Goal: Information Seeking & Learning: Learn about a topic

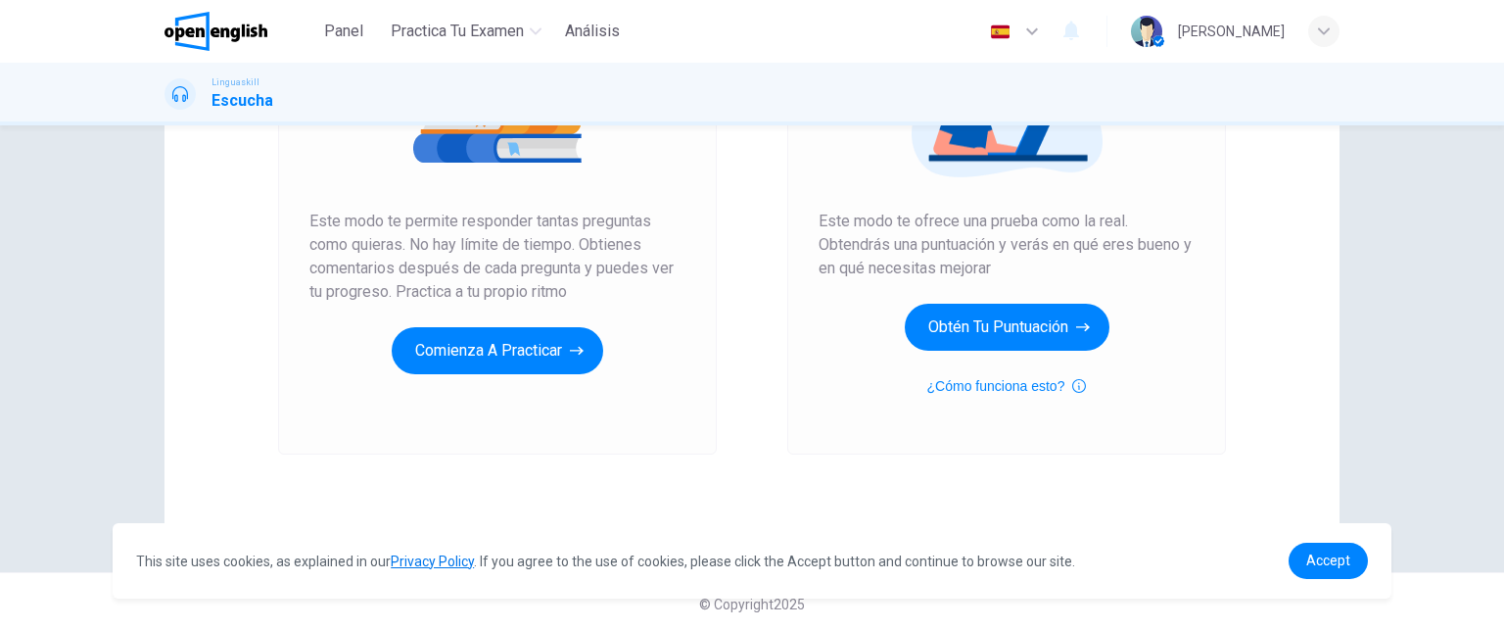
scroll to position [317, 0]
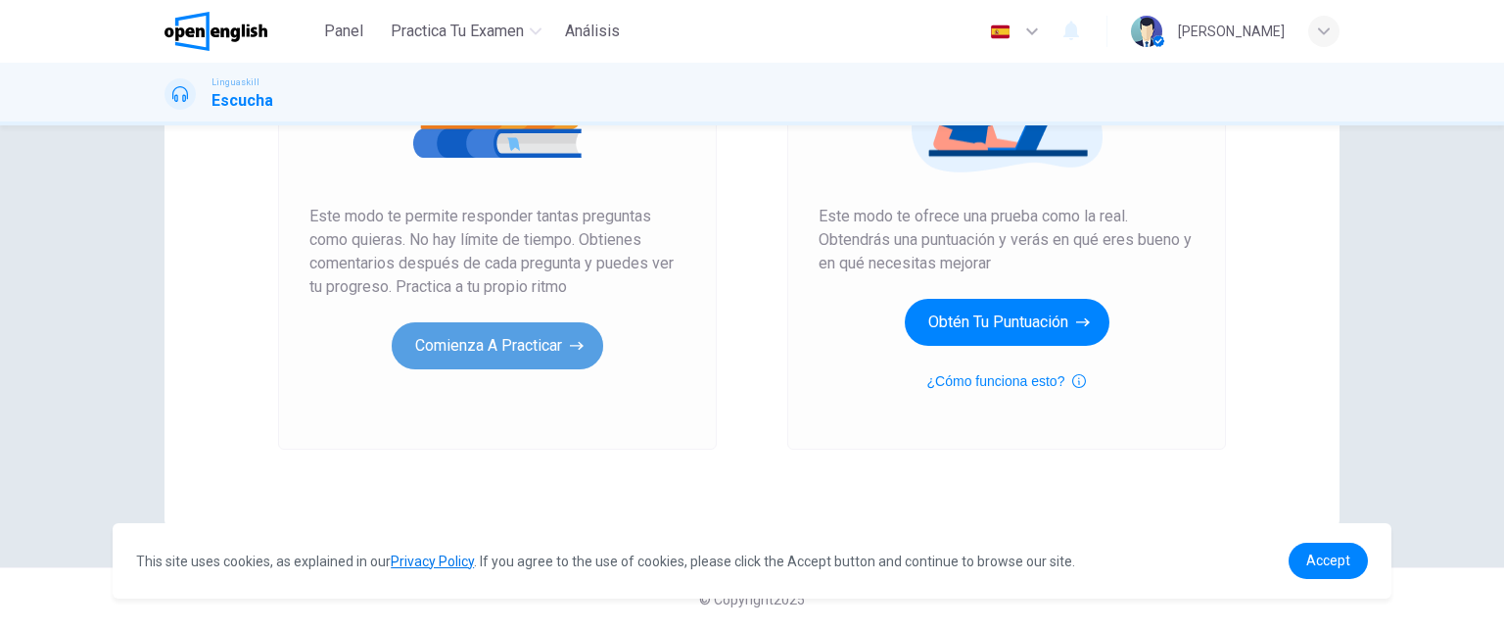
click at [505, 350] on button "Comienza a practicar" at bounding box center [497, 345] width 211 height 47
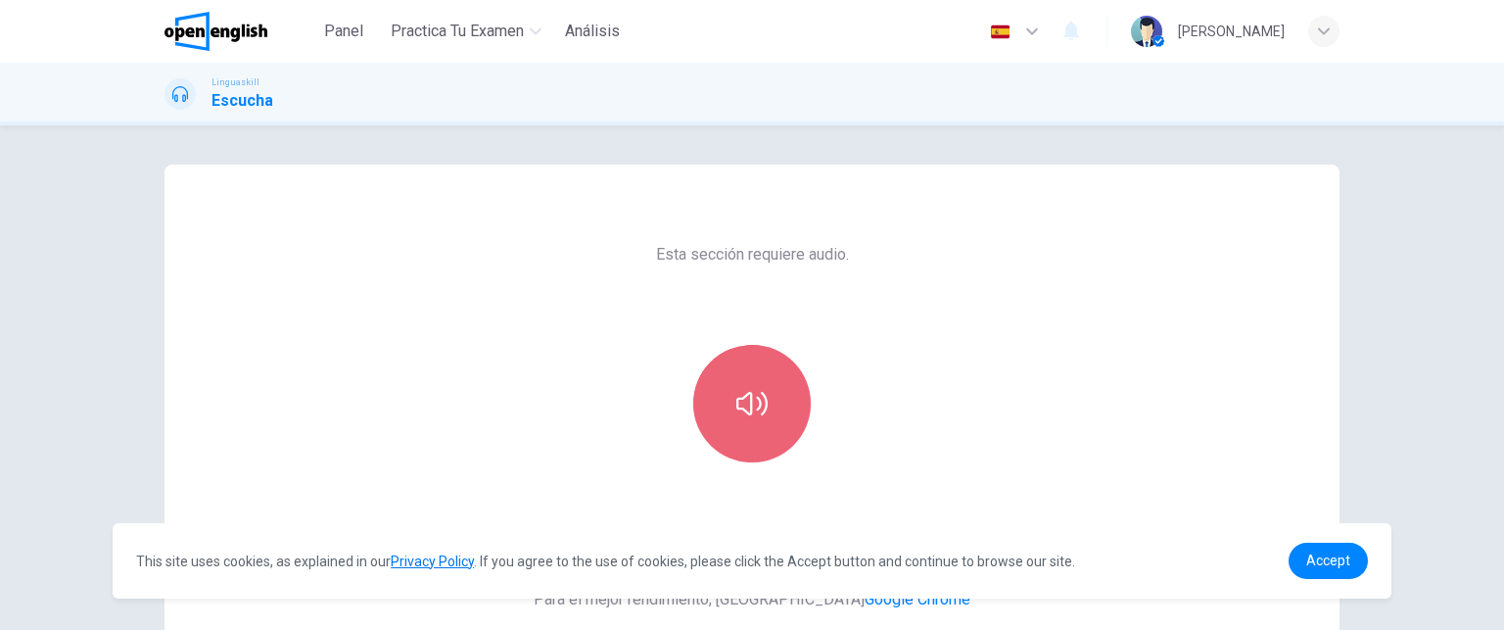
click at [758, 410] on icon "button" at bounding box center [751, 403] width 31 height 23
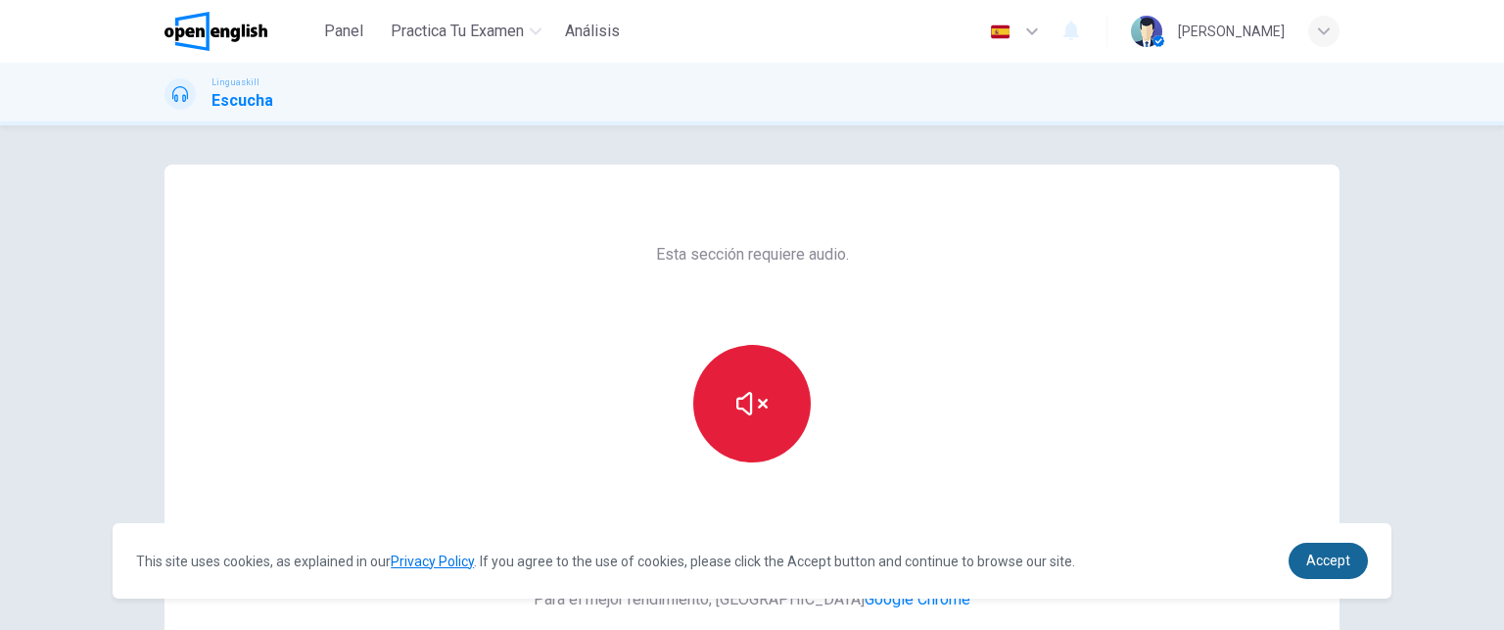
click at [1327, 557] on span "Accept" at bounding box center [1328, 560] width 44 height 16
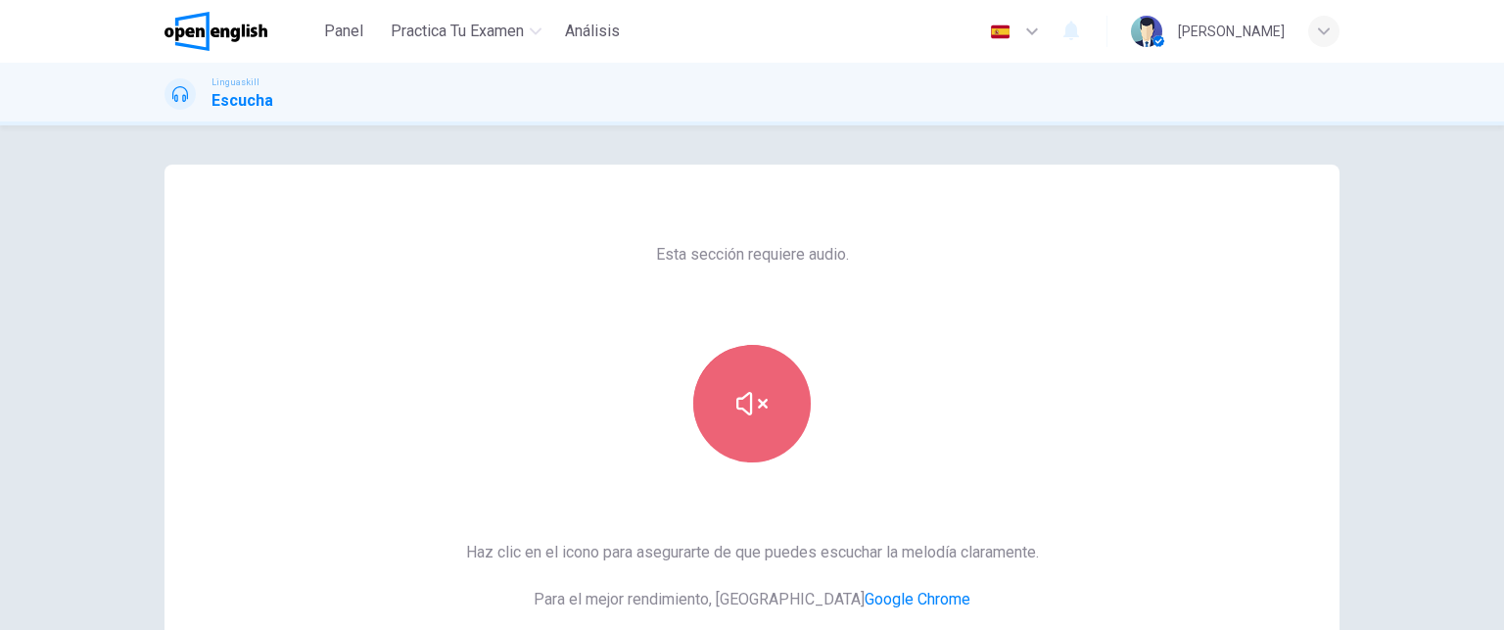
click at [756, 412] on icon "button" at bounding box center [751, 403] width 31 height 31
click at [761, 397] on icon "button" at bounding box center [751, 403] width 31 height 23
click at [729, 420] on button "button" at bounding box center [751, 403] width 117 height 117
click at [740, 406] on icon "button" at bounding box center [751, 403] width 31 height 31
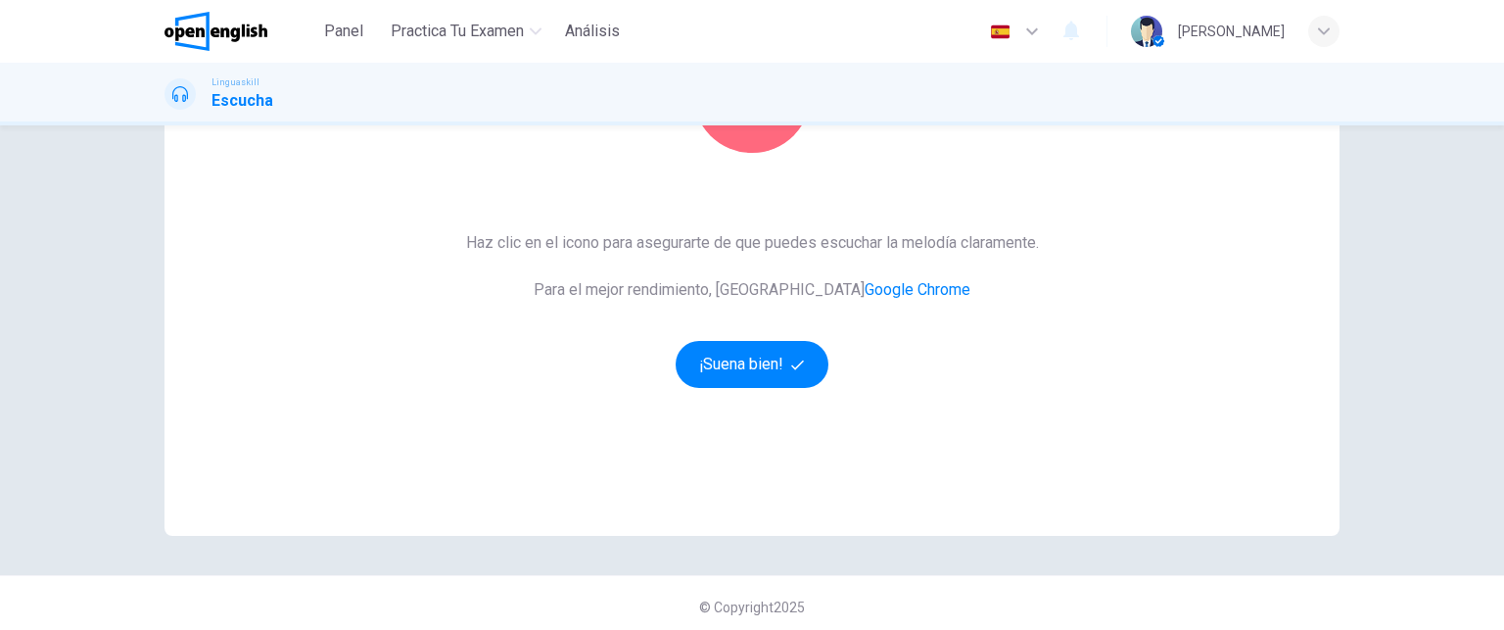
scroll to position [306, 0]
click at [740, 151] on button "button" at bounding box center [751, 96] width 117 height 117
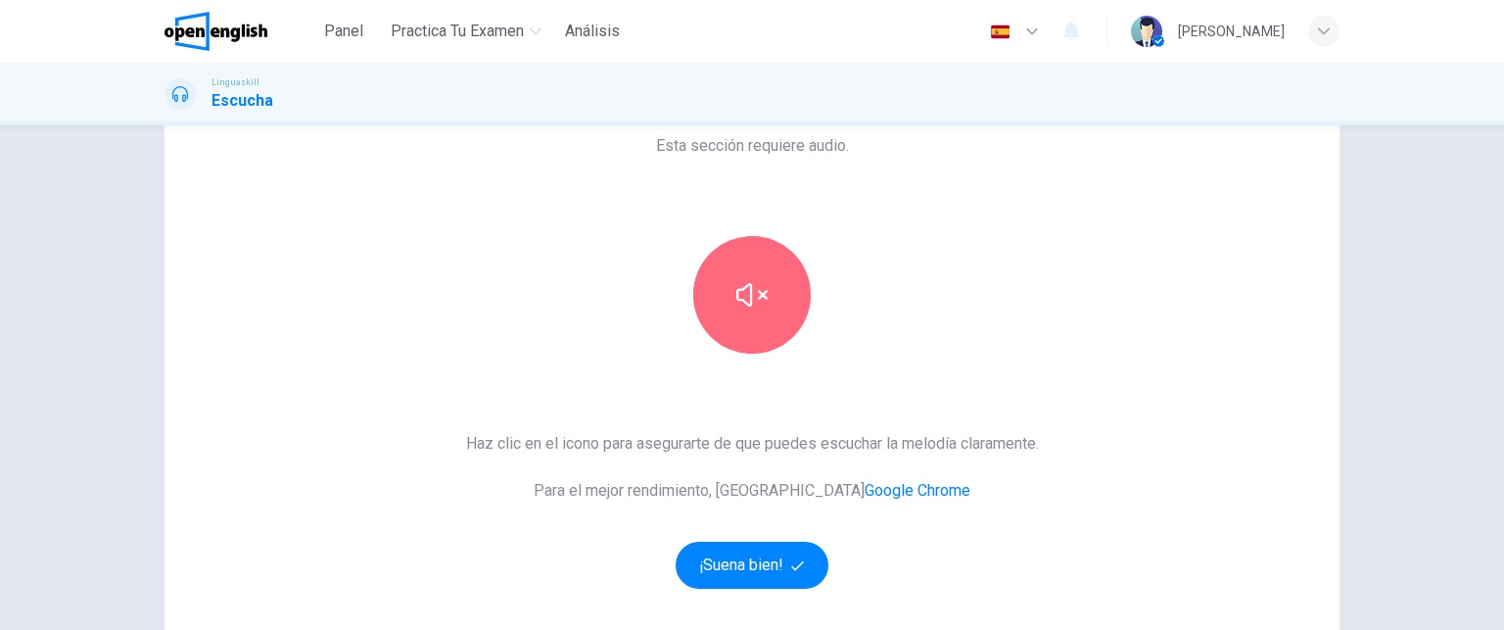
scroll to position [70, 0]
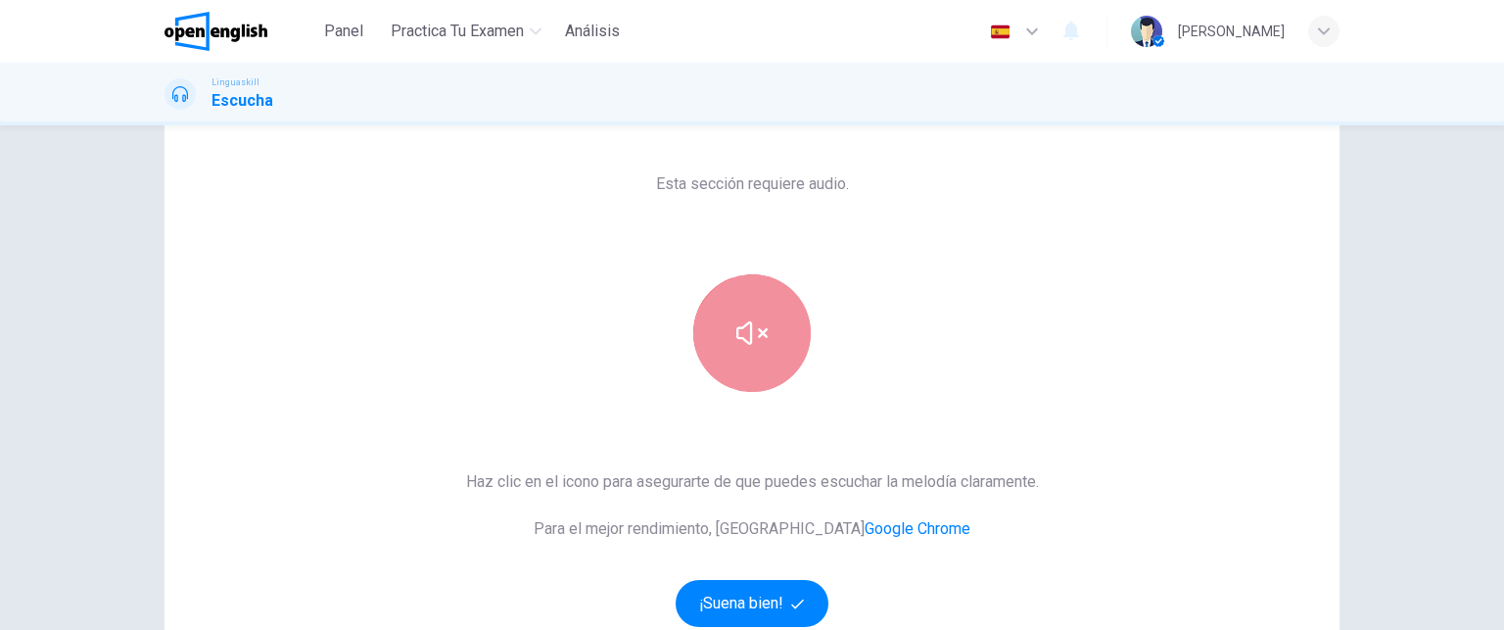
click at [764, 328] on button "button" at bounding box center [751, 332] width 117 height 117
click at [1034, 32] on icon "button" at bounding box center [1032, 31] width 12 height 7
click at [1034, 629] on div at bounding box center [752, 630] width 1504 height 0
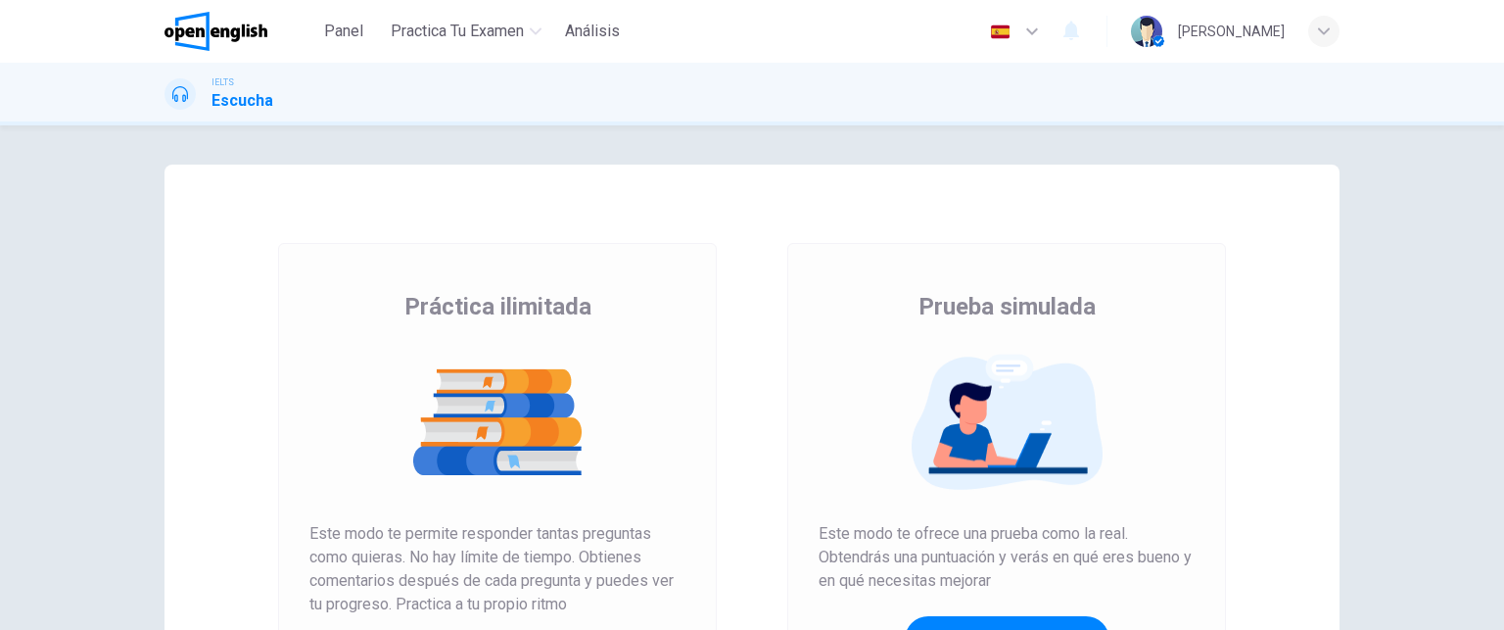
scroll to position [317, 0]
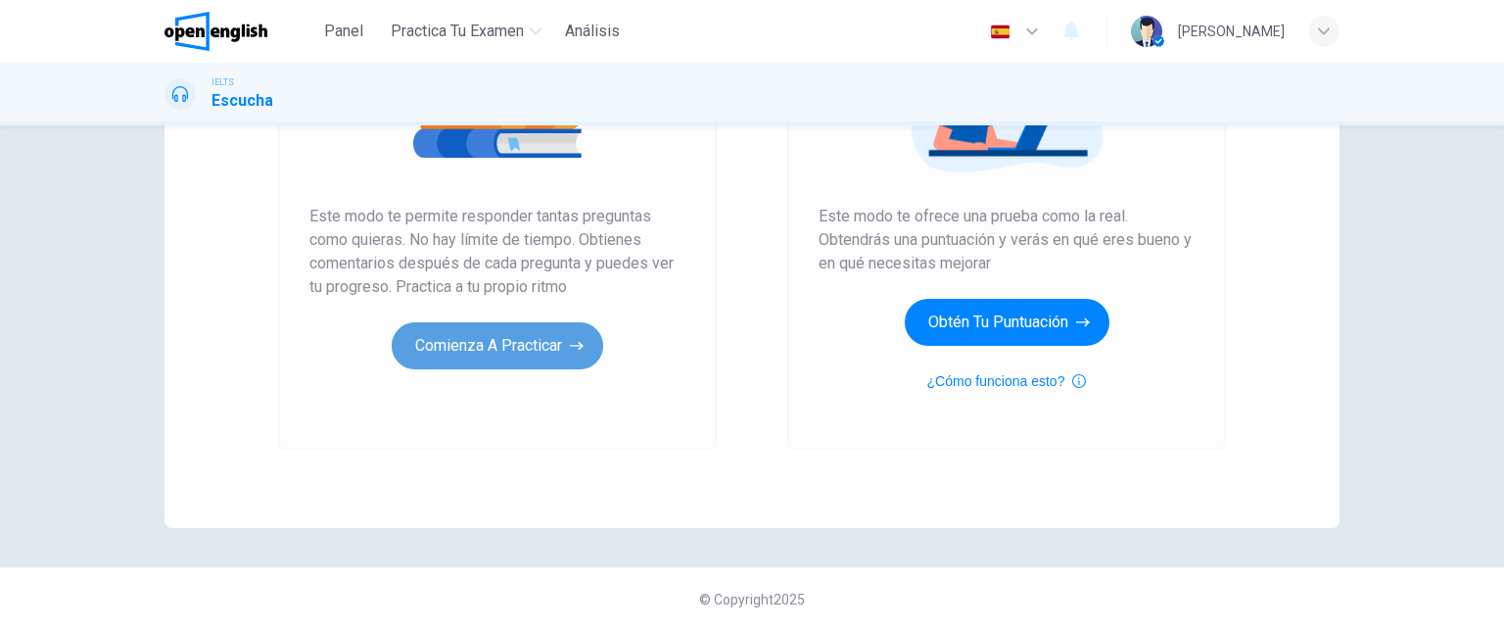
click at [512, 338] on button "Comienza a practicar" at bounding box center [497, 345] width 211 height 47
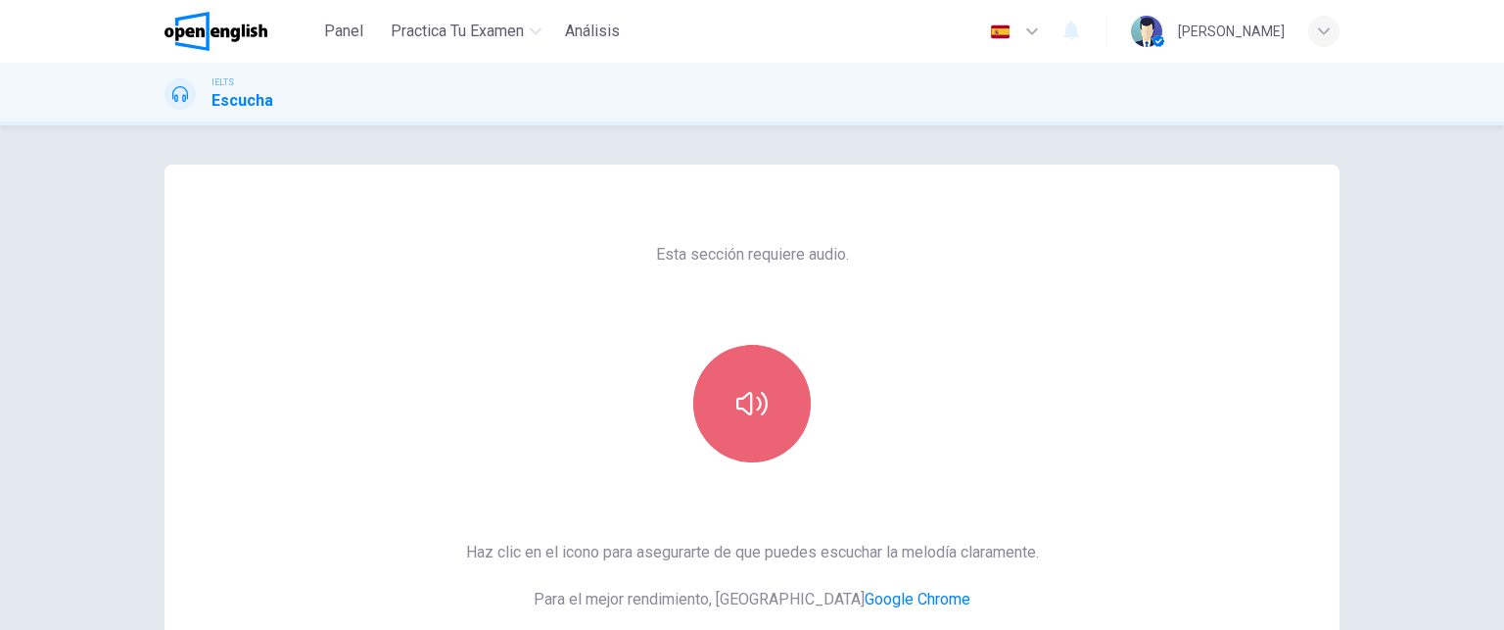
click at [743, 383] on button "button" at bounding box center [751, 403] width 117 height 117
drag, startPoint x: 882, startPoint y: 244, endPoint x: 1382, endPoint y: -145, distance: 633.5
click at [1382, 0] on html "Este sitio utiliza cookies, como se explica en nuestra Política de Privacidad .…" at bounding box center [752, 315] width 1504 height 630
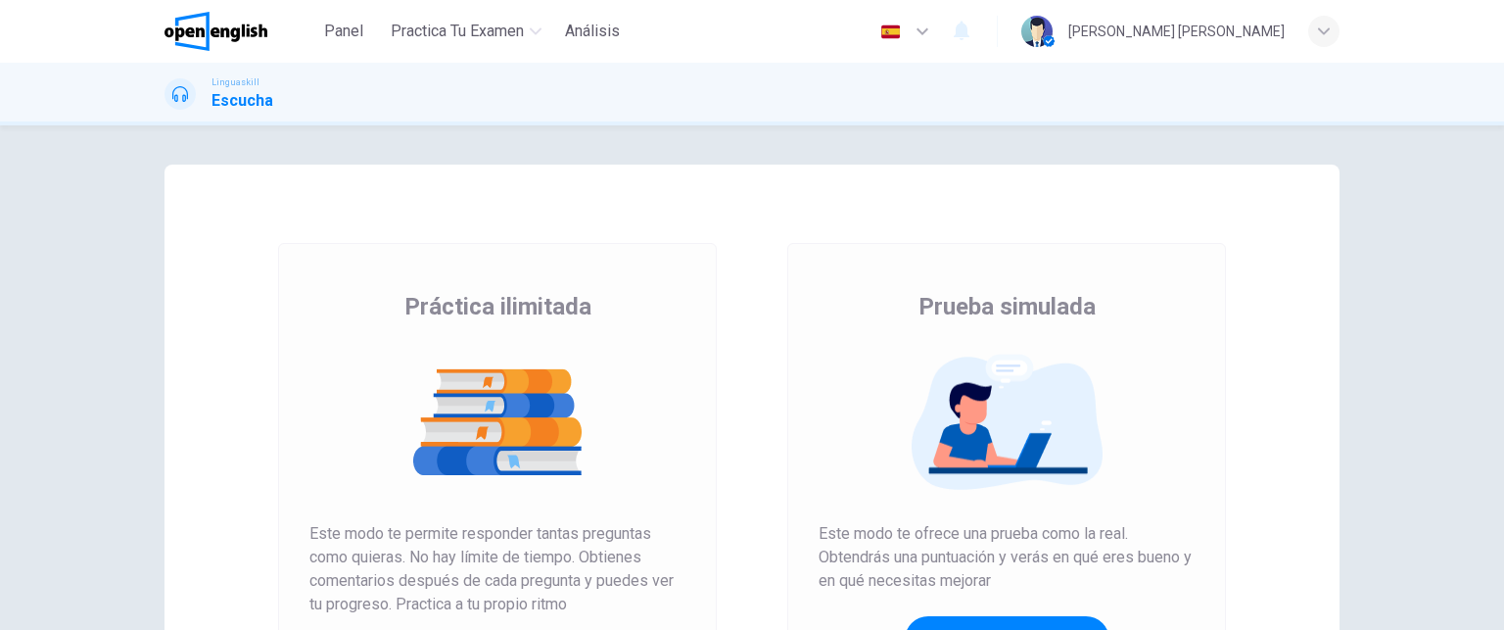
scroll to position [317, 0]
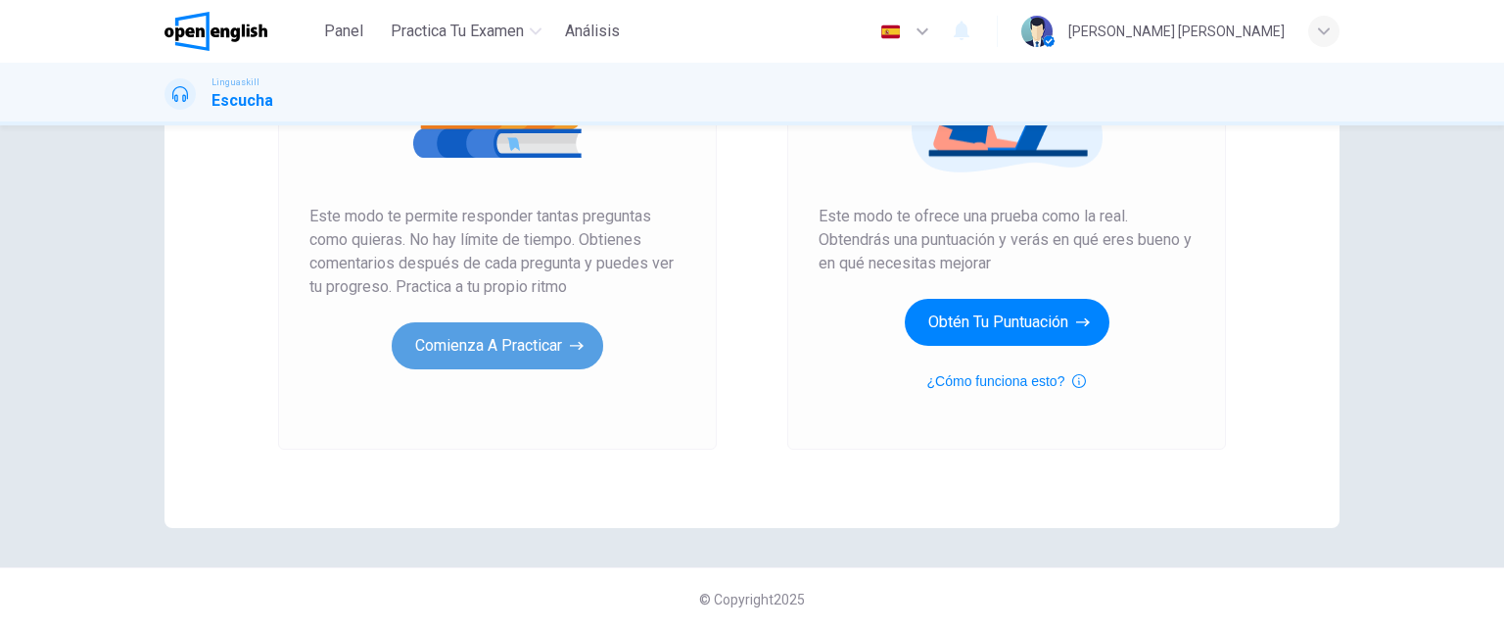
click at [517, 353] on button "Comienza a practicar" at bounding box center [497, 345] width 211 height 47
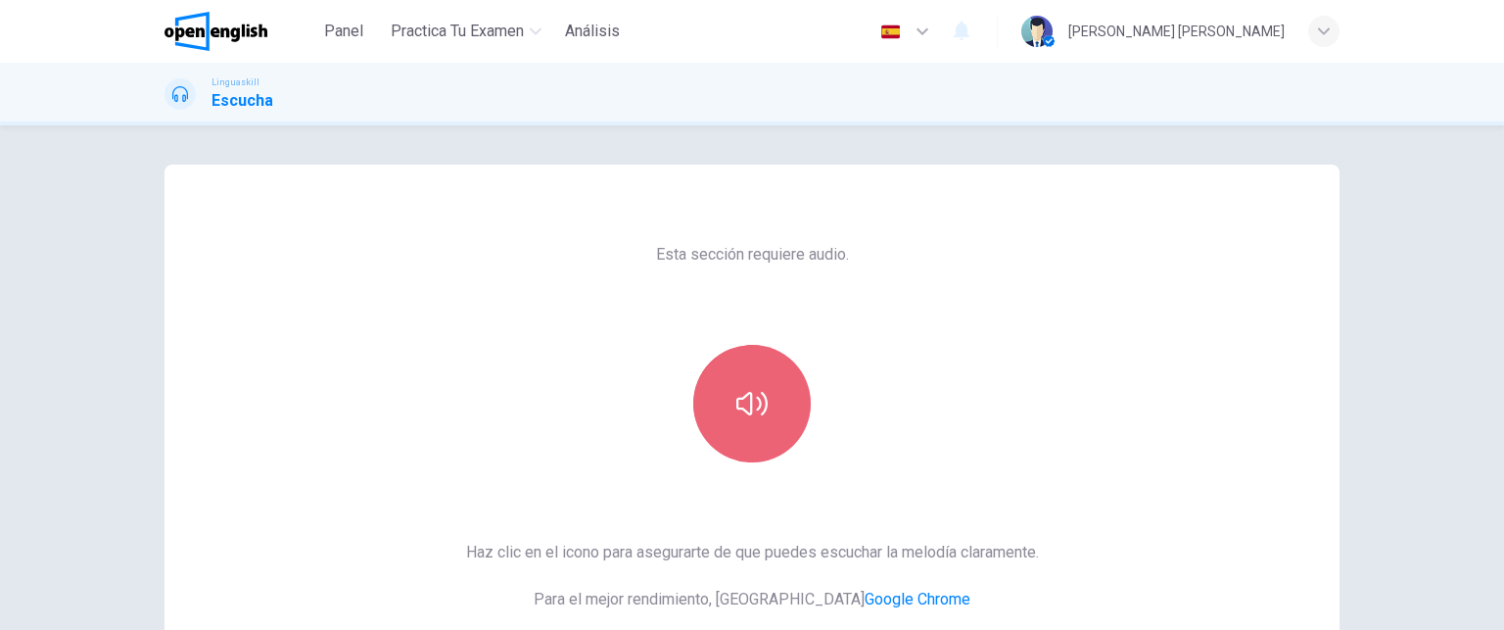
click at [740, 405] on icon "button" at bounding box center [751, 403] width 31 height 31
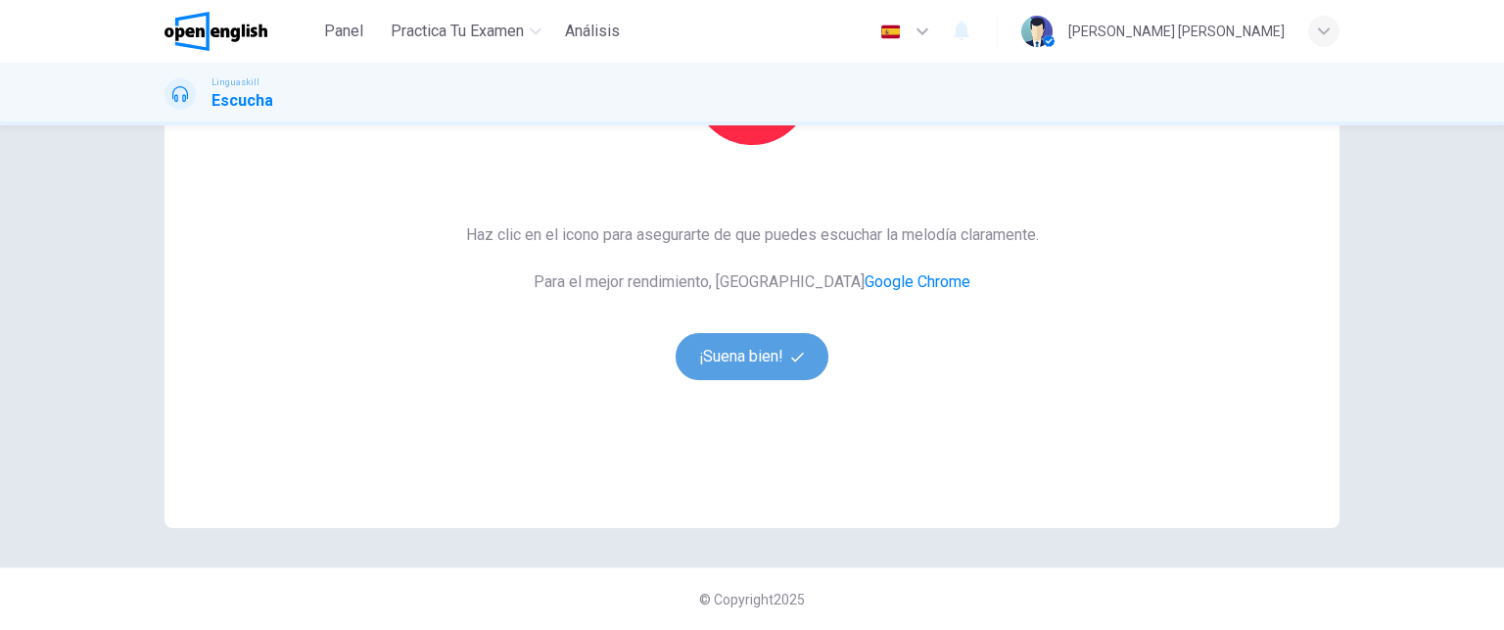
click at [709, 360] on button "¡Suena bien!" at bounding box center [752, 356] width 153 height 47
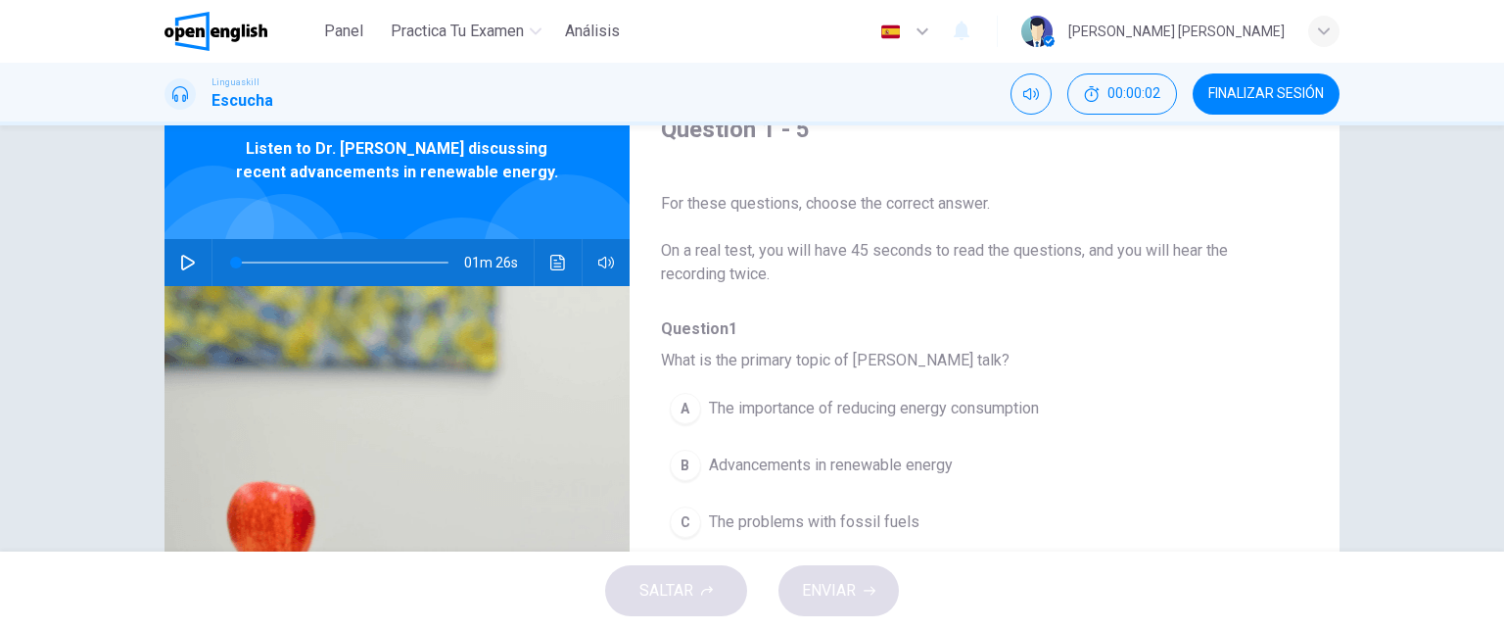
scroll to position [0, 0]
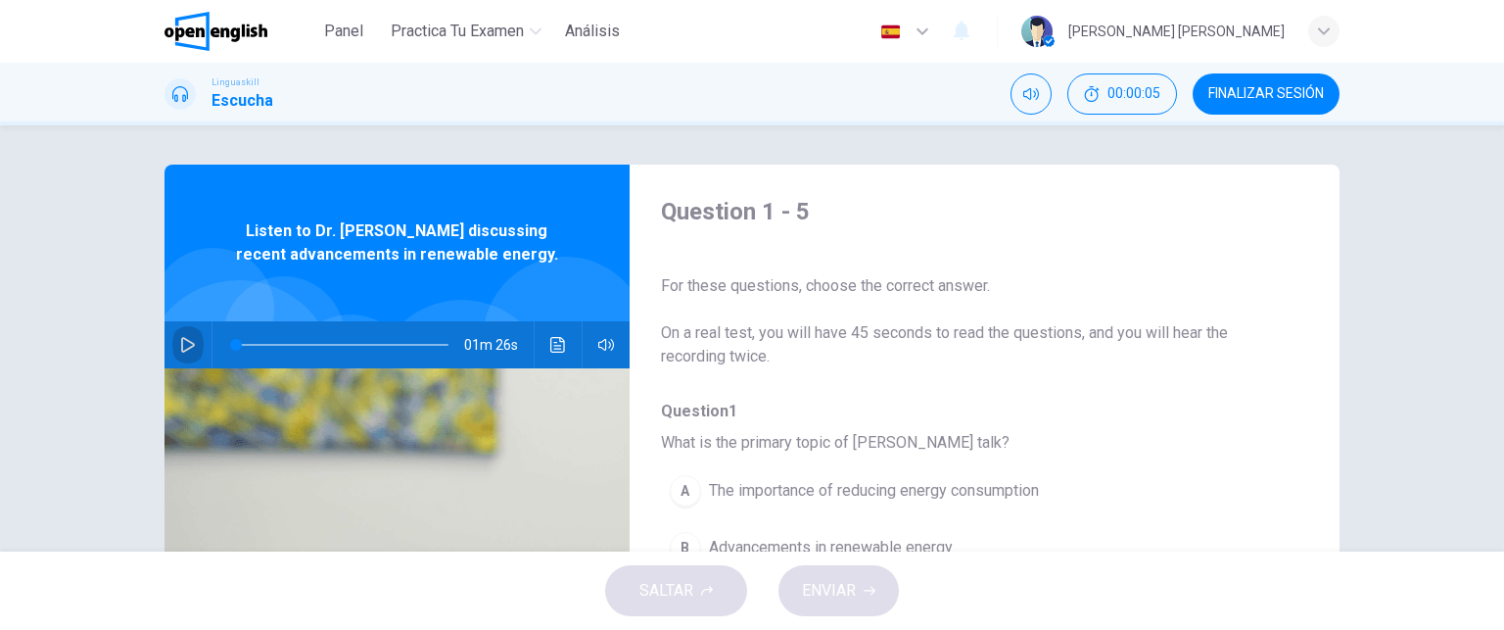
click at [182, 343] on icon "button" at bounding box center [188, 345] width 16 height 16
drag, startPoint x: 341, startPoint y: 343, endPoint x: 223, endPoint y: 348, distance: 117.6
click at [234, 348] on span at bounding box center [240, 345] width 12 height 12
click at [180, 341] on icon "button" at bounding box center [188, 345] width 16 height 16
click at [185, 337] on icon "button" at bounding box center [188, 345] width 16 height 16
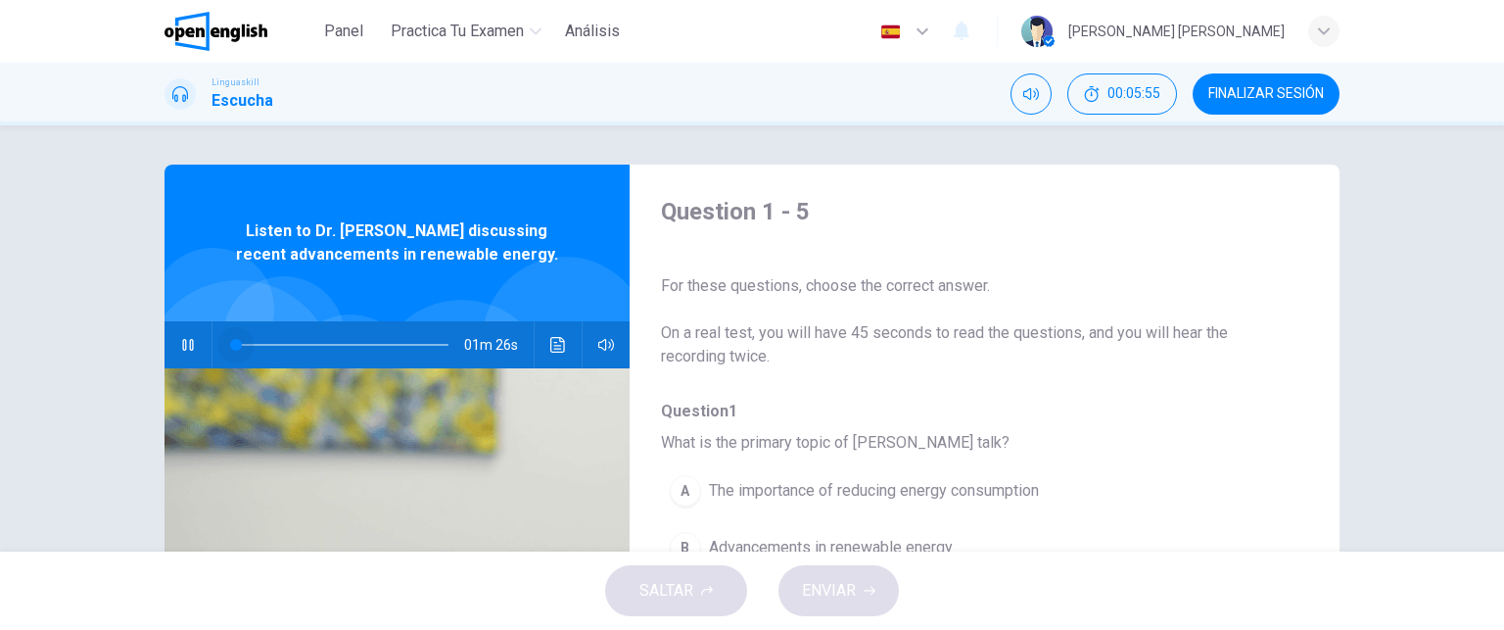
drag, startPoint x: 255, startPoint y: 349, endPoint x: 201, endPoint y: 345, distance: 54.0
click at [201, 345] on div "01m 26s" at bounding box center [396, 344] width 465 height 47
click at [182, 347] on icon "button" at bounding box center [188, 345] width 16 height 16
drag, startPoint x: 613, startPoint y: 508, endPoint x: 1222, endPoint y: 281, distance: 649.9
click at [1222, 281] on div "Question 1 - 5 For these questions, choose the correct answer. On a real test, …" at bounding box center [751, 504] width 1175 height 680
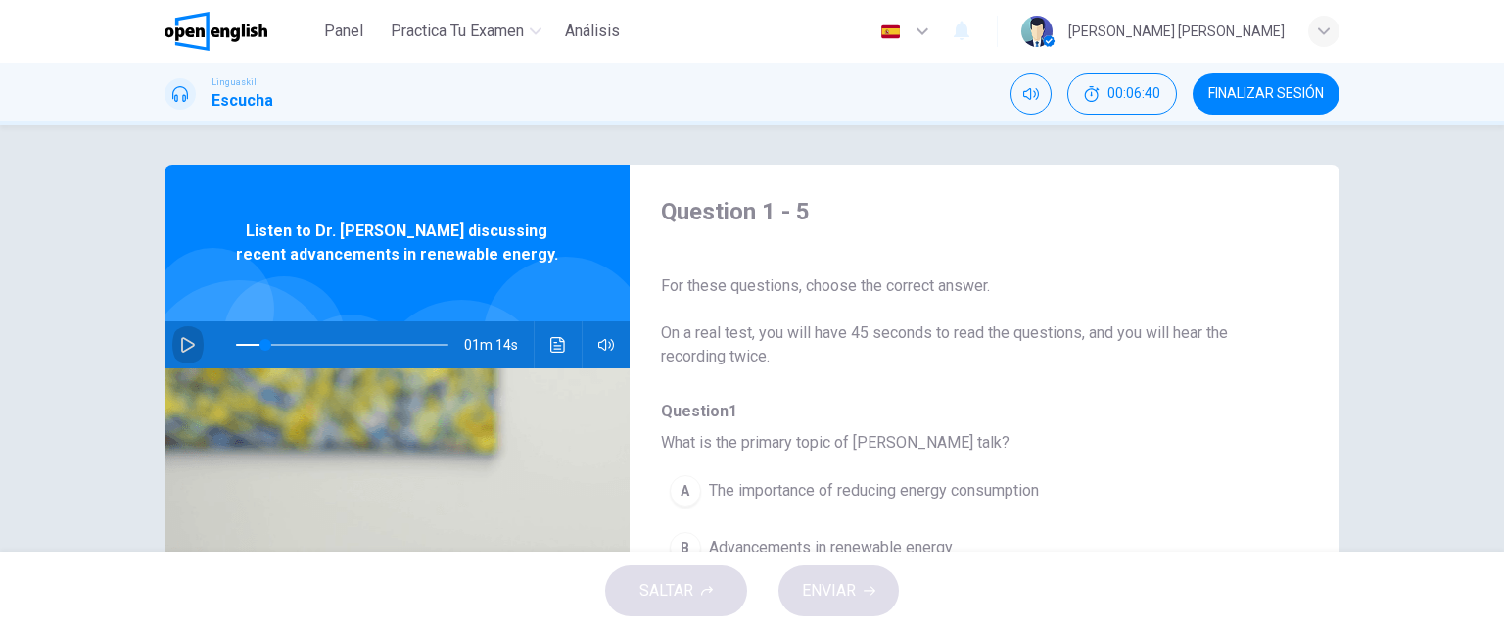
click at [177, 335] on button "button" at bounding box center [187, 344] width 31 height 47
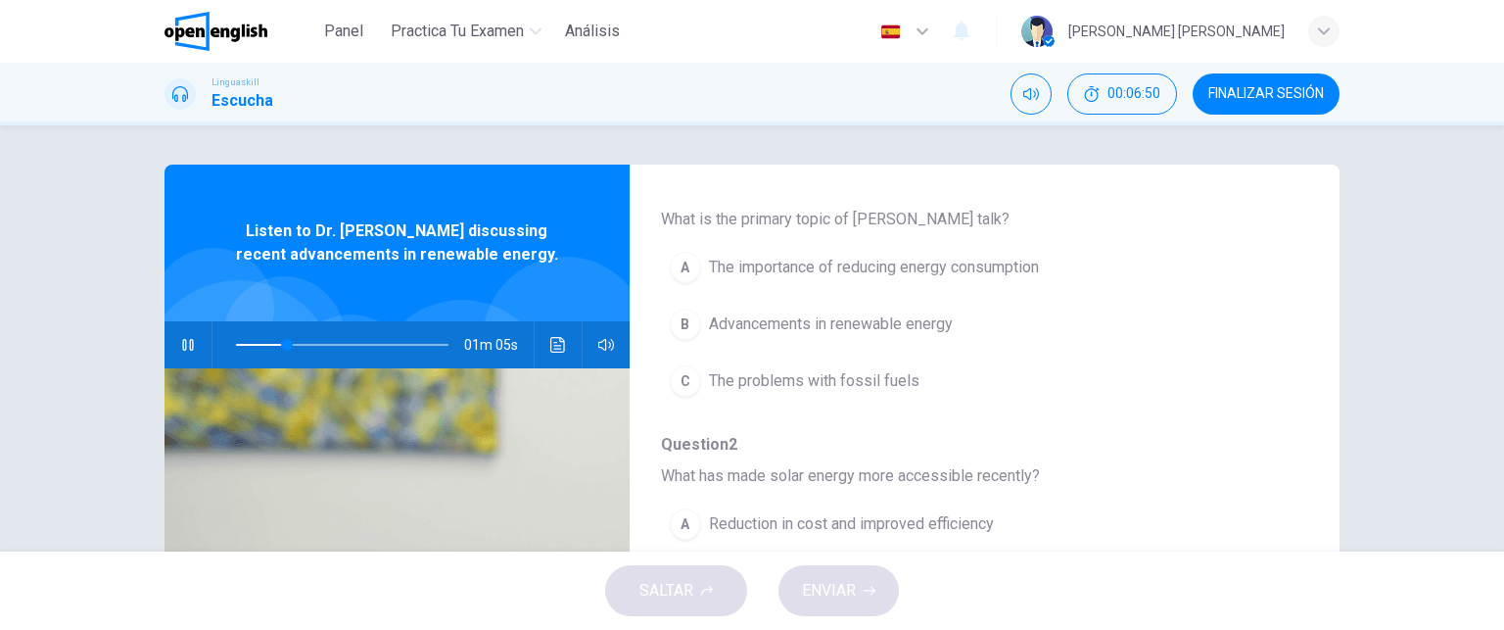
scroll to position [224, 0]
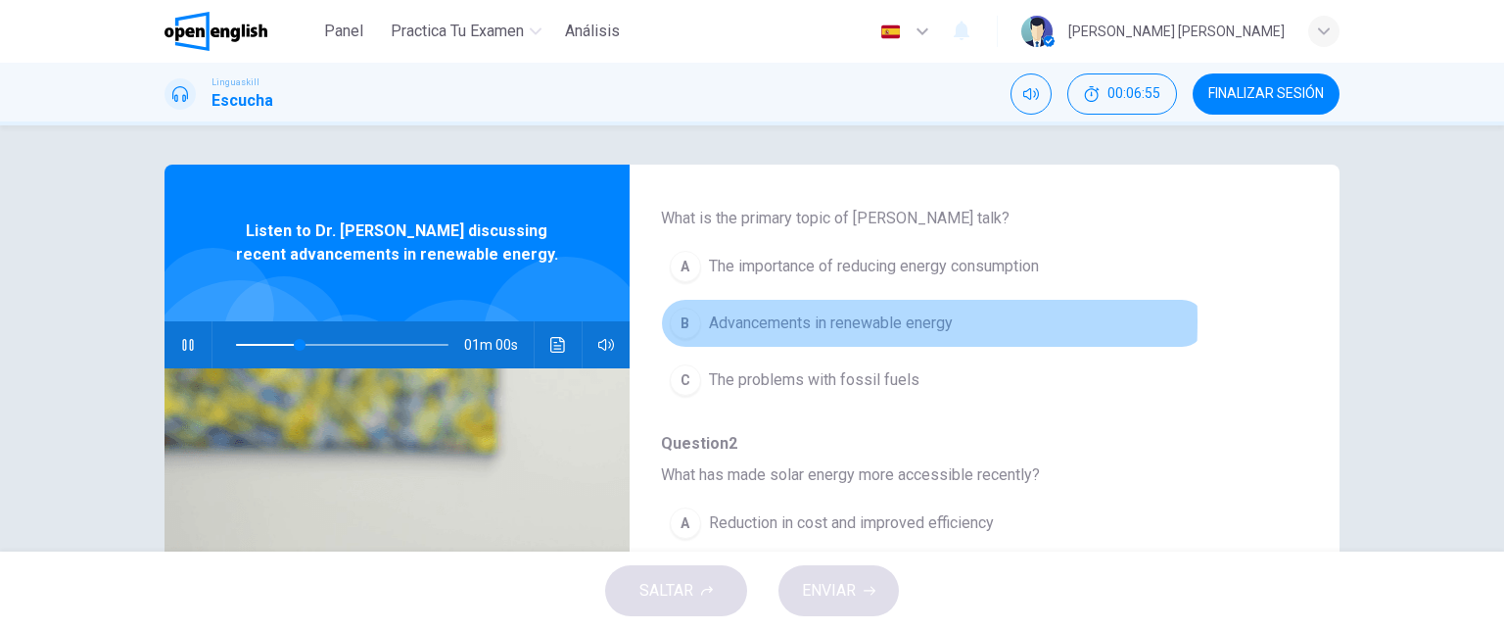
click at [681, 320] on div "B" at bounding box center [685, 322] width 31 height 31
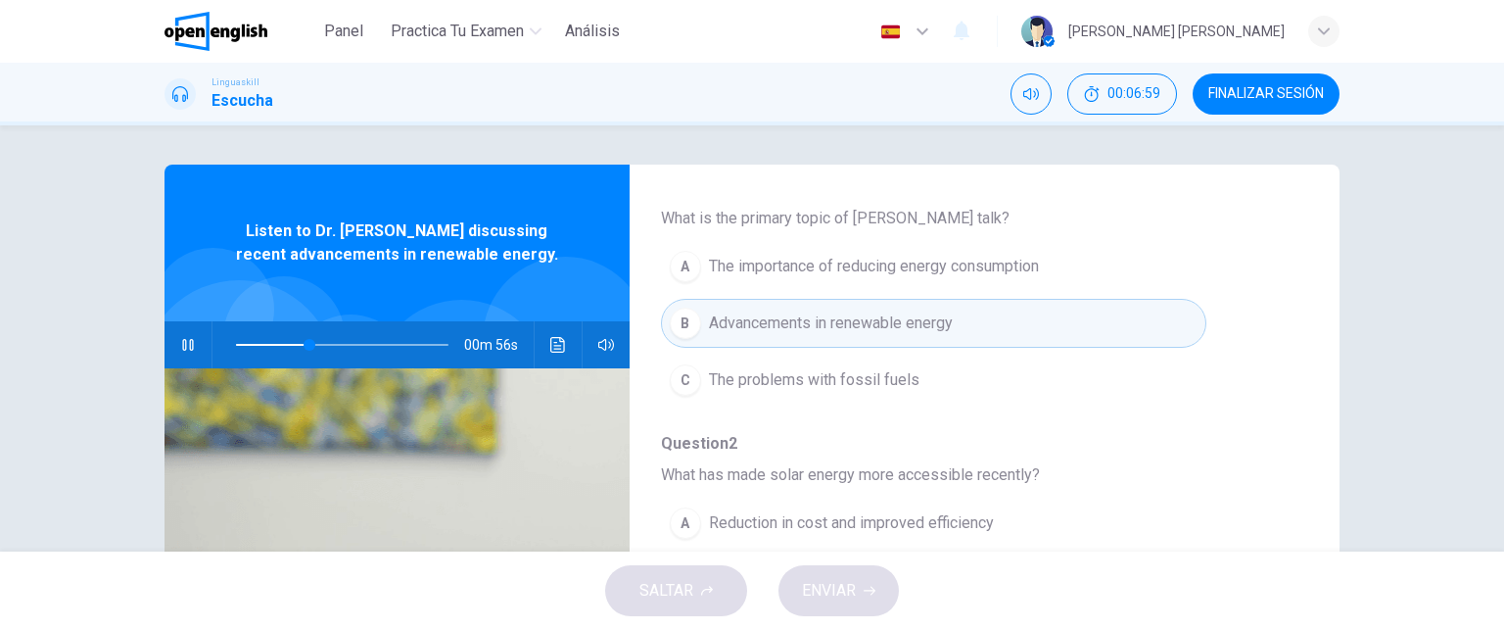
click at [1305, 332] on div "Question 1 - 5 For these questions, choose the correct answer. On a real test, …" at bounding box center [751, 504] width 1175 height 680
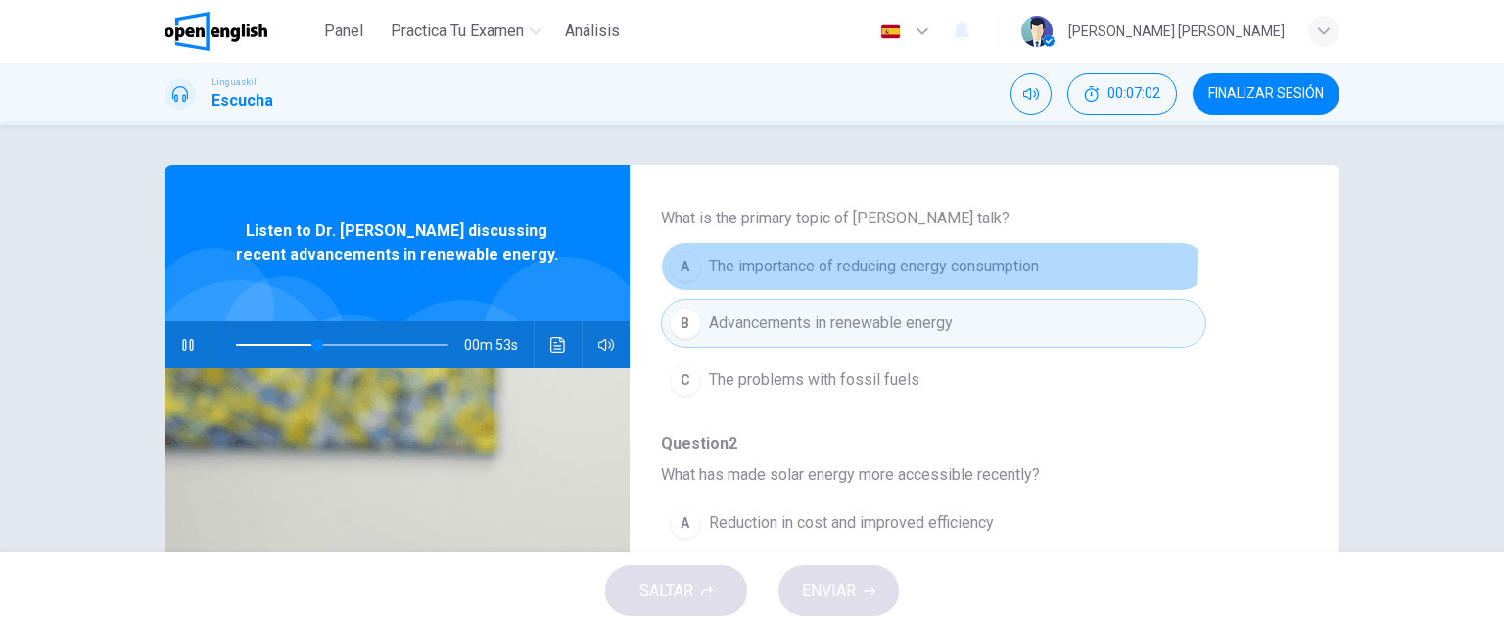
click at [677, 257] on div "A" at bounding box center [685, 266] width 31 height 31
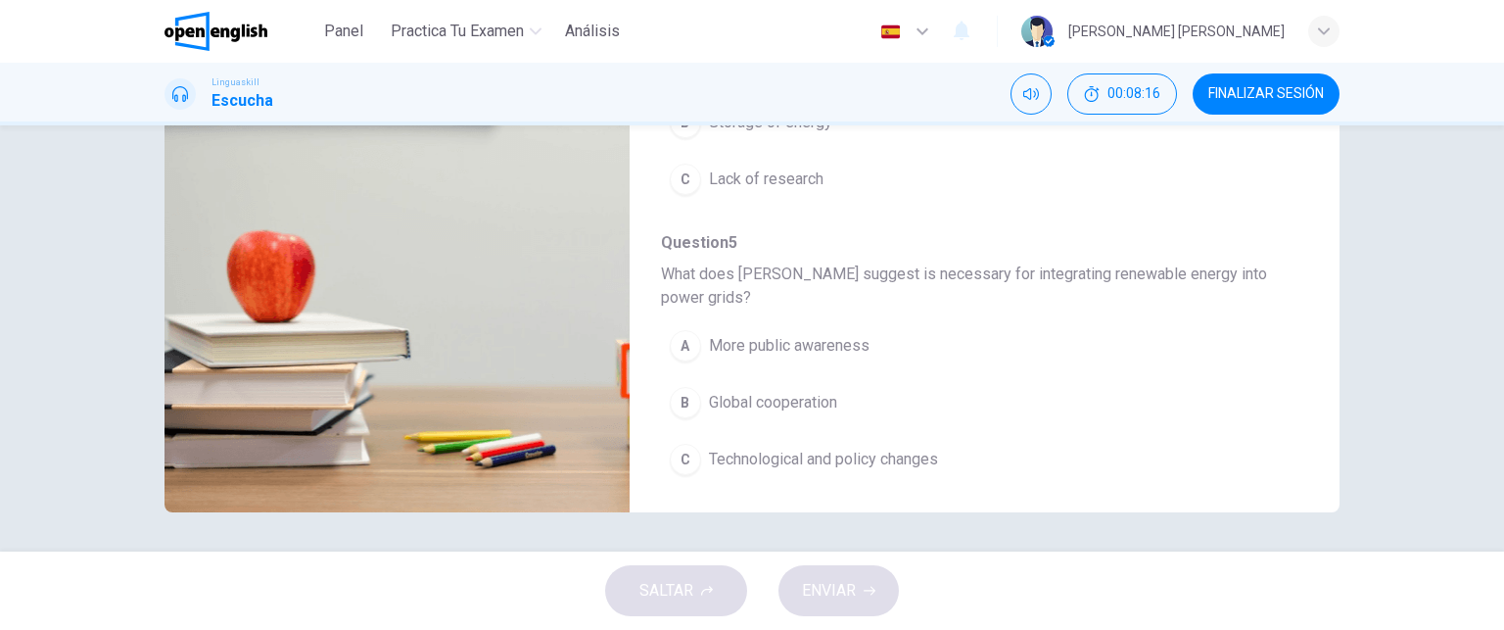
scroll to position [0, 0]
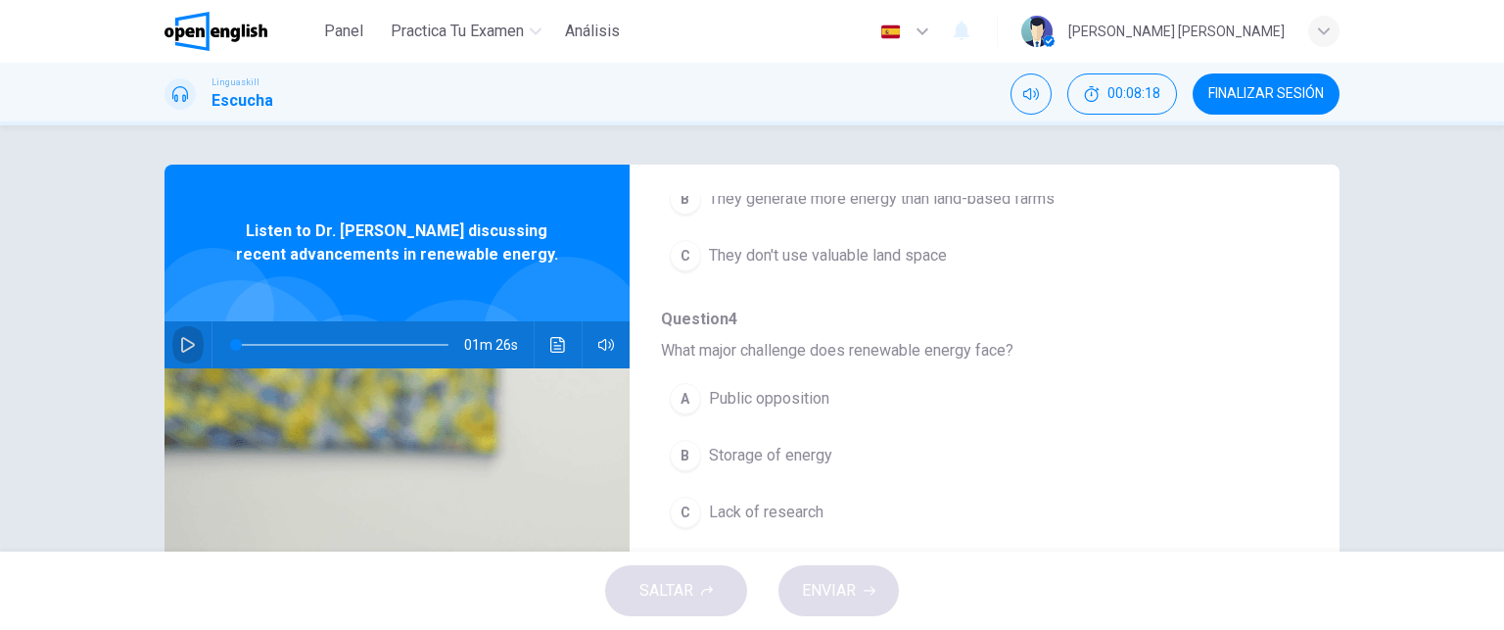
click at [185, 336] on button "button" at bounding box center [187, 344] width 31 height 47
click at [236, 344] on span at bounding box center [342, 344] width 212 height 27
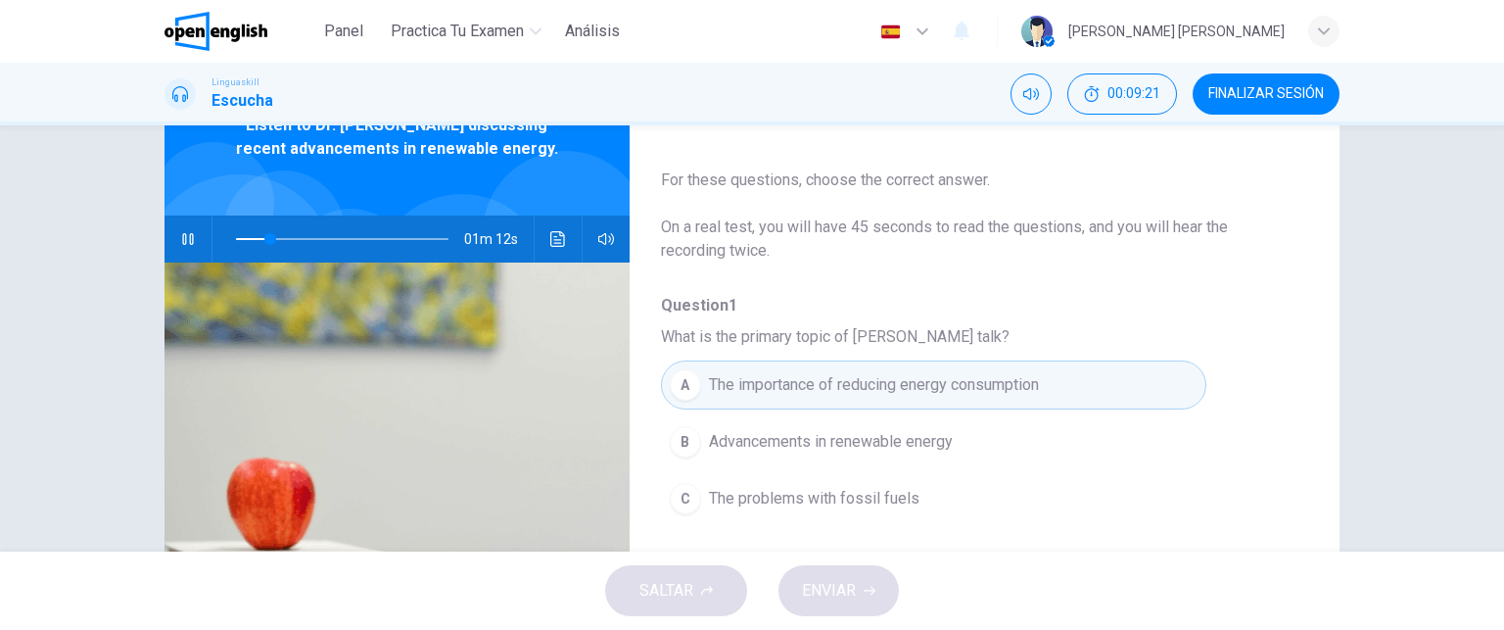
scroll to position [113, 0]
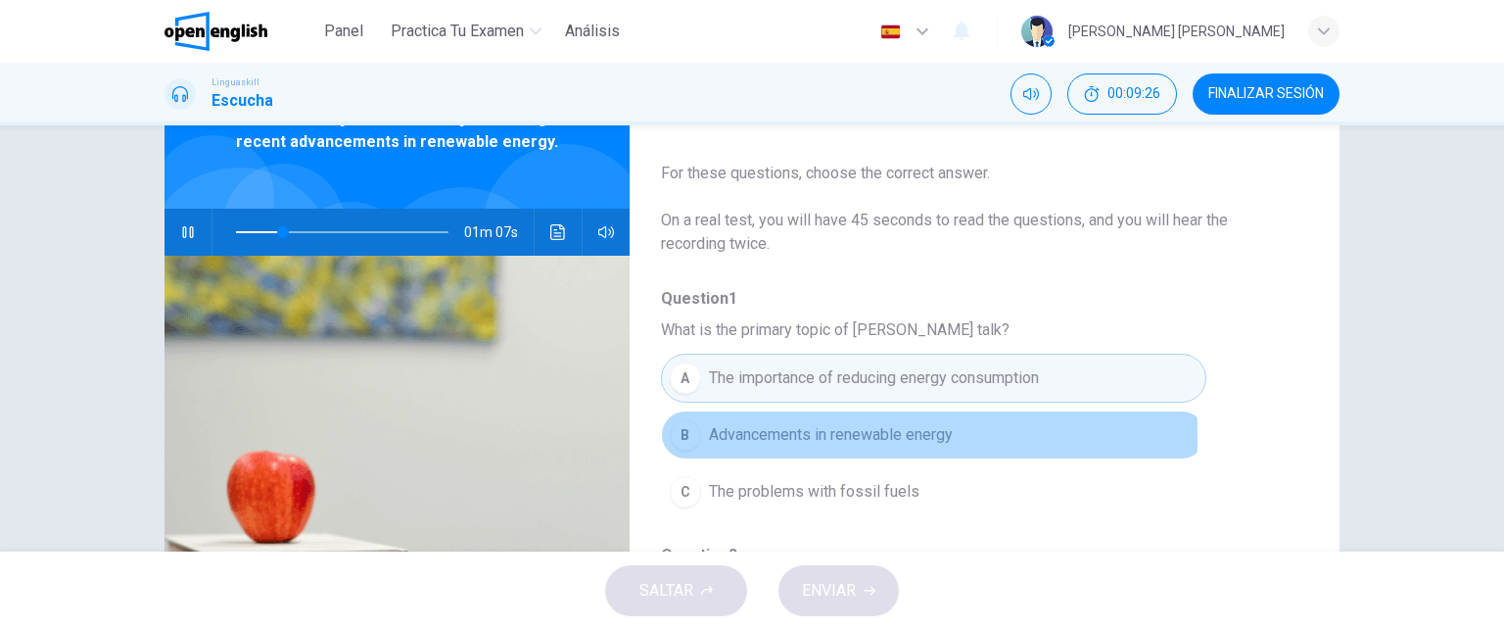
click at [678, 434] on div "B" at bounding box center [685, 434] width 31 height 31
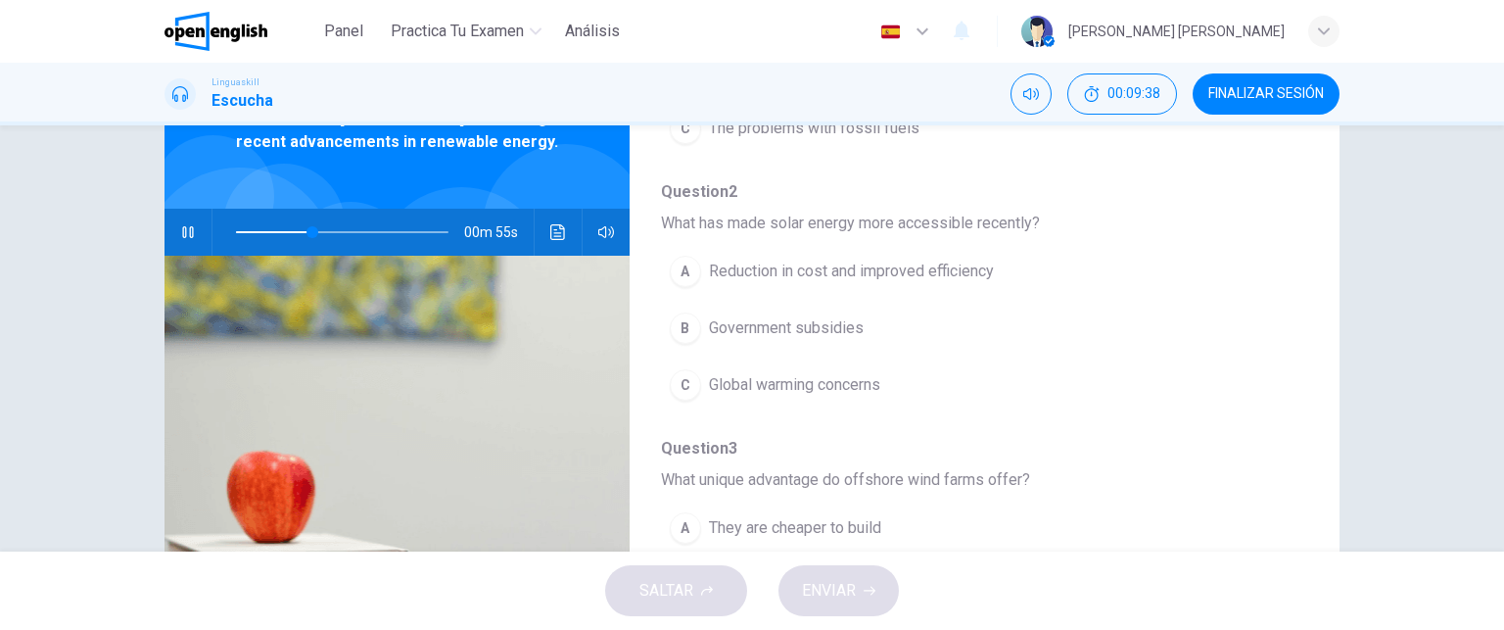
scroll to position [360, 0]
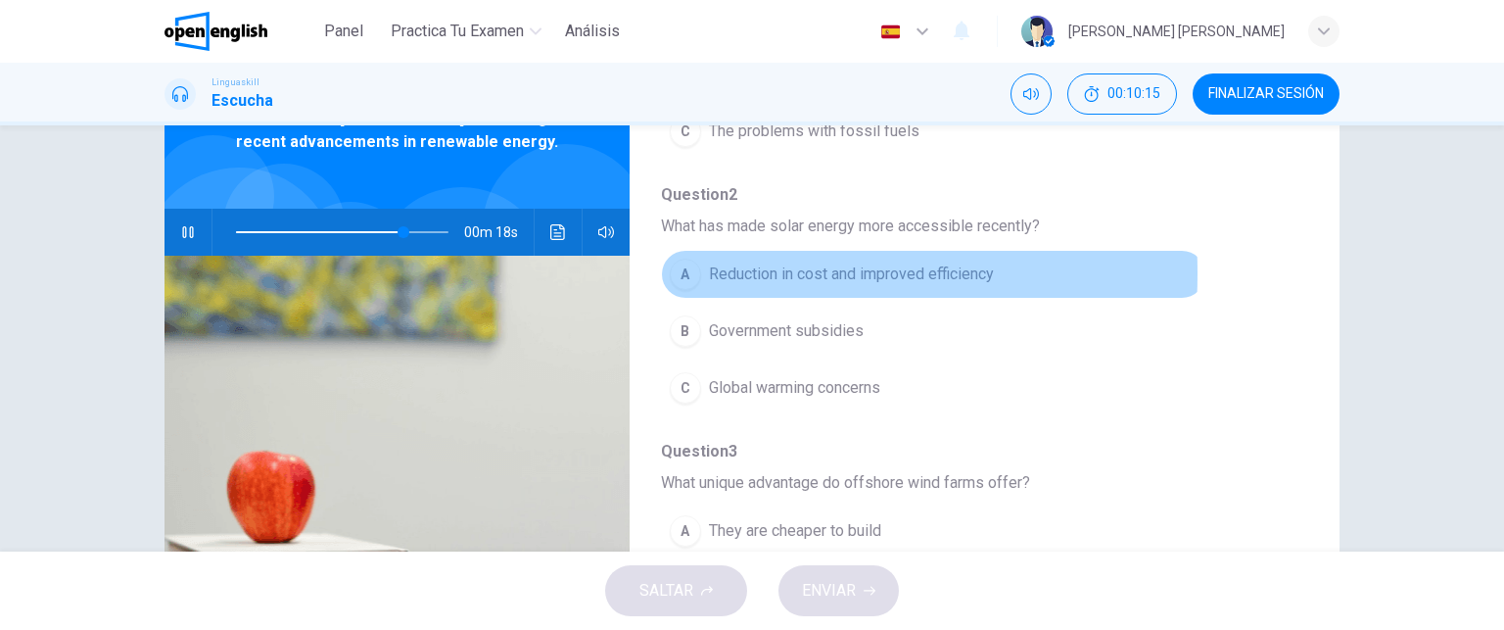
click at [687, 271] on div "A" at bounding box center [685, 273] width 31 height 31
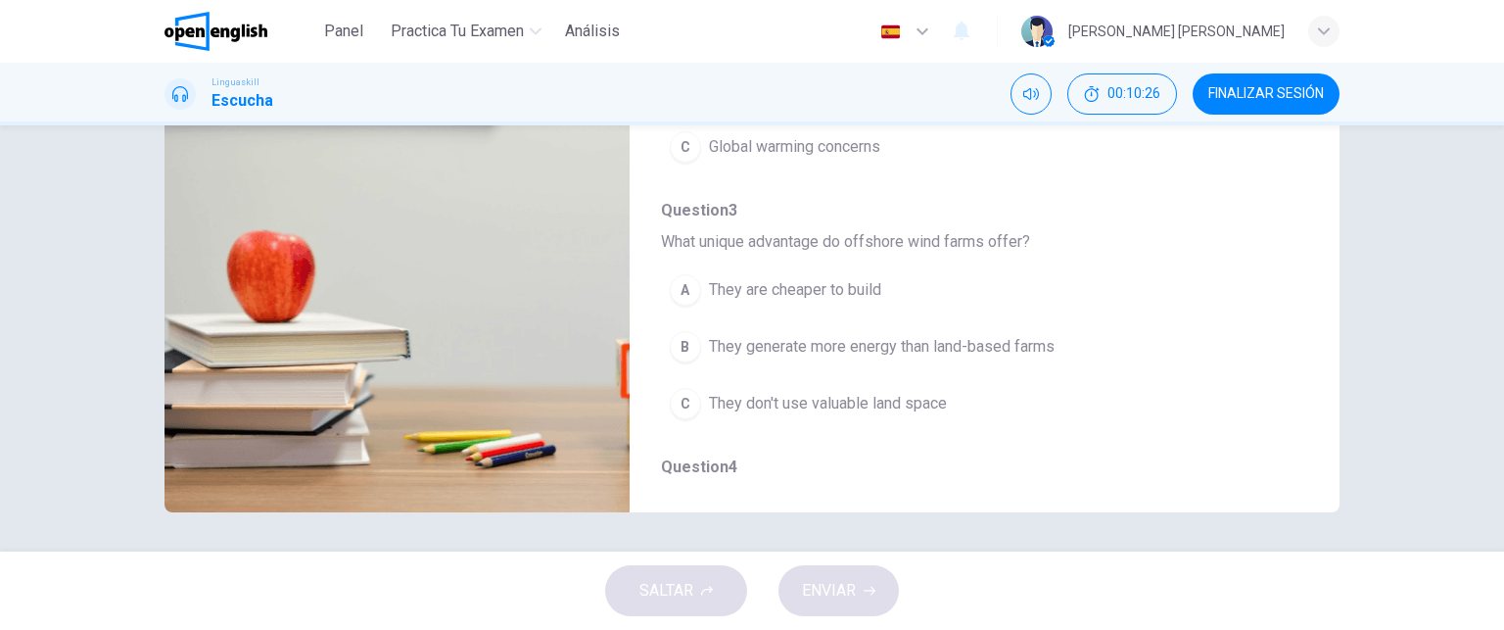
scroll to position [373, 0]
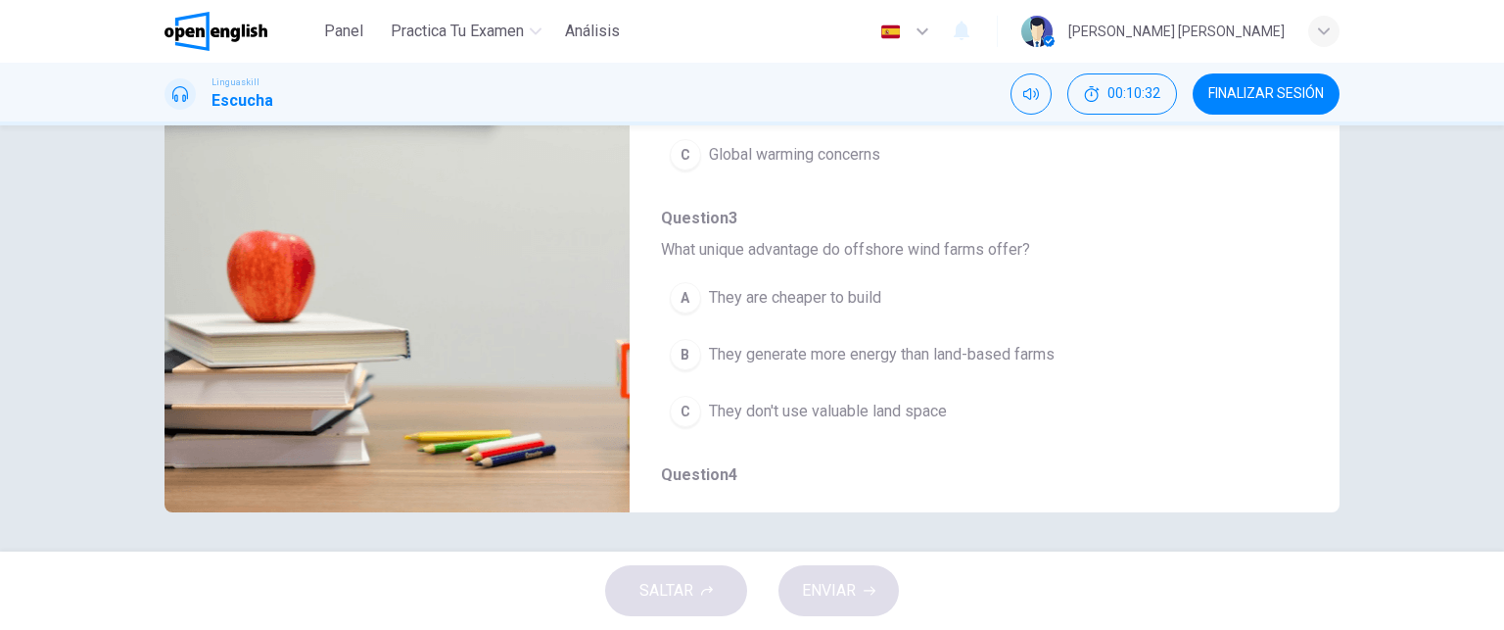
type input "*"
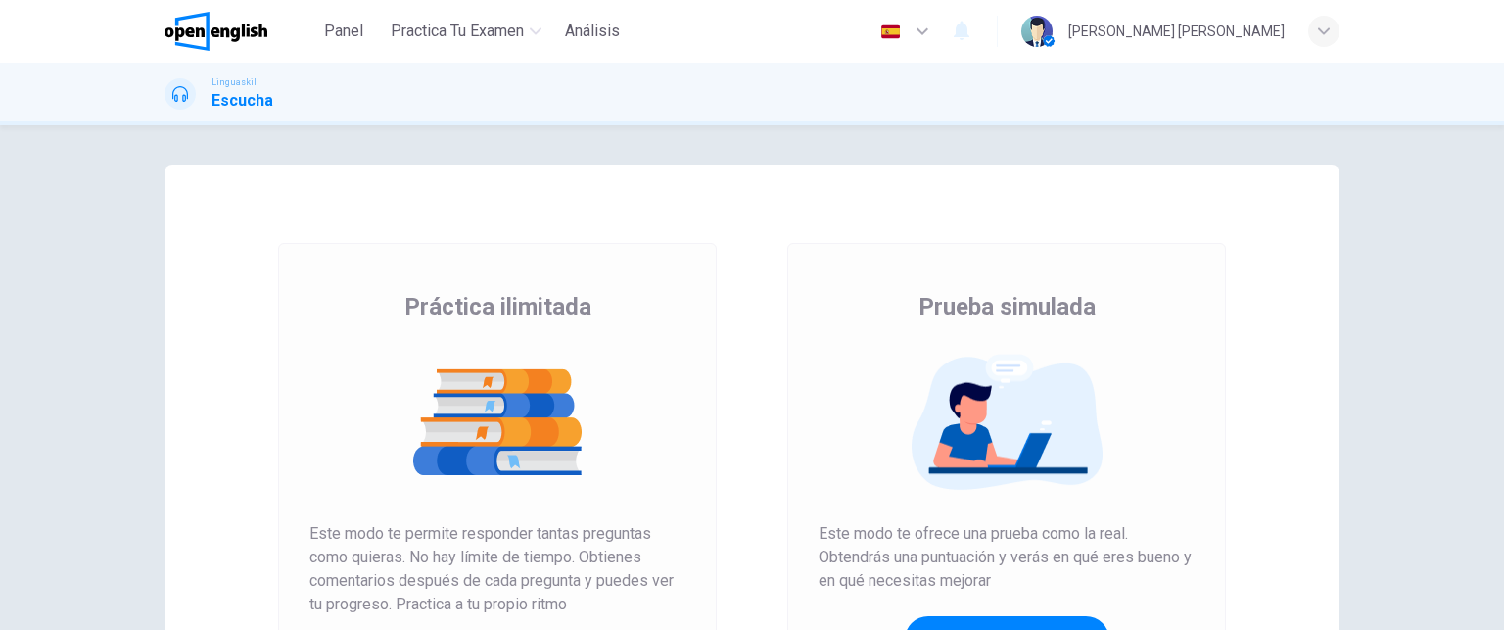
scroll to position [317, 0]
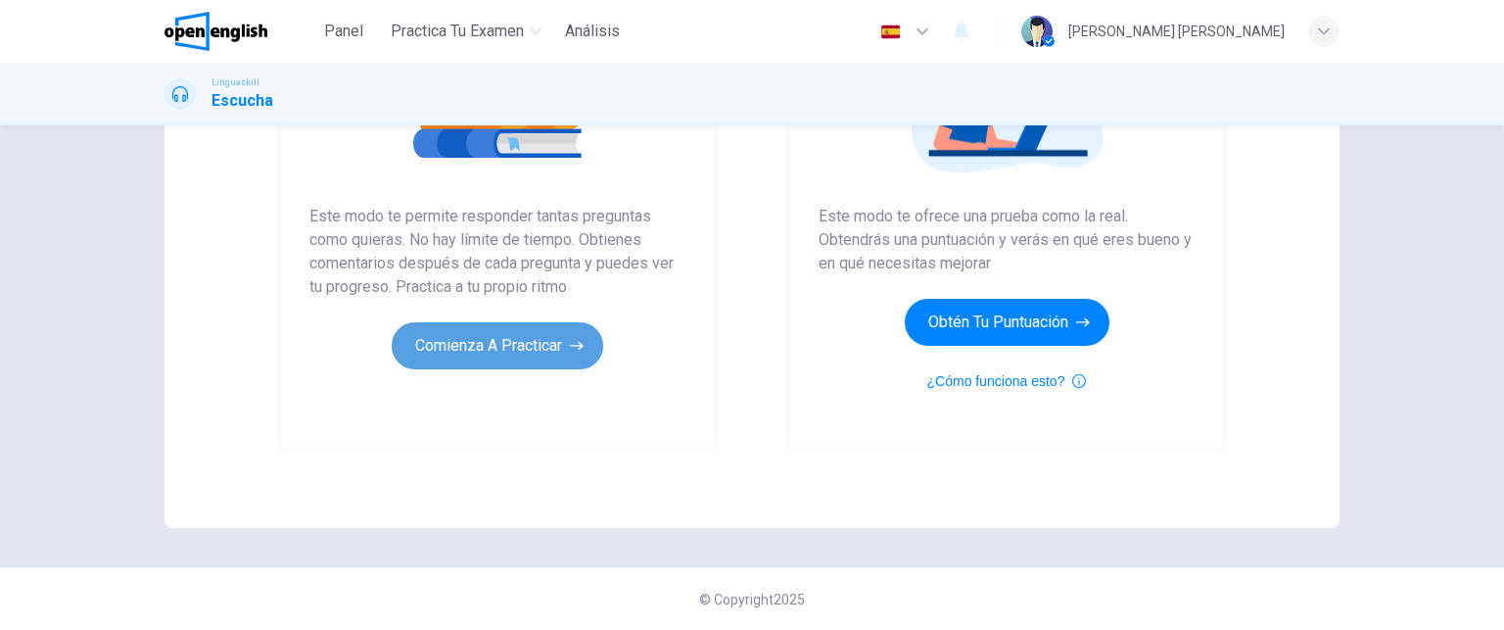
click at [490, 350] on button "Comienza a practicar" at bounding box center [497, 345] width 211 height 47
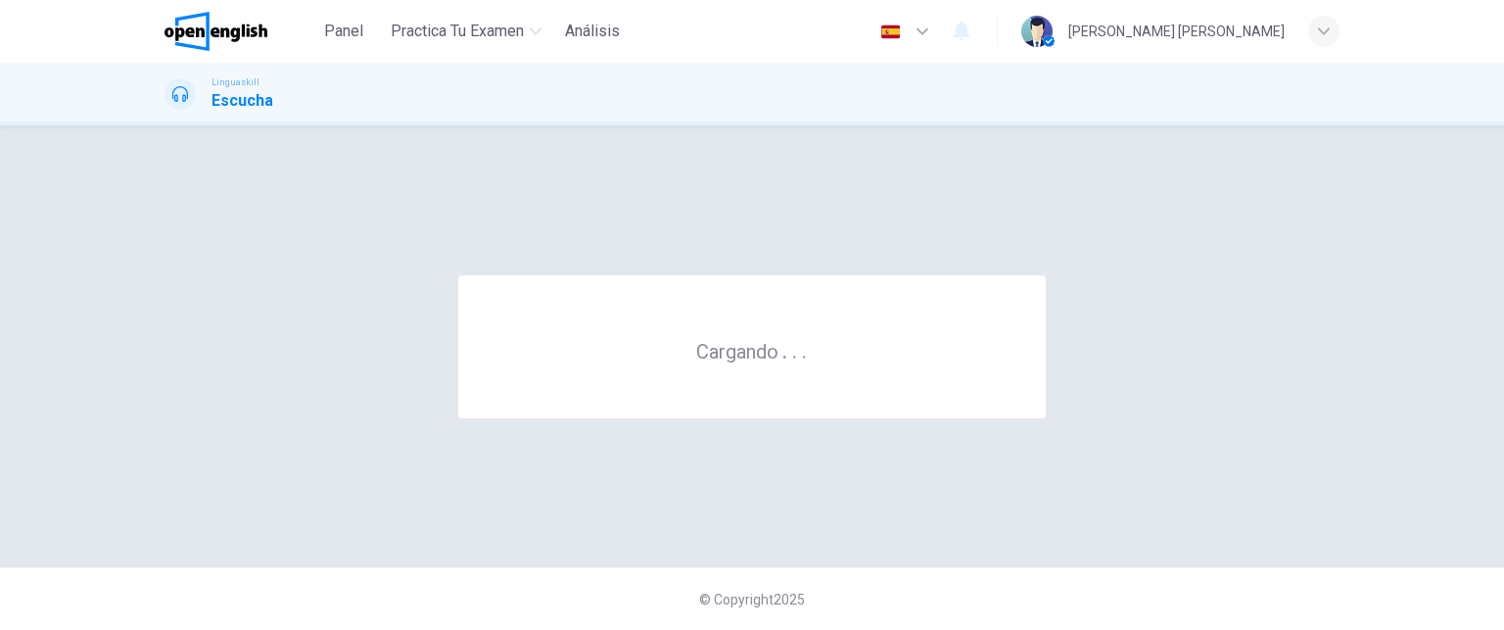
scroll to position [0, 0]
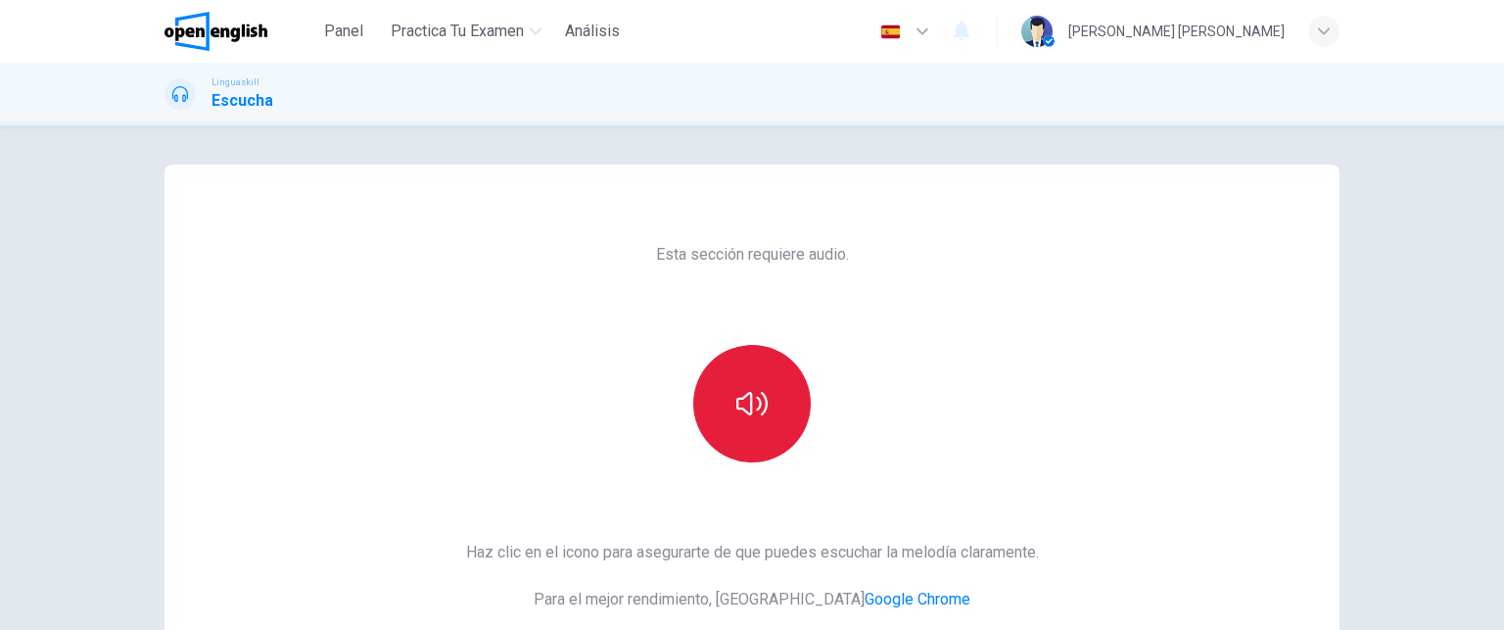
click at [745, 414] on icon "button" at bounding box center [751, 403] width 31 height 31
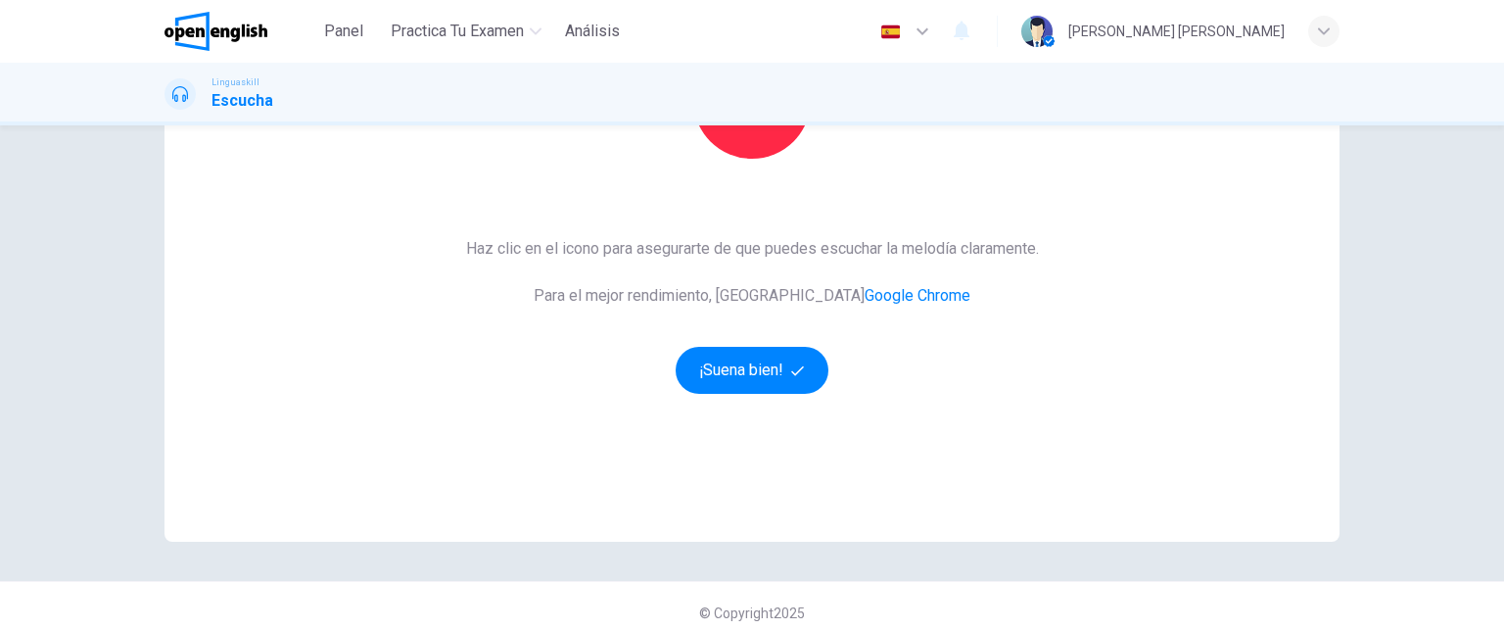
scroll to position [317, 0]
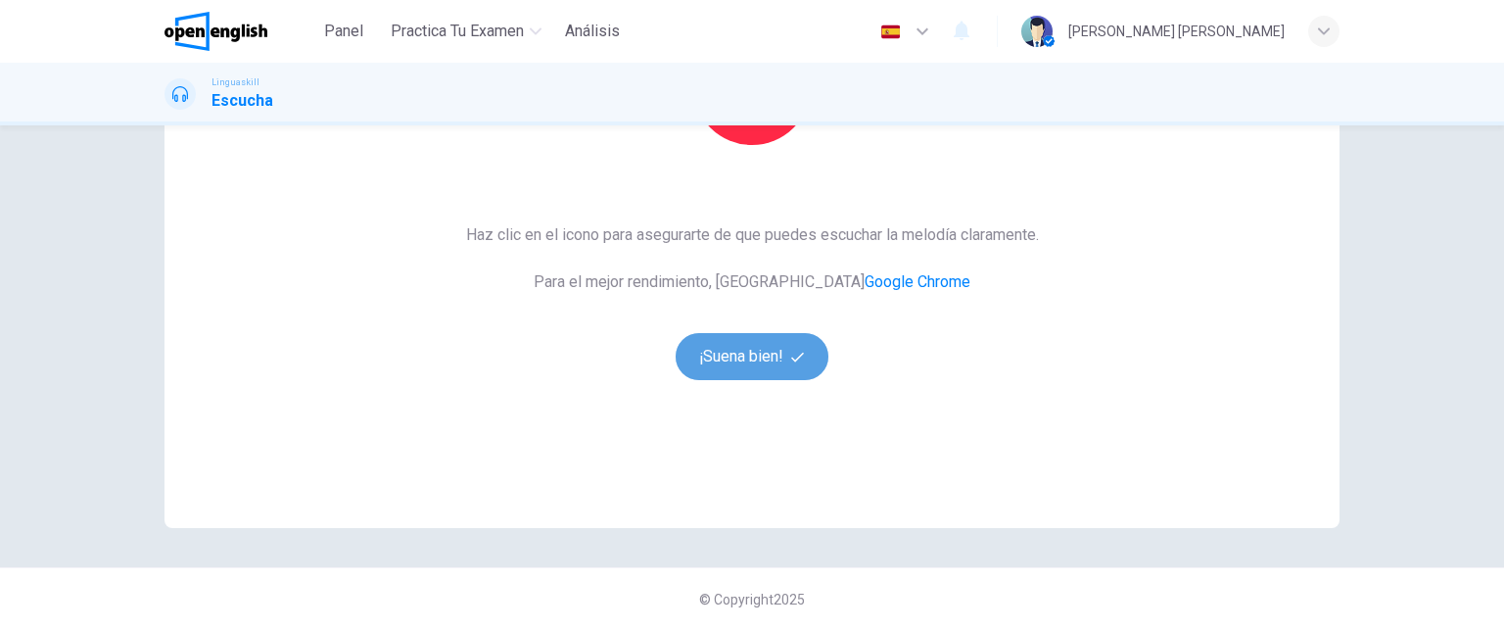
click at [748, 363] on button "¡Suena bien!" at bounding box center [752, 356] width 153 height 47
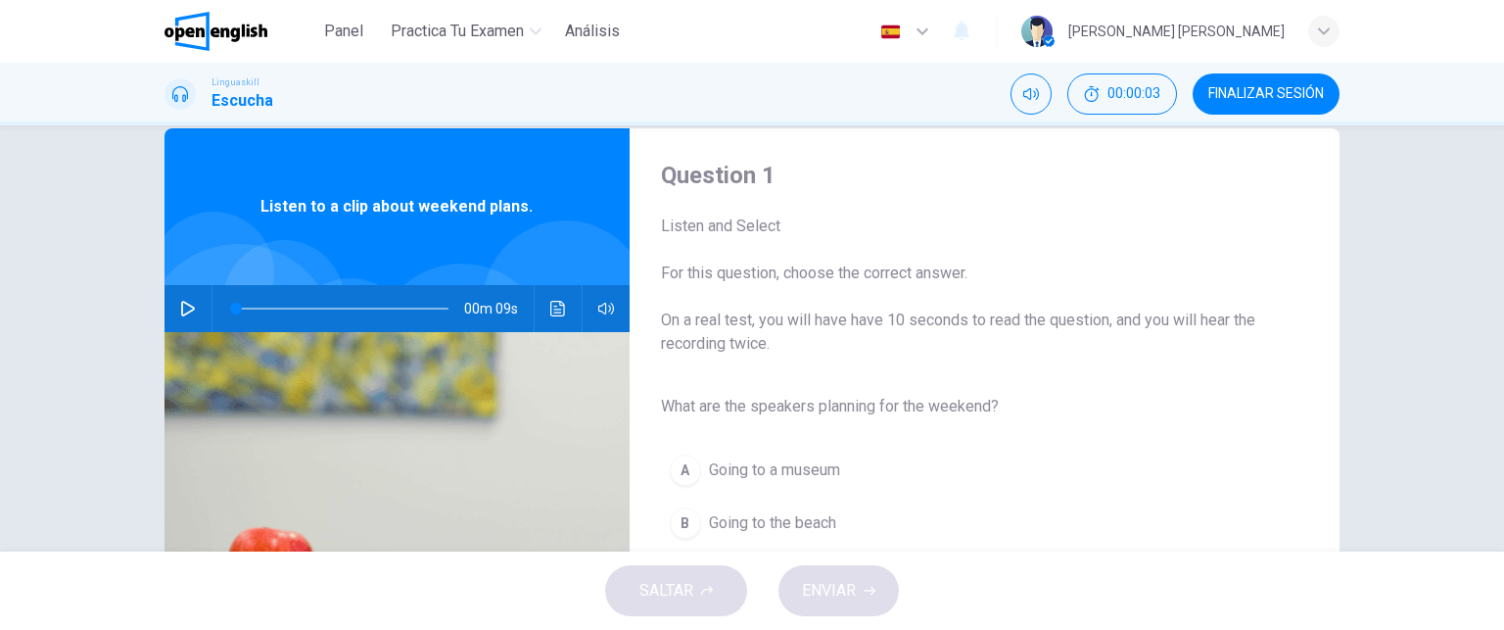
scroll to position [0, 0]
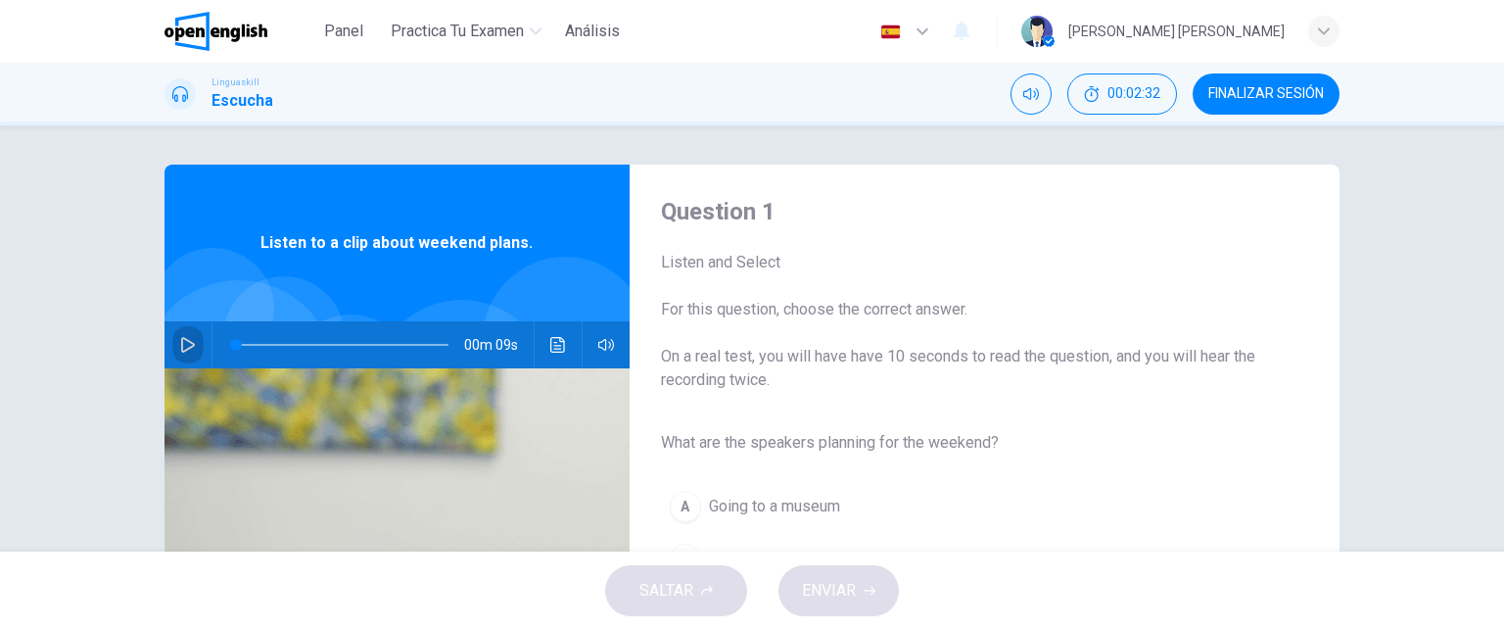
click at [180, 347] on icon "button" at bounding box center [188, 345] width 16 height 16
type input "**"
type input "*"
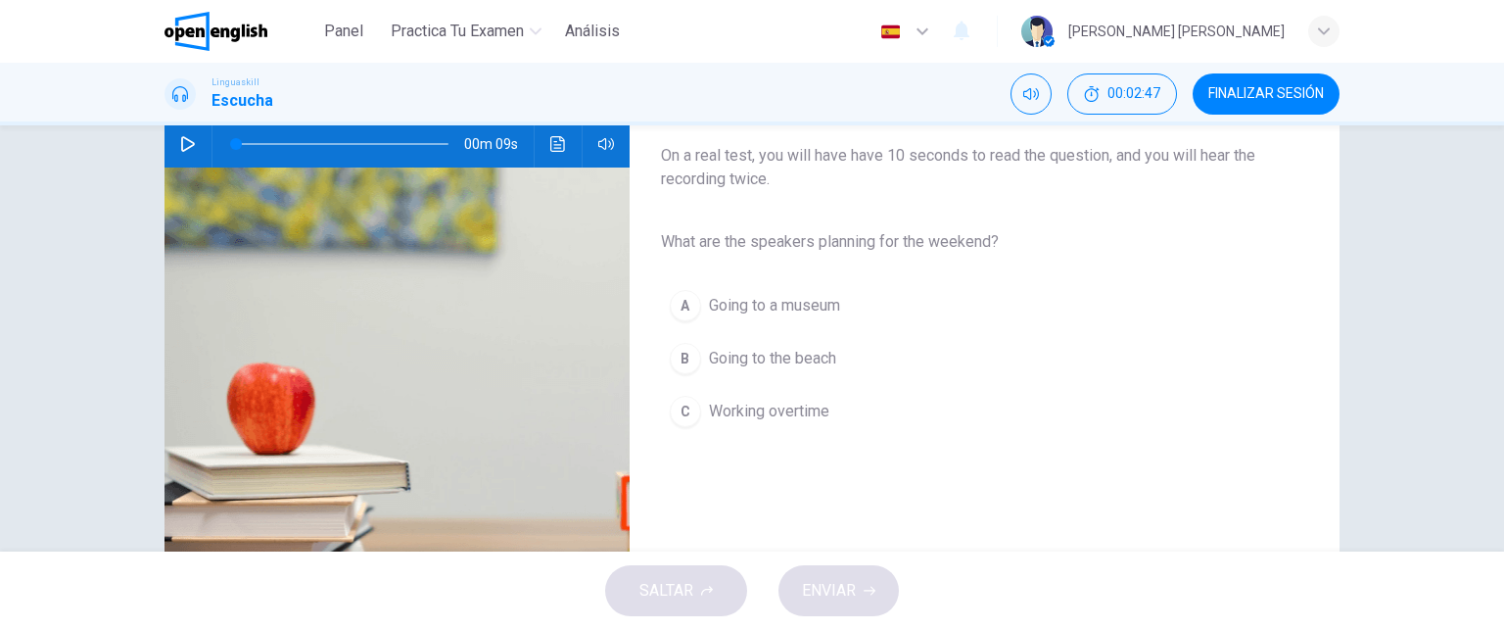
scroll to position [199, 0]
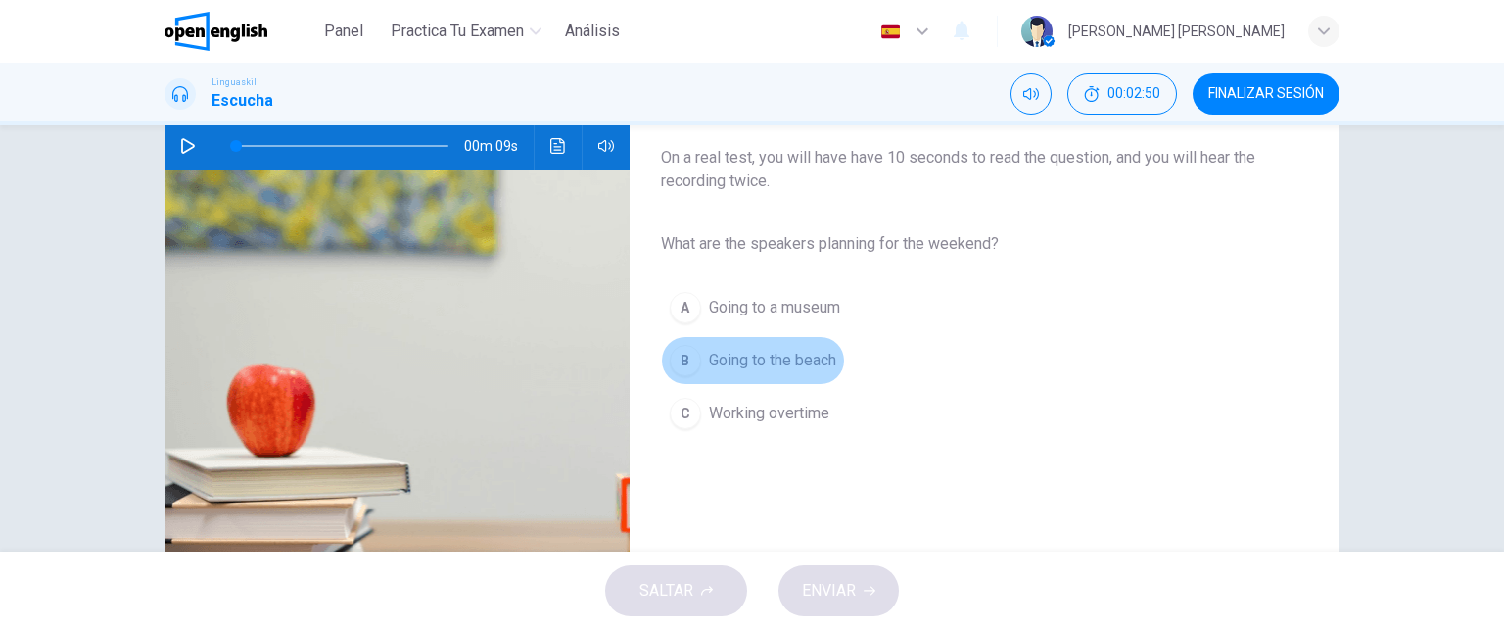
click at [678, 359] on div "B" at bounding box center [685, 360] width 31 height 31
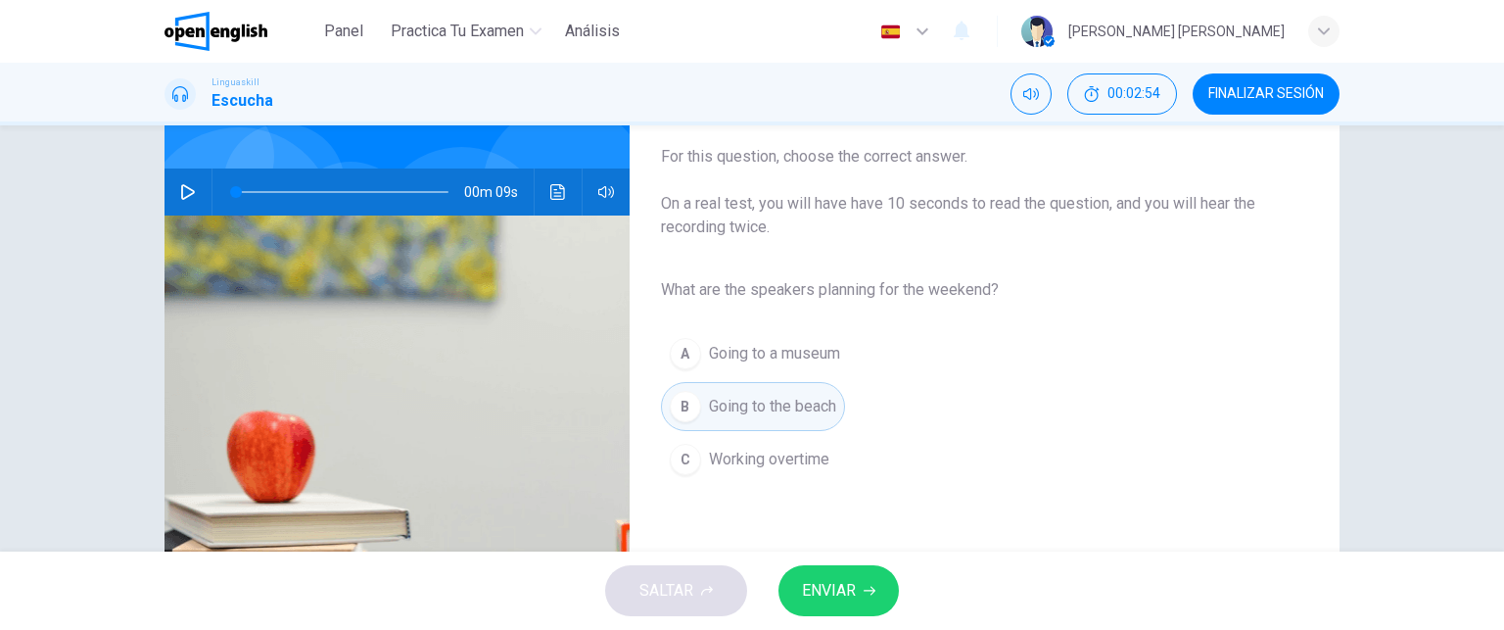
scroll to position [185, 0]
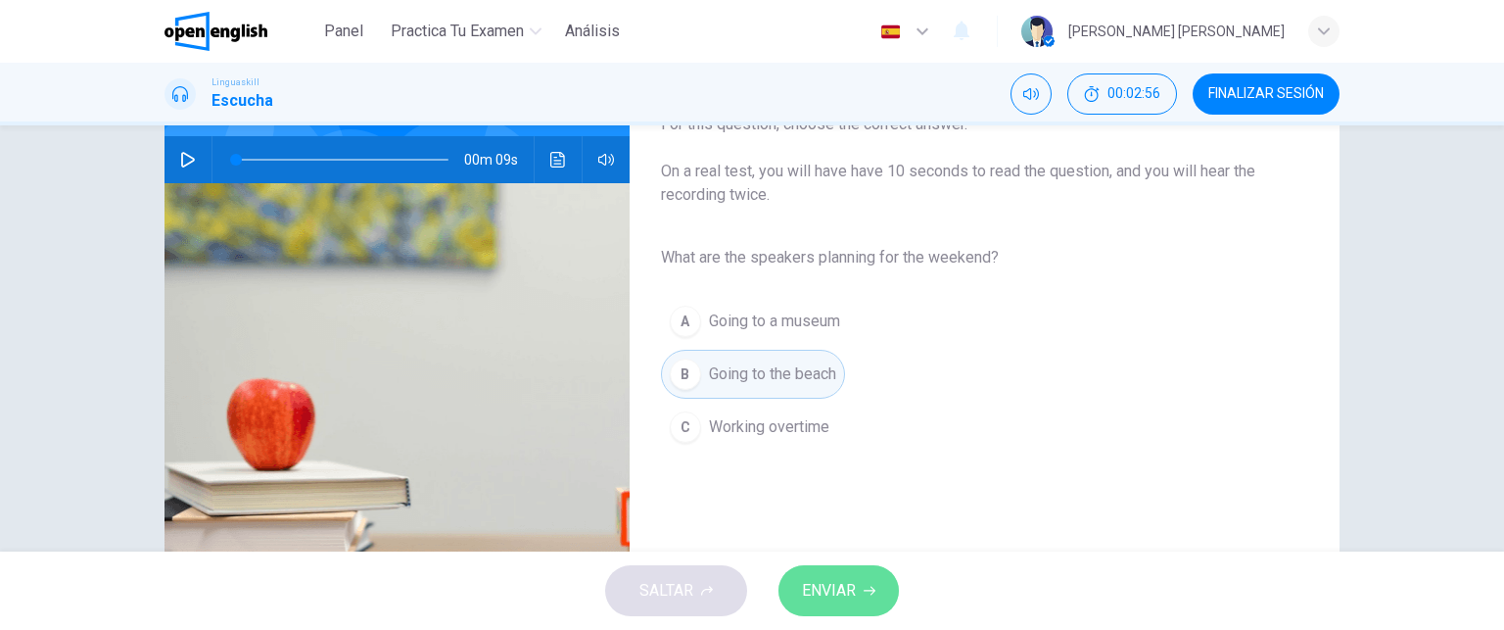
click at [835, 590] on span "ENVIAR" at bounding box center [829, 590] width 54 height 27
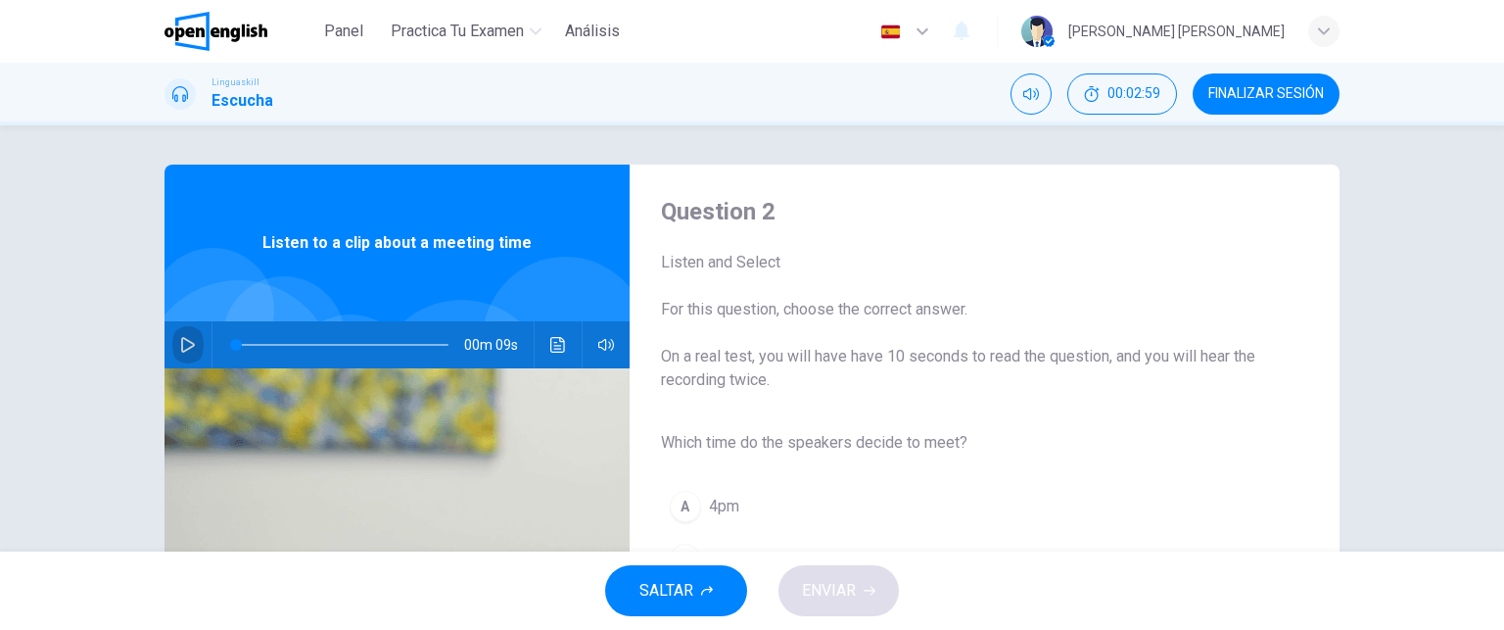
click at [180, 341] on icon "button" at bounding box center [188, 345] width 16 height 16
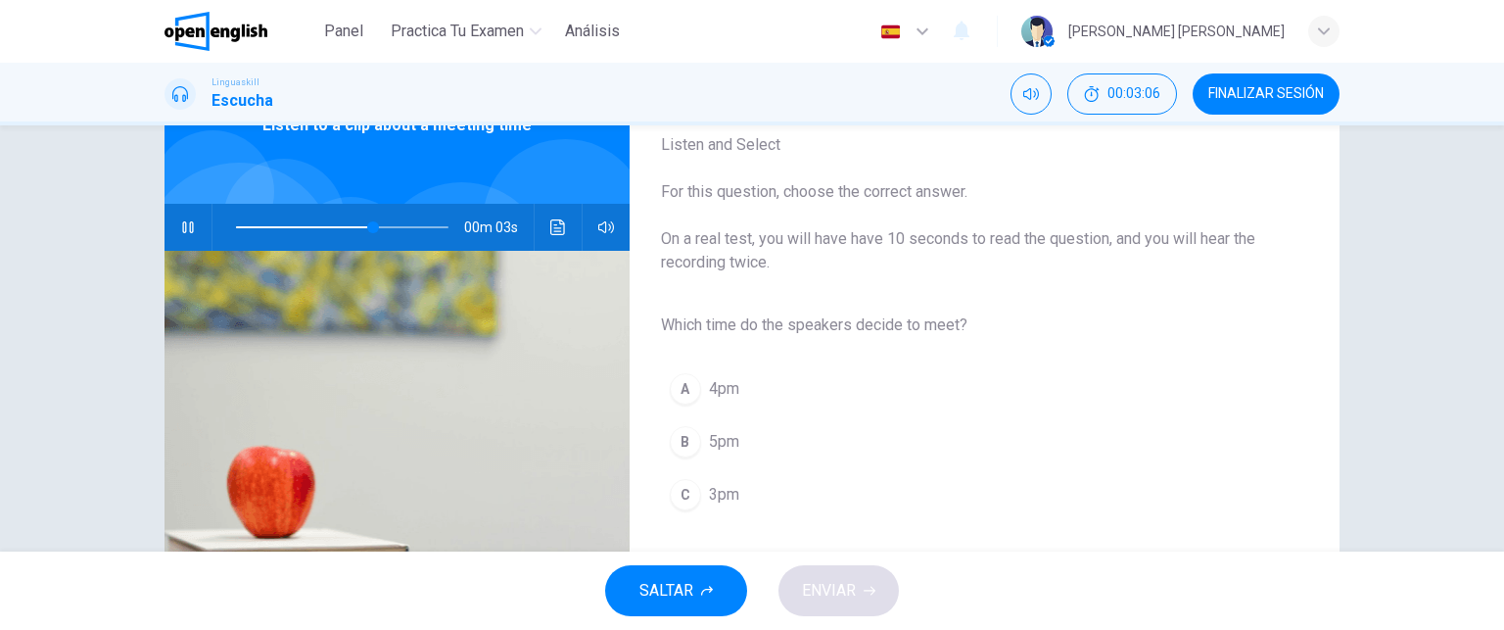
scroll to position [157, 0]
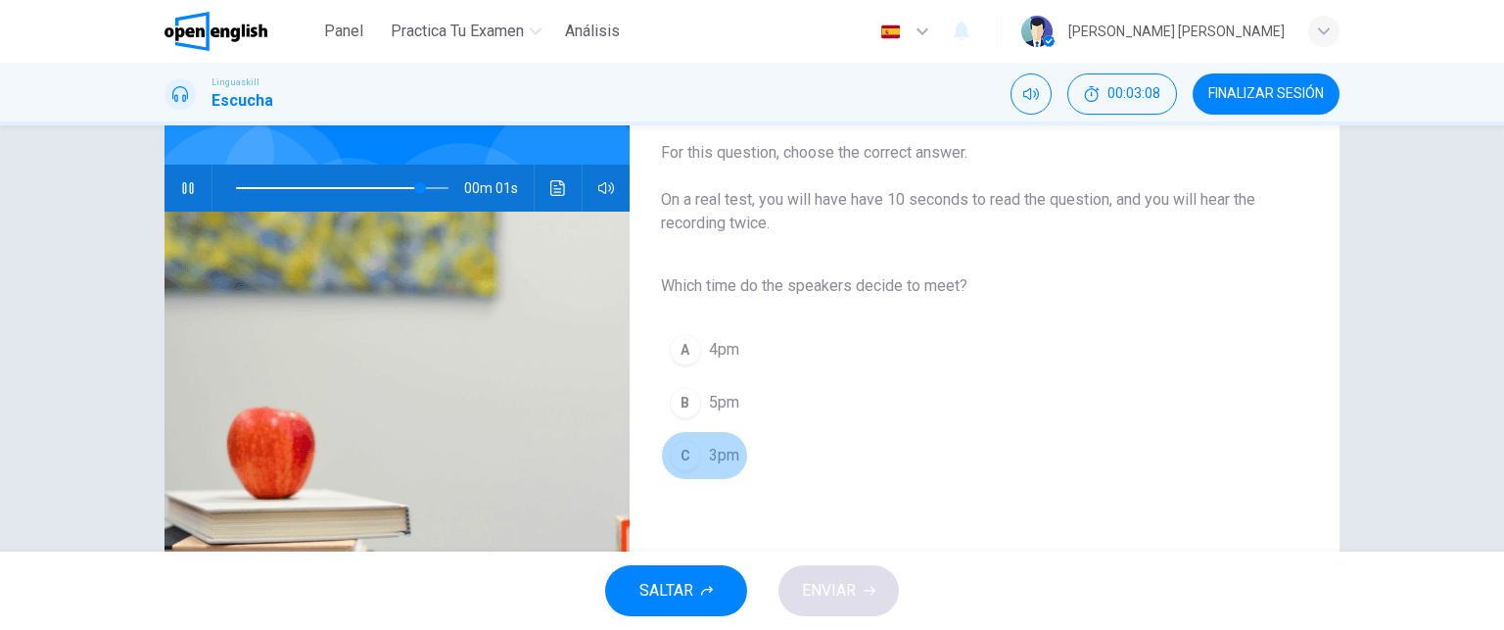
click at [689, 465] on div "C" at bounding box center [685, 455] width 31 height 31
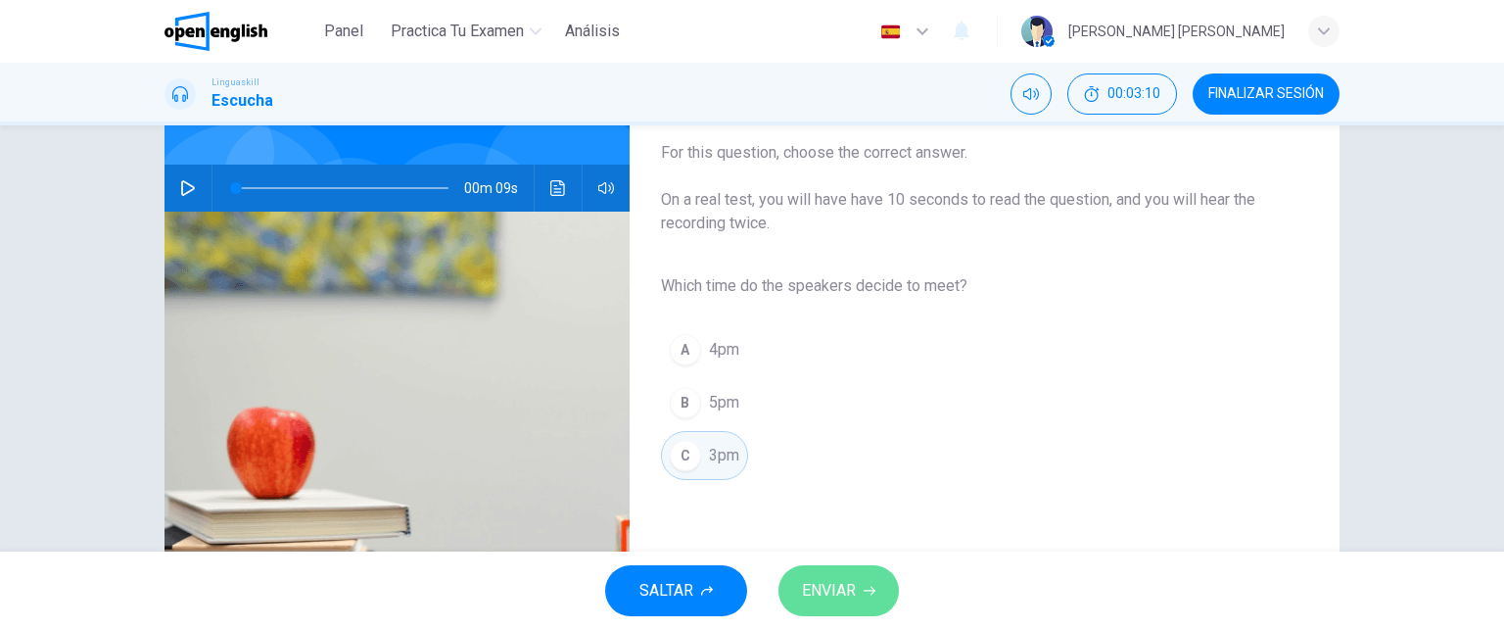
click at [857, 584] on button "ENVIAR" at bounding box center [838, 590] width 120 height 51
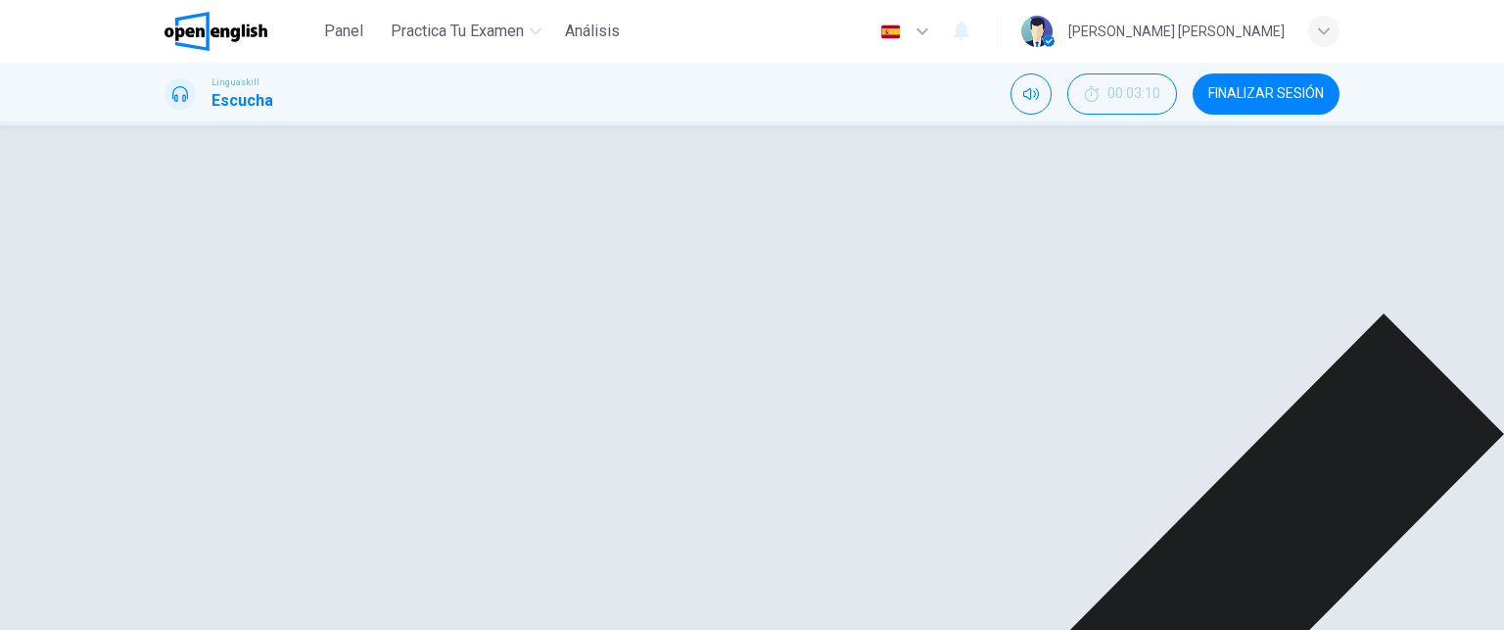
click at [180, 183] on icon "button" at bounding box center [188, 188] width 16 height 16
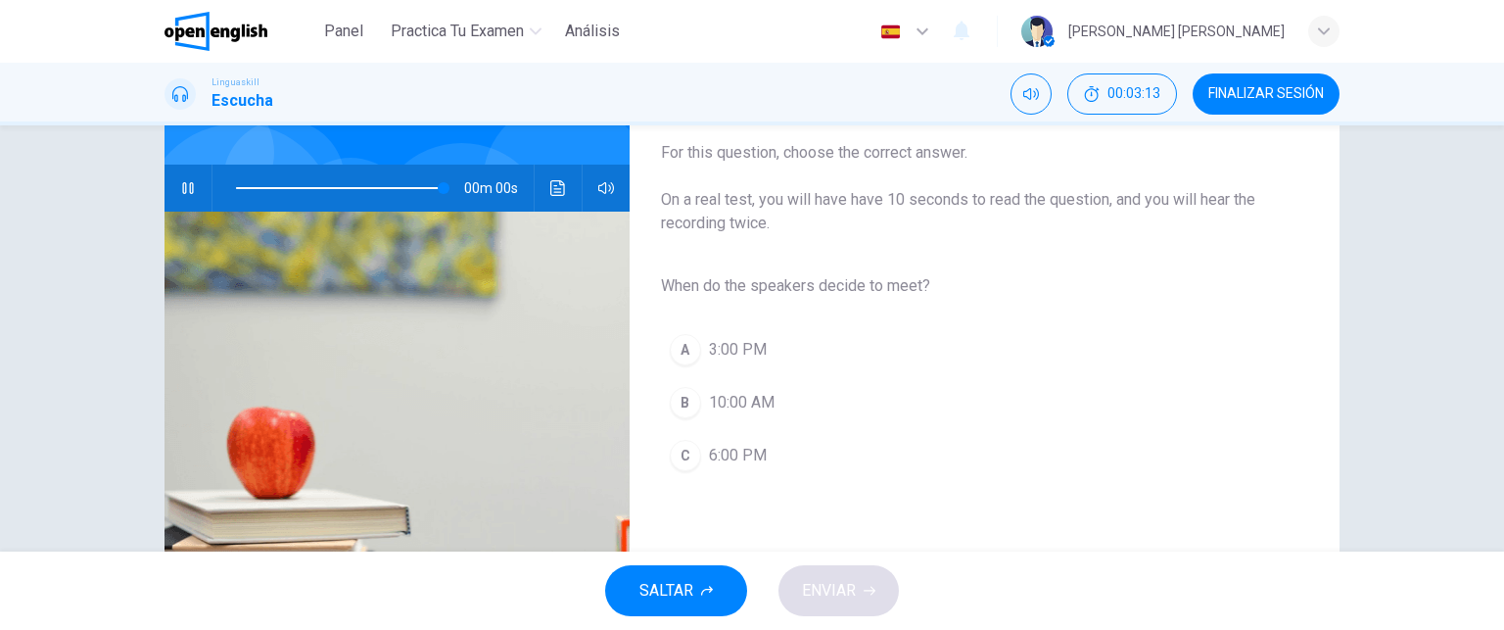
type input "*"
click at [672, 350] on div "A" at bounding box center [685, 349] width 31 height 31
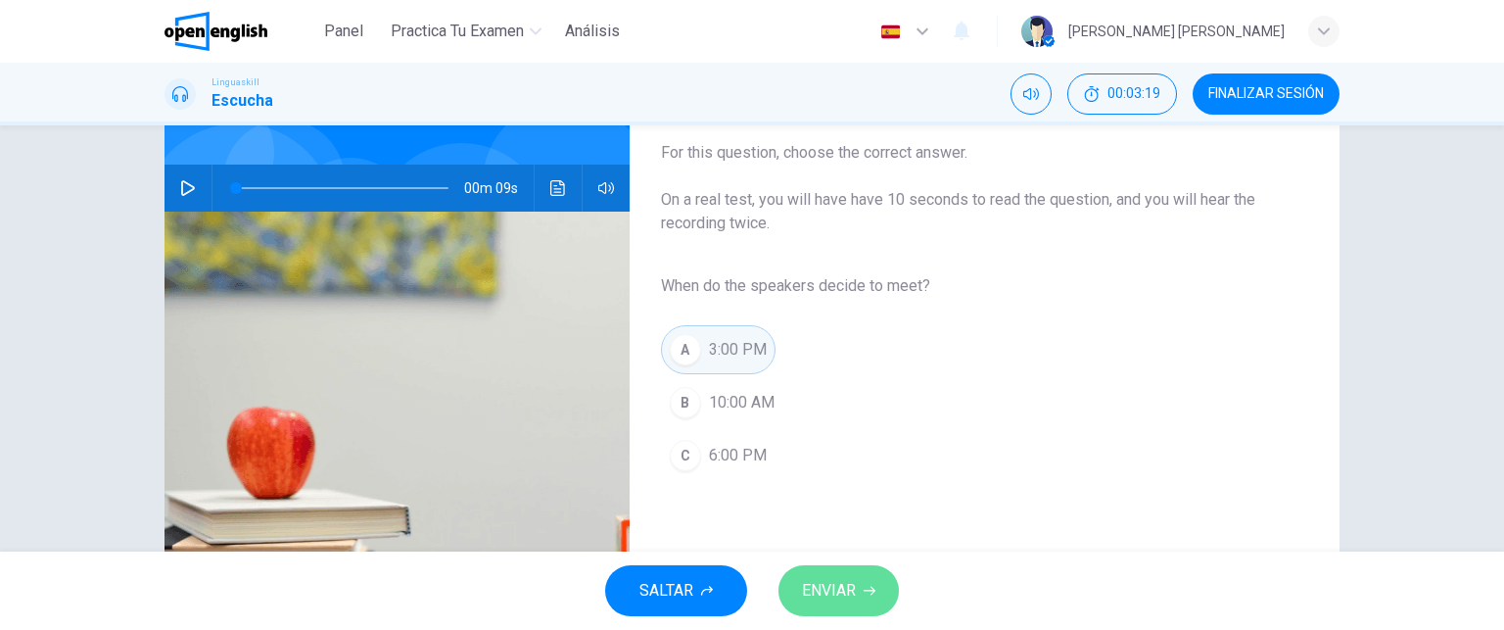
click at [873, 589] on icon "button" at bounding box center [870, 590] width 12 height 12
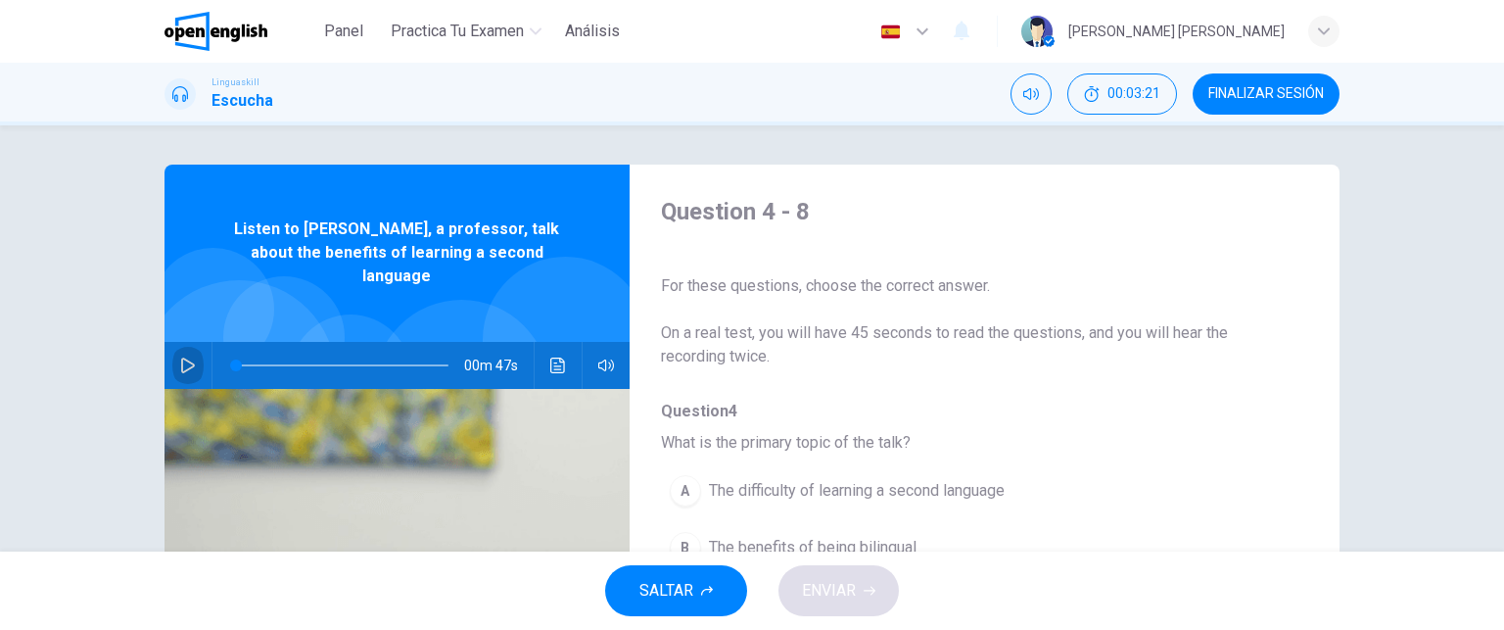
click at [180, 357] on icon "button" at bounding box center [188, 365] width 16 height 16
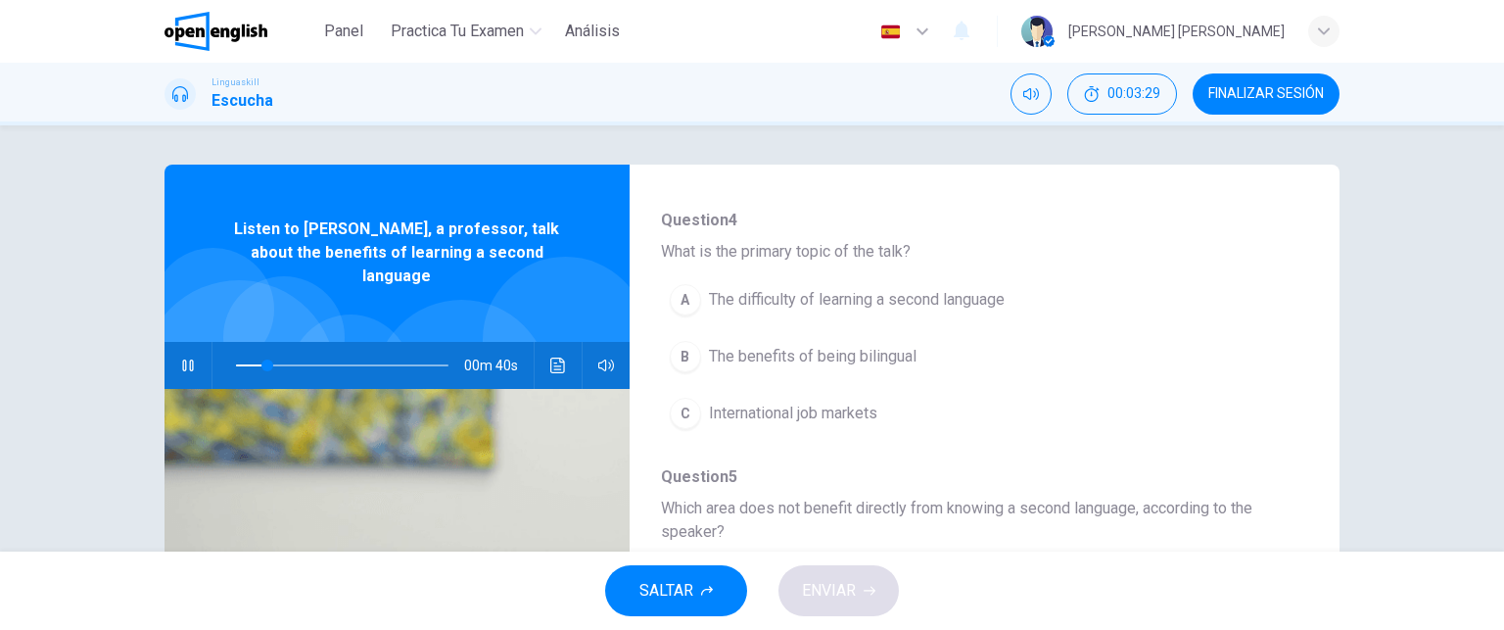
scroll to position [211, 0]
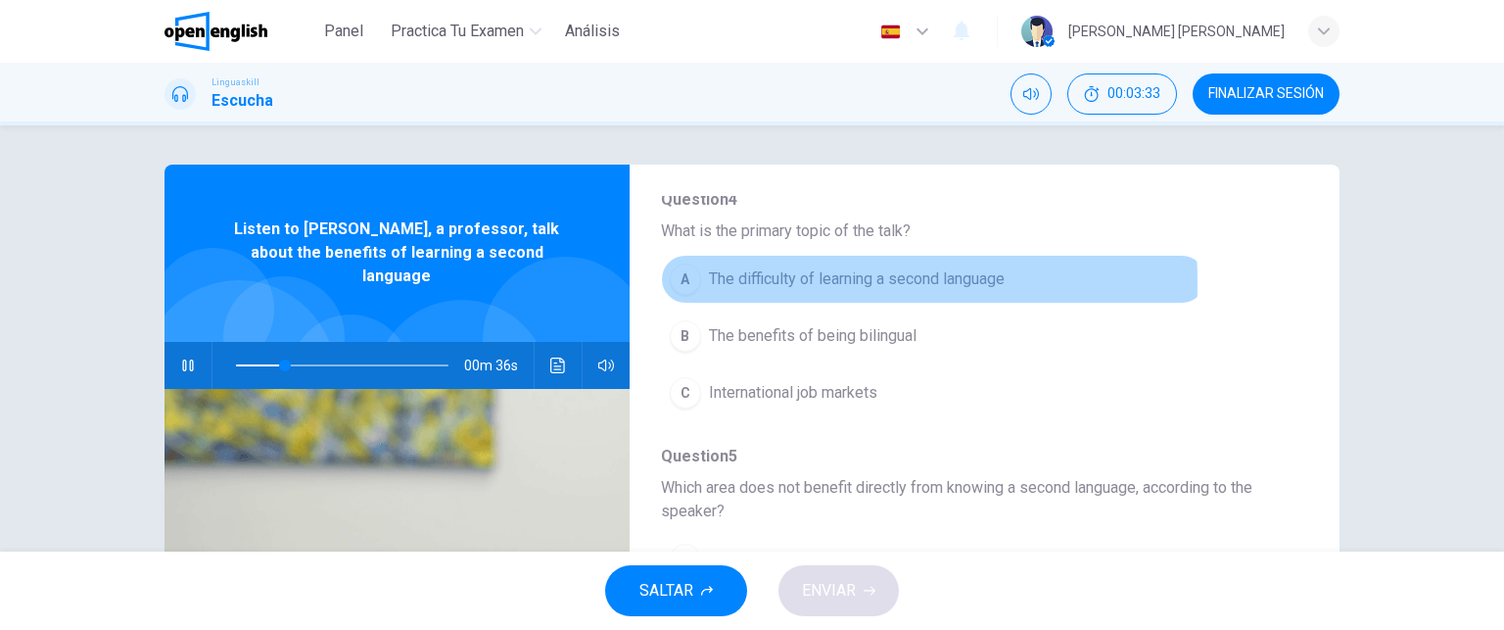
click at [687, 282] on div "A" at bounding box center [685, 278] width 31 height 31
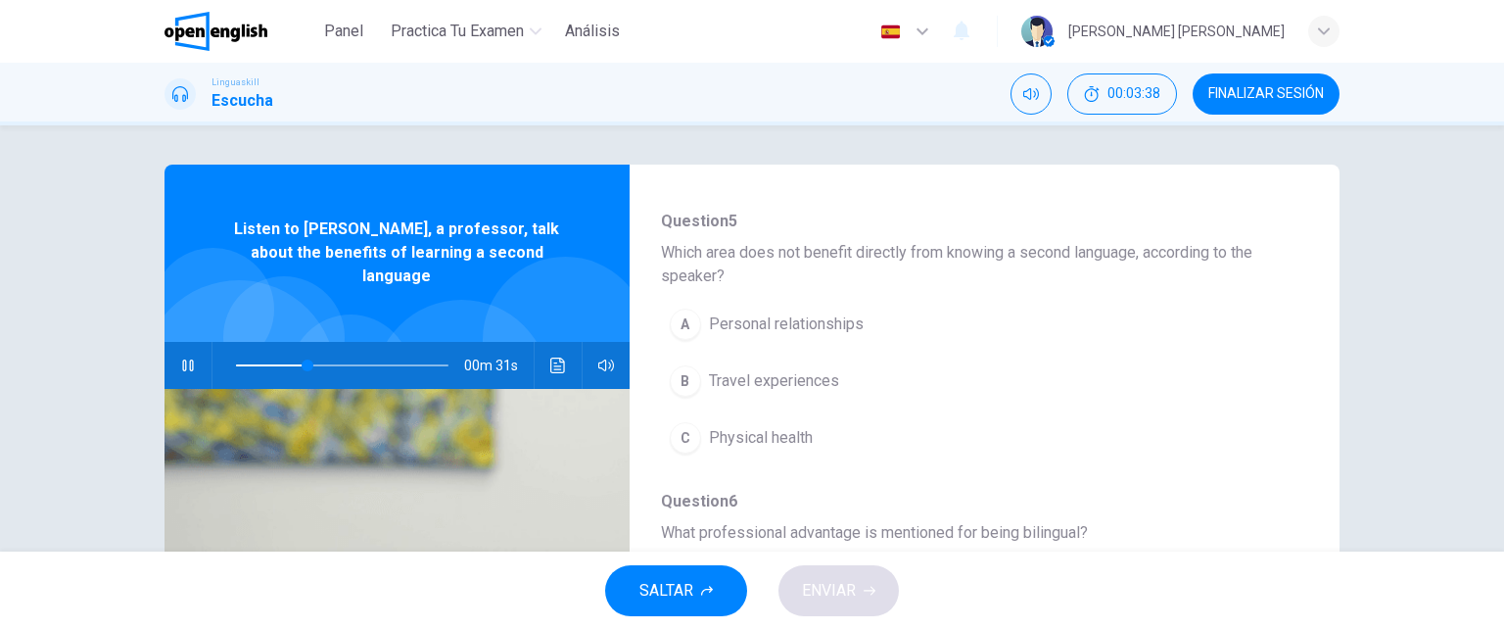
scroll to position [448, 0]
click at [183, 357] on icon "button" at bounding box center [188, 365] width 16 height 16
click at [263, 351] on span at bounding box center [342, 364] width 212 height 27
click at [183, 357] on icon "button" at bounding box center [188, 365] width 16 height 16
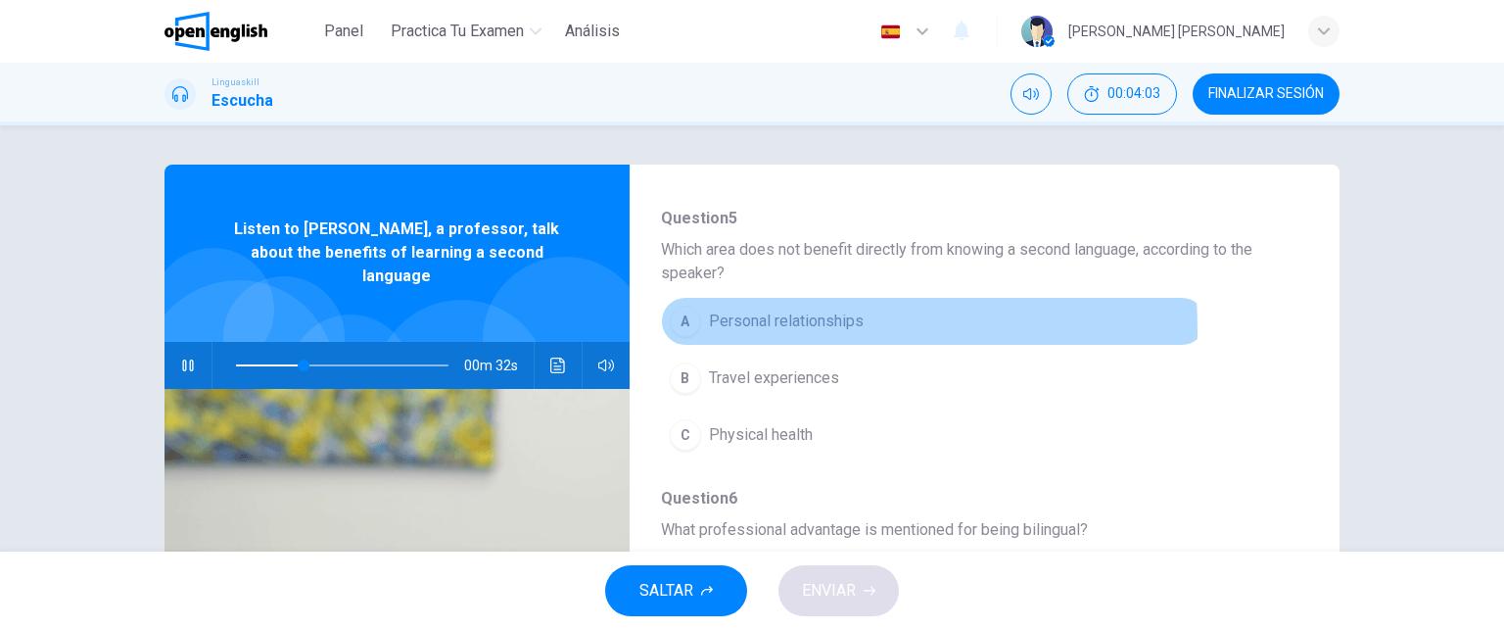
click at [674, 328] on div "A" at bounding box center [685, 320] width 31 height 31
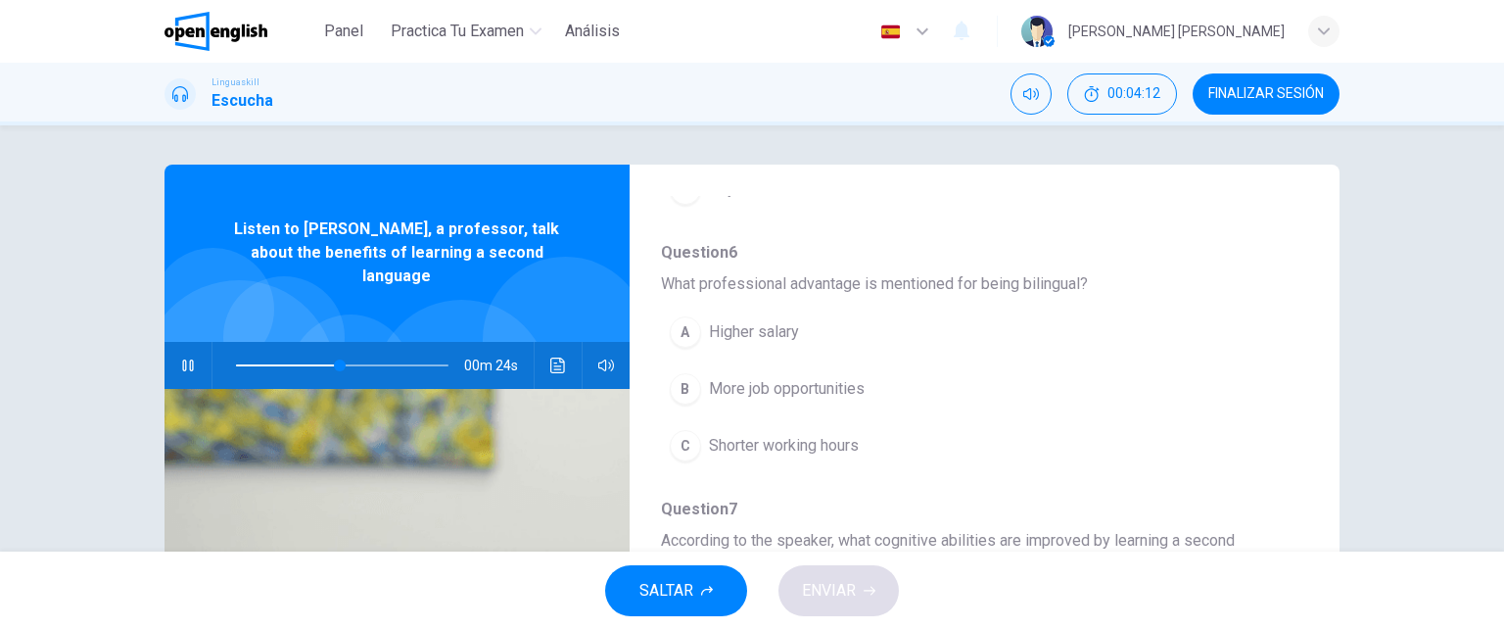
scroll to position [699, 0]
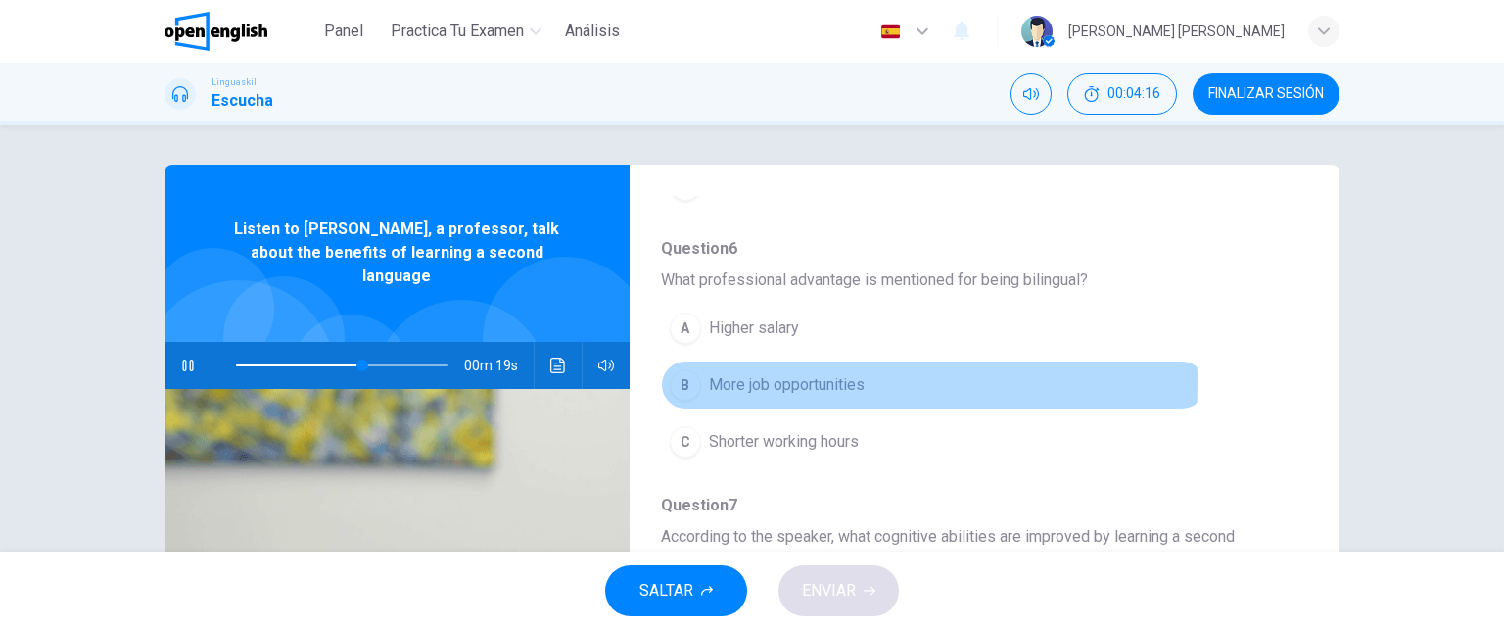
click at [677, 380] on div "B" at bounding box center [685, 384] width 31 height 31
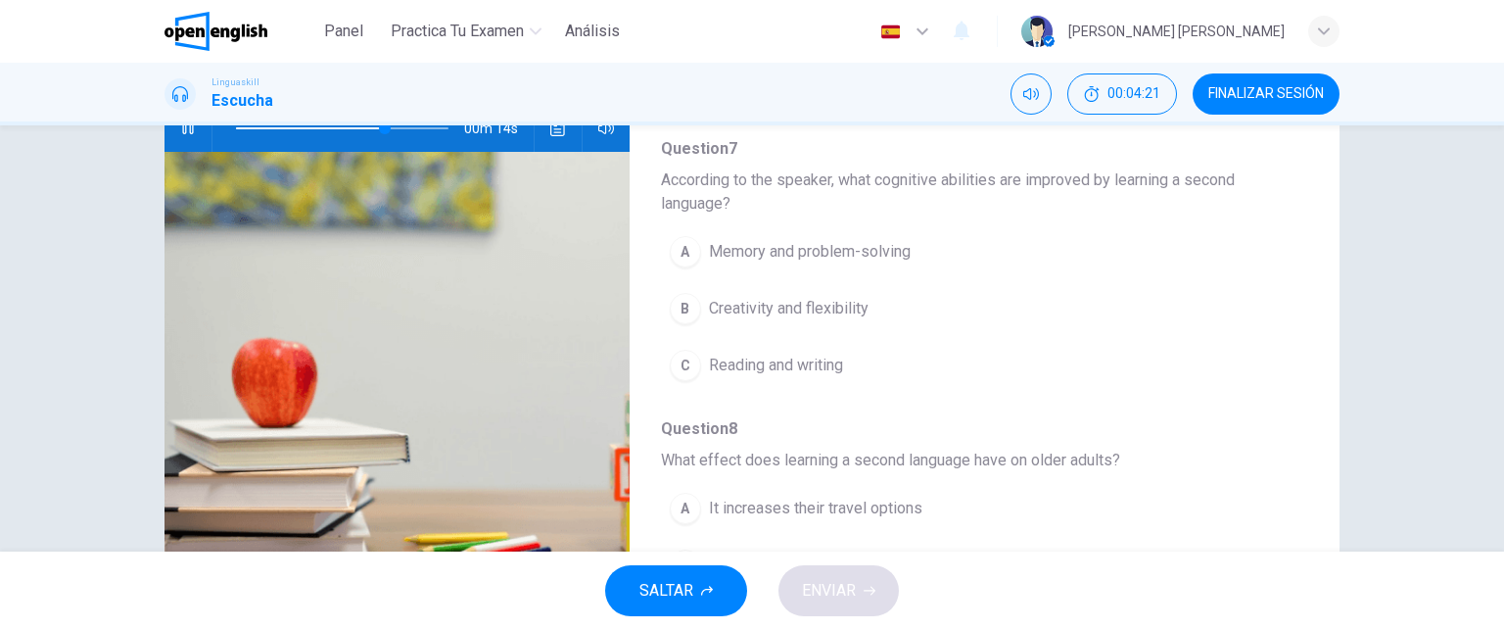
scroll to position [820, 0]
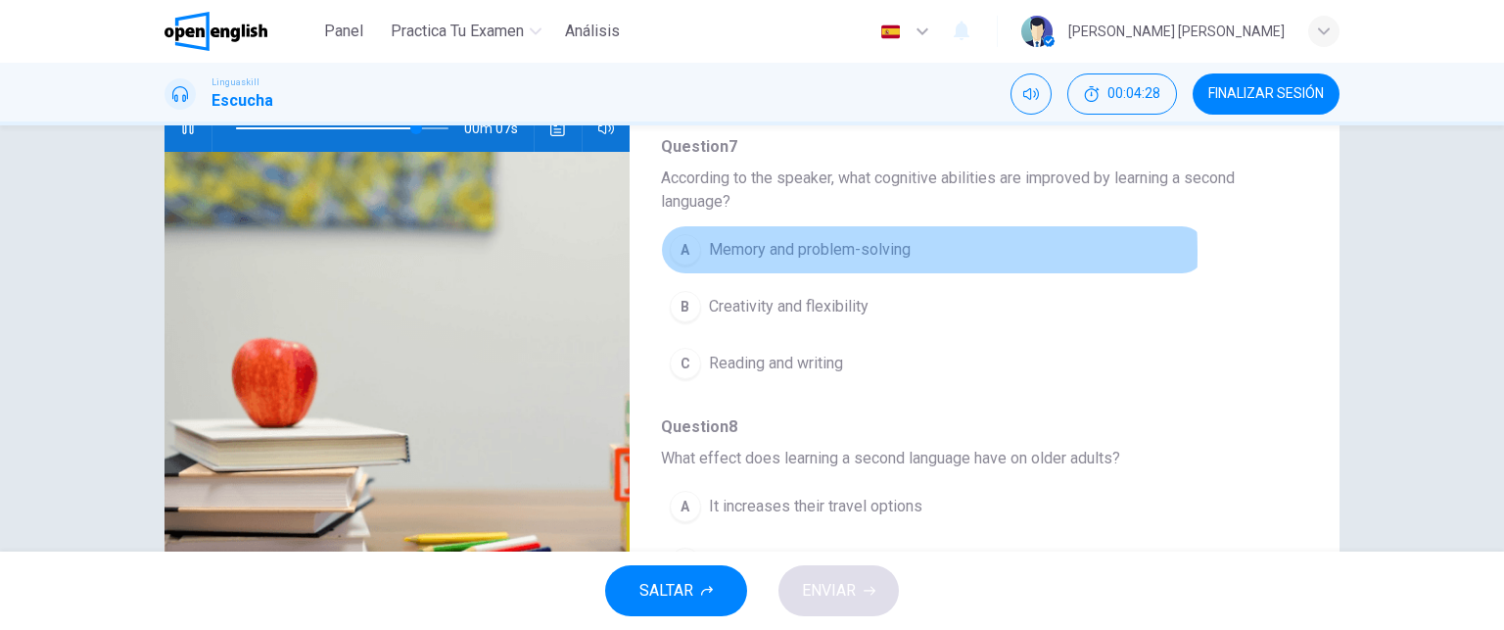
click at [678, 248] on div "A" at bounding box center [685, 249] width 31 height 31
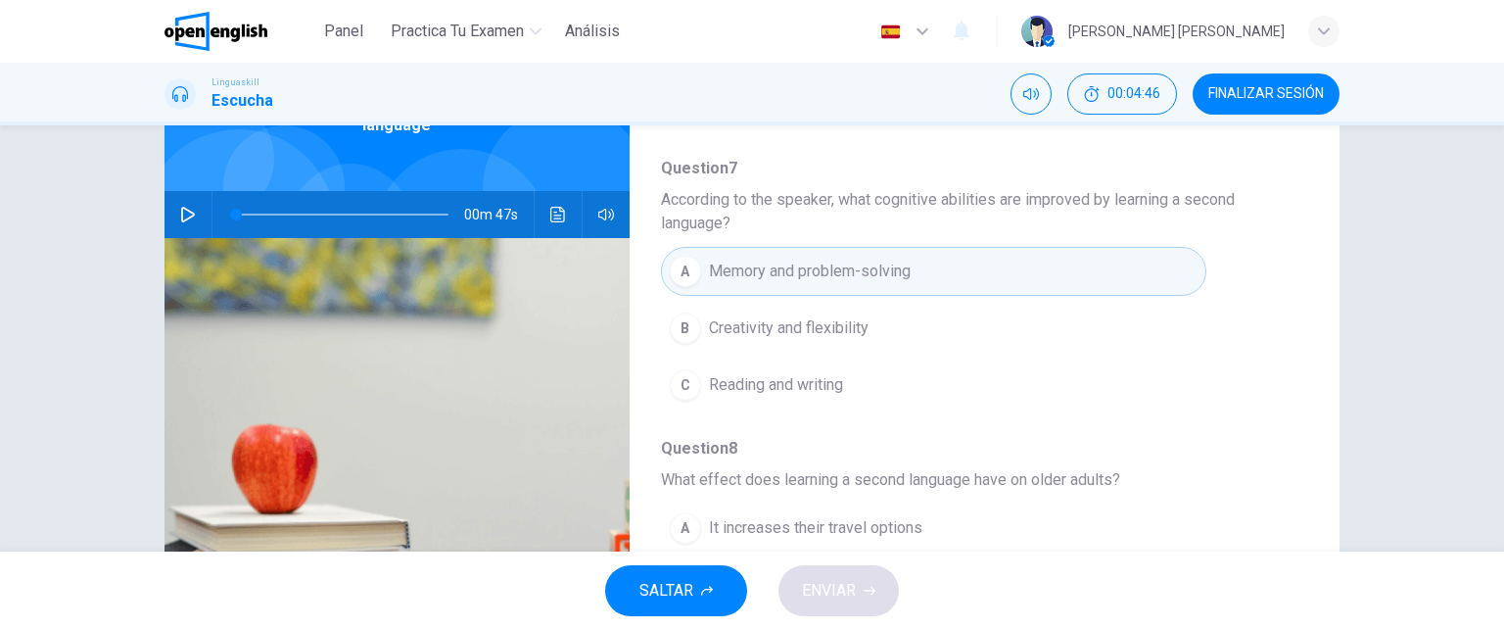
scroll to position [149, 0]
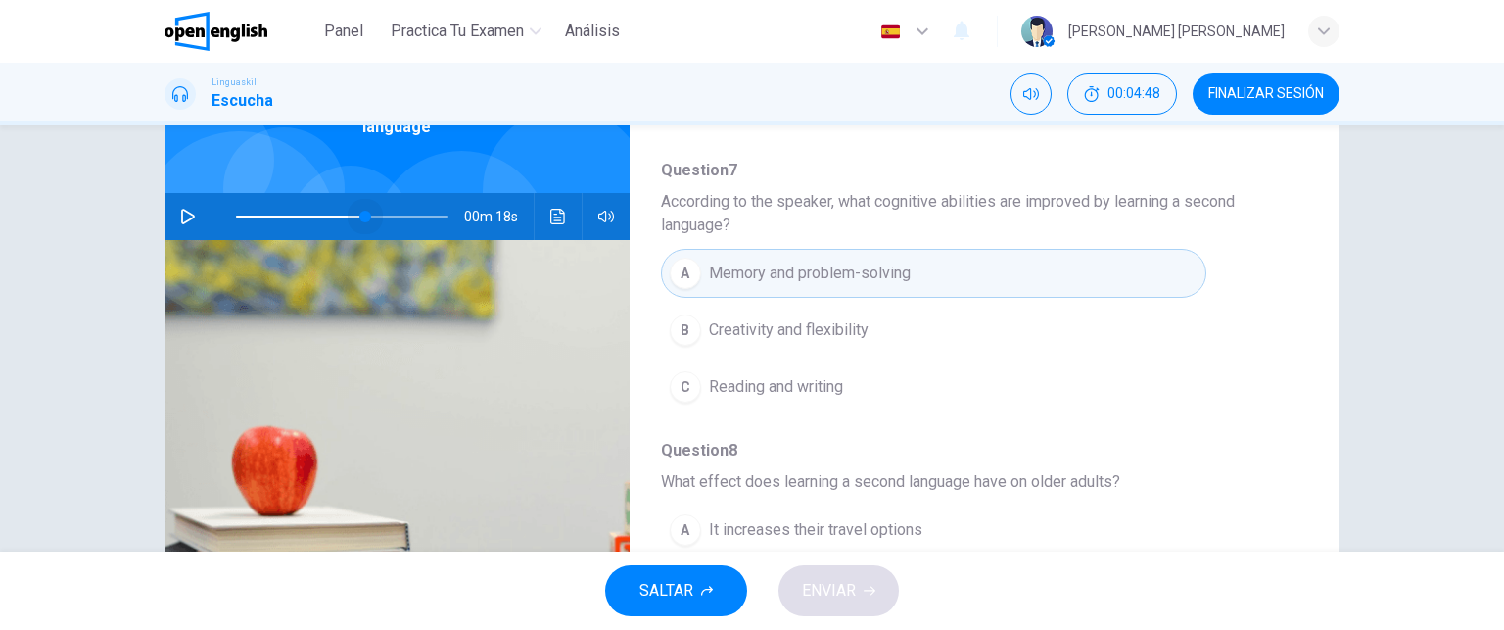
click at [361, 203] on span at bounding box center [342, 216] width 212 height 27
click at [183, 209] on icon "button" at bounding box center [188, 217] width 16 height 16
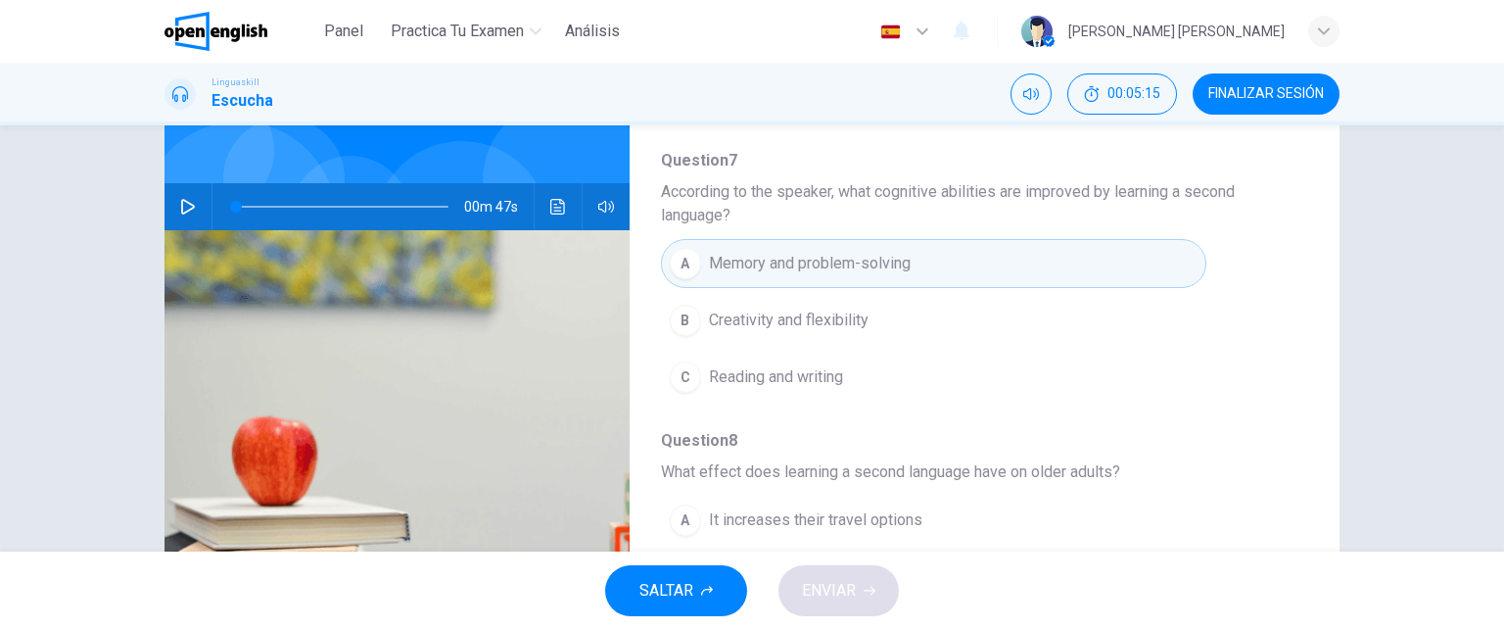
scroll to position [148, 0]
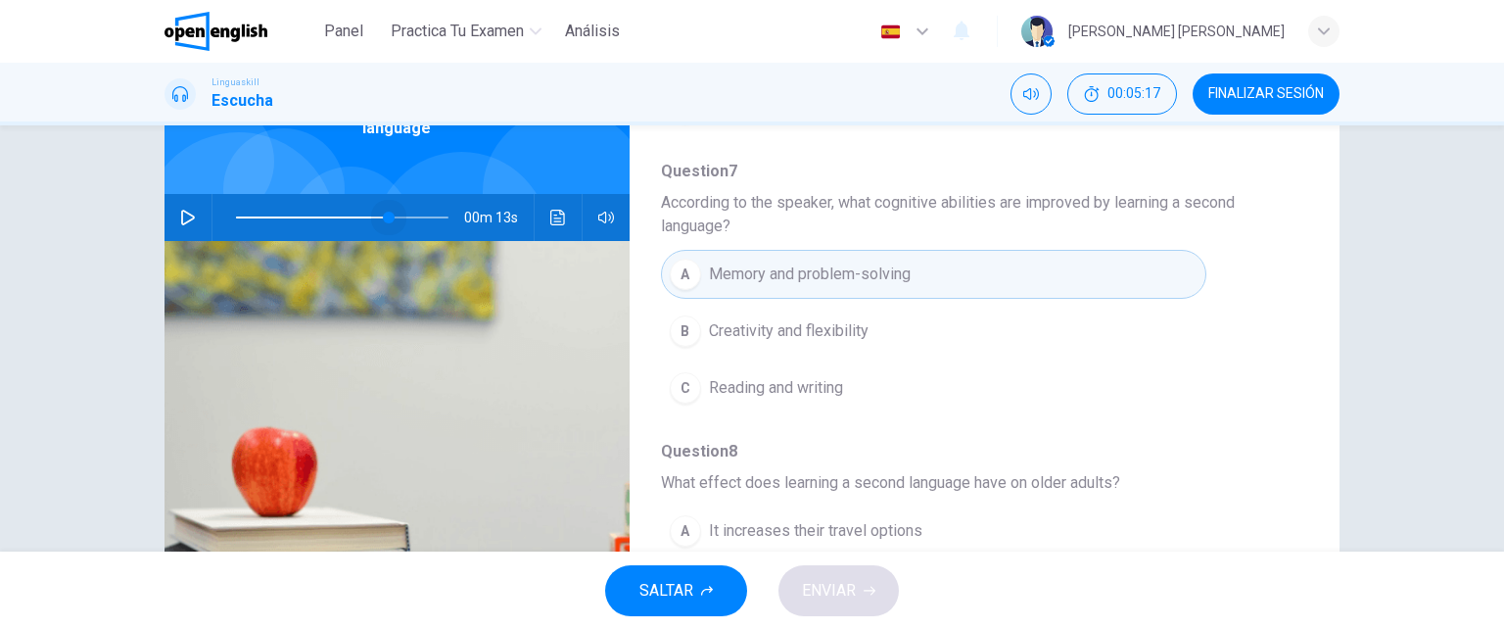
click at [384, 204] on span at bounding box center [342, 217] width 212 height 27
click at [185, 210] on icon "button" at bounding box center [188, 218] width 16 height 16
click at [185, 211] on icon "button" at bounding box center [187, 217] width 11 height 12
click at [181, 210] on icon "button" at bounding box center [188, 218] width 14 height 16
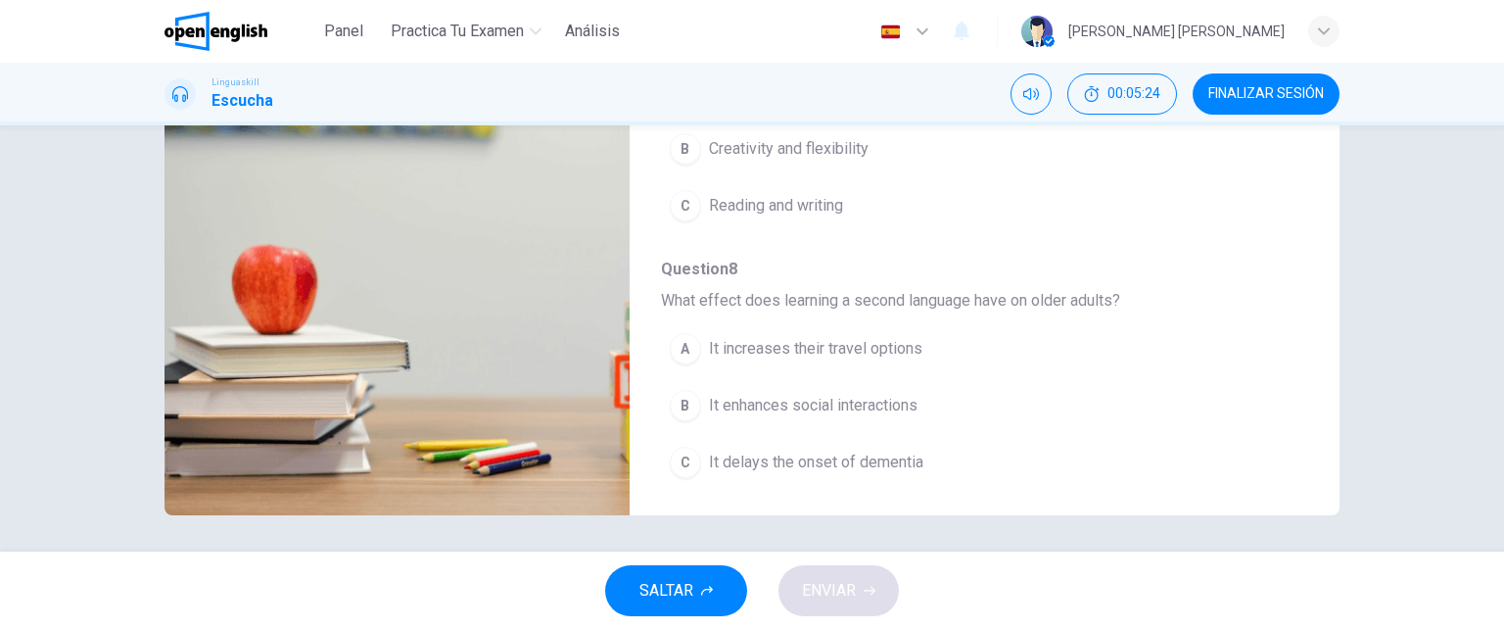
scroll to position [333, 0]
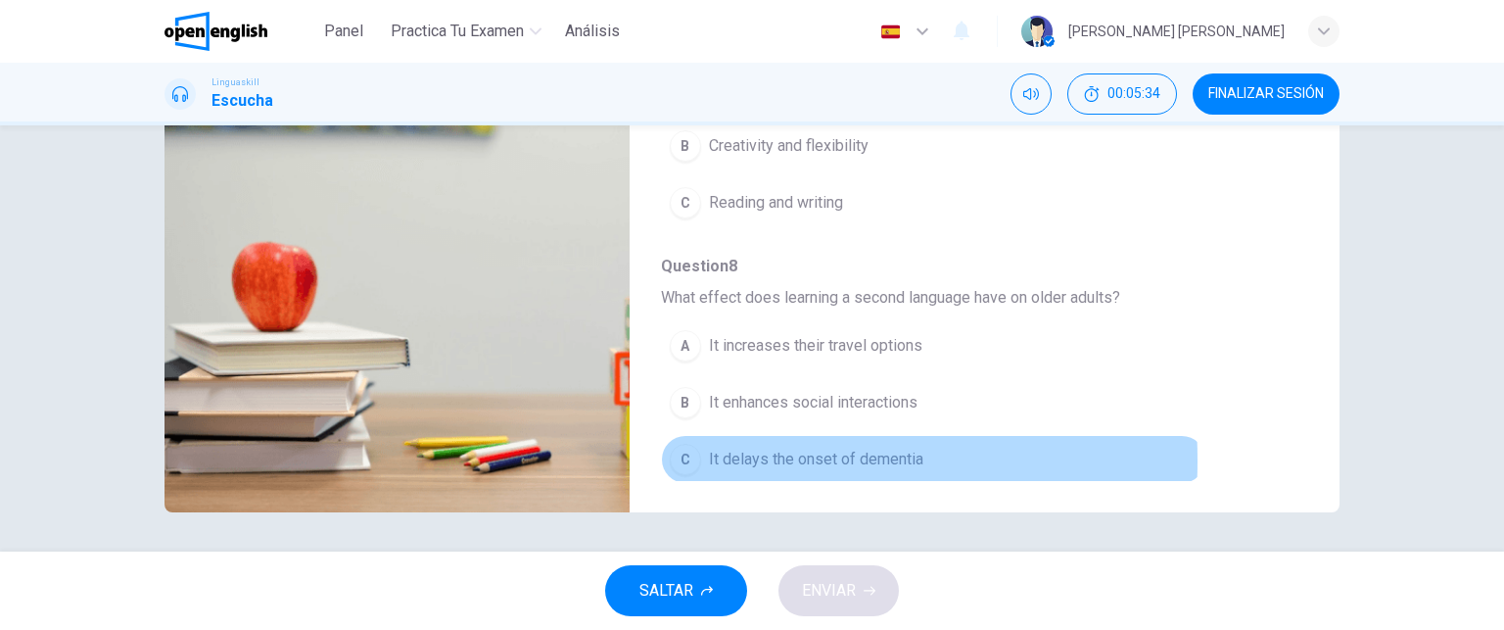
click at [679, 453] on div "C" at bounding box center [685, 459] width 31 height 31
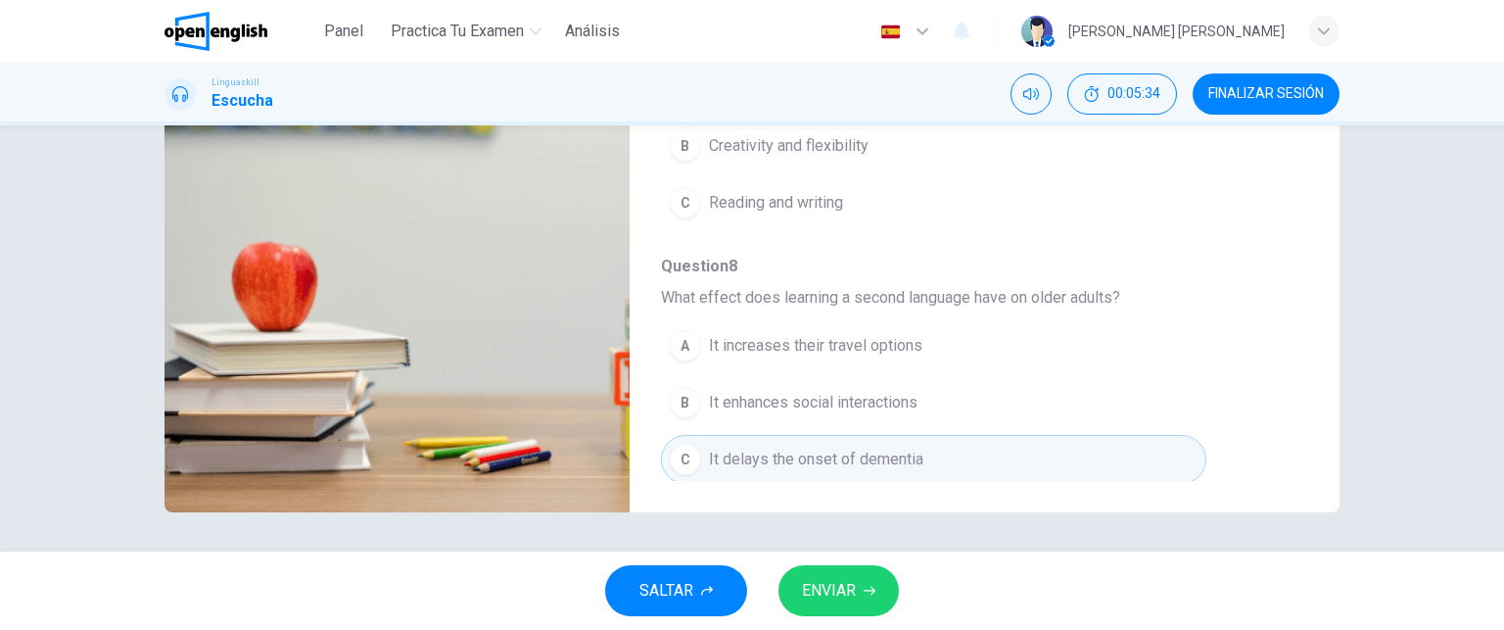
type input "*"
click at [837, 586] on span "ENVIAR" at bounding box center [829, 590] width 54 height 27
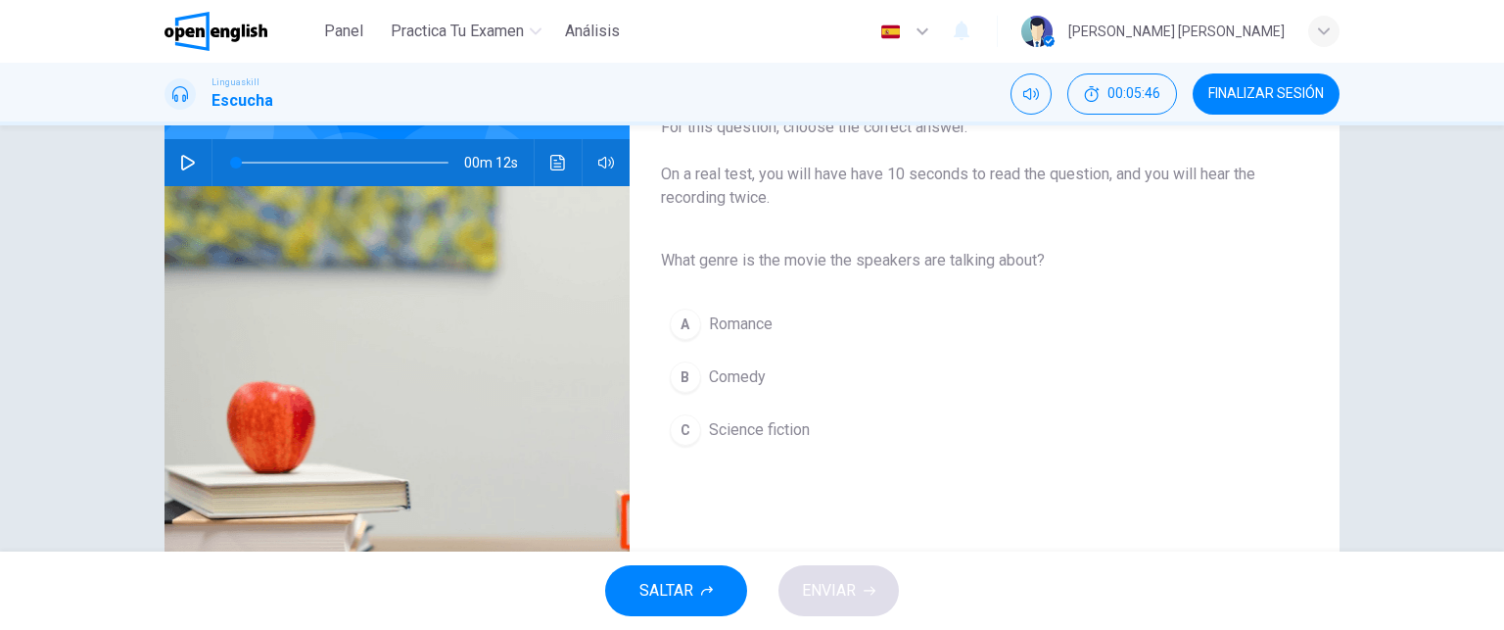
scroll to position [184, 0]
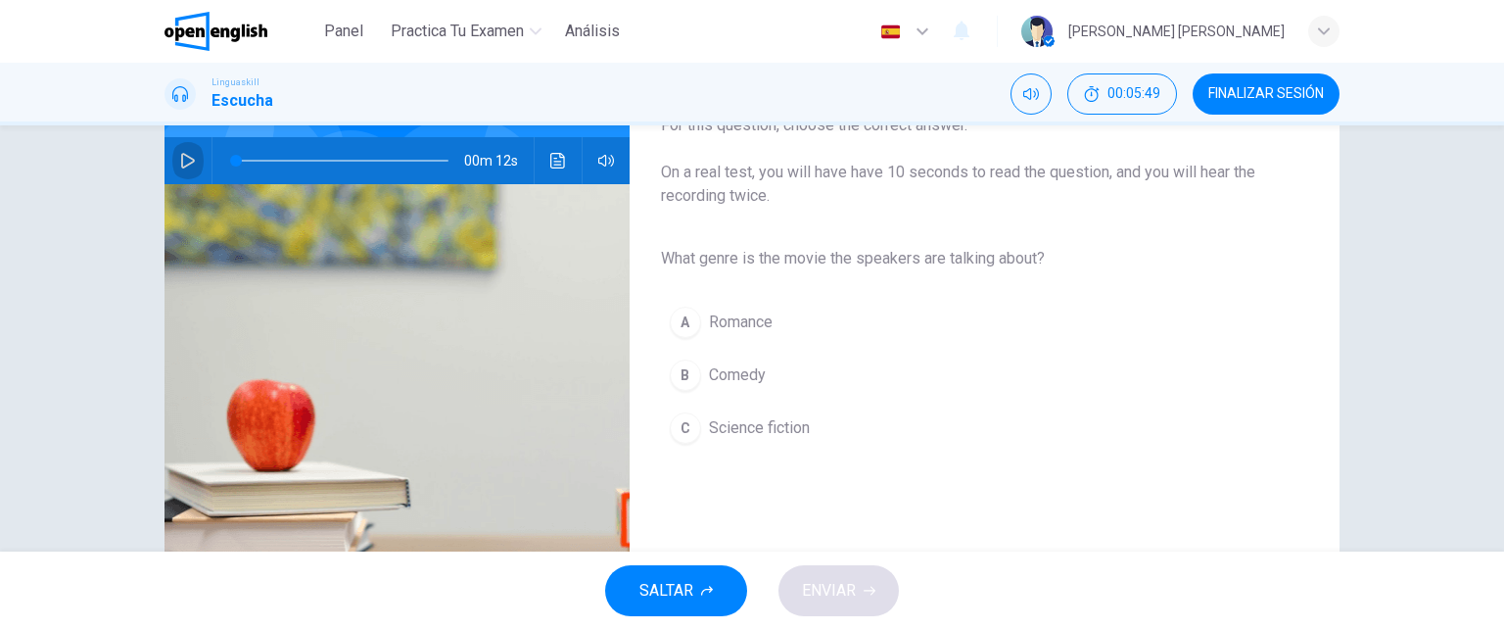
click at [184, 153] on icon "button" at bounding box center [188, 161] width 16 height 16
click at [679, 437] on div "C" at bounding box center [685, 427] width 31 height 31
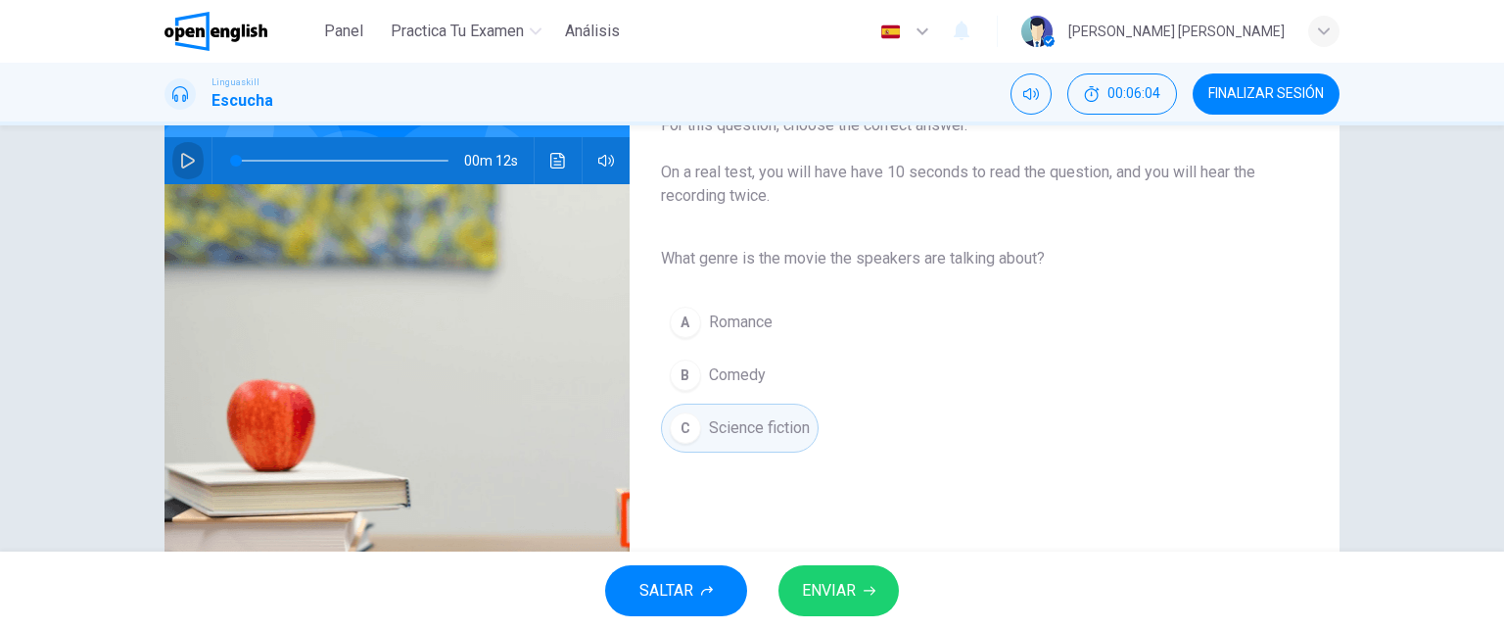
click at [180, 159] on icon "button" at bounding box center [188, 161] width 16 height 16
type input "*"
click at [837, 592] on span "ENVIAR" at bounding box center [829, 590] width 54 height 27
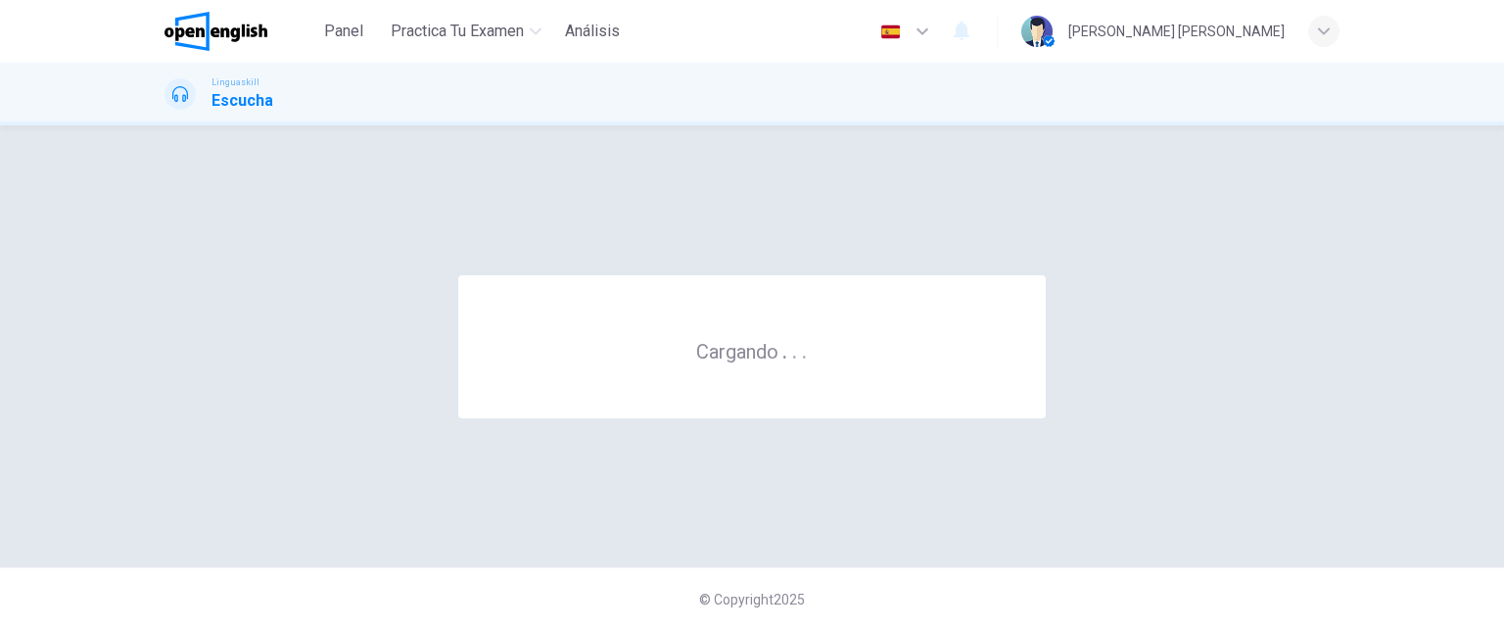
scroll to position [0, 0]
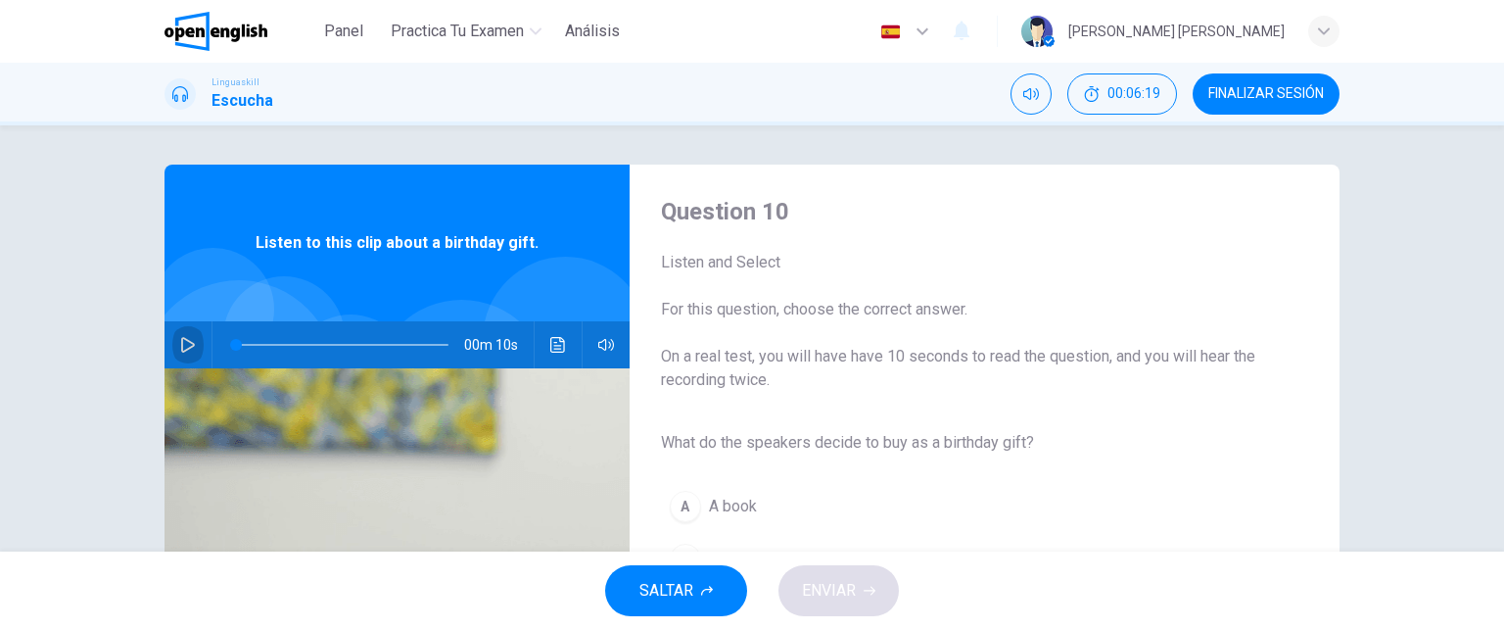
click at [181, 342] on icon "button" at bounding box center [188, 345] width 14 height 16
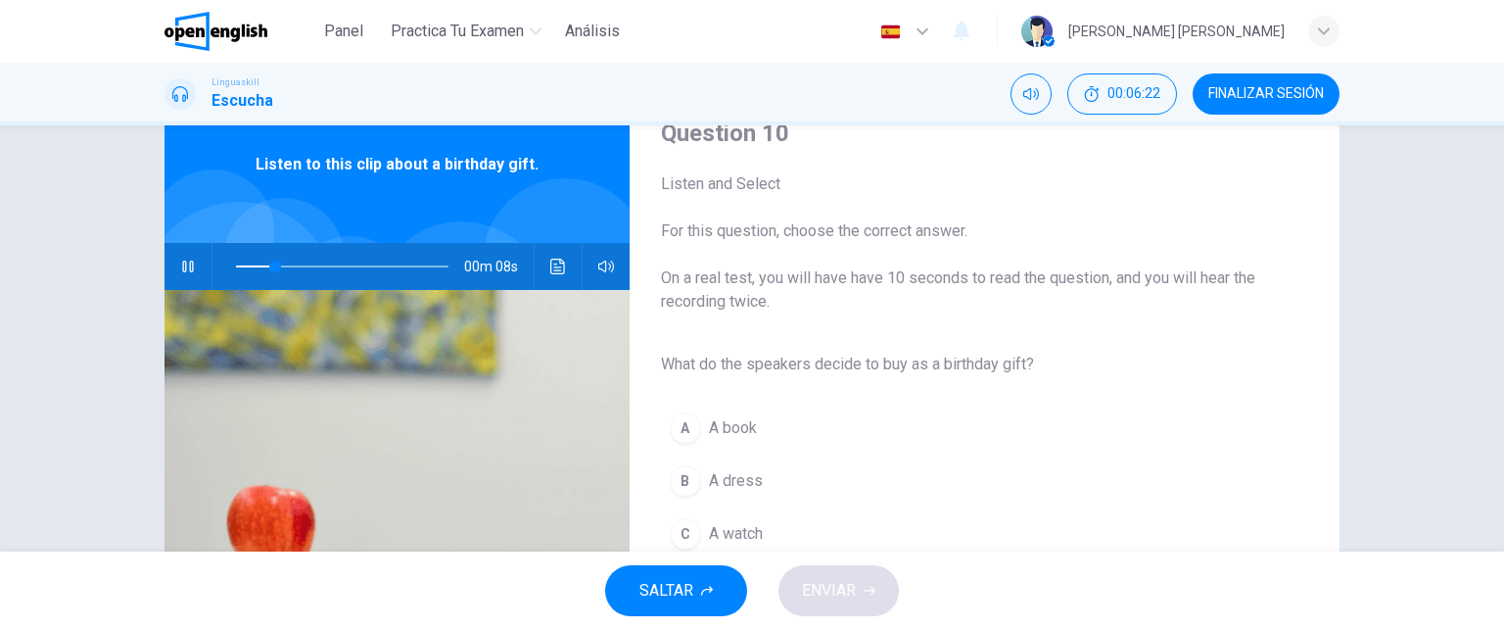
scroll to position [117, 0]
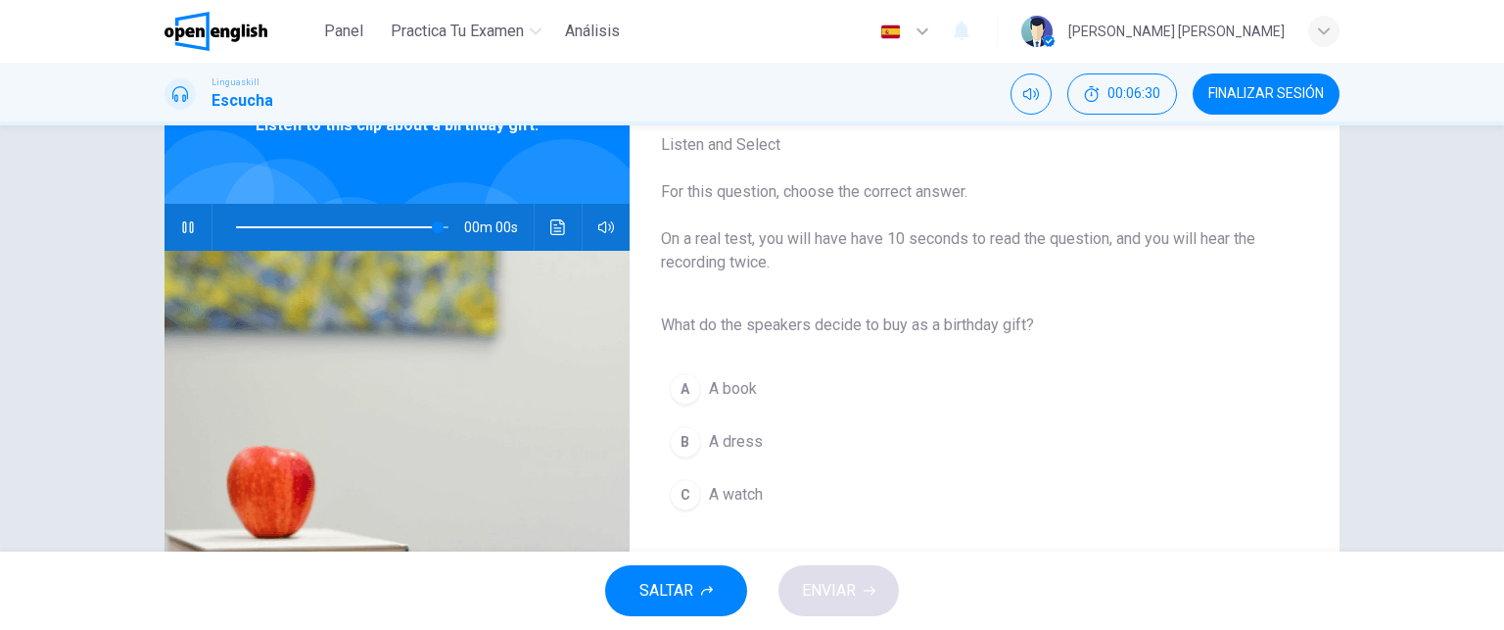
type input "*"
click at [677, 389] on div "A" at bounding box center [685, 388] width 31 height 31
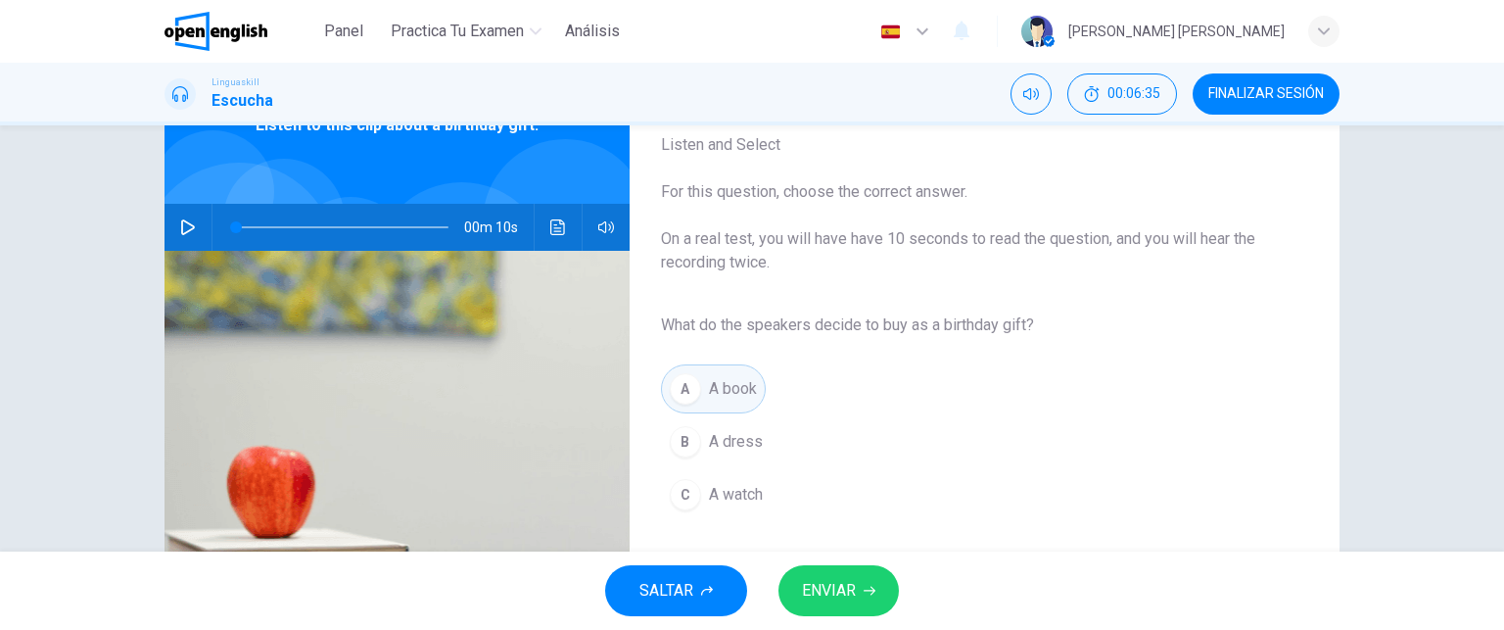
click at [822, 579] on span "ENVIAR" at bounding box center [829, 590] width 54 height 27
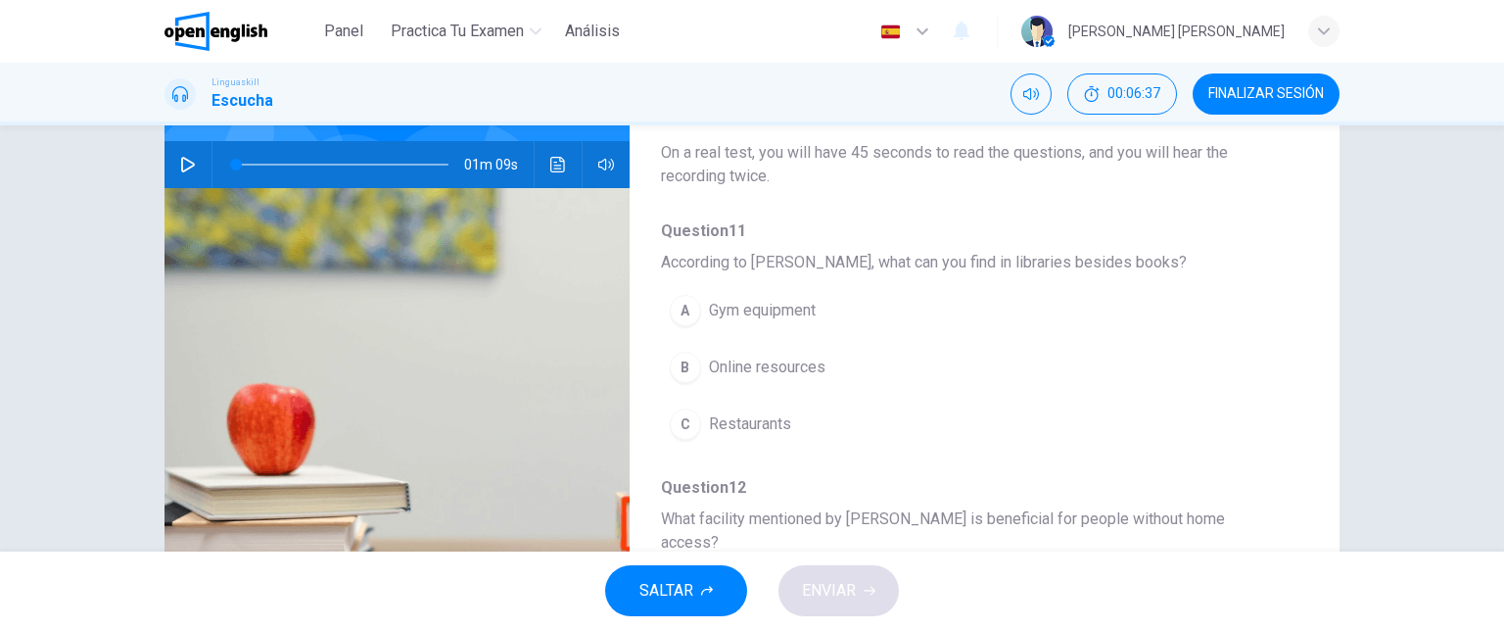
scroll to position [185, 0]
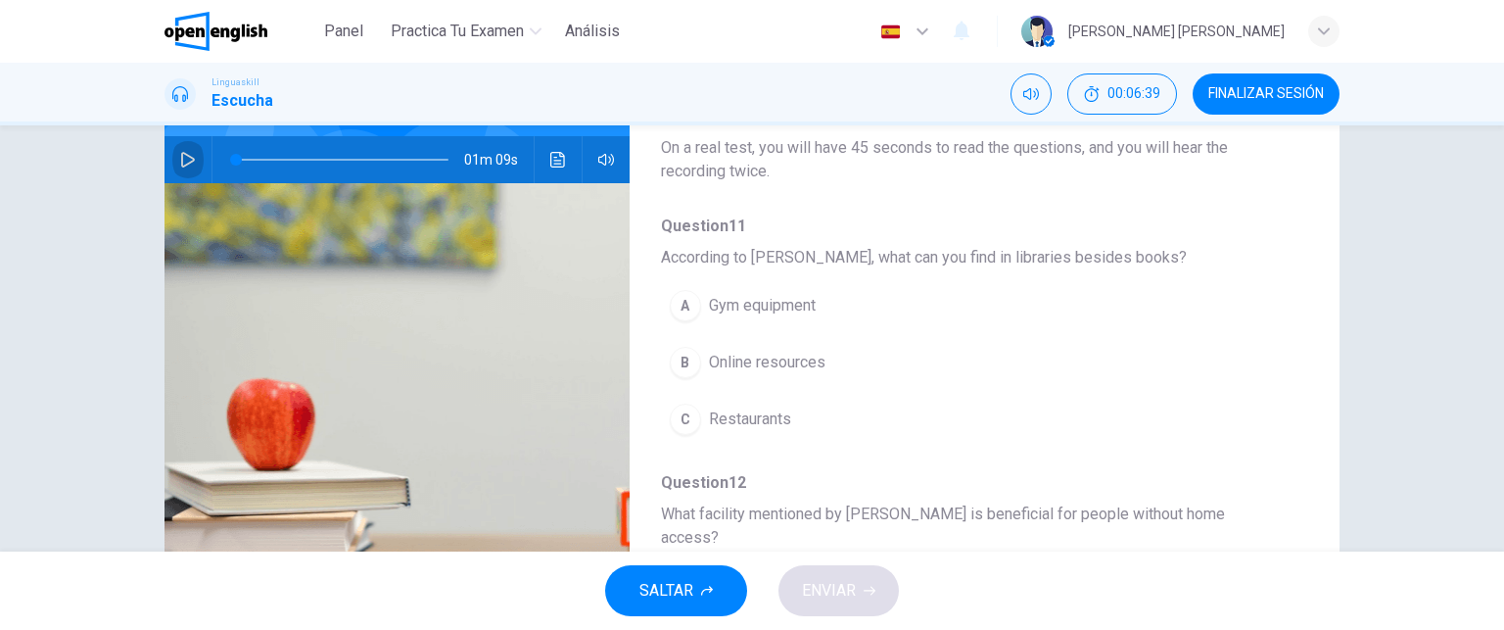
click at [185, 152] on icon "button" at bounding box center [188, 160] width 16 height 16
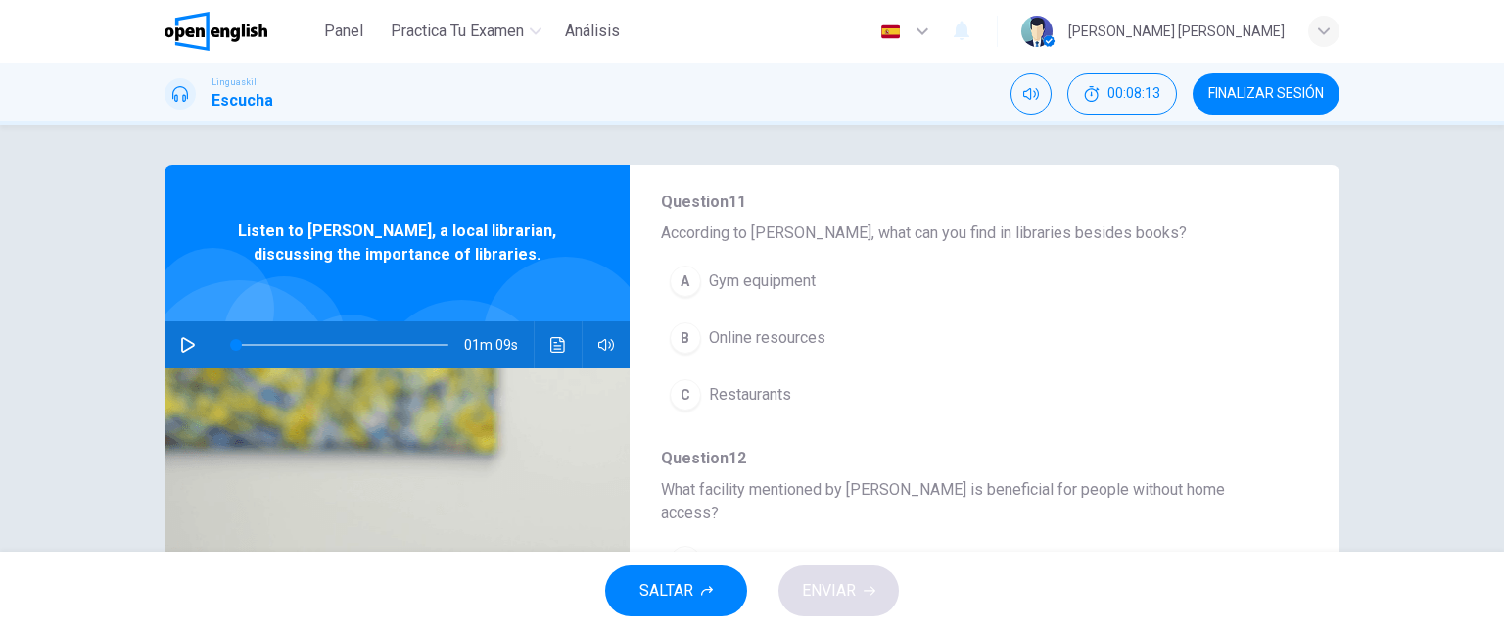
scroll to position [213, 0]
click at [1026, 238] on span "According to [PERSON_NAME], what can you find in libraries besides books?" at bounding box center [969, 228] width 616 height 23
click at [1021, 230] on span "According to [PERSON_NAME], what can you find in libraries besides books?" at bounding box center [969, 228] width 616 height 23
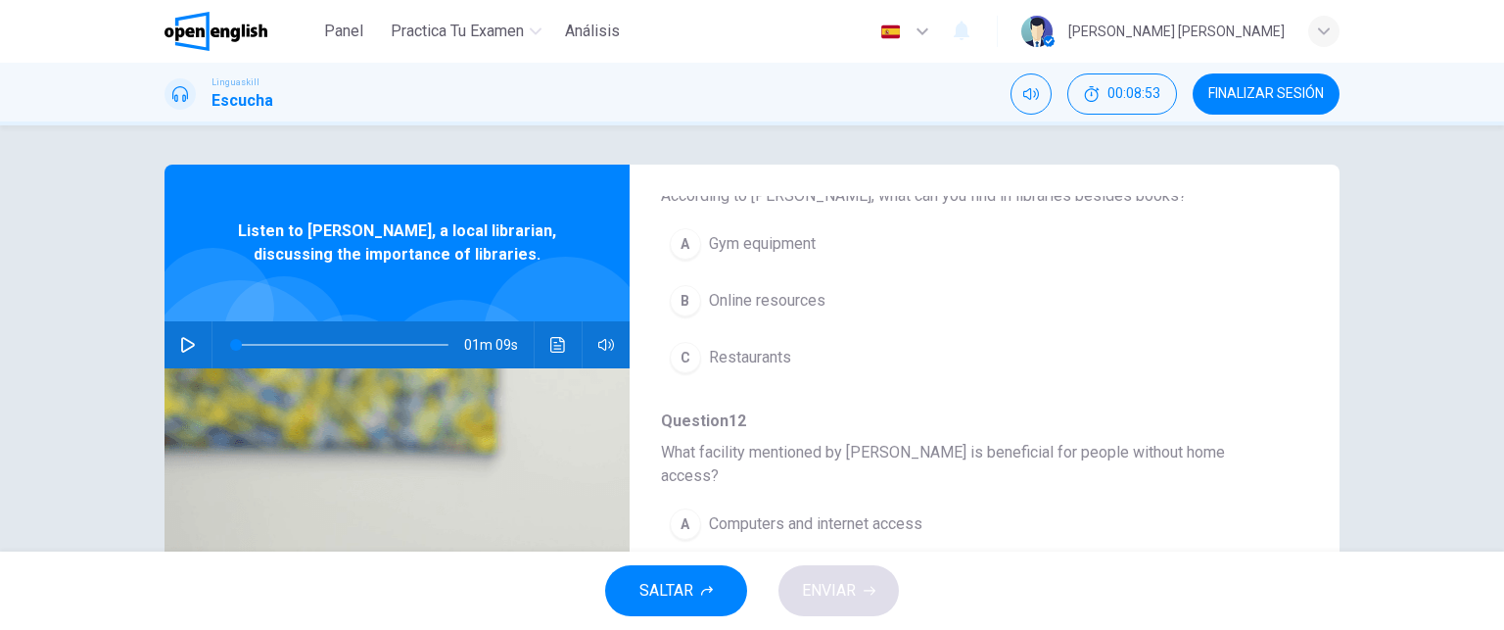
scroll to position [251, 0]
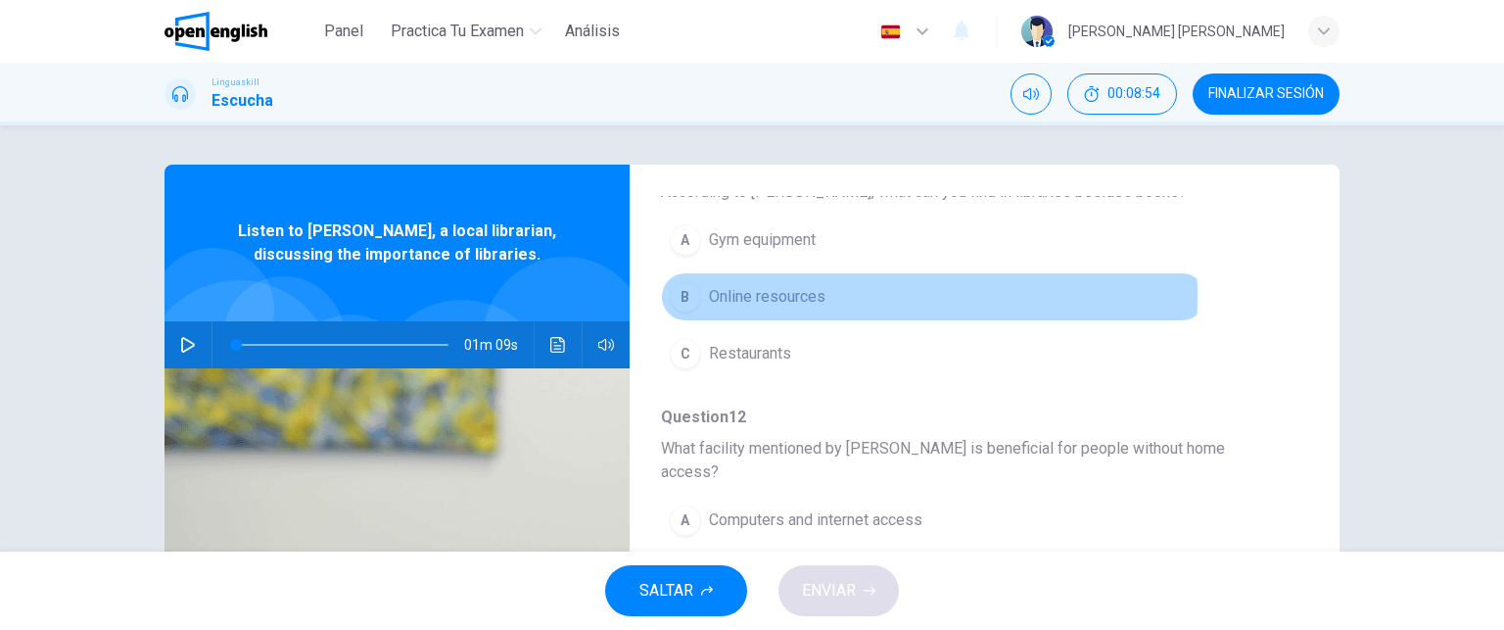
click at [677, 296] on div "B" at bounding box center [685, 296] width 31 height 31
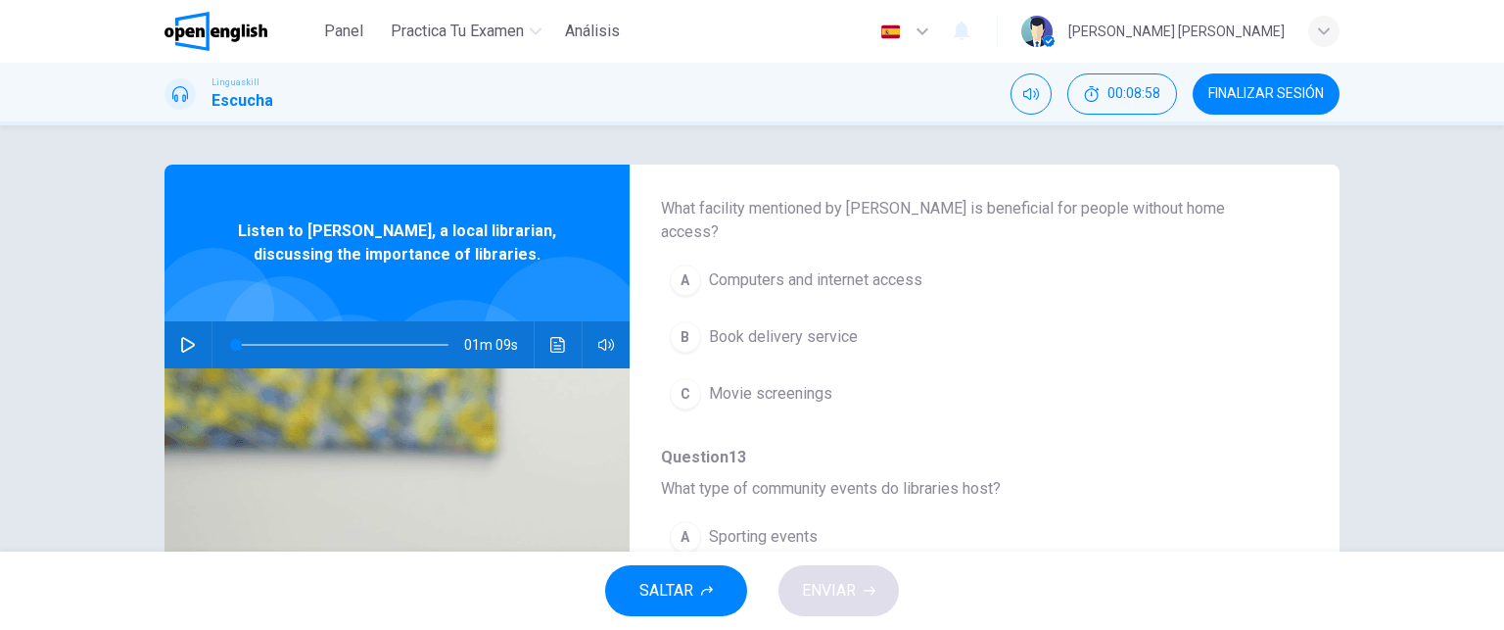
scroll to position [493, 0]
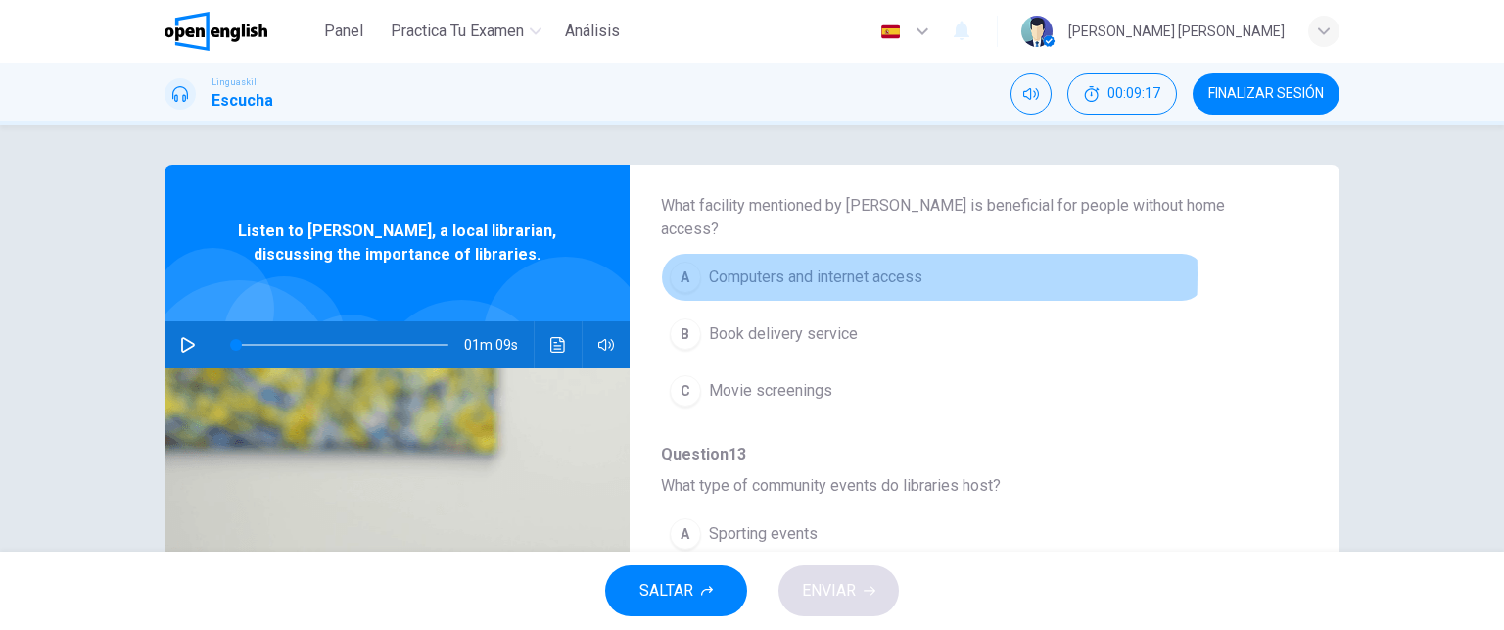
click at [687, 261] on div "A" at bounding box center [685, 276] width 31 height 31
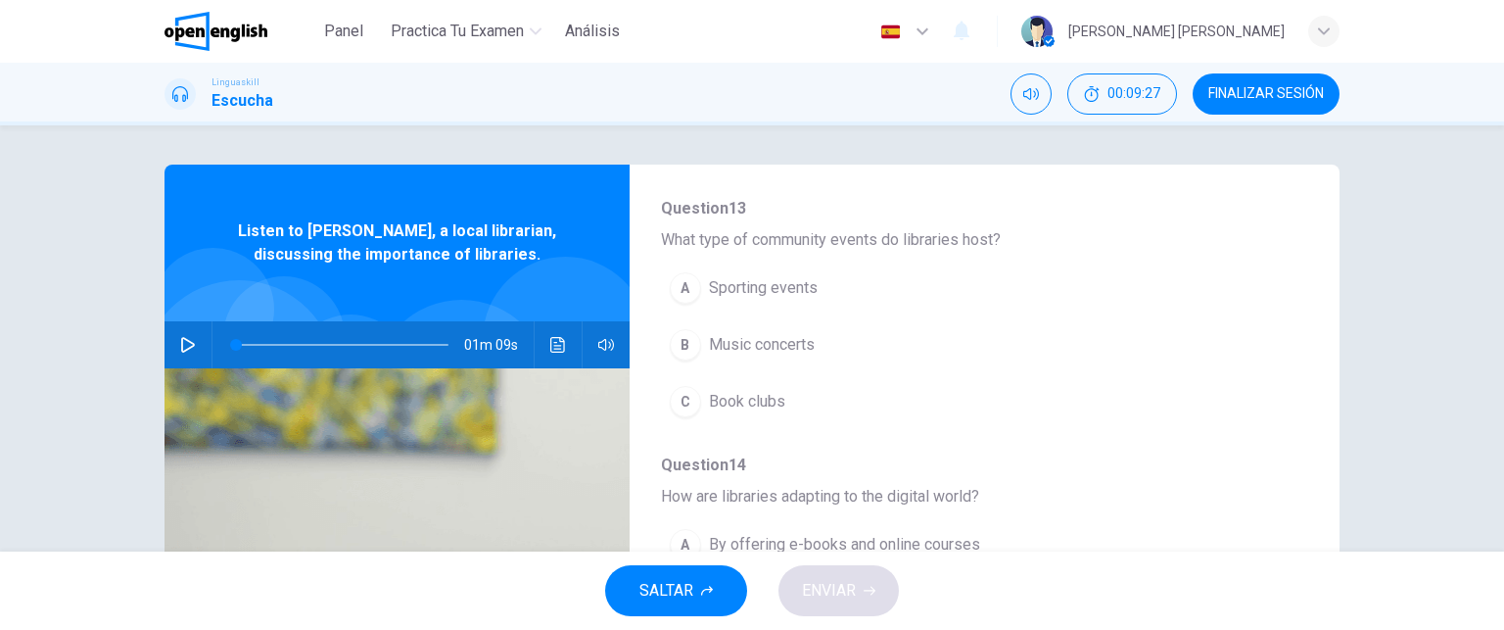
scroll to position [741, 0]
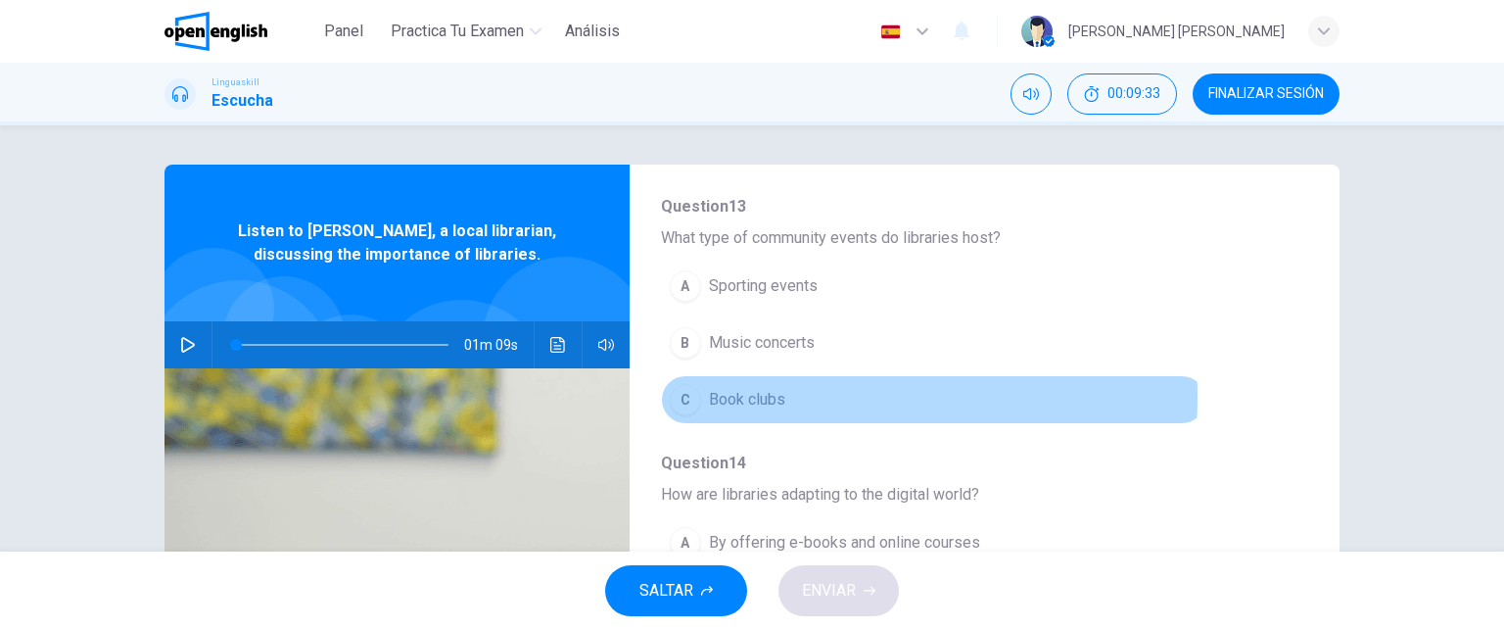
click at [684, 384] on div "C" at bounding box center [685, 399] width 31 height 31
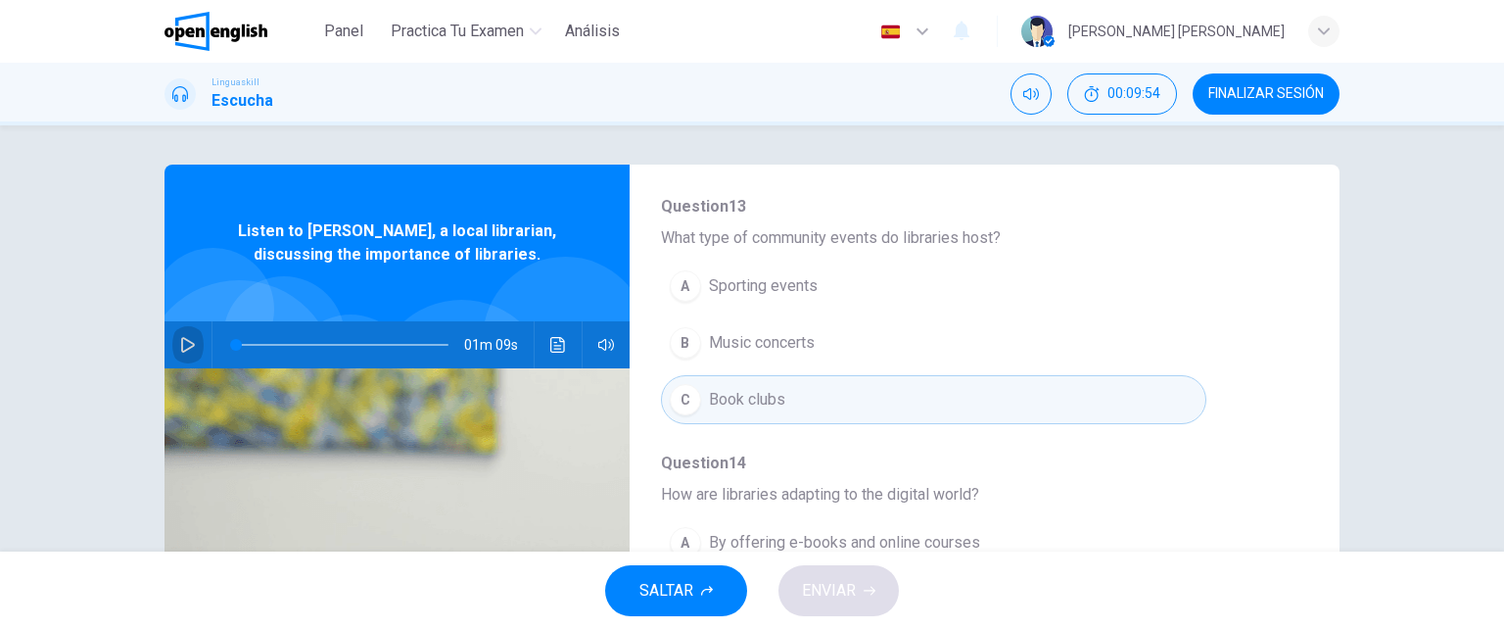
click at [181, 347] on icon "button" at bounding box center [188, 345] width 16 height 16
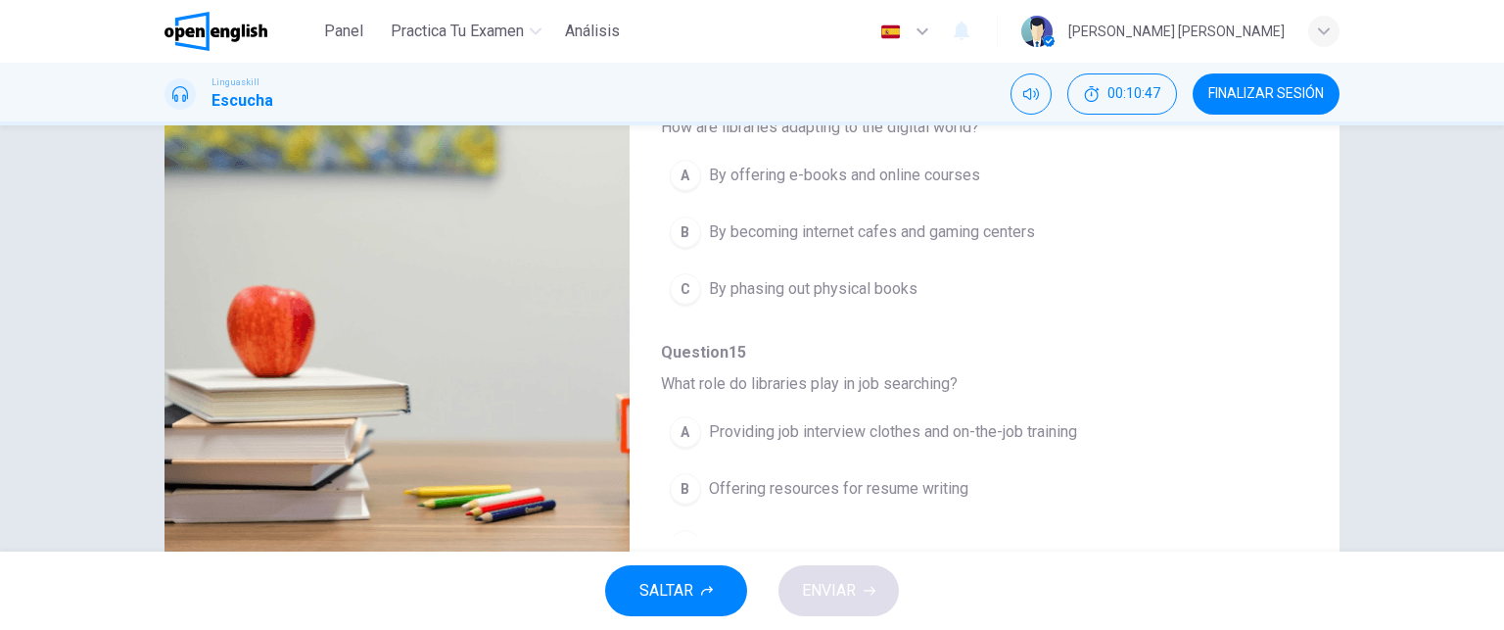
scroll to position [838, 0]
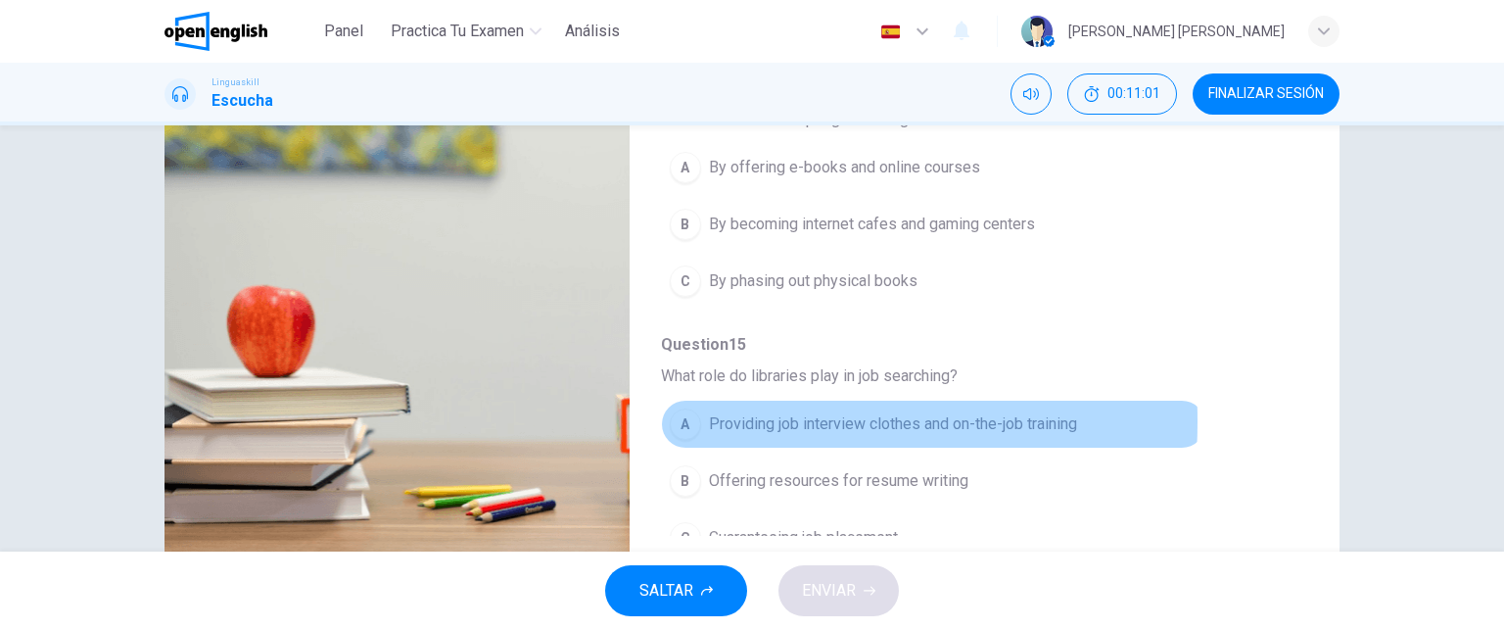
click at [681, 408] on div "A" at bounding box center [685, 423] width 31 height 31
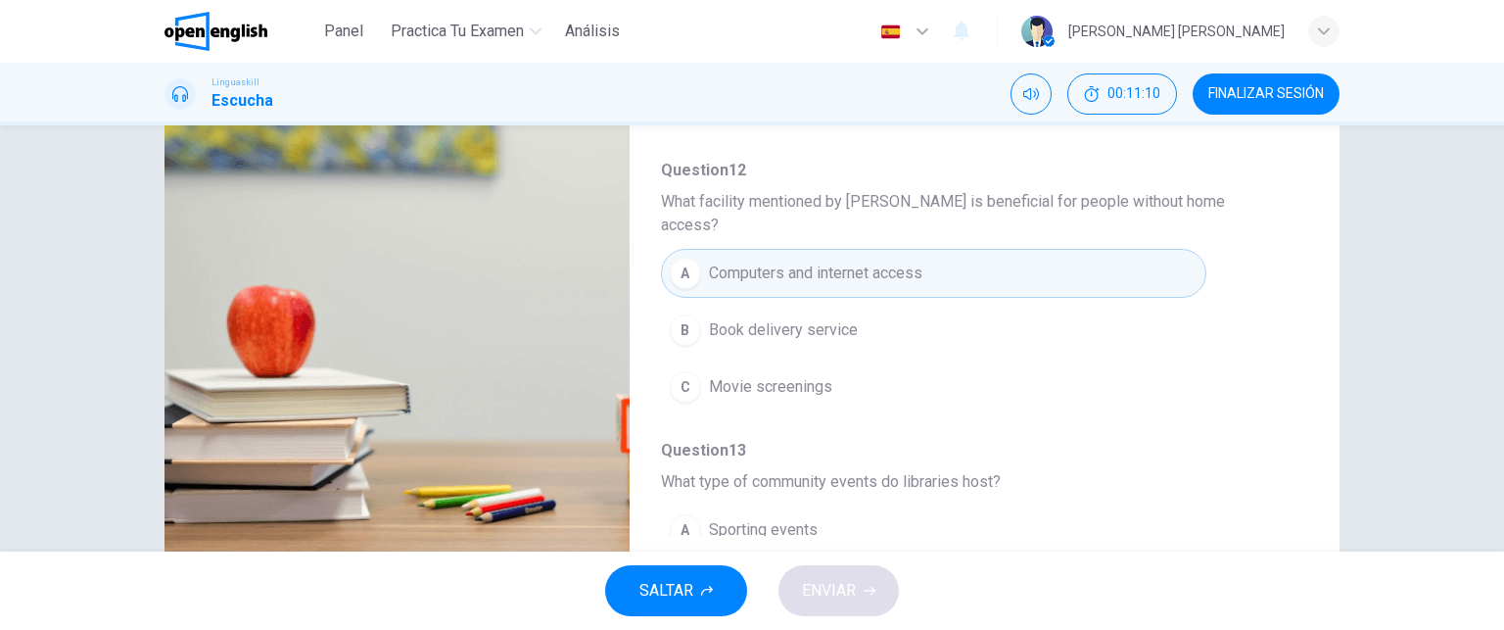
scroll to position [215, 0]
click at [550, 294] on img at bounding box center [396, 328] width 465 height 477
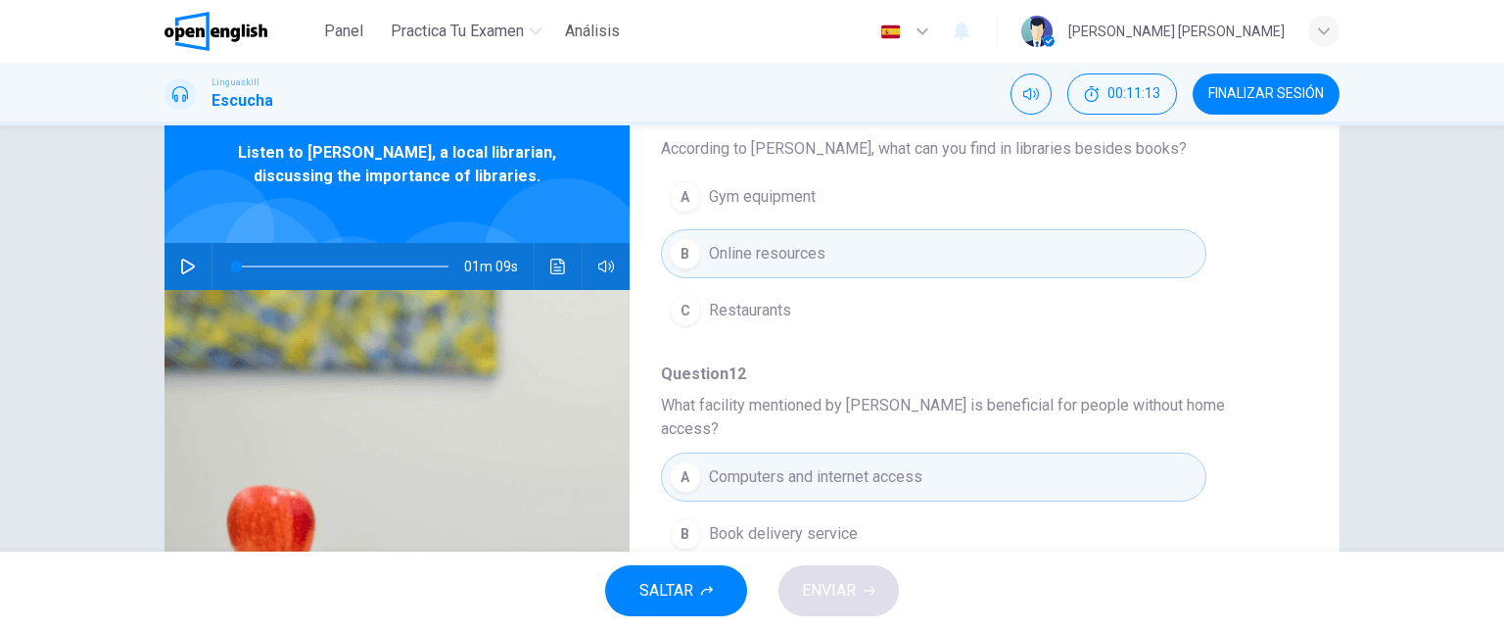
scroll to position [71, 0]
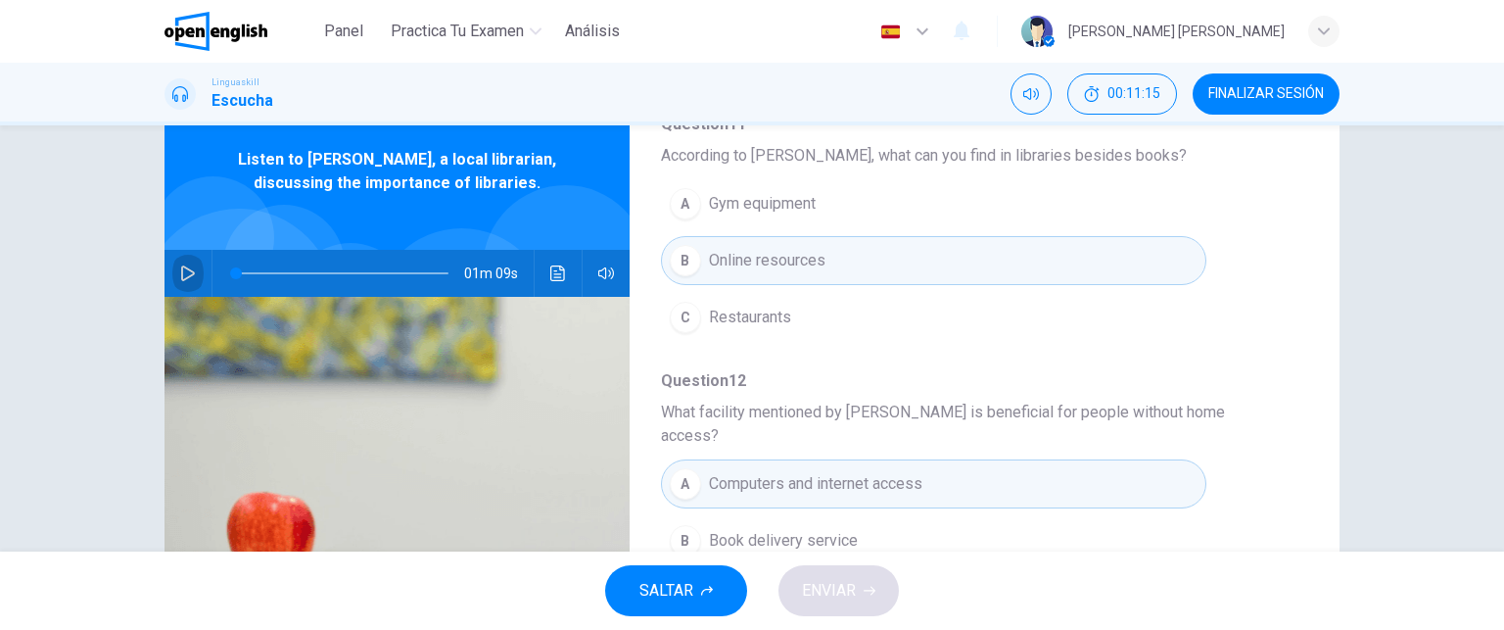
click at [180, 270] on icon "button" at bounding box center [188, 273] width 16 height 16
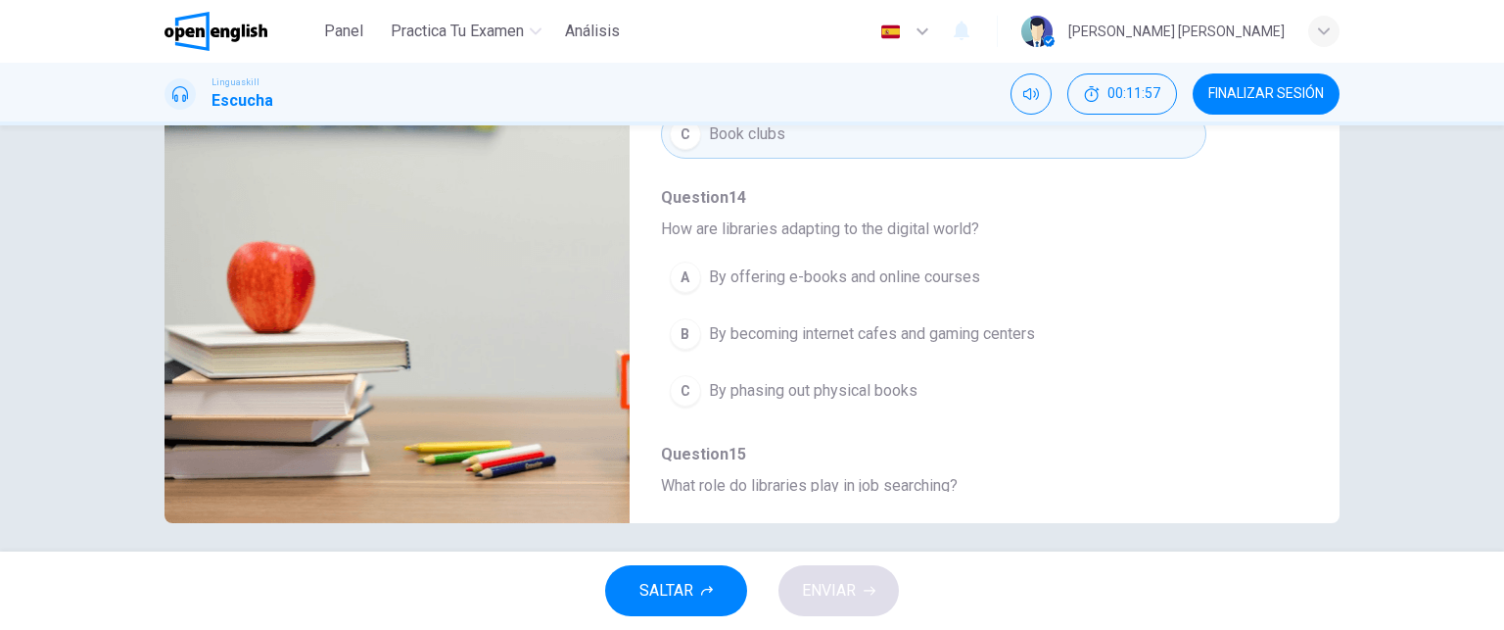
scroll to position [333, 0]
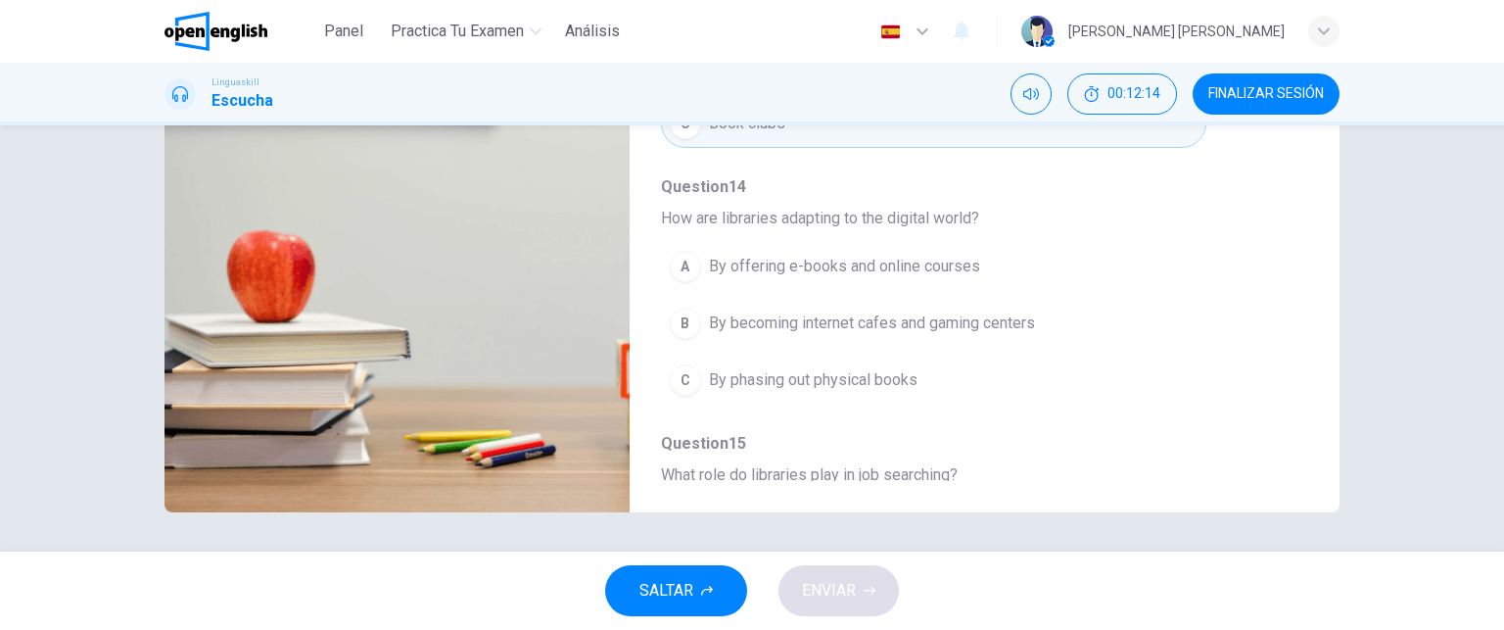
drag, startPoint x: 1292, startPoint y: 201, endPoint x: 1285, endPoint y: 331, distance: 130.4
click at [1285, 331] on div "Question 11 - 15 For these questions, choose the correct answer. On a real test…" at bounding box center [969, 172] width 678 height 618
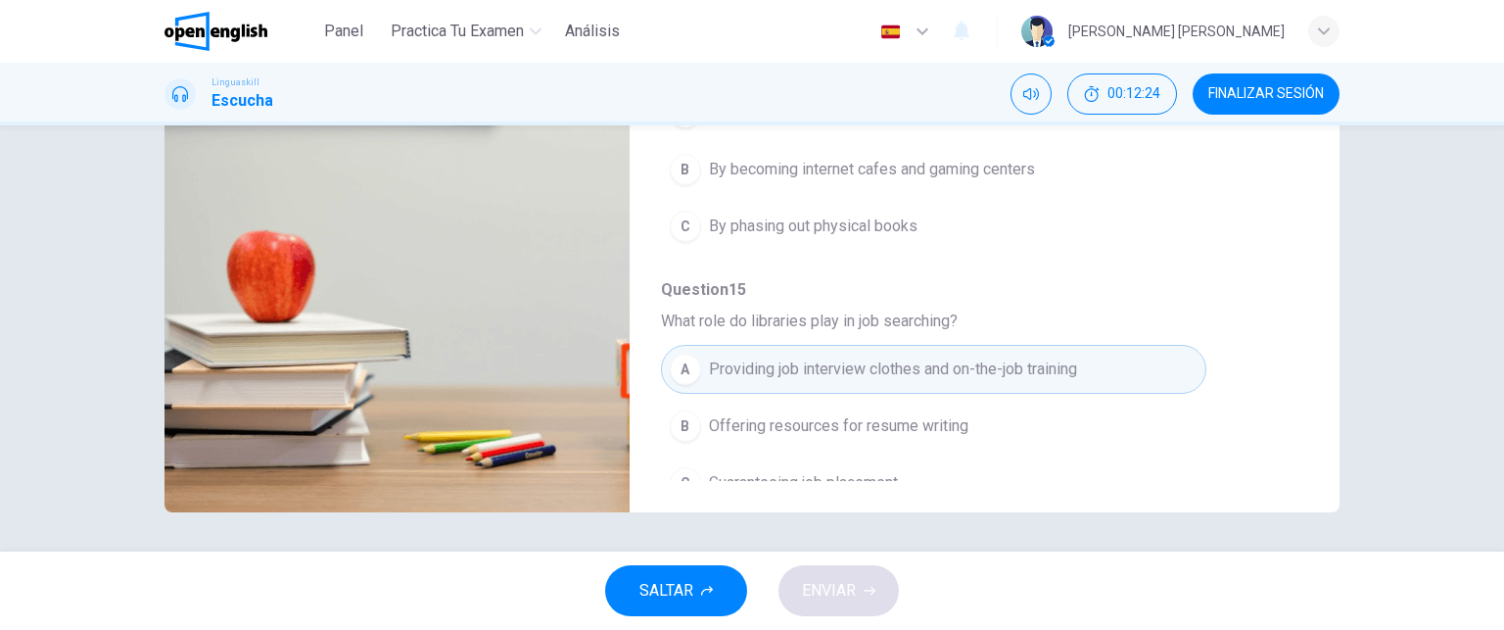
type input "*"
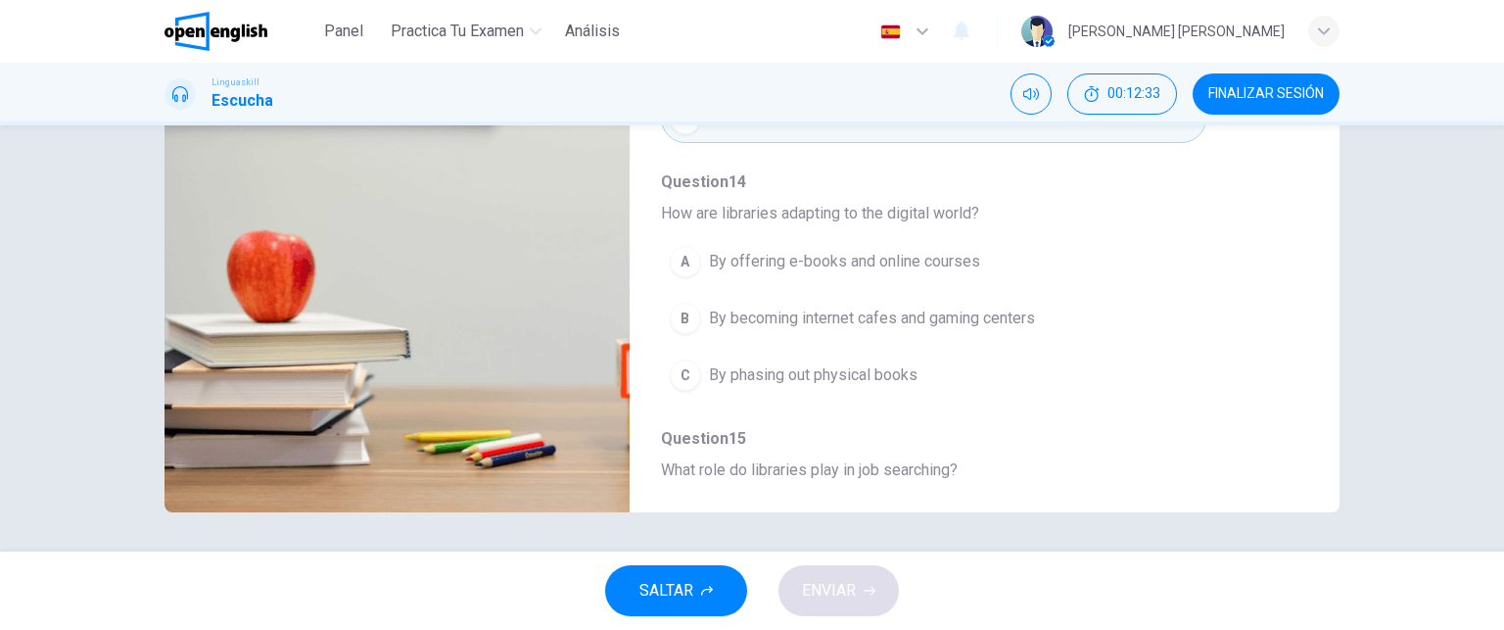
scroll to position [693, 0]
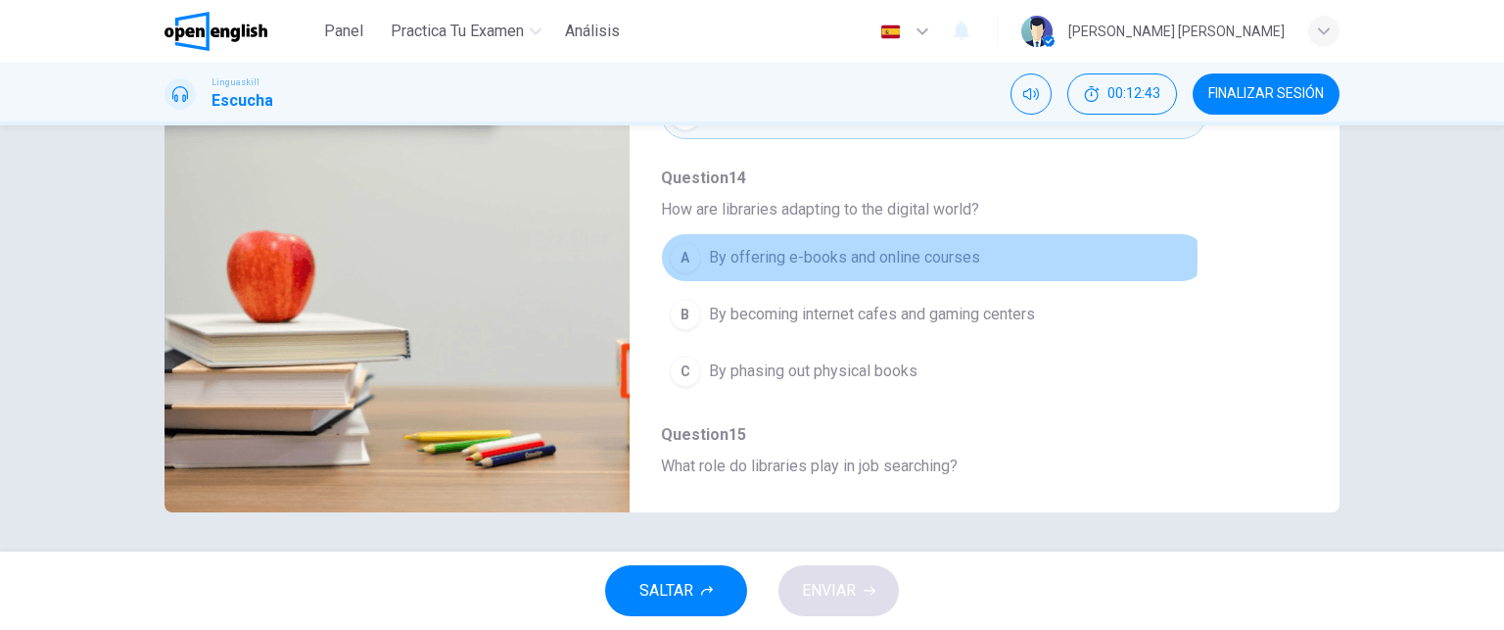
click at [681, 242] on div "A" at bounding box center [685, 257] width 31 height 31
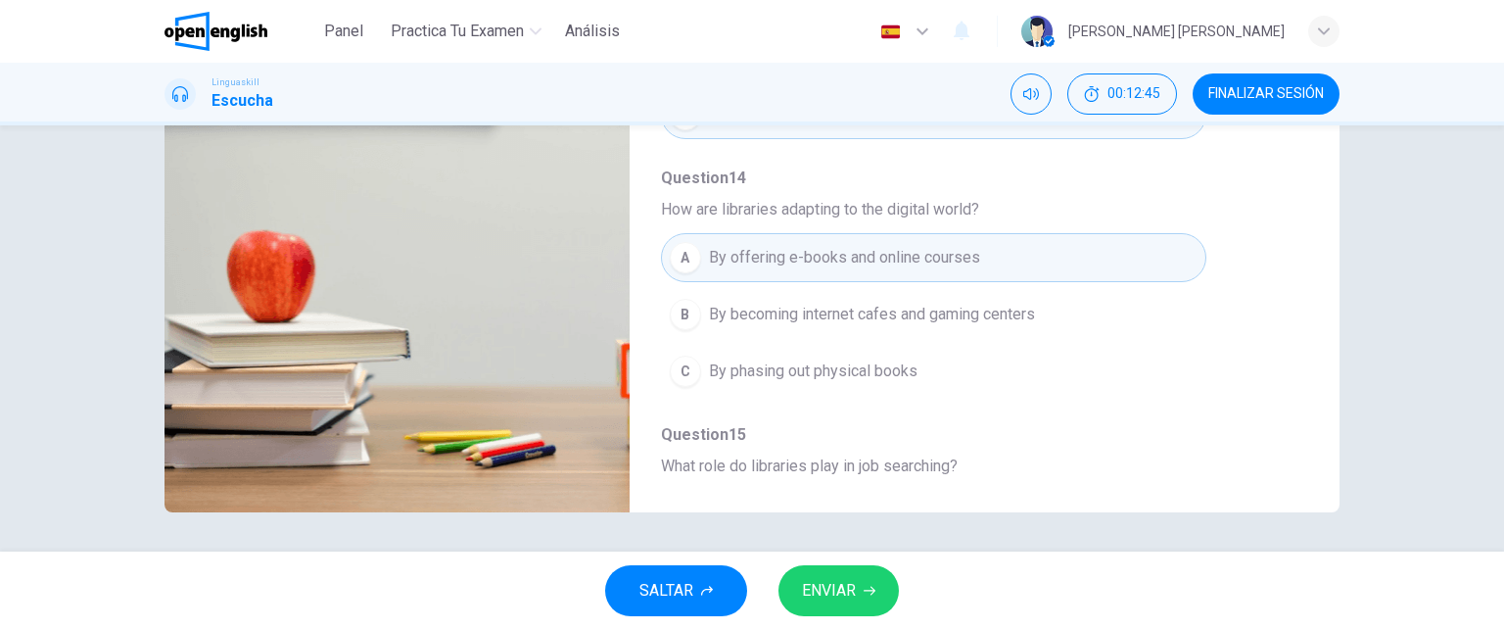
click at [847, 593] on span "ENVIAR" at bounding box center [829, 590] width 54 height 27
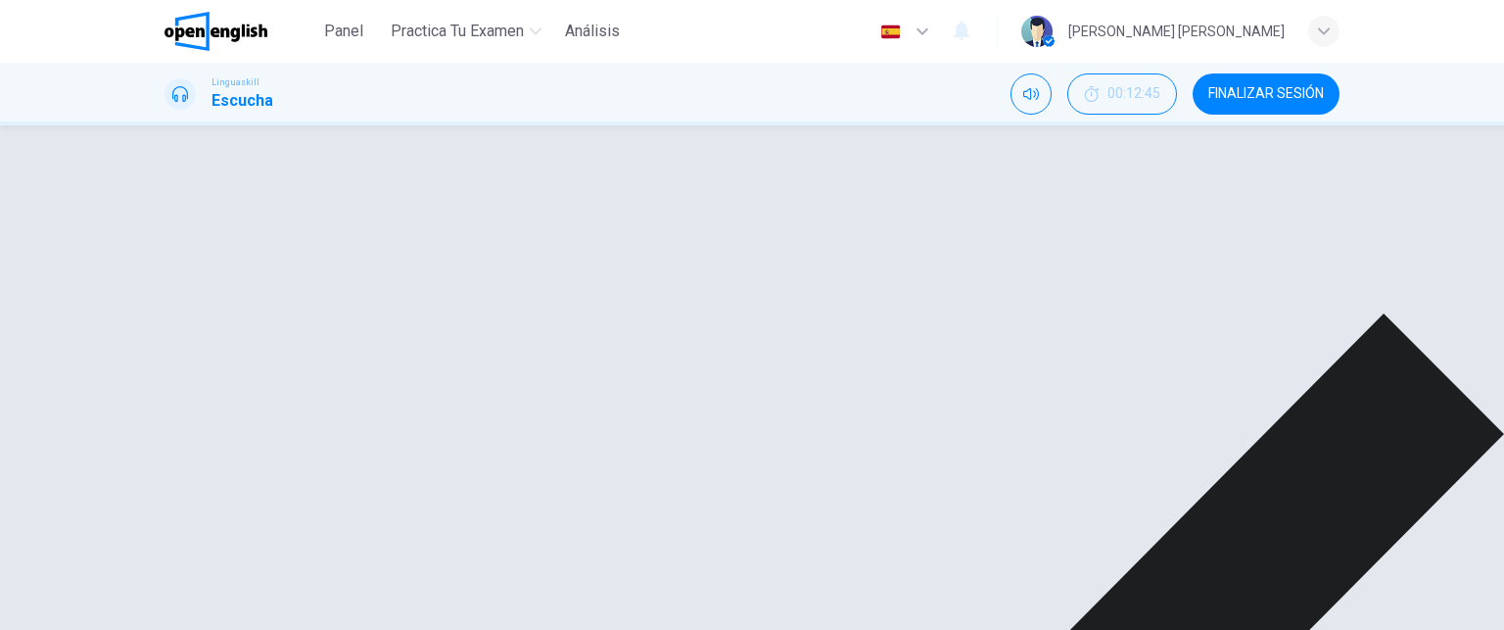
scroll to position [838, 0]
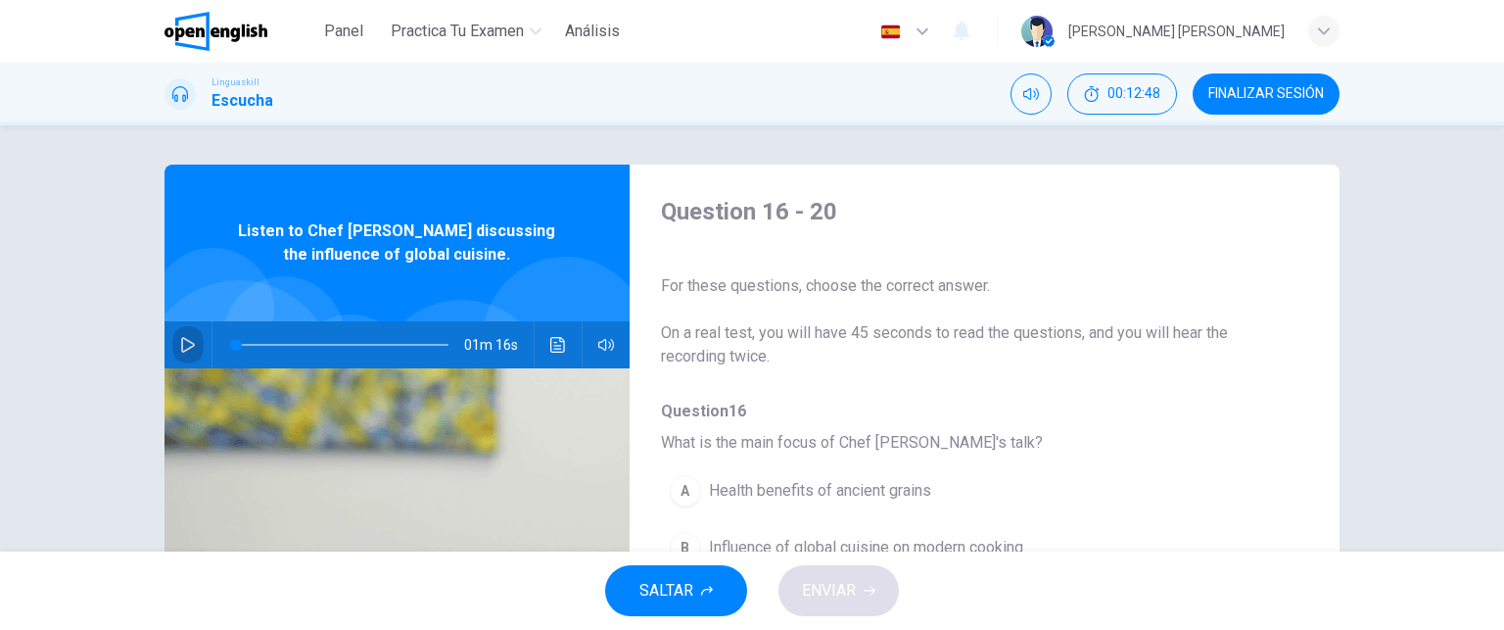
click at [181, 344] on icon "button" at bounding box center [188, 345] width 14 height 16
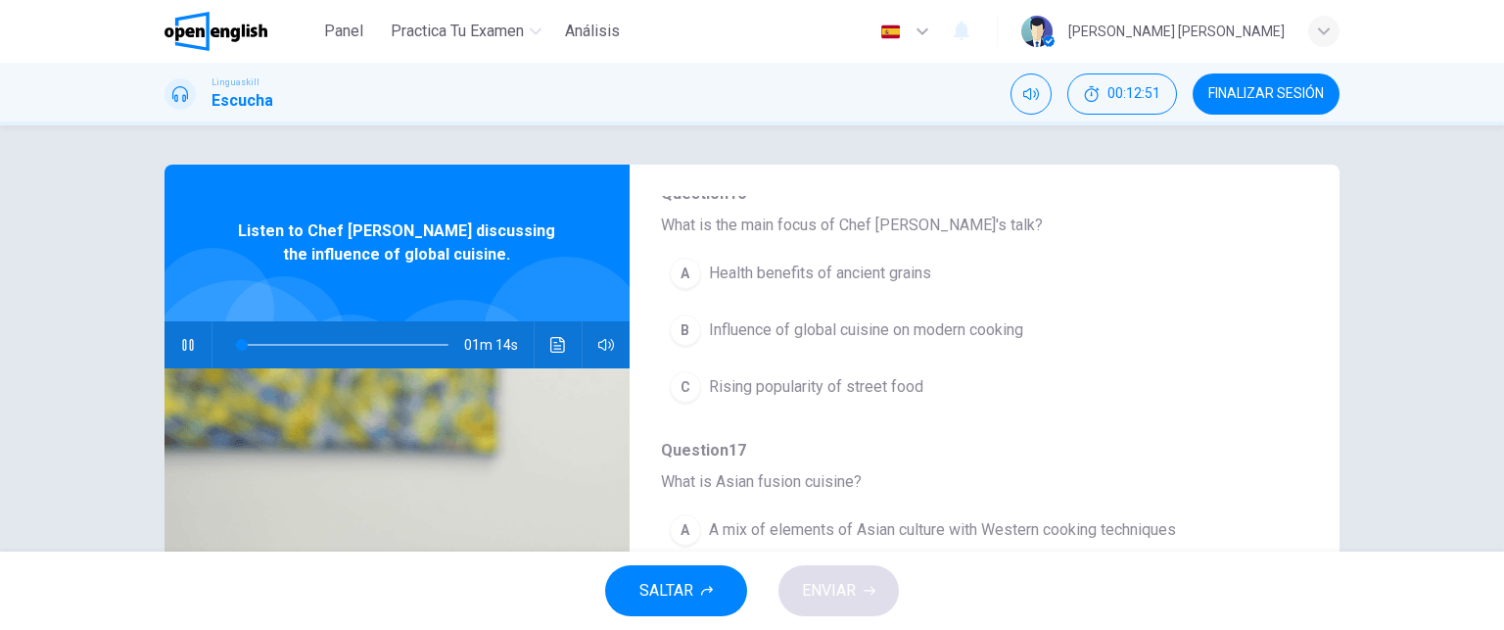
scroll to position [220, 0]
click at [681, 329] on div "B" at bounding box center [685, 326] width 31 height 31
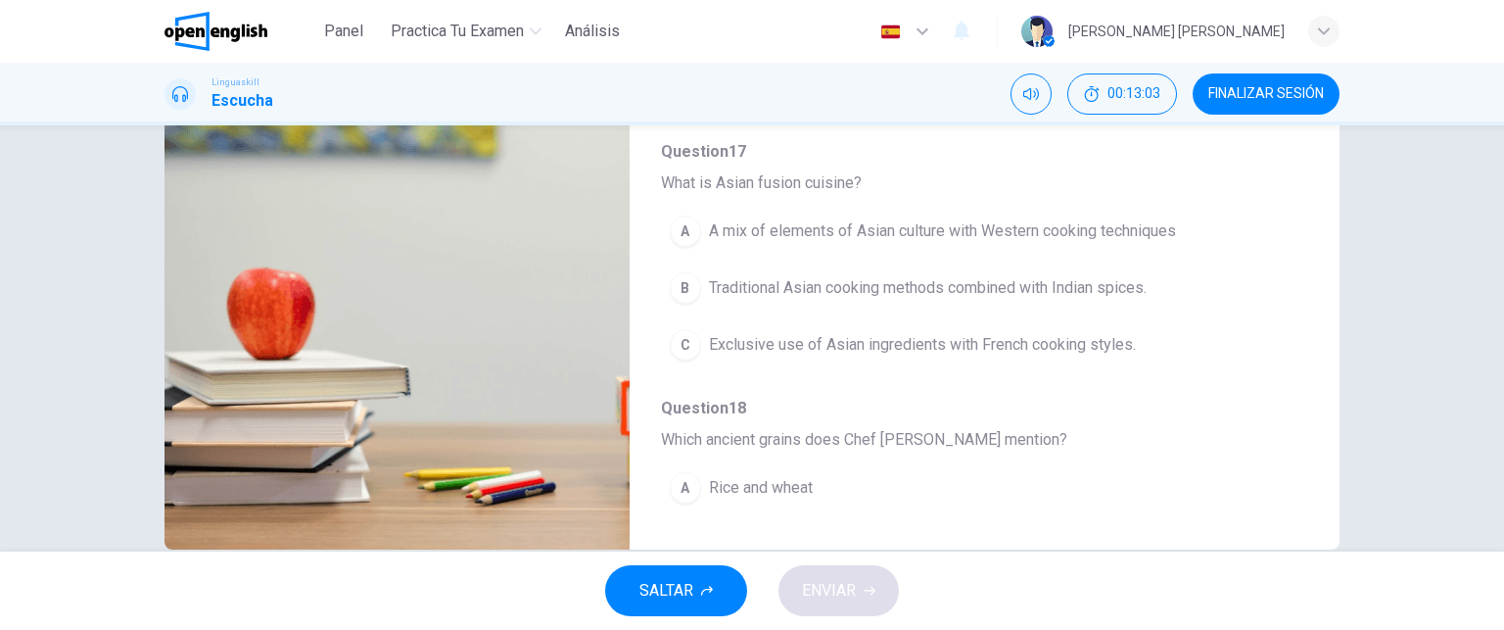
scroll to position [305, 0]
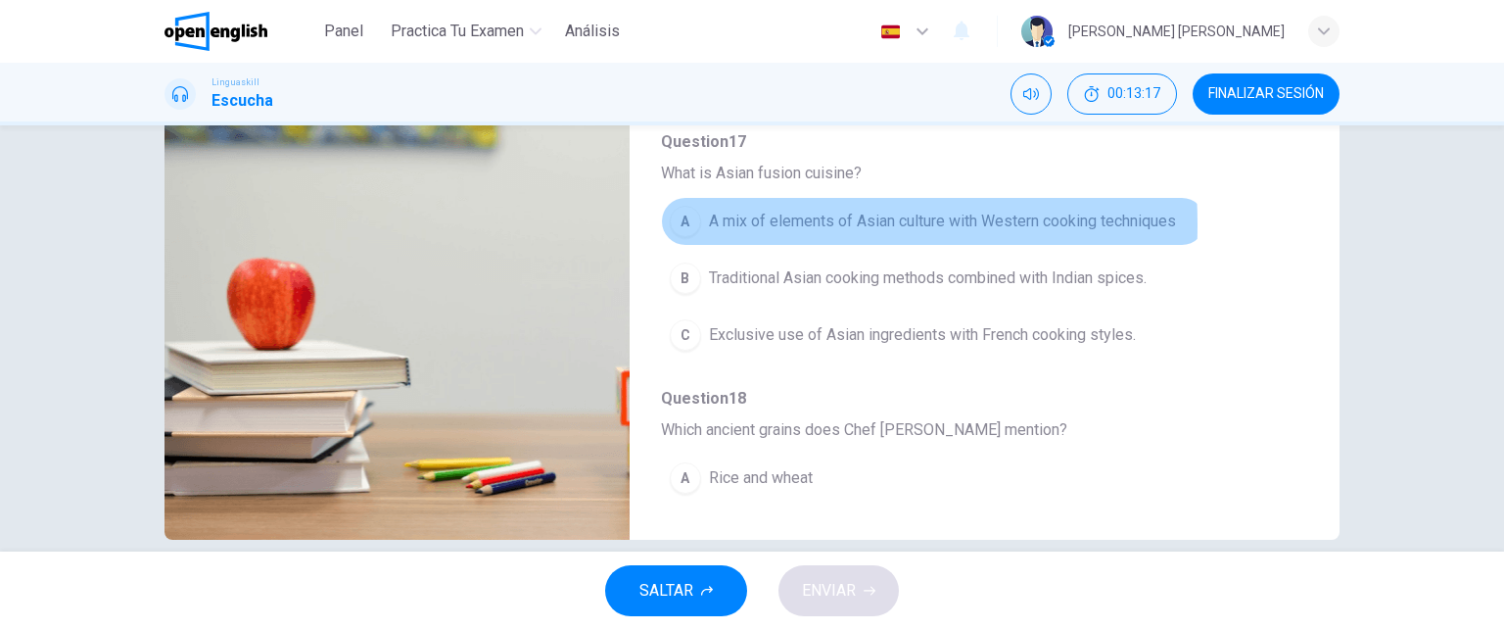
click at [679, 222] on div "A" at bounding box center [685, 221] width 31 height 31
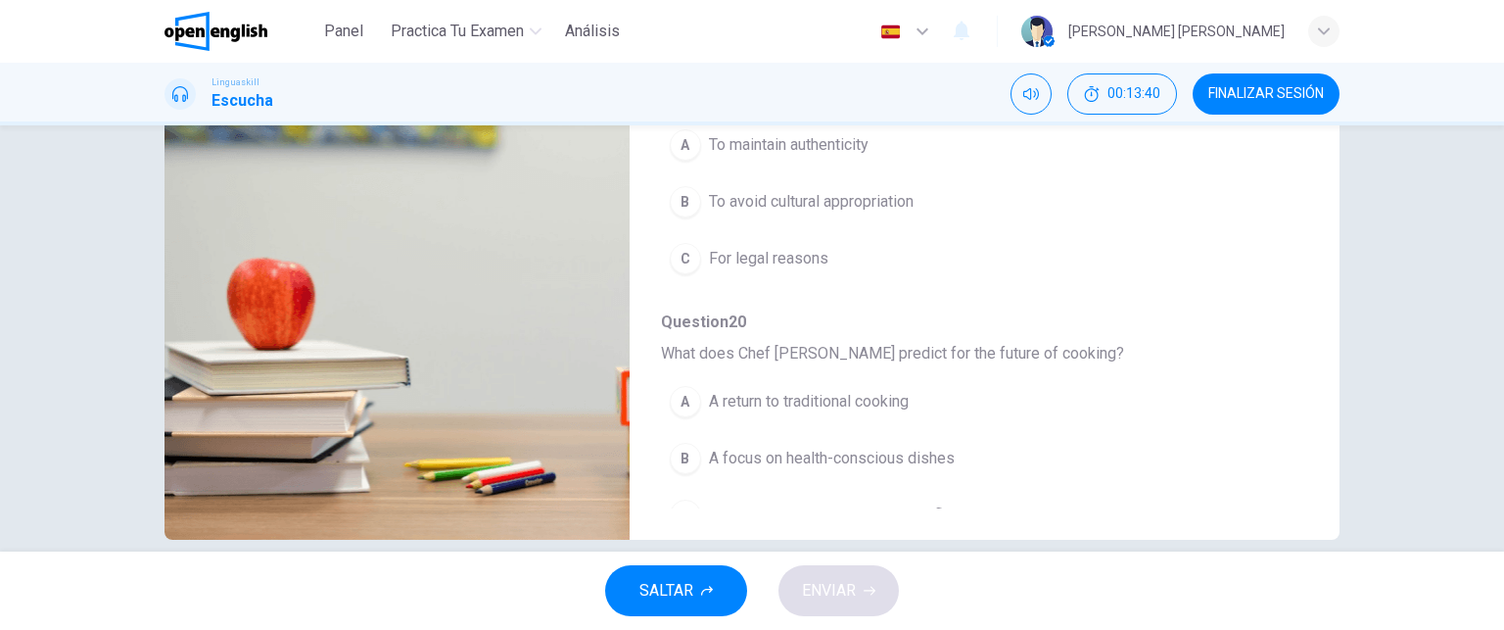
scroll to position [838, 0]
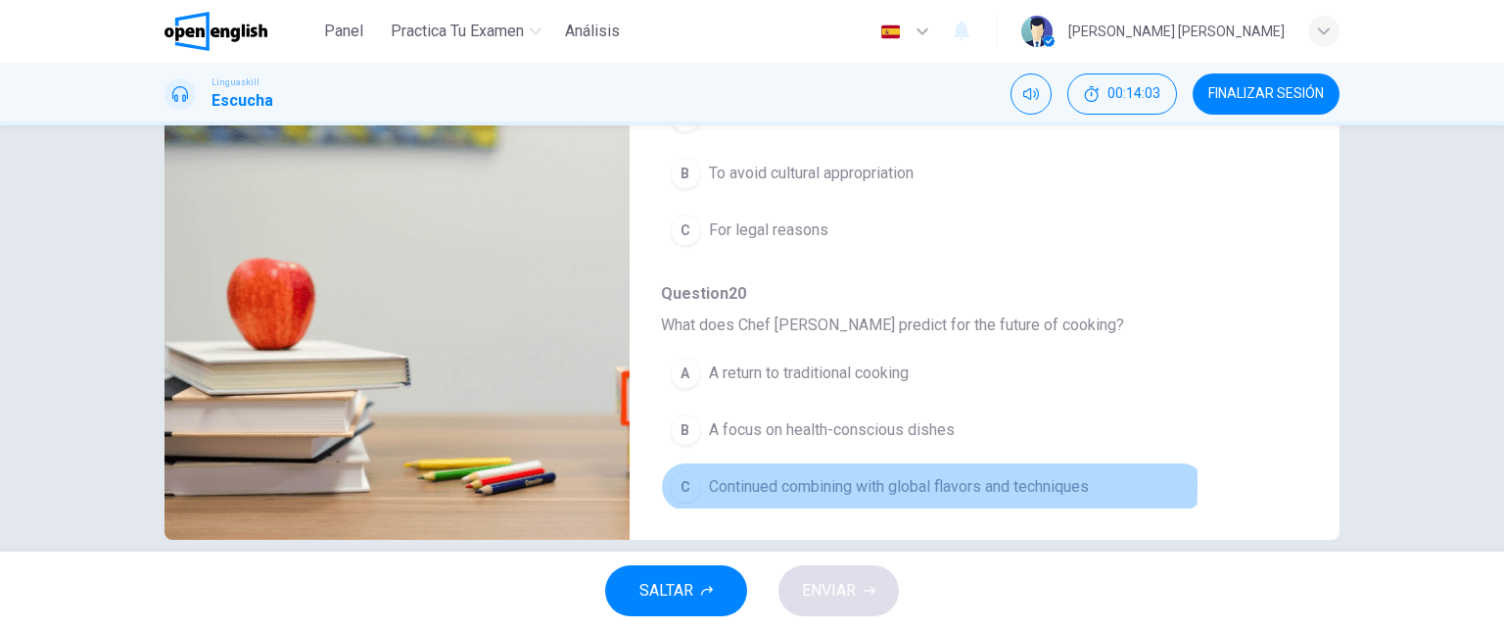
click at [678, 478] on div "C" at bounding box center [685, 486] width 31 height 31
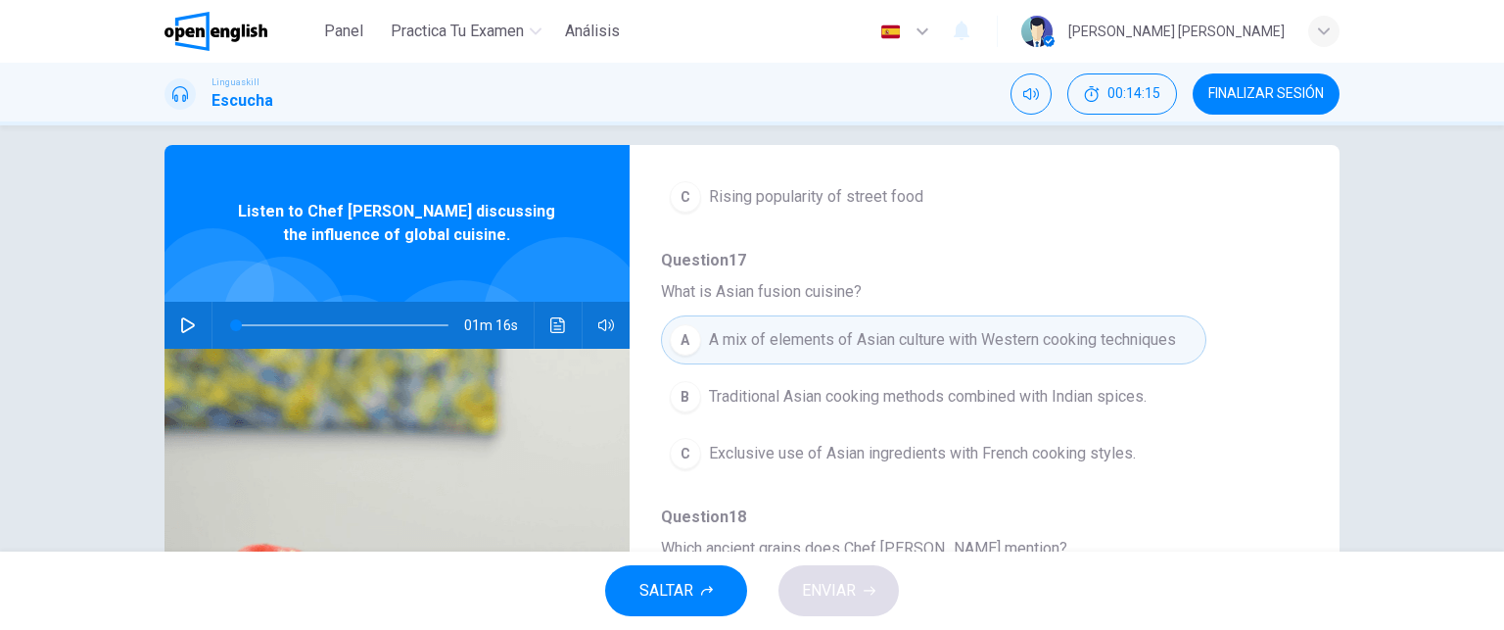
scroll to position [0, 0]
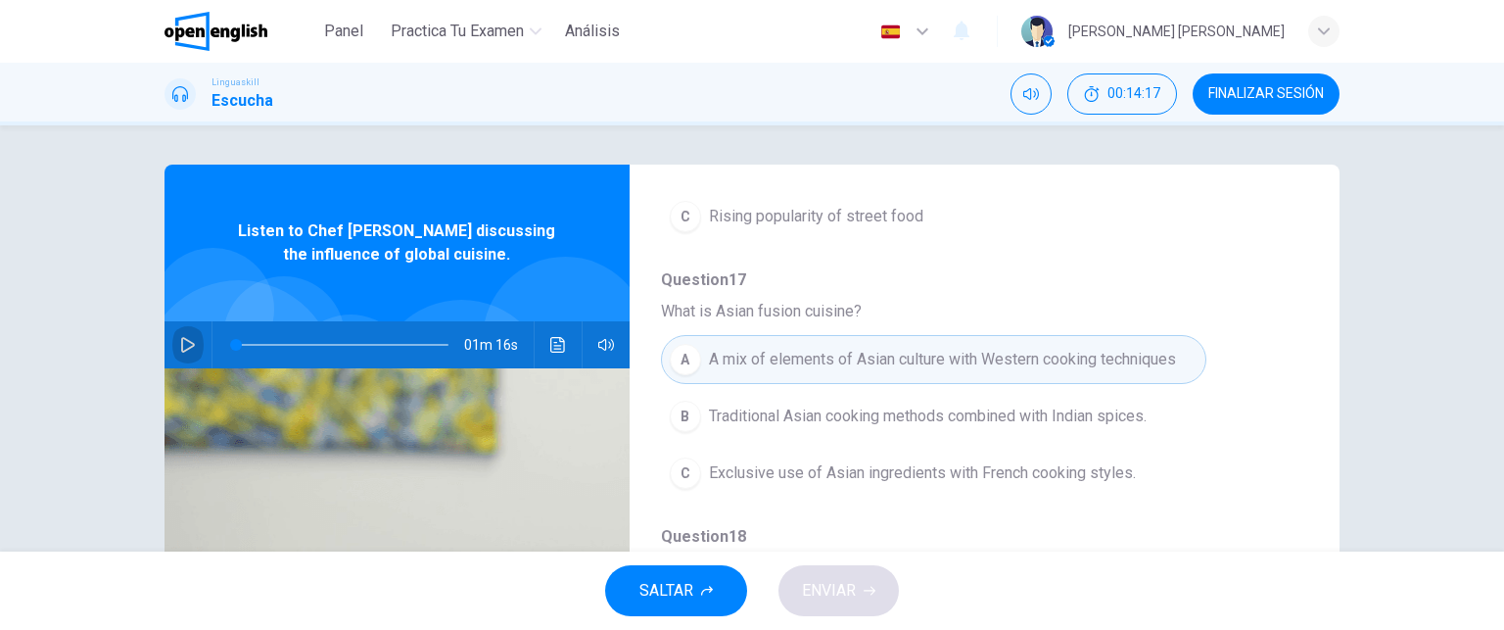
click at [189, 339] on icon "button" at bounding box center [188, 345] width 16 height 16
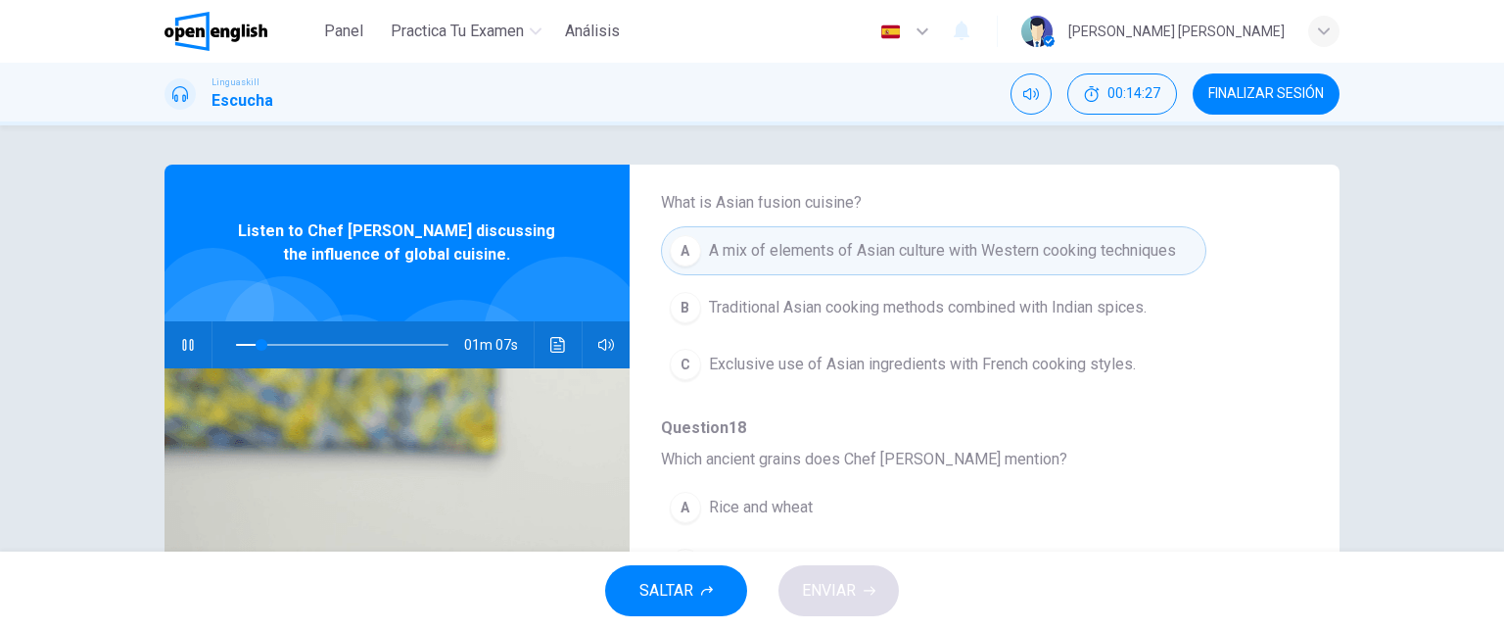
scroll to position [497, 0]
click at [1306, 430] on div "Question 16 - 20 For these questions, choose the correct answer. On a real test…" at bounding box center [751, 504] width 1175 height 680
click at [1285, 435] on div "Question 16 - 20 For these questions, choose the correct answer. On a real test…" at bounding box center [969, 505] width 678 height 618
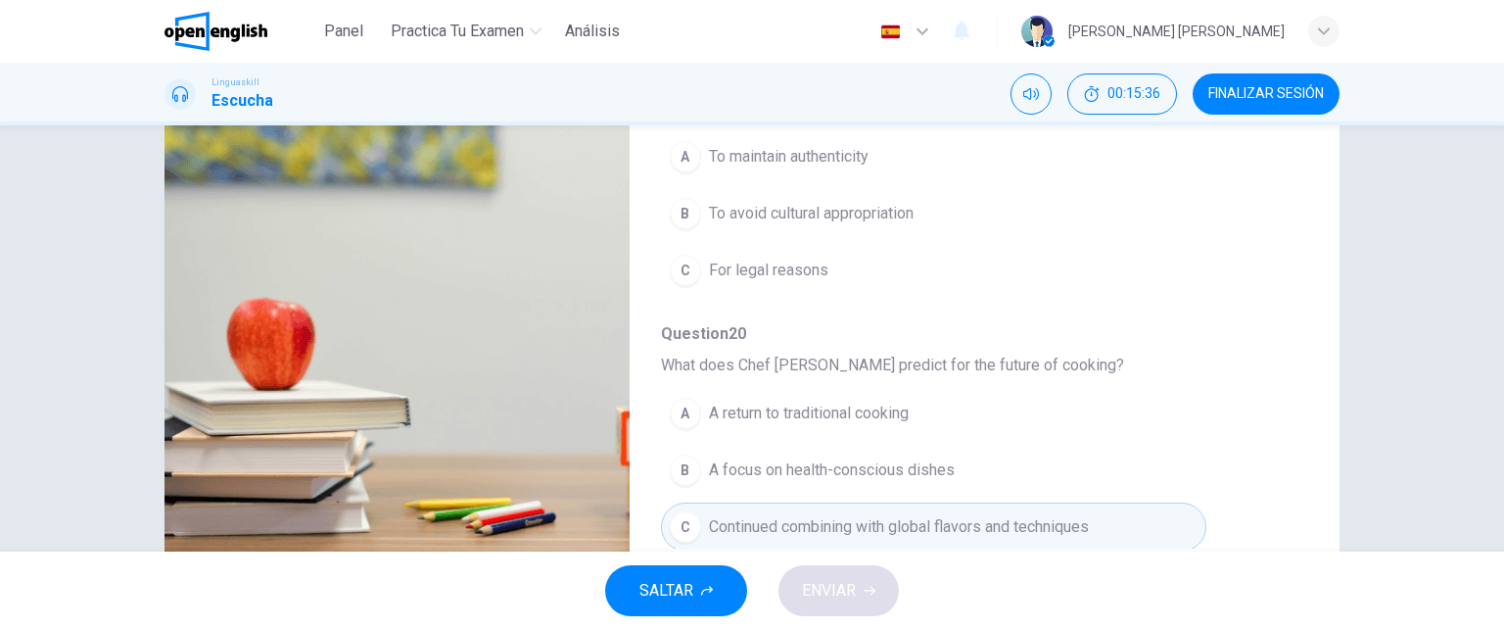
scroll to position [294, 0]
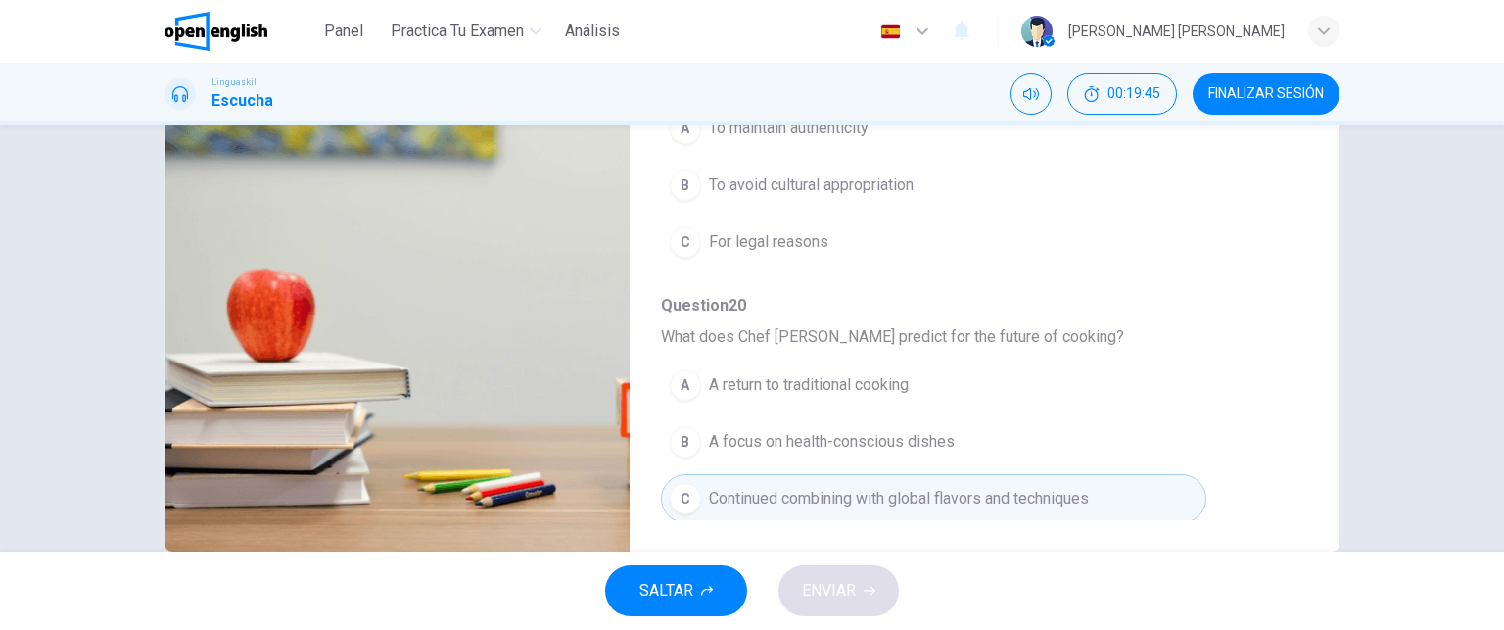
drag, startPoint x: 1303, startPoint y: 302, endPoint x: 1285, endPoint y: 166, distance: 136.3
click at [1285, 166] on div "Question 16 - 20 For these questions, choose the correct answer. On a real test…" at bounding box center [751, 211] width 1175 height 680
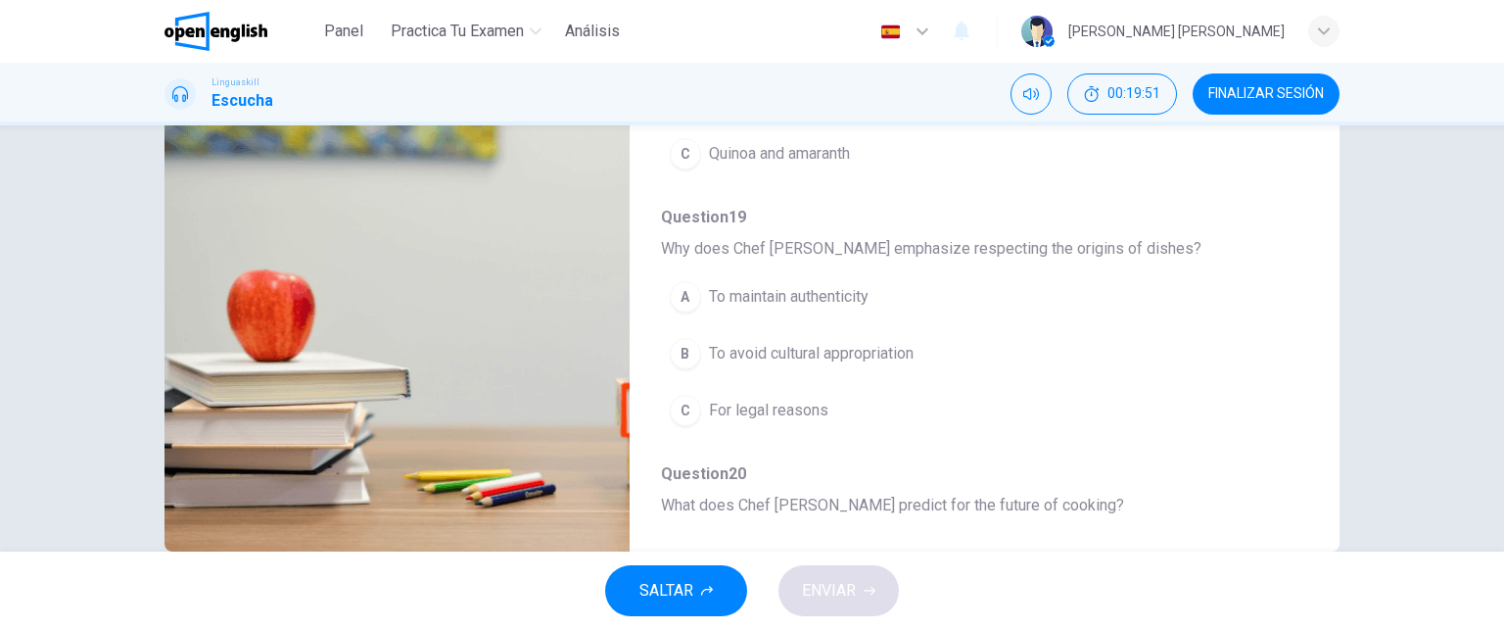
scroll to position [672, 0]
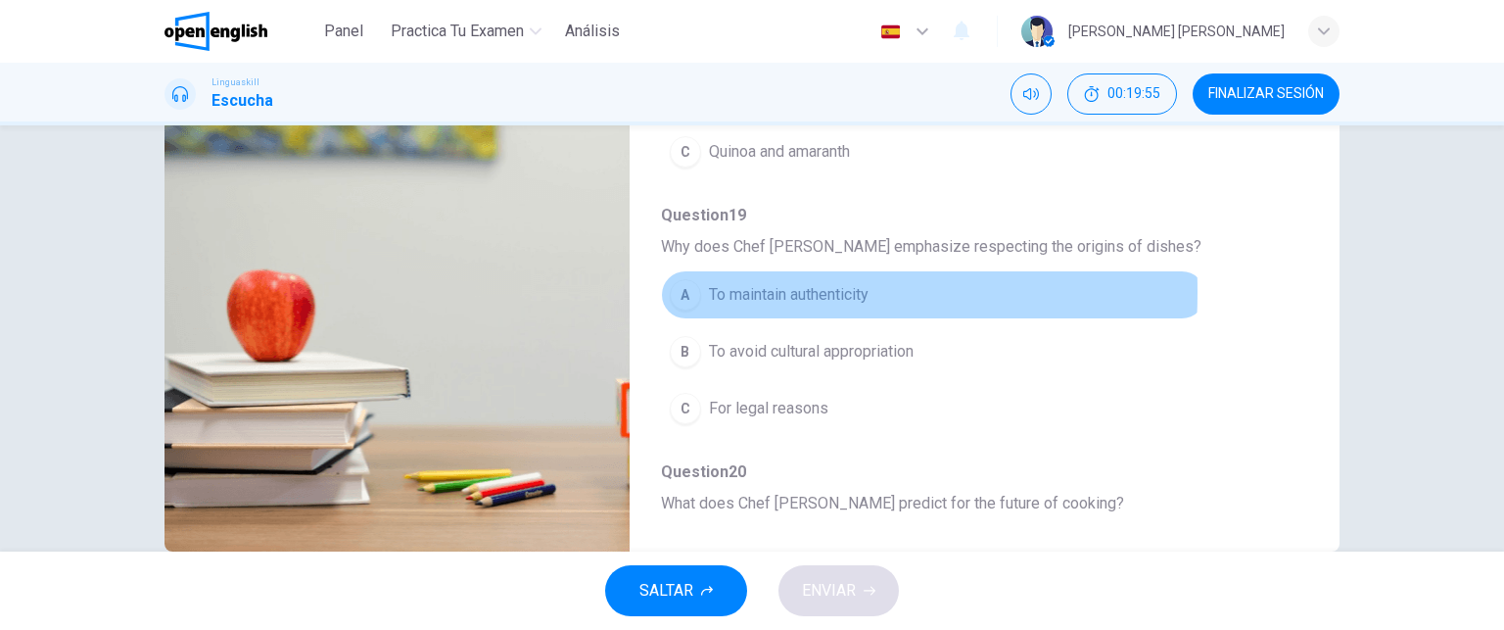
click at [678, 287] on div "A" at bounding box center [685, 294] width 31 height 31
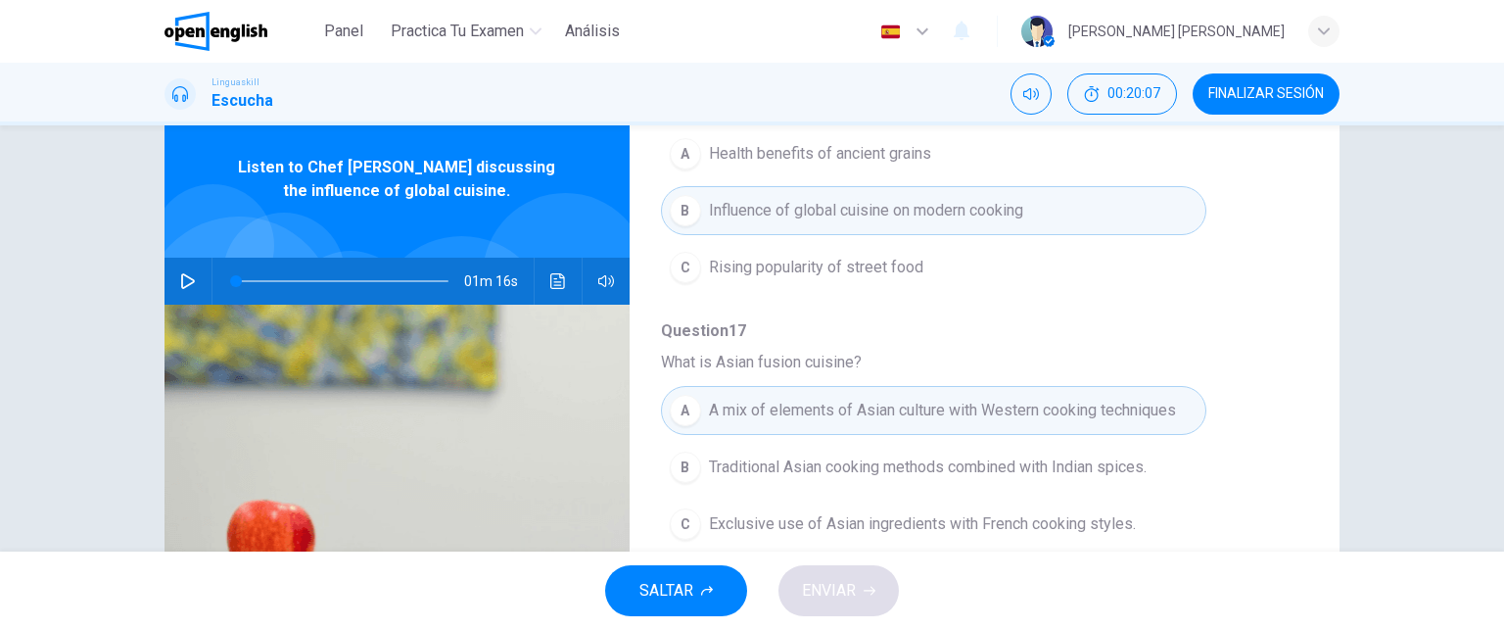
scroll to position [45, 0]
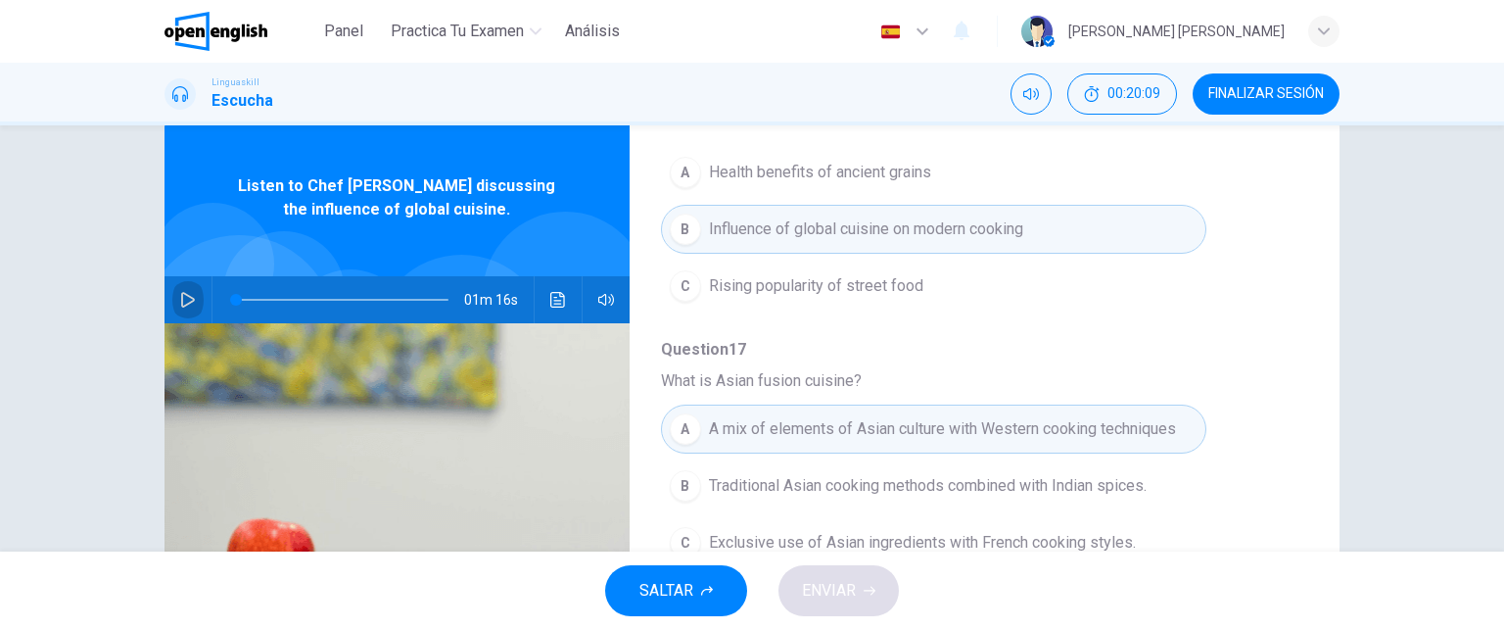
click at [183, 290] on button "button" at bounding box center [187, 299] width 31 height 47
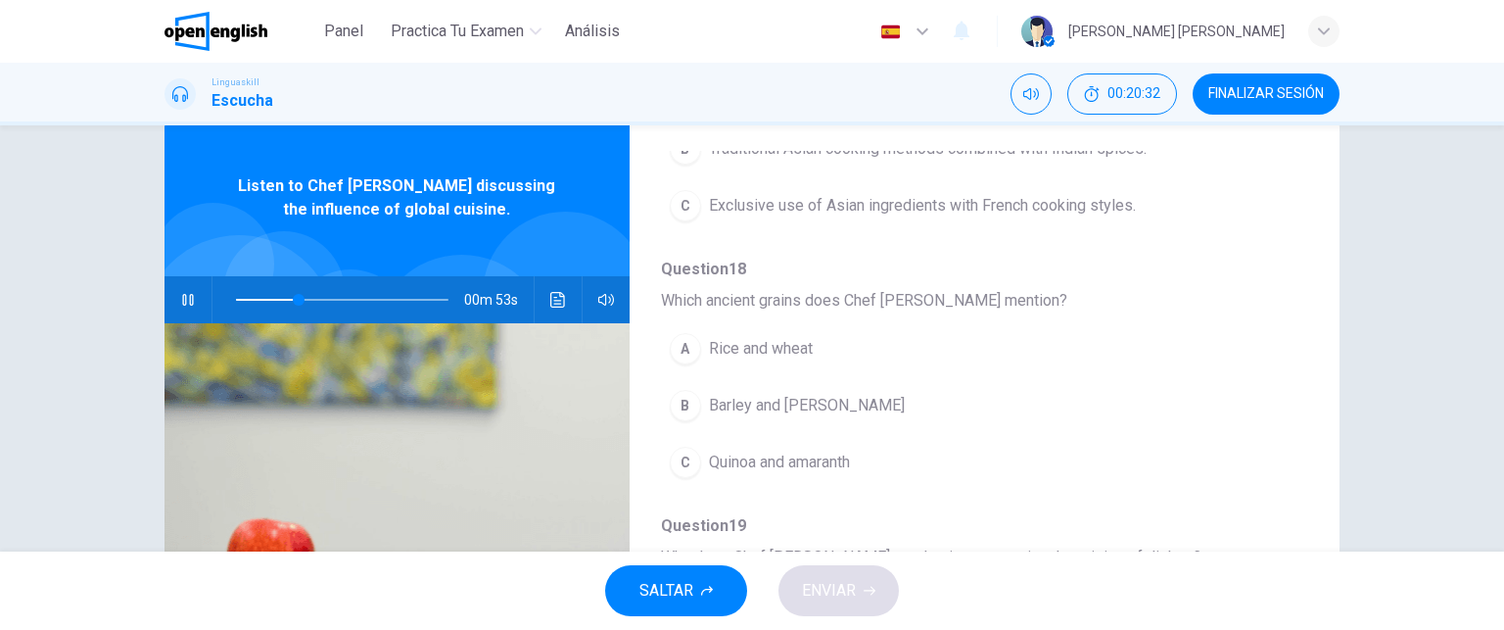
scroll to position [620, 0]
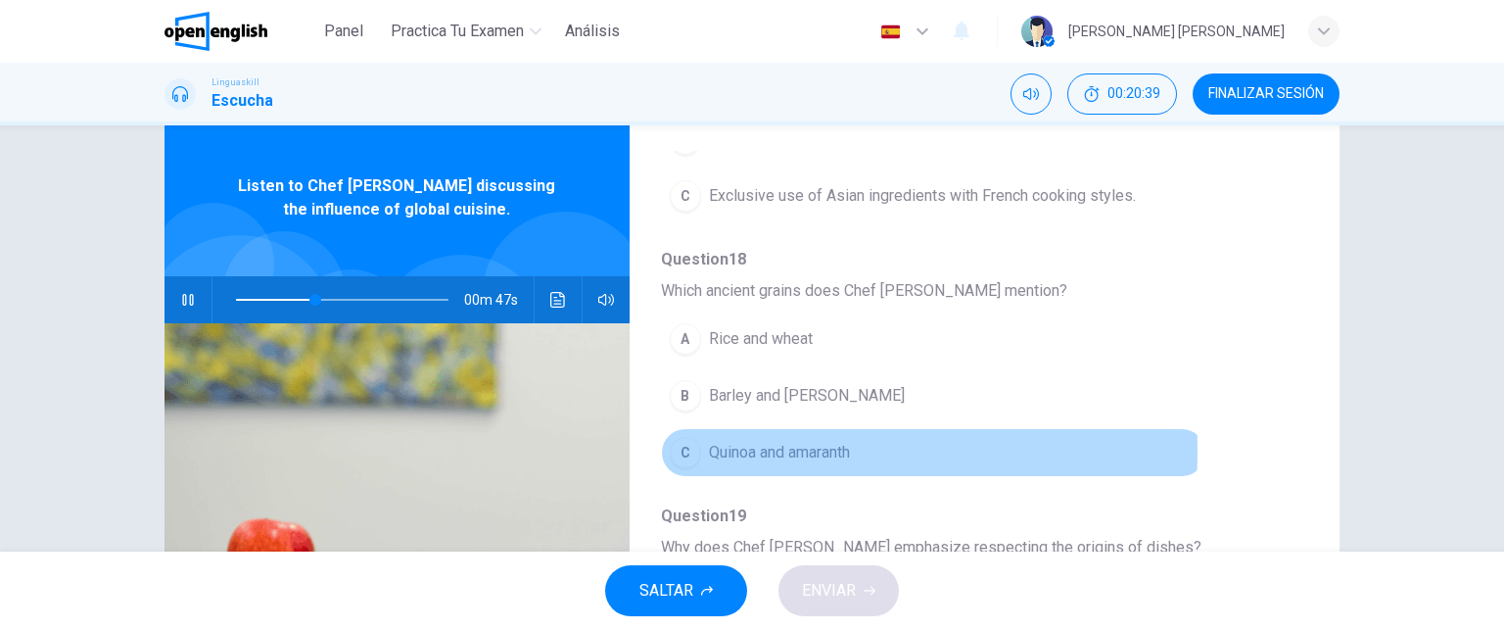
click at [685, 445] on div "C" at bounding box center [685, 452] width 31 height 31
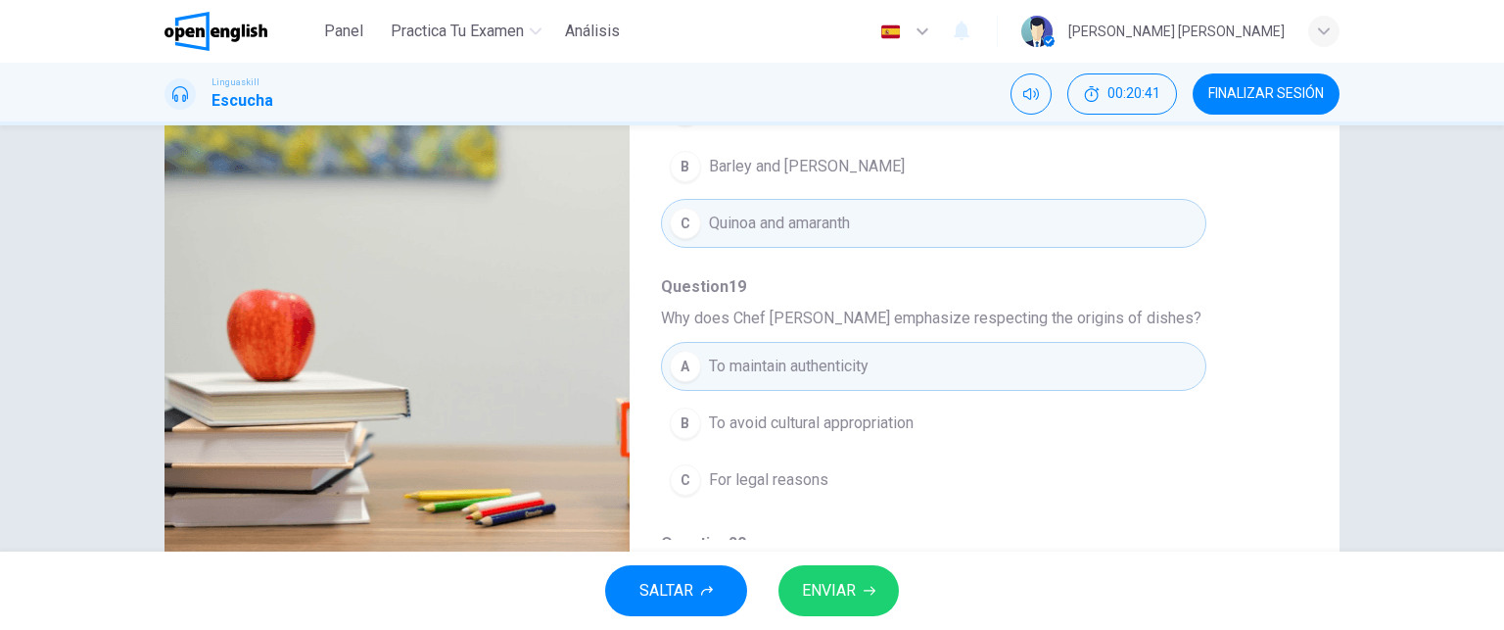
scroll to position [320, 0]
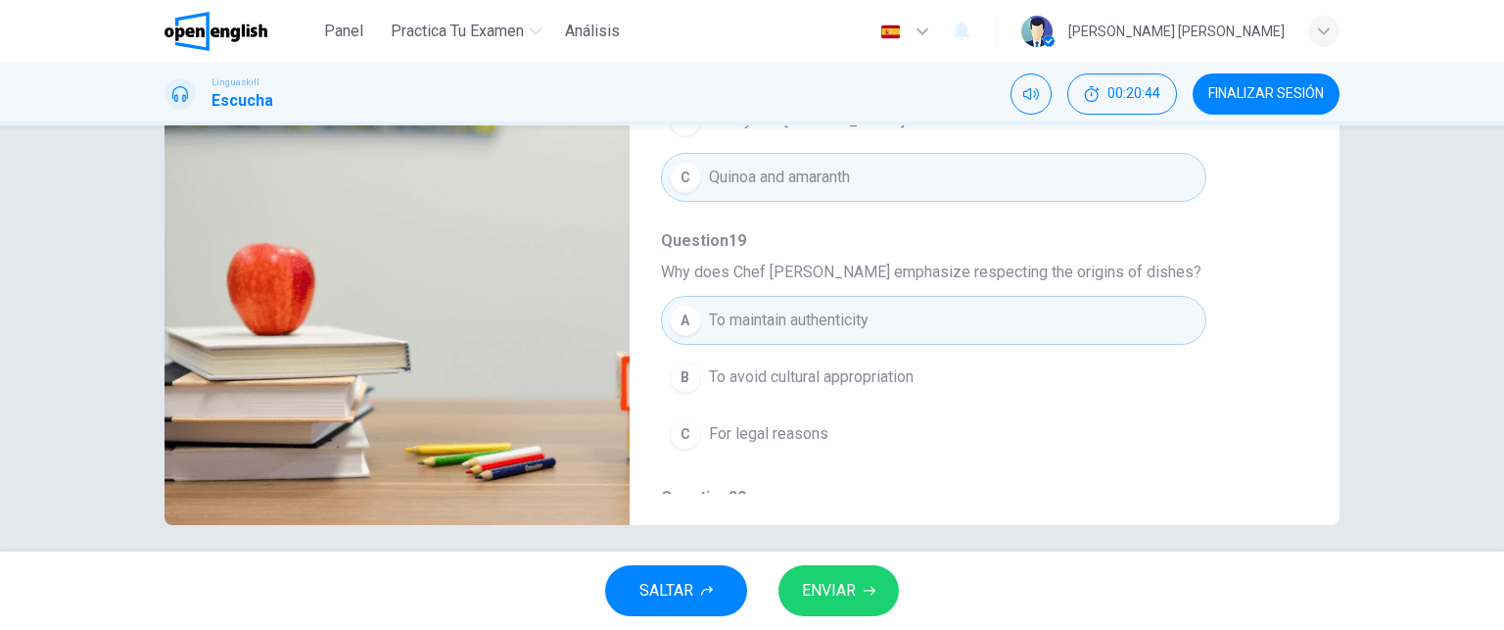
click at [1286, 236] on div "Question 16 - 20 For these questions, choose the correct answer. On a real test…" at bounding box center [969, 185] width 678 height 618
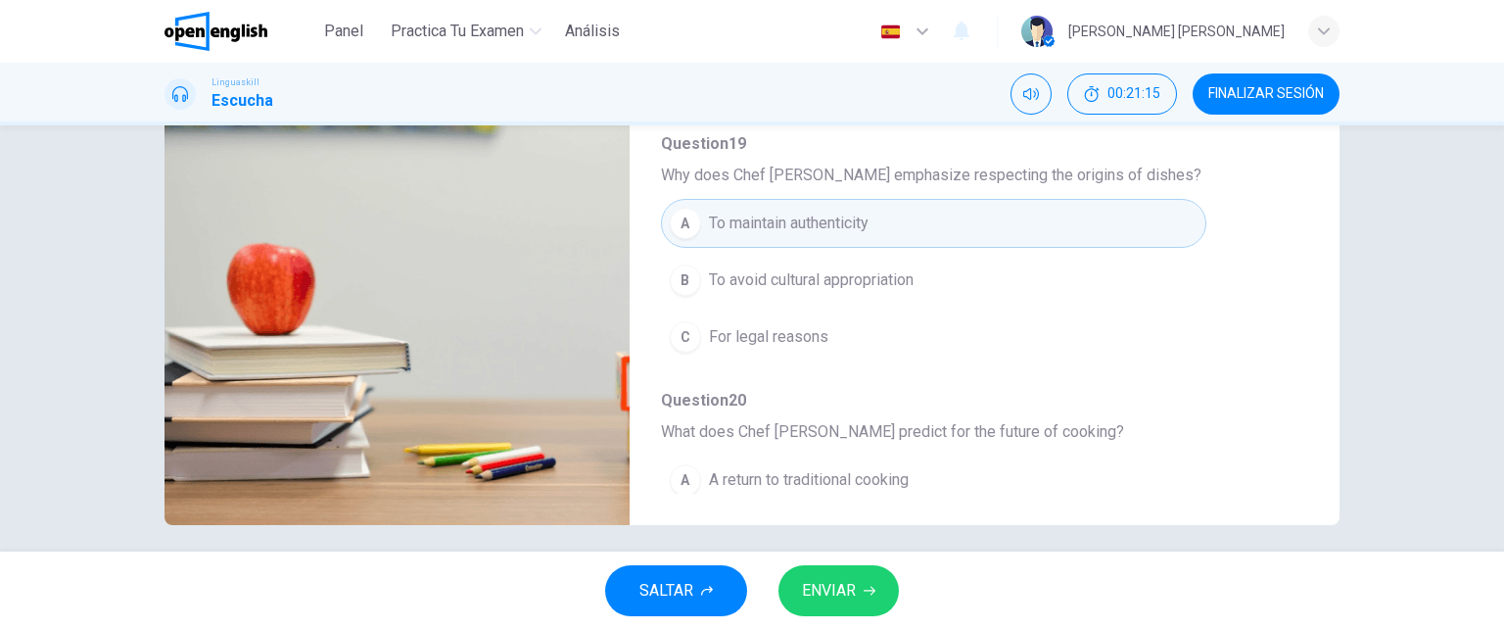
scroll to position [838, 0]
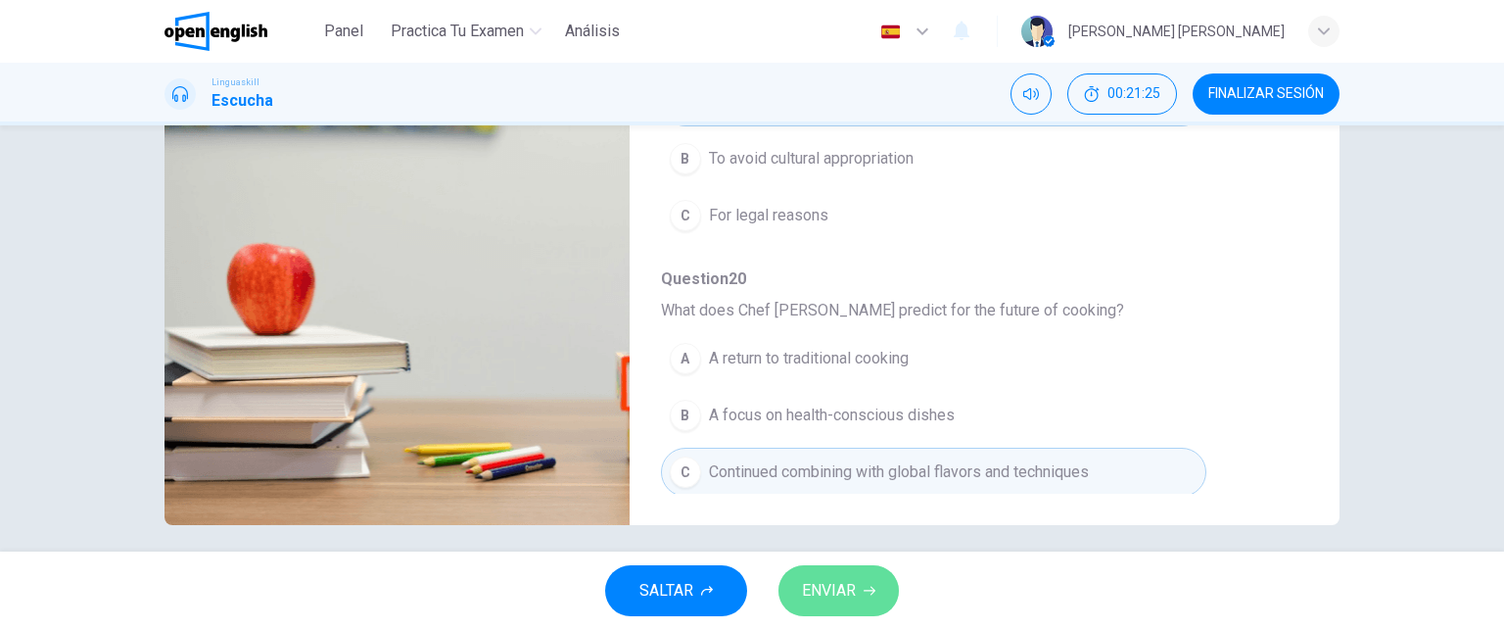
click at [847, 587] on span "ENVIAR" at bounding box center [829, 590] width 54 height 27
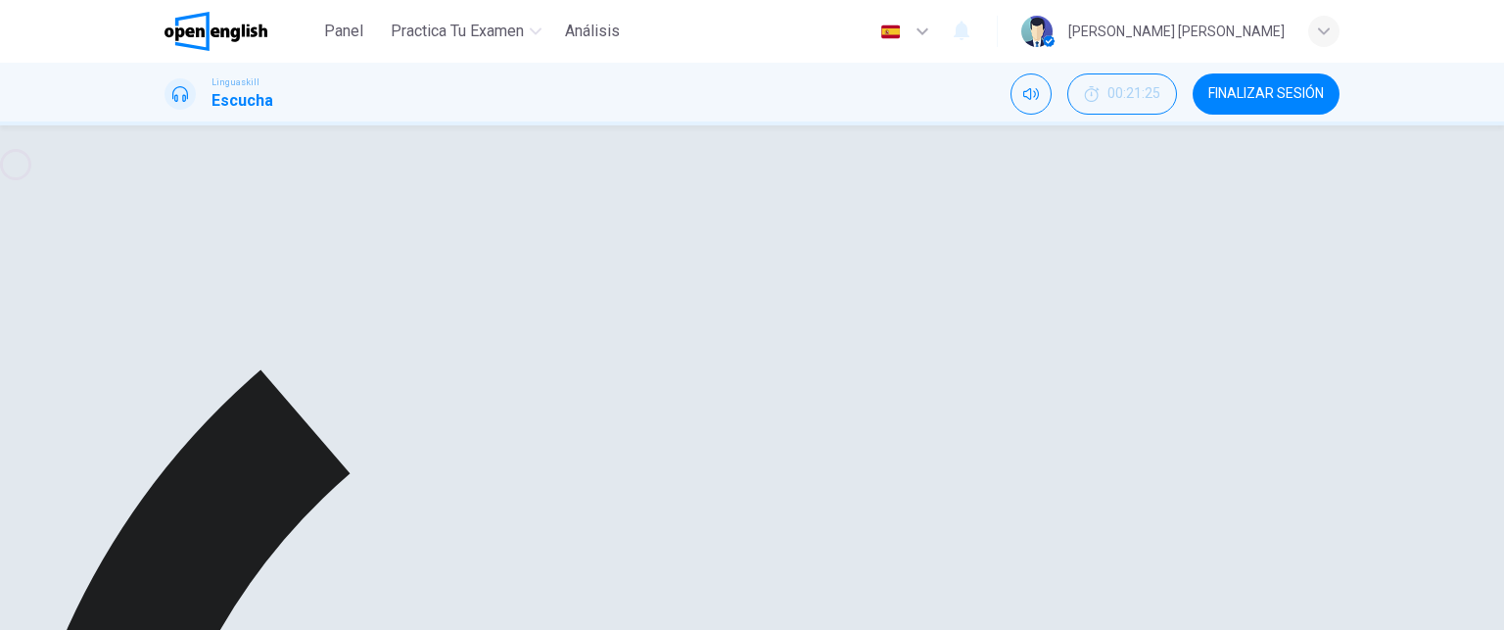
type input "*"
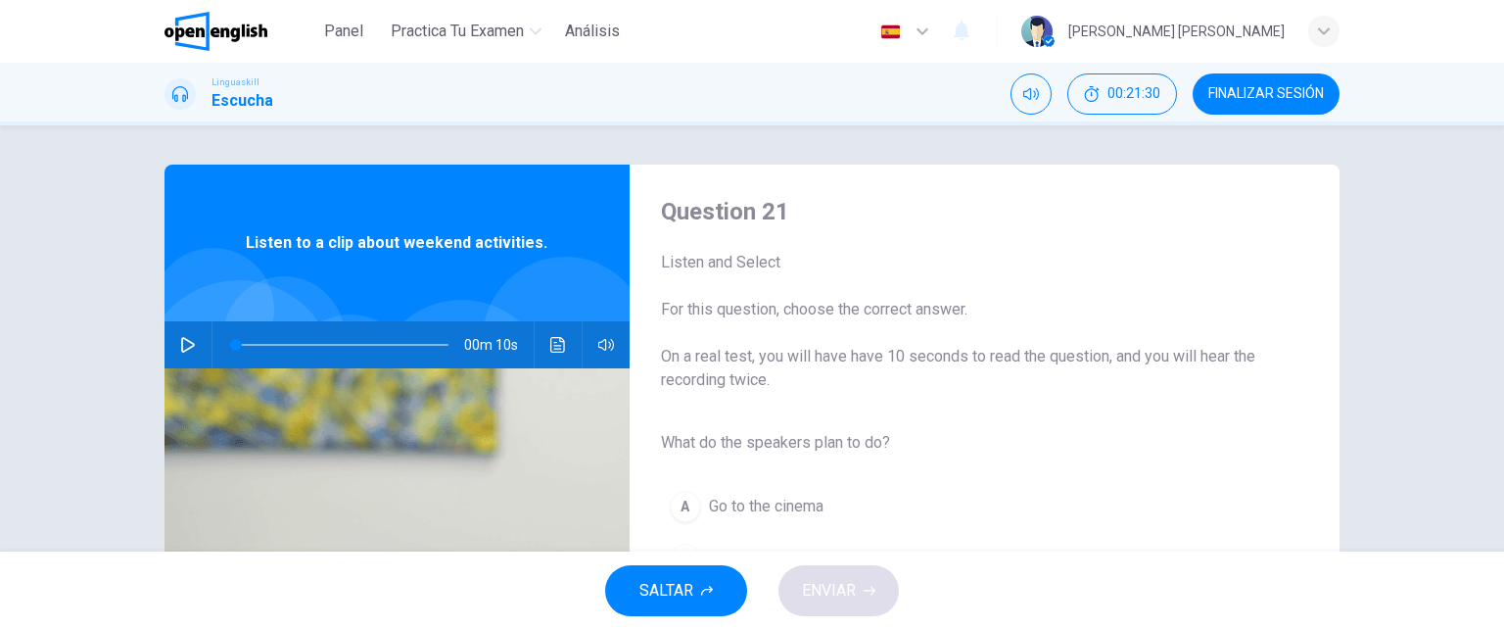
drag, startPoint x: 1490, startPoint y: 192, endPoint x: 1503, endPoint y: 375, distance: 183.5
click at [1503, 375] on div "Question 21 Listen and Select For this question, choose the correct answer. On …" at bounding box center [752, 338] width 1504 height 426
click at [180, 351] on icon "button" at bounding box center [188, 345] width 16 height 16
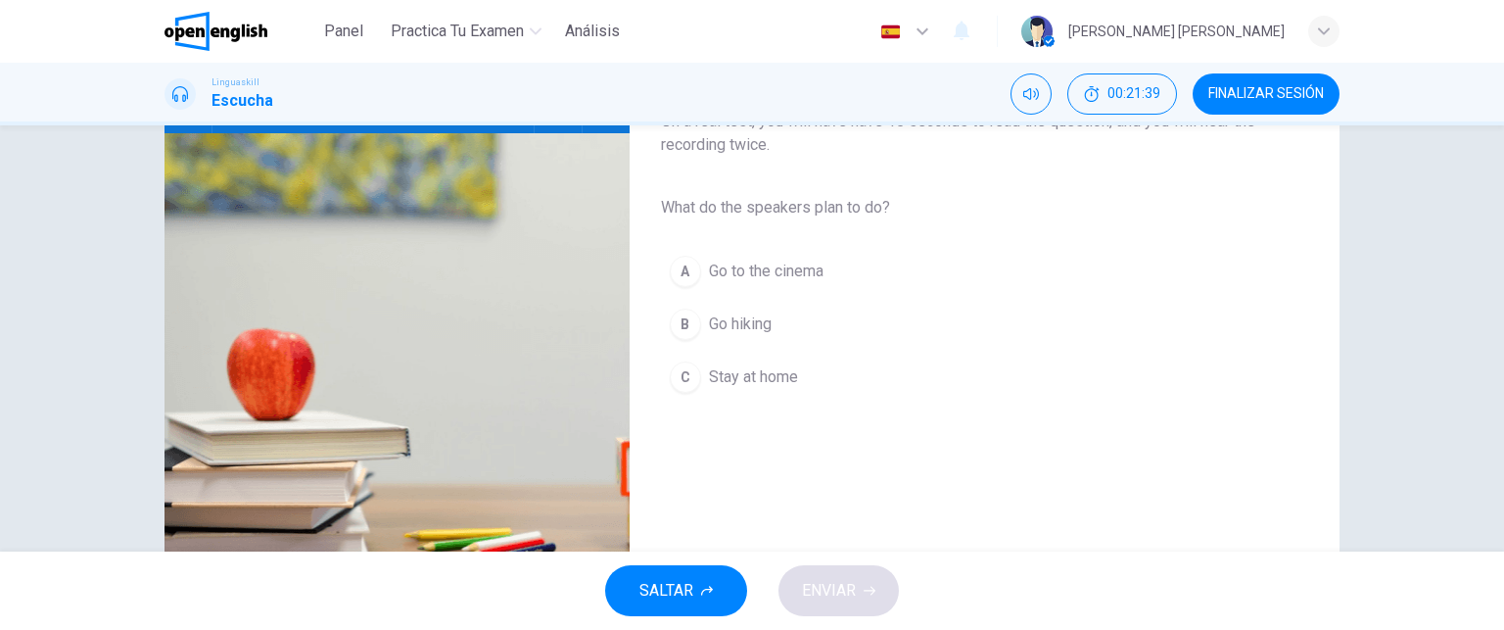
scroll to position [274, 0]
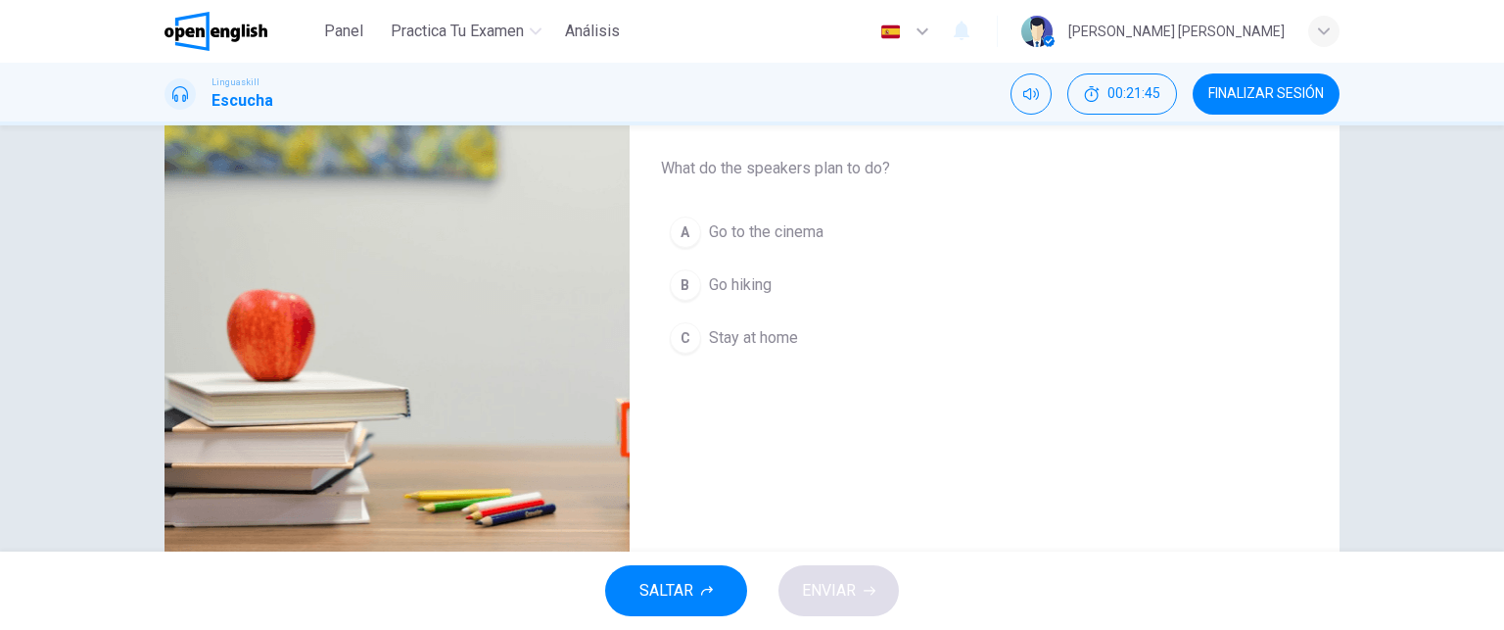
type input "*"
click at [678, 285] on div "B" at bounding box center [685, 284] width 31 height 31
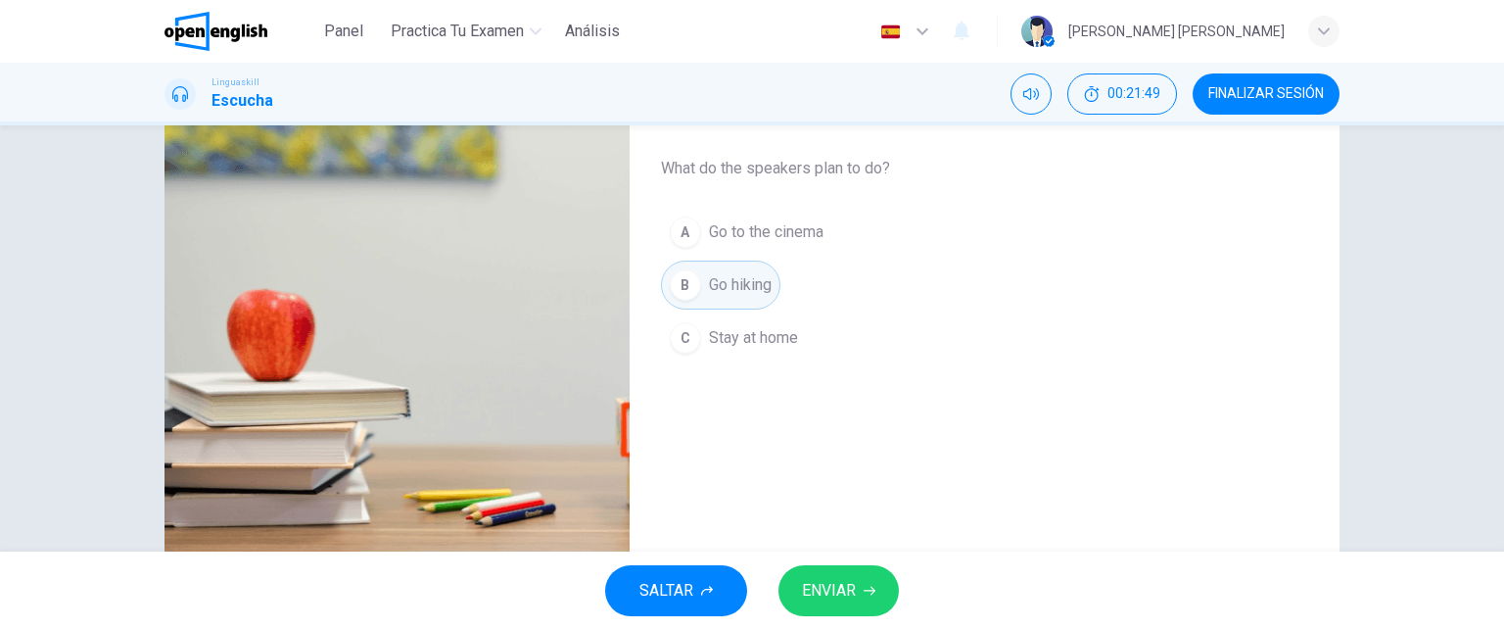
scroll to position [333, 0]
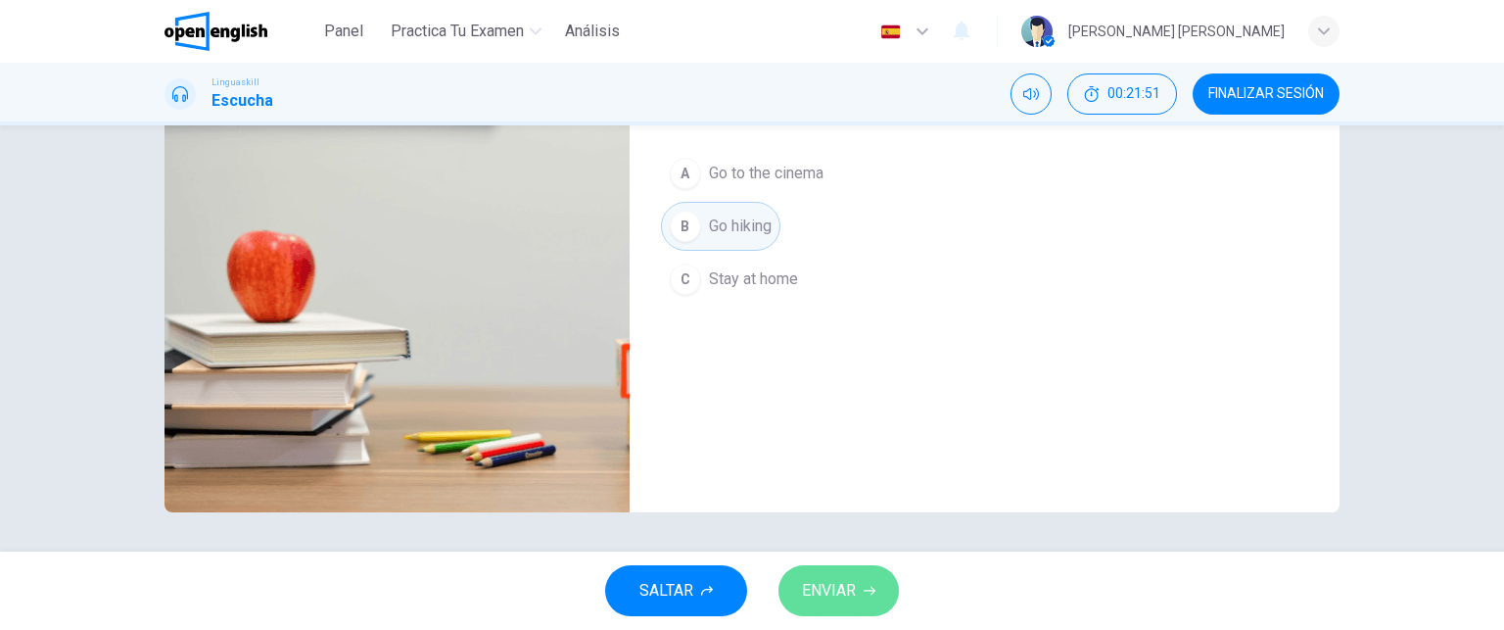
click at [828, 582] on span "ENVIAR" at bounding box center [829, 590] width 54 height 27
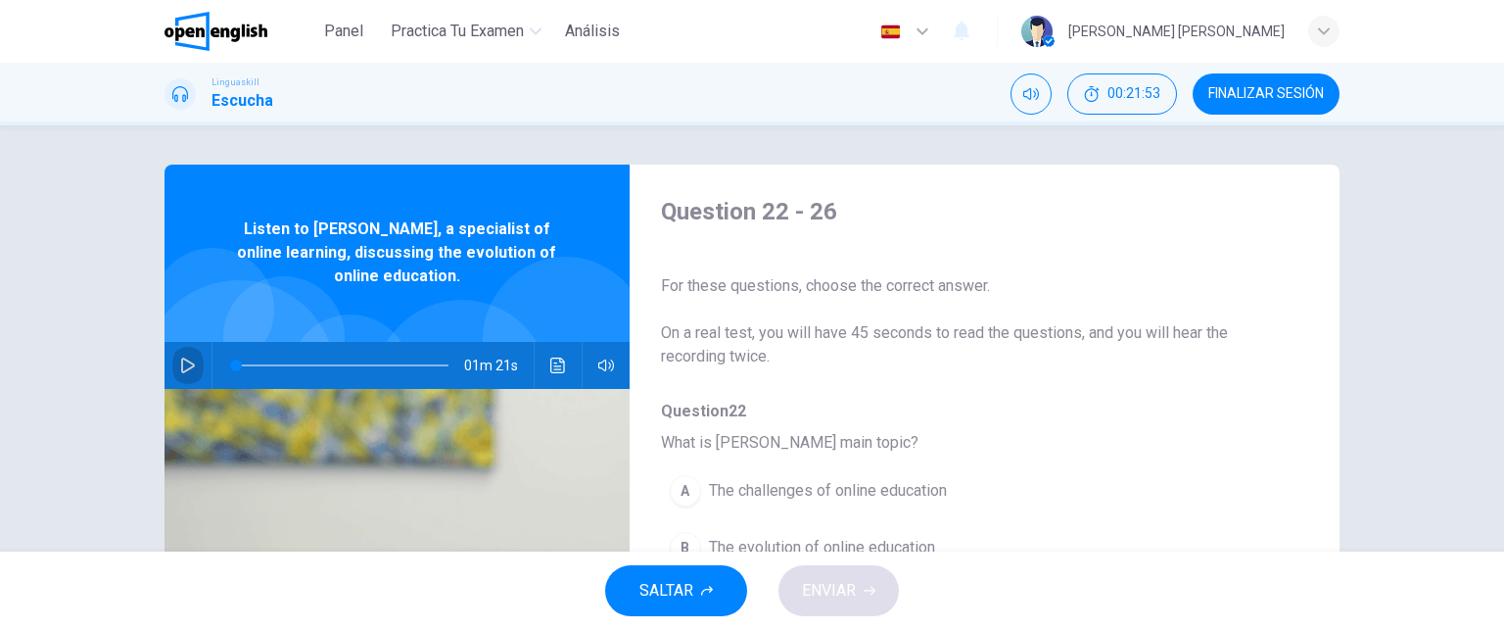
click at [182, 367] on icon "button" at bounding box center [188, 365] width 16 height 16
drag, startPoint x: 1303, startPoint y: 284, endPoint x: 1307, endPoint y: 383, distance: 99.0
click at [1307, 383] on div "Question 22 - 26 For these questions, choose the correct answer. On a real test…" at bounding box center [751, 504] width 1175 height 680
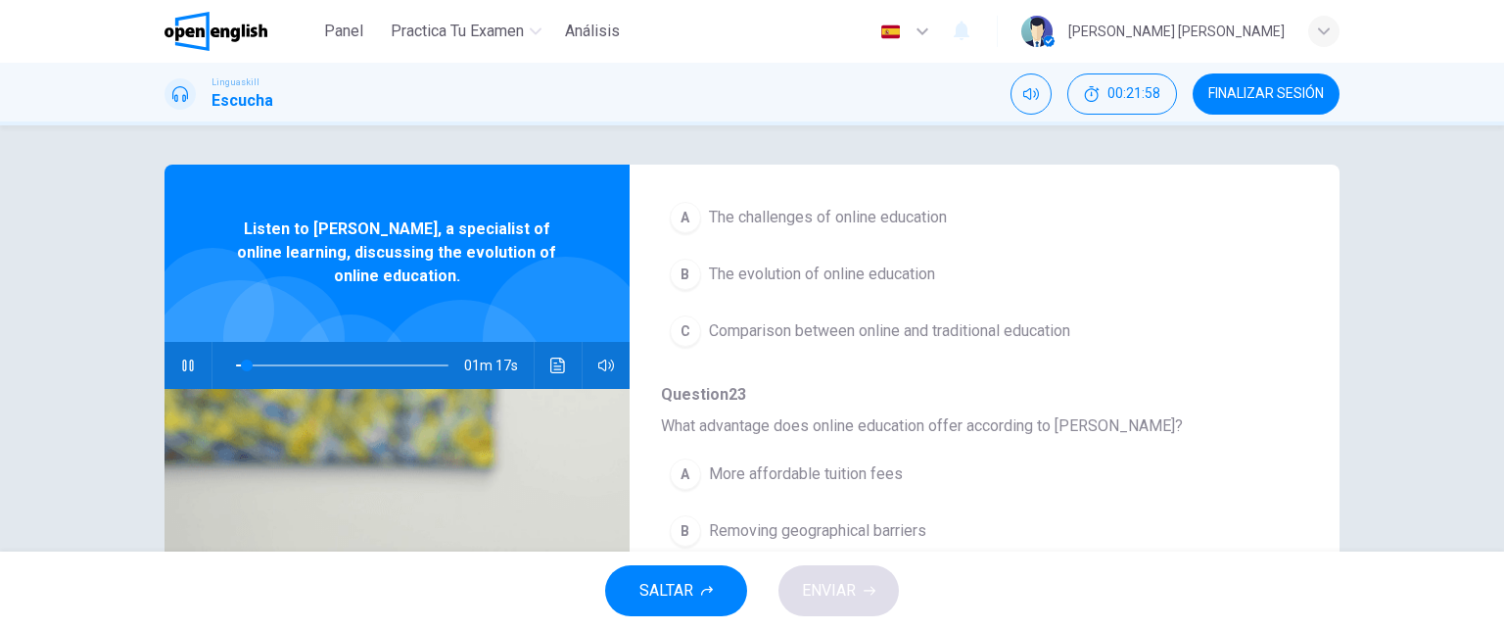
scroll to position [277, 0]
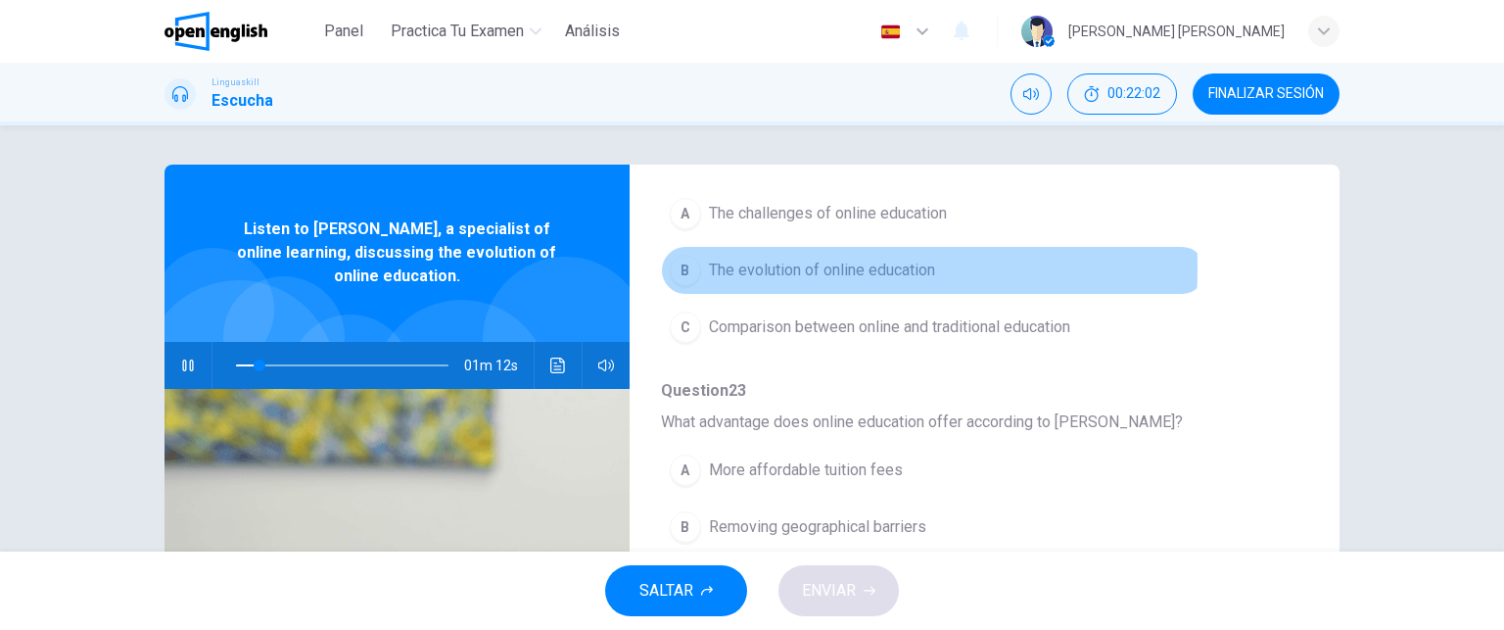
click at [678, 265] on div "B" at bounding box center [685, 270] width 31 height 31
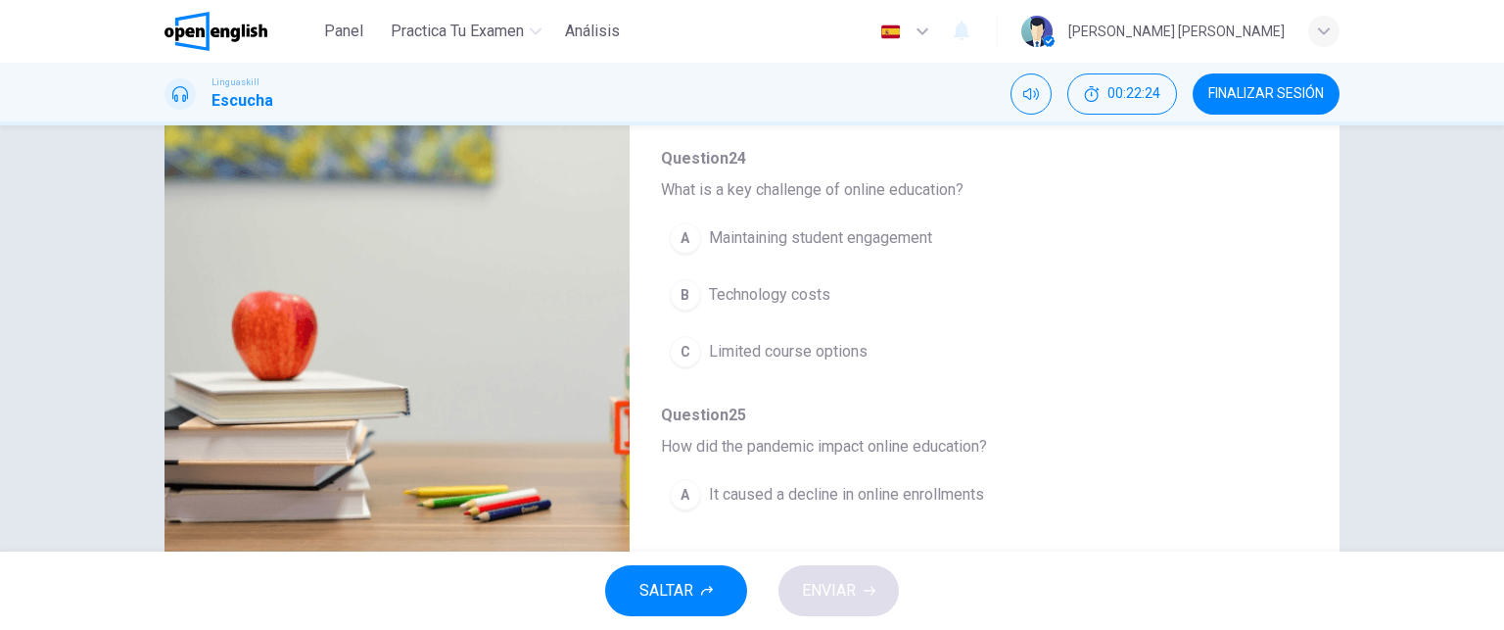
scroll to position [0, 0]
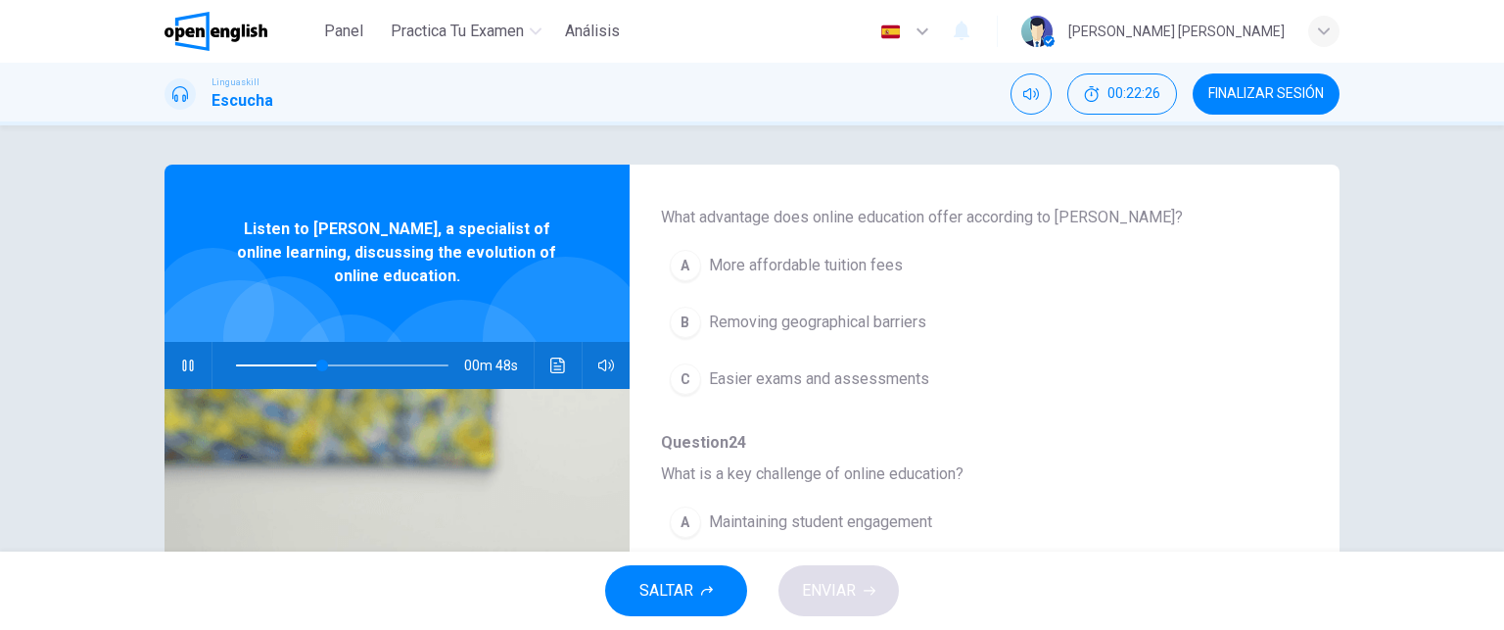
drag, startPoint x: 1304, startPoint y: 423, endPoint x: 1304, endPoint y: 310, distance: 112.6
click at [1304, 310] on div "Question 22 - 26 For these questions, choose the correct answer. On a real test…" at bounding box center [751, 504] width 1175 height 680
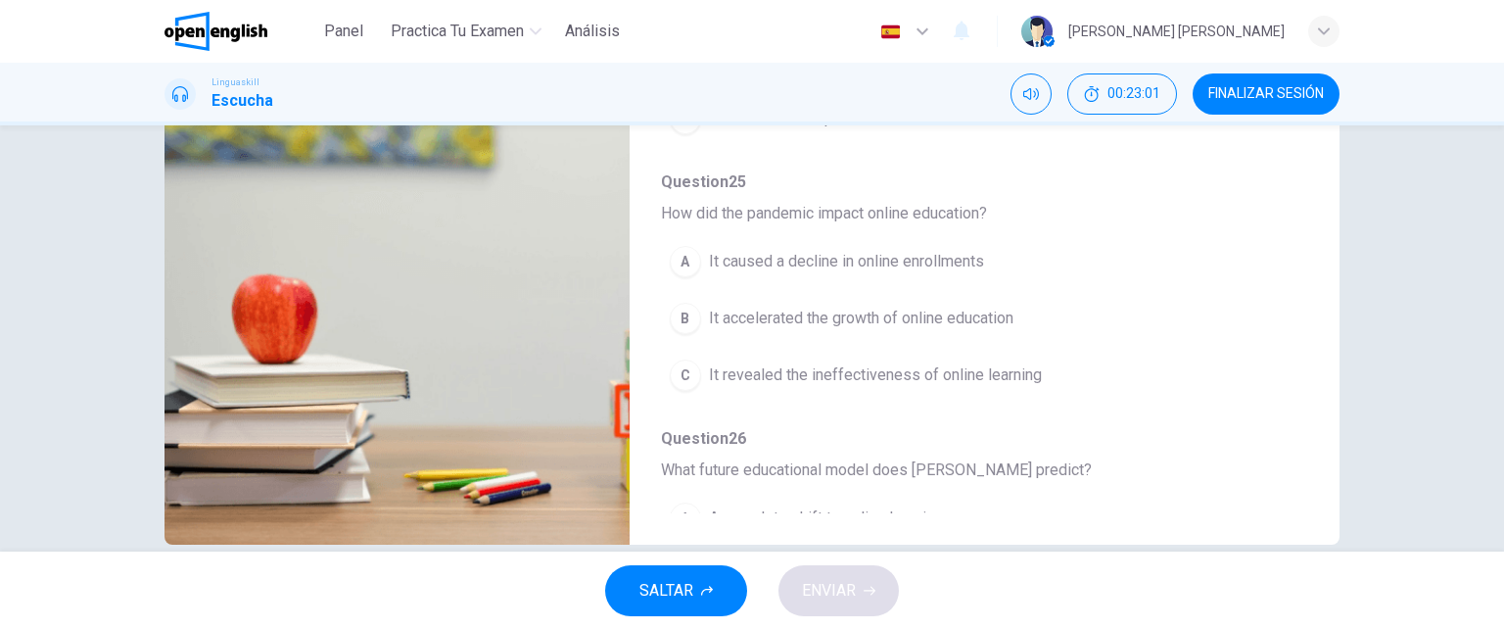
scroll to position [313, 0]
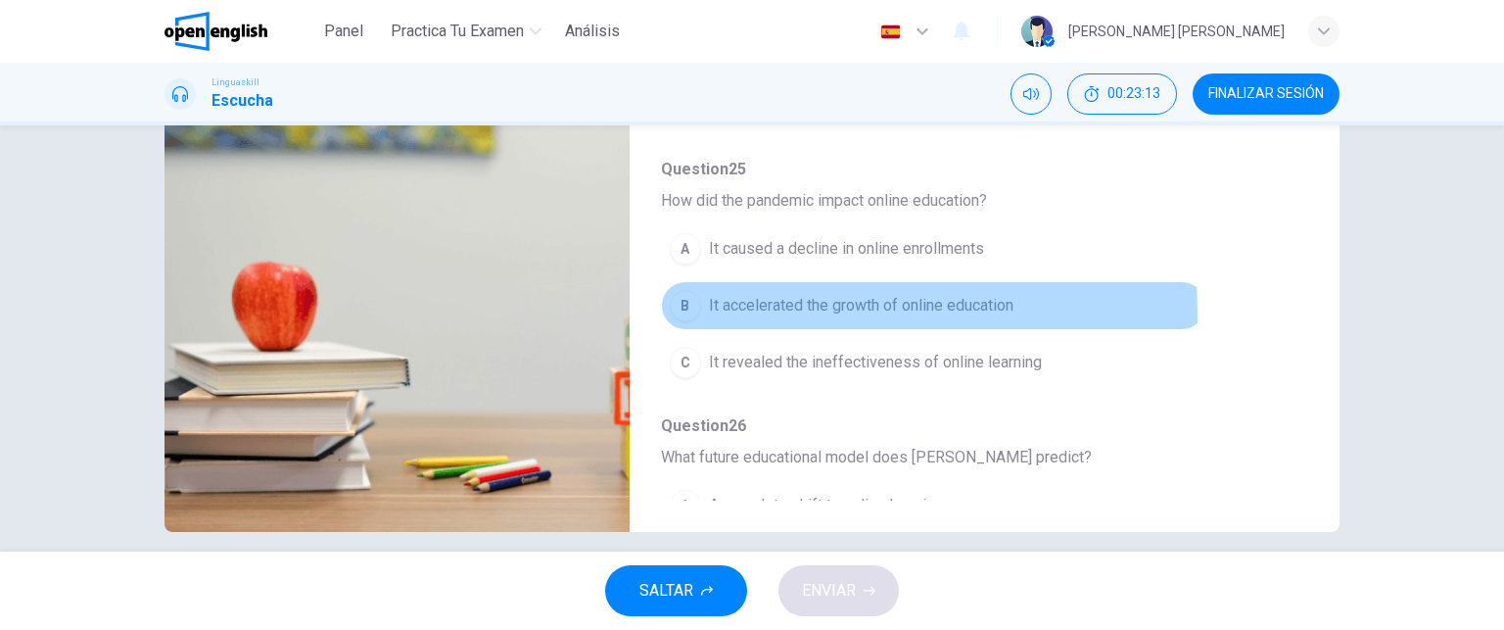
click at [677, 308] on div "B" at bounding box center [685, 305] width 31 height 31
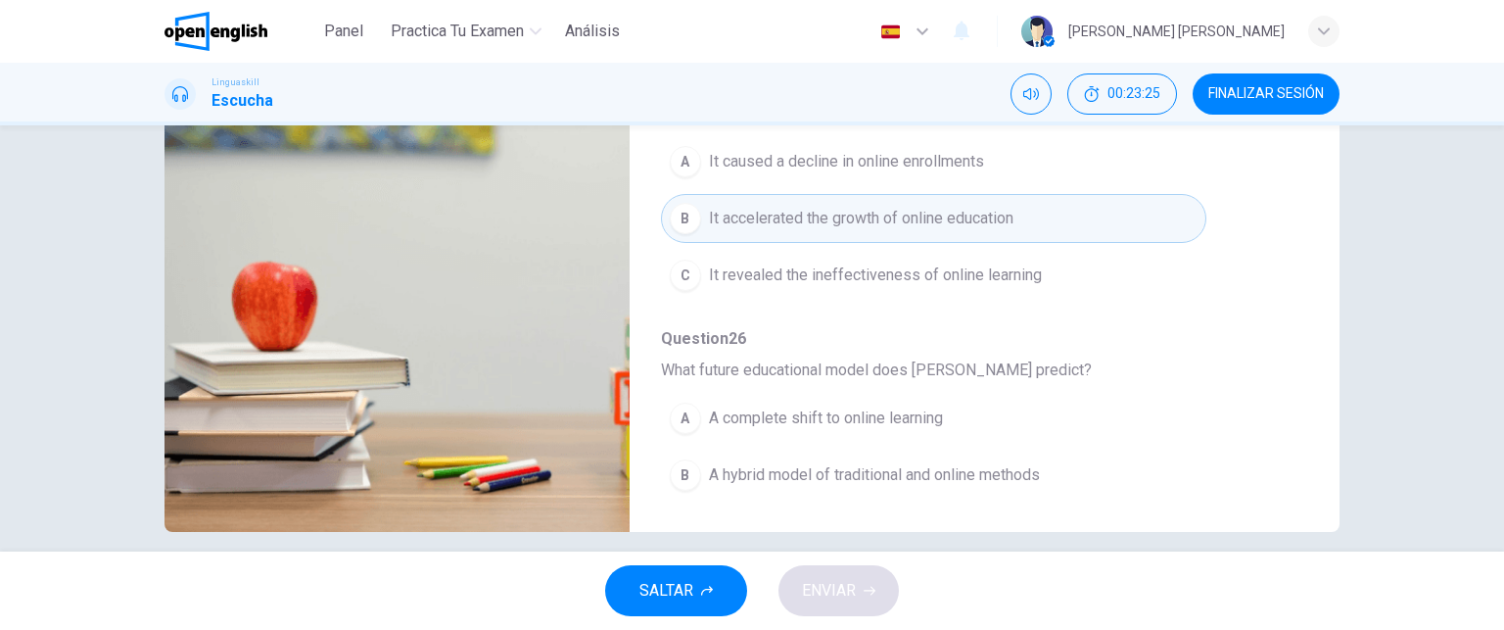
scroll to position [838, 0]
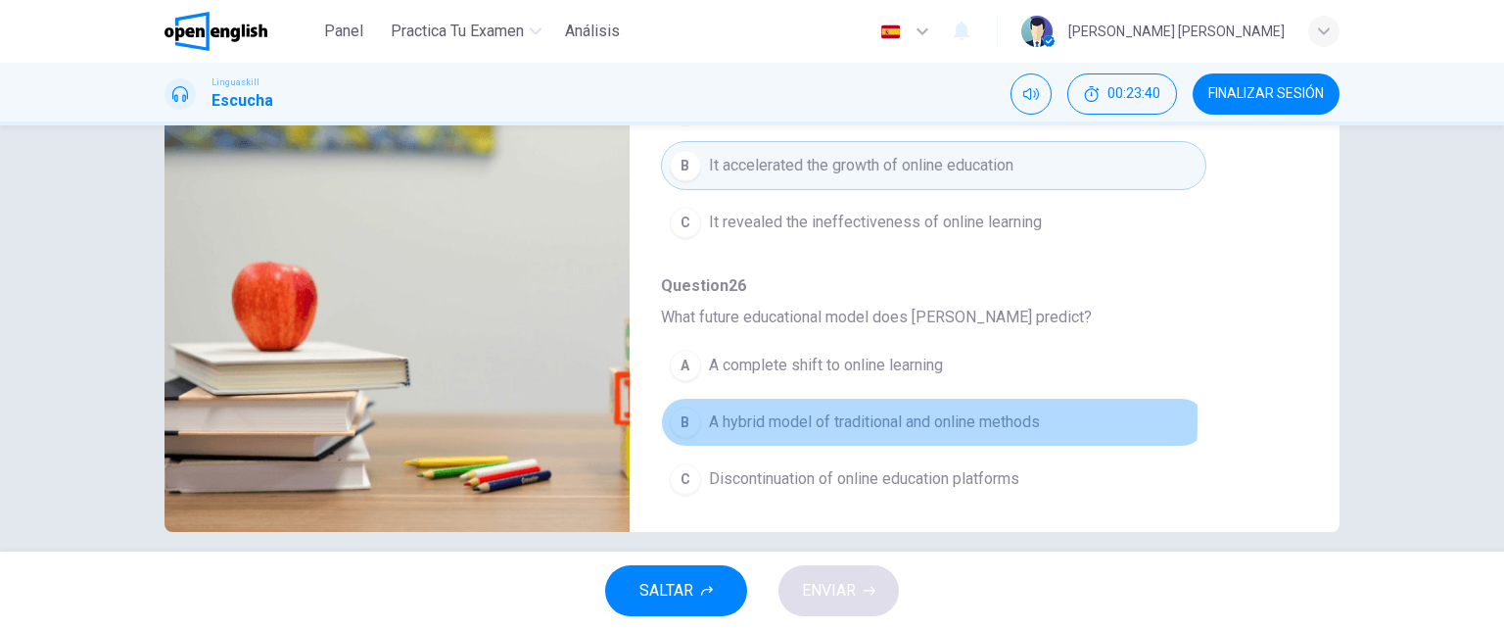
click at [676, 411] on div "B" at bounding box center [685, 421] width 31 height 31
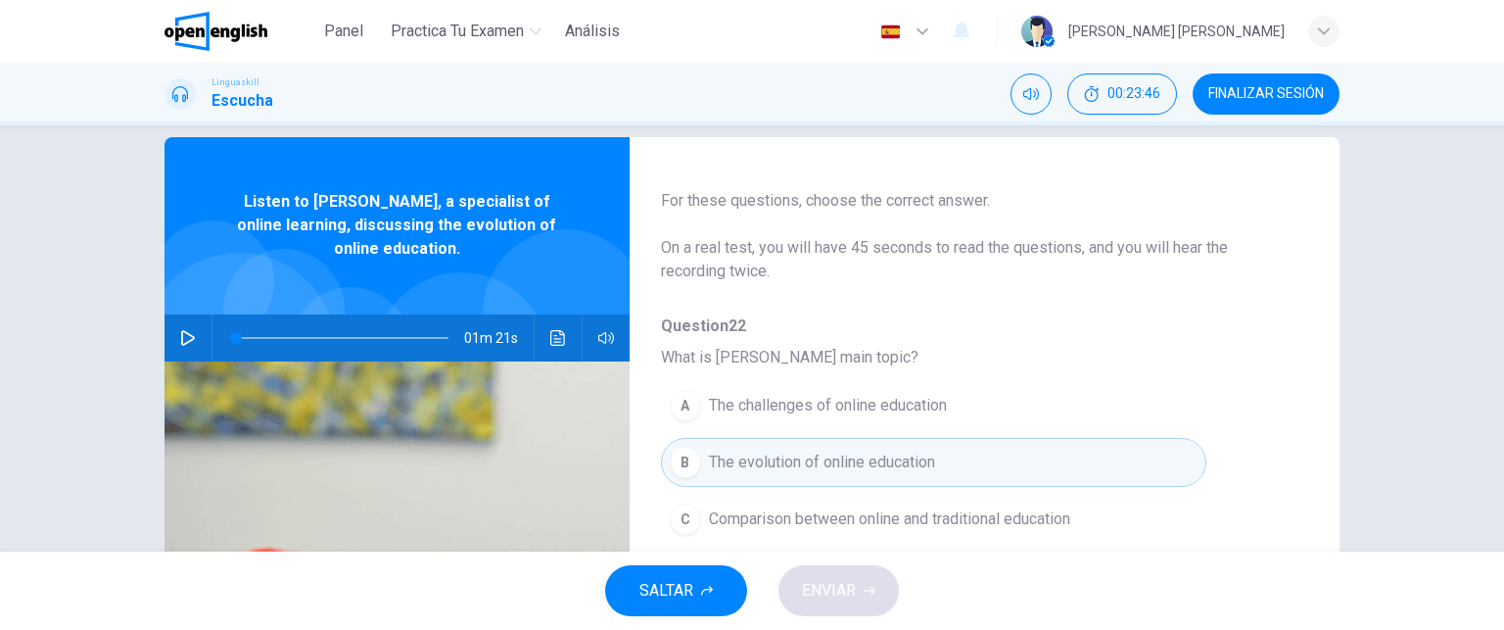
scroll to position [0, 0]
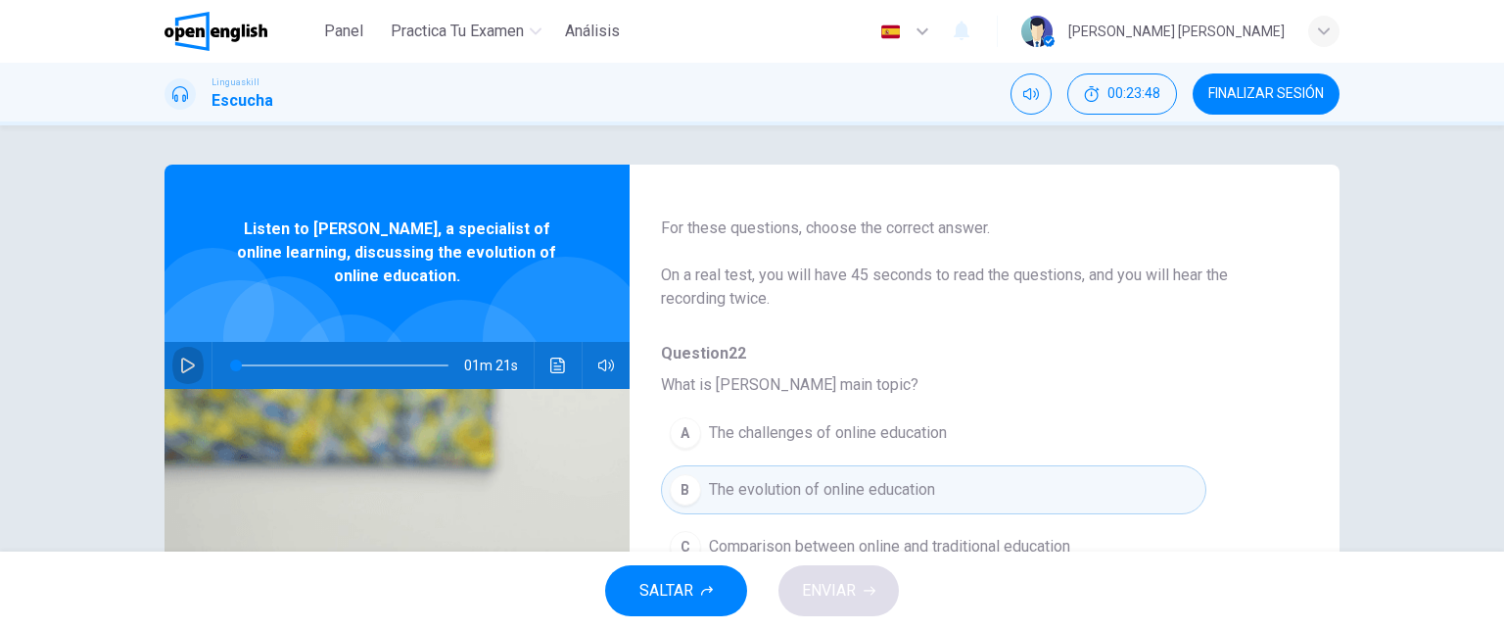
click at [180, 366] on icon "button" at bounding box center [188, 365] width 16 height 16
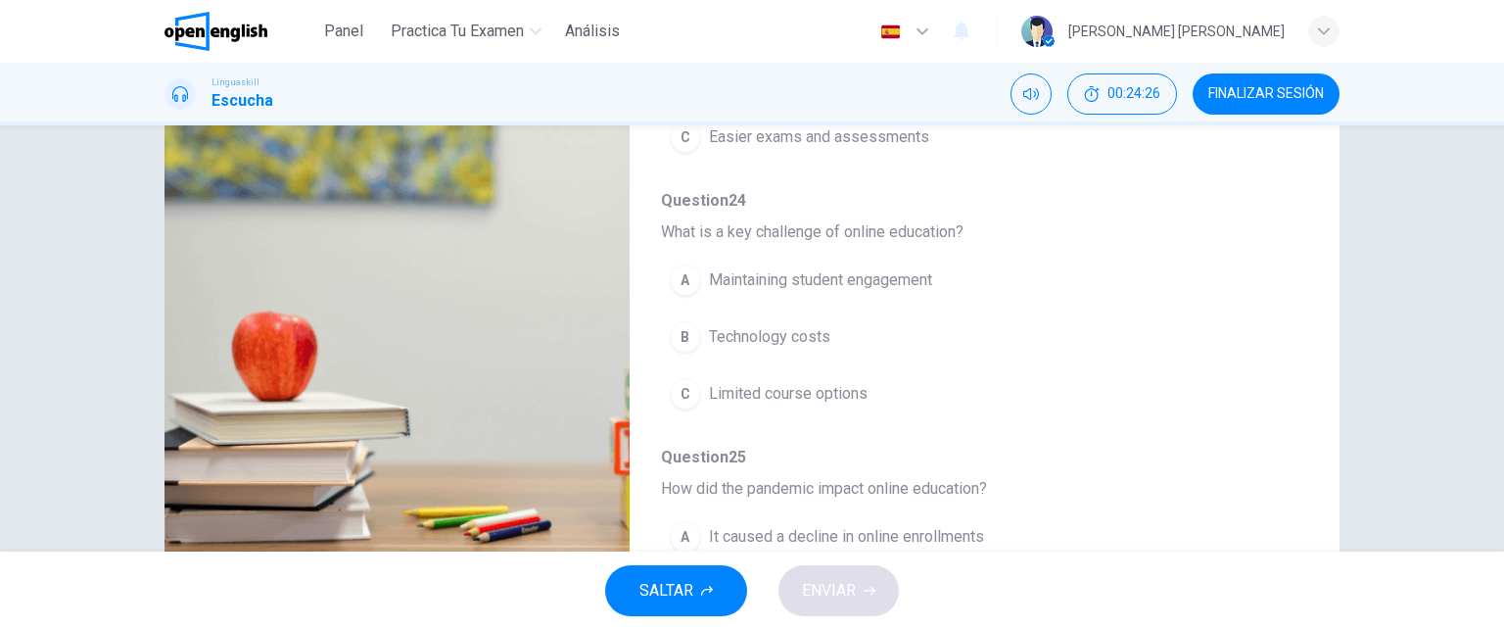
scroll to position [470, 0]
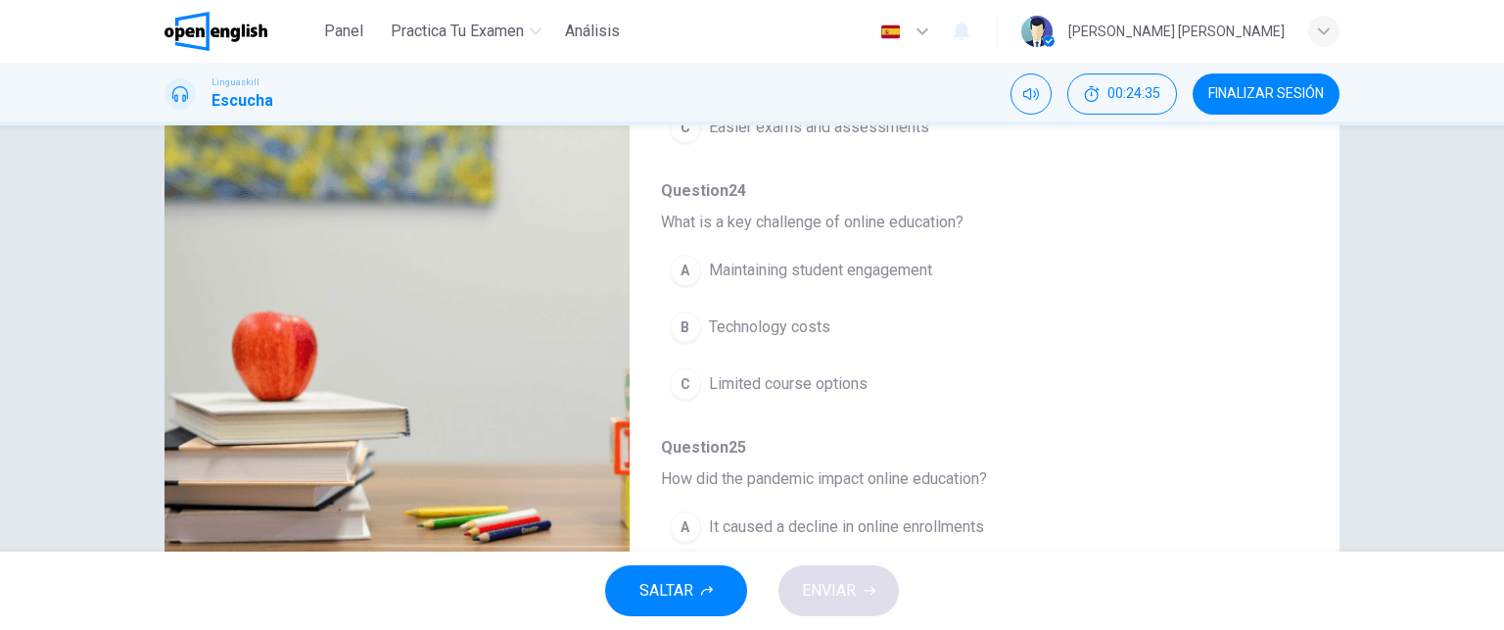
drag, startPoint x: 1310, startPoint y: 315, endPoint x: 1309, endPoint y: 441, distance: 125.3
click at [1309, 441] on div "Question 22 - 26 For these questions, choose the correct answer. On a real test…" at bounding box center [751, 241] width 1175 height 680
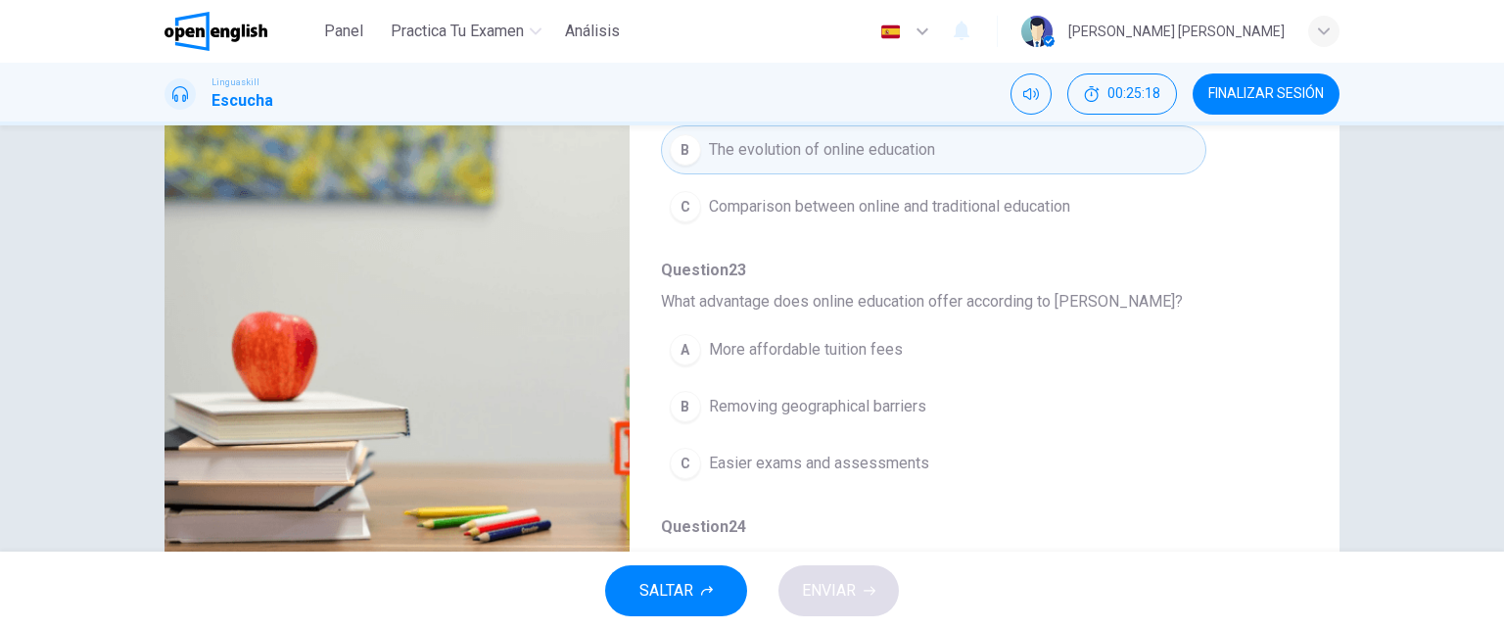
scroll to position [0, 0]
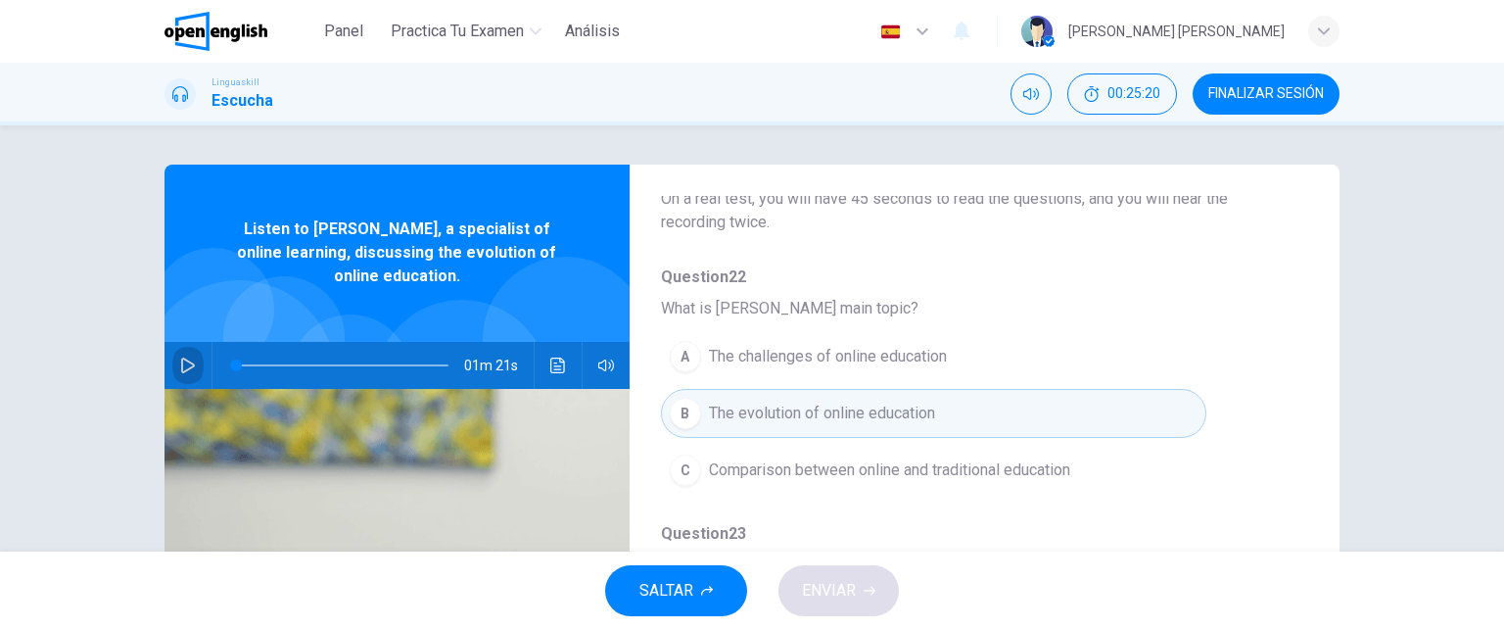
click at [173, 356] on button "button" at bounding box center [187, 365] width 31 height 47
drag, startPoint x: 1306, startPoint y: 283, endPoint x: 1312, endPoint y: 350, distance: 67.8
click at [1312, 350] on div "Question 22 - 26 For these questions, choose the correct answer. On a real test…" at bounding box center [751, 504] width 1175 height 680
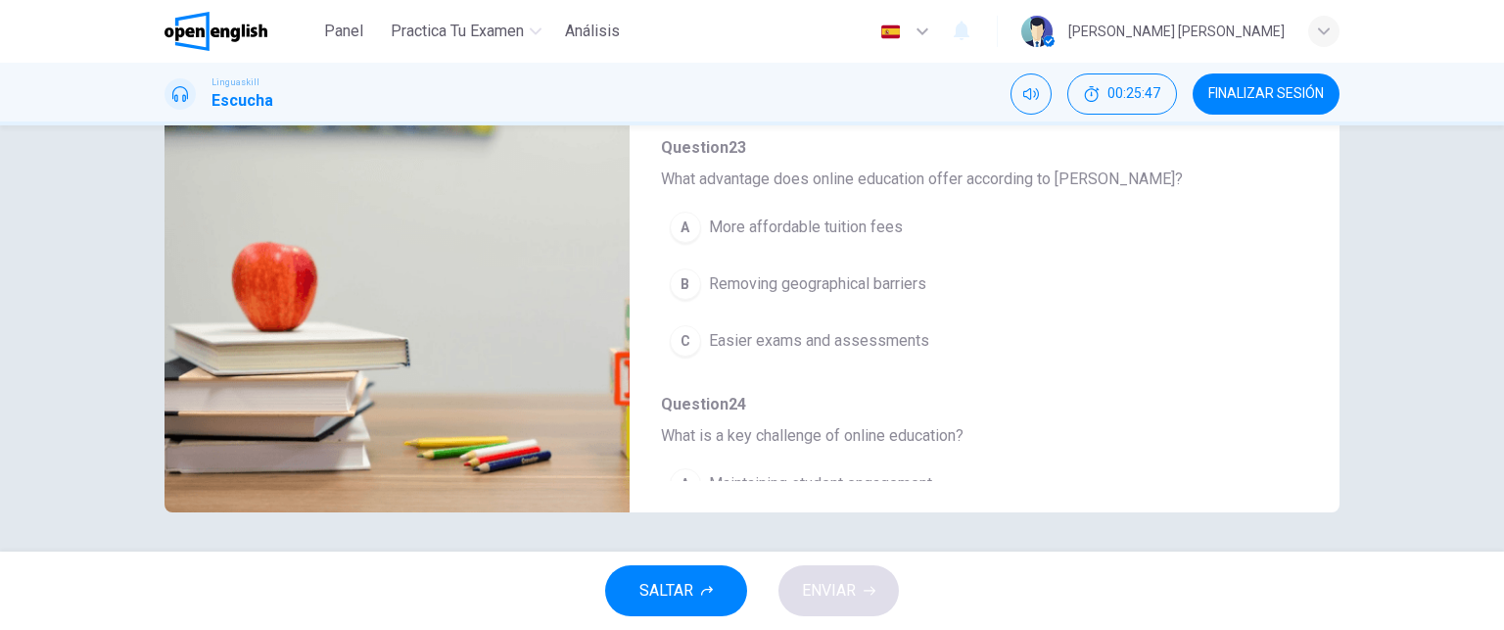
scroll to position [192, 0]
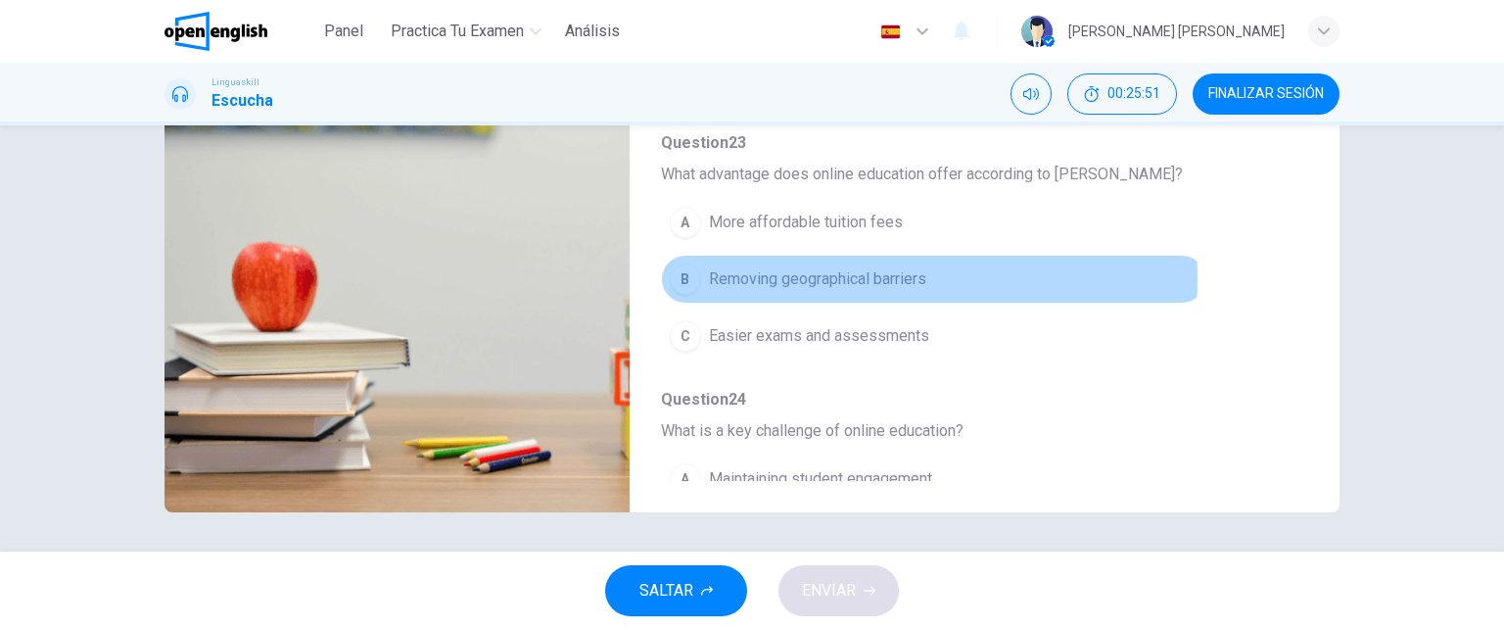
click at [687, 275] on div "B" at bounding box center [685, 278] width 31 height 31
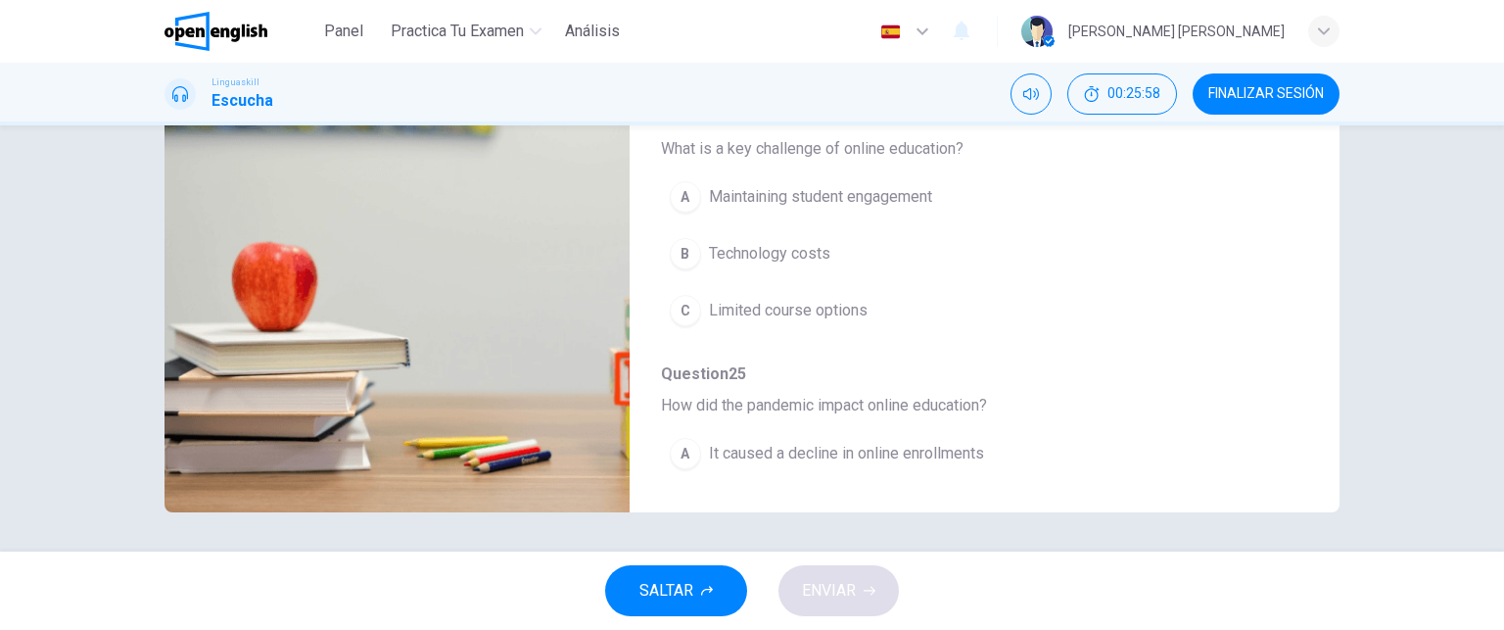
scroll to position [475, 0]
click at [683, 187] on div "A" at bounding box center [685, 195] width 31 height 31
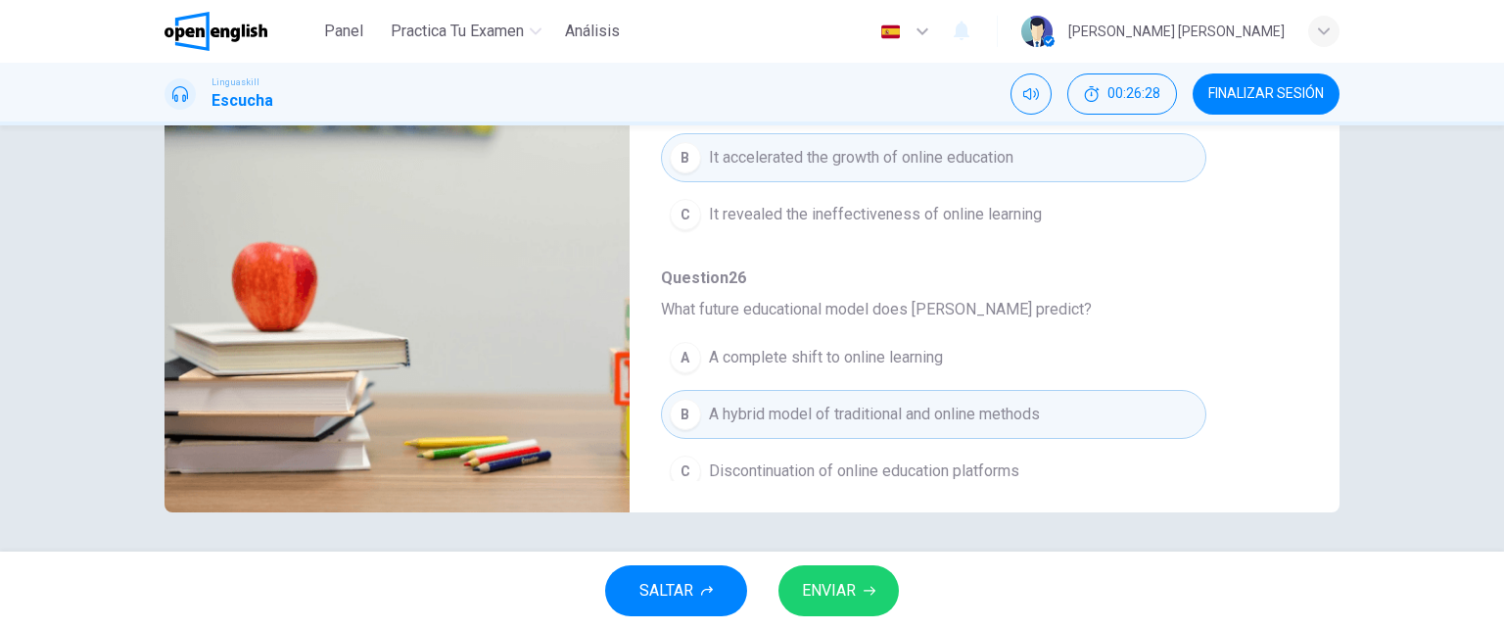
scroll to position [838, 0]
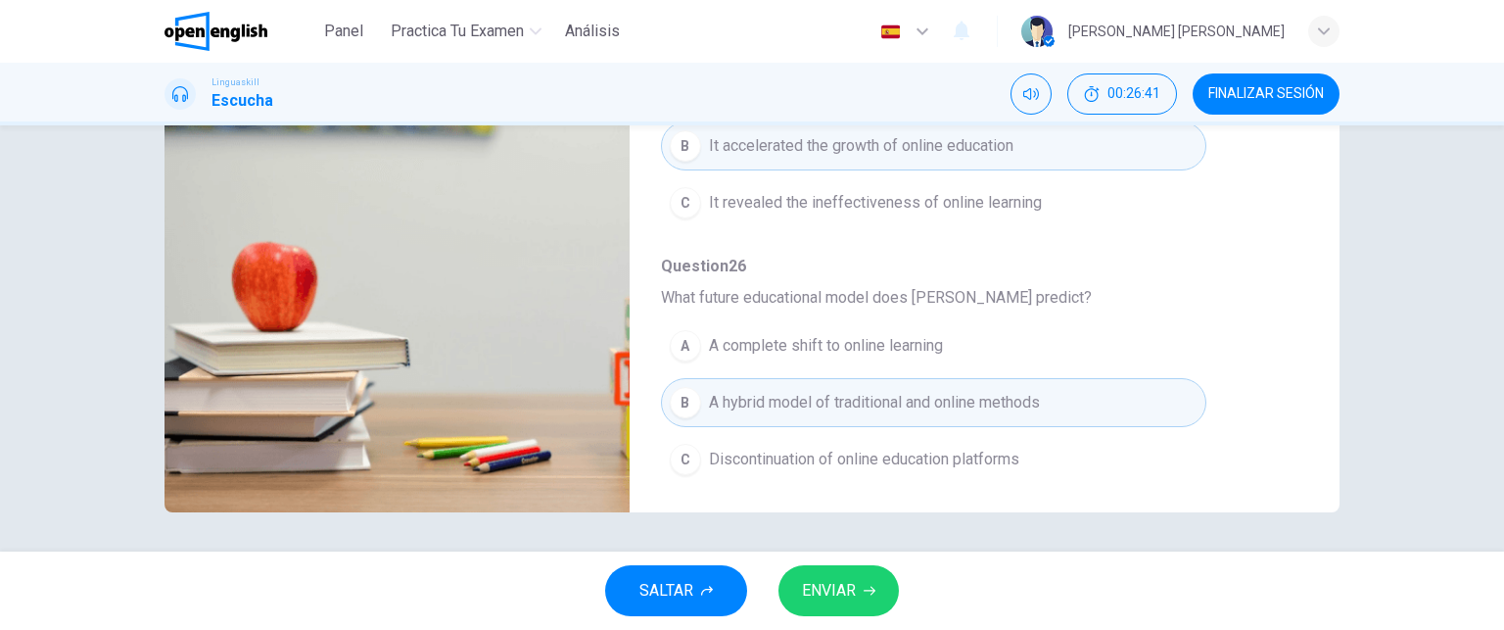
type input "*"
click at [862, 573] on button "ENVIAR" at bounding box center [838, 590] width 120 height 51
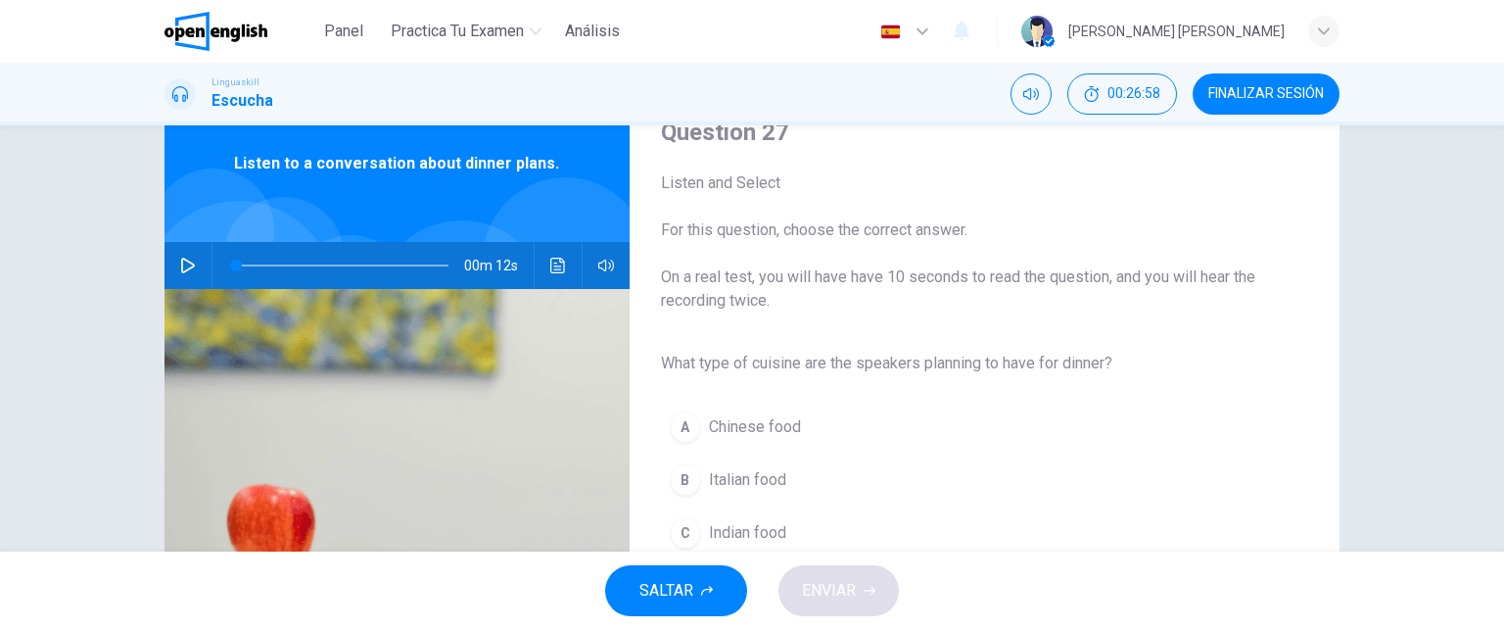
scroll to position [78, 0]
click at [185, 264] on icon "button" at bounding box center [188, 266] width 16 height 16
drag, startPoint x: 1492, startPoint y: 214, endPoint x: 1500, endPoint y: 327, distance: 112.9
click at [1500, 327] on div "Question 27 Listen and Select For this question, choose the correct answer. On …" at bounding box center [752, 338] width 1504 height 426
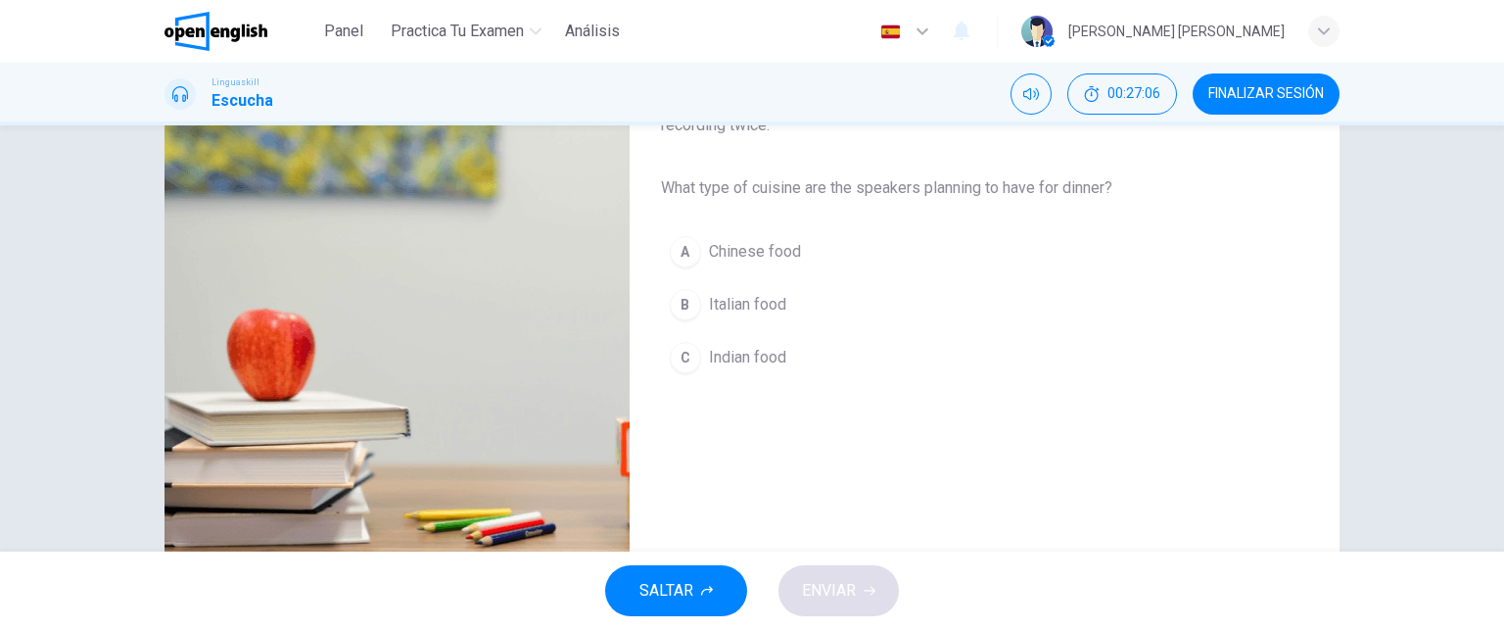
scroll to position [266, 0]
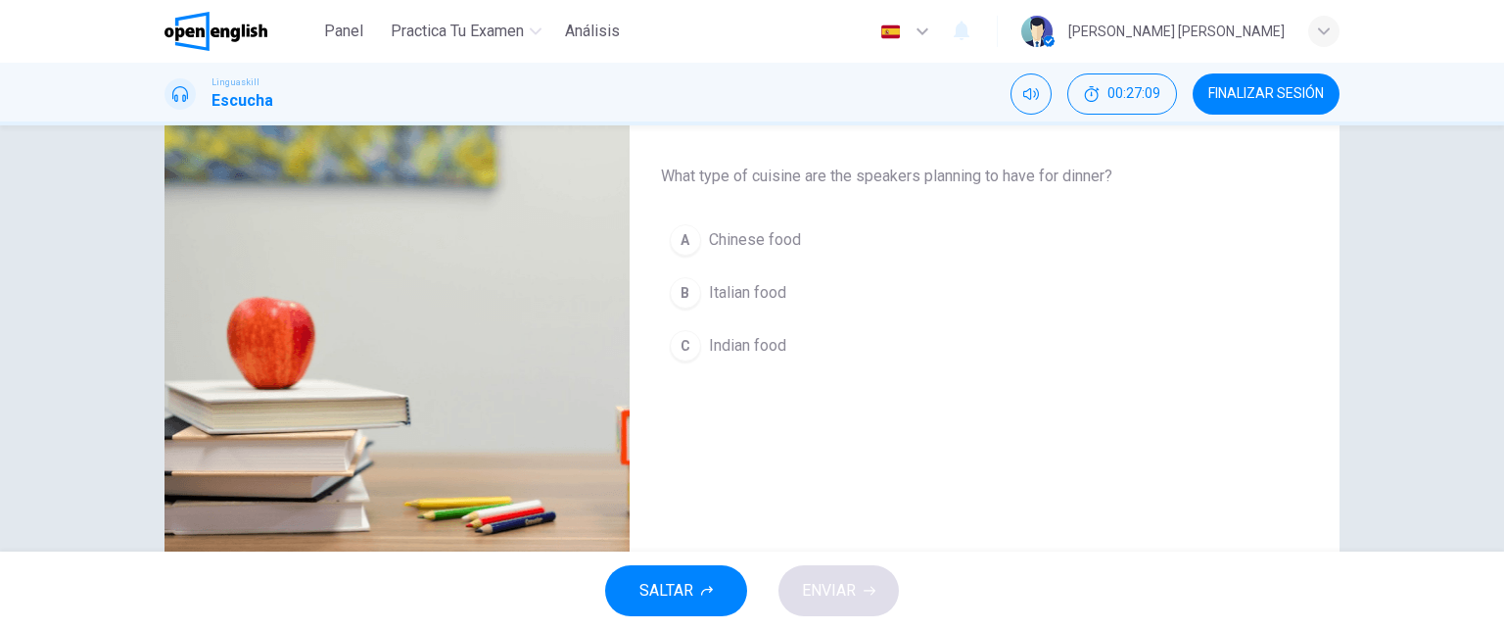
click at [684, 294] on div "B" at bounding box center [685, 292] width 31 height 31
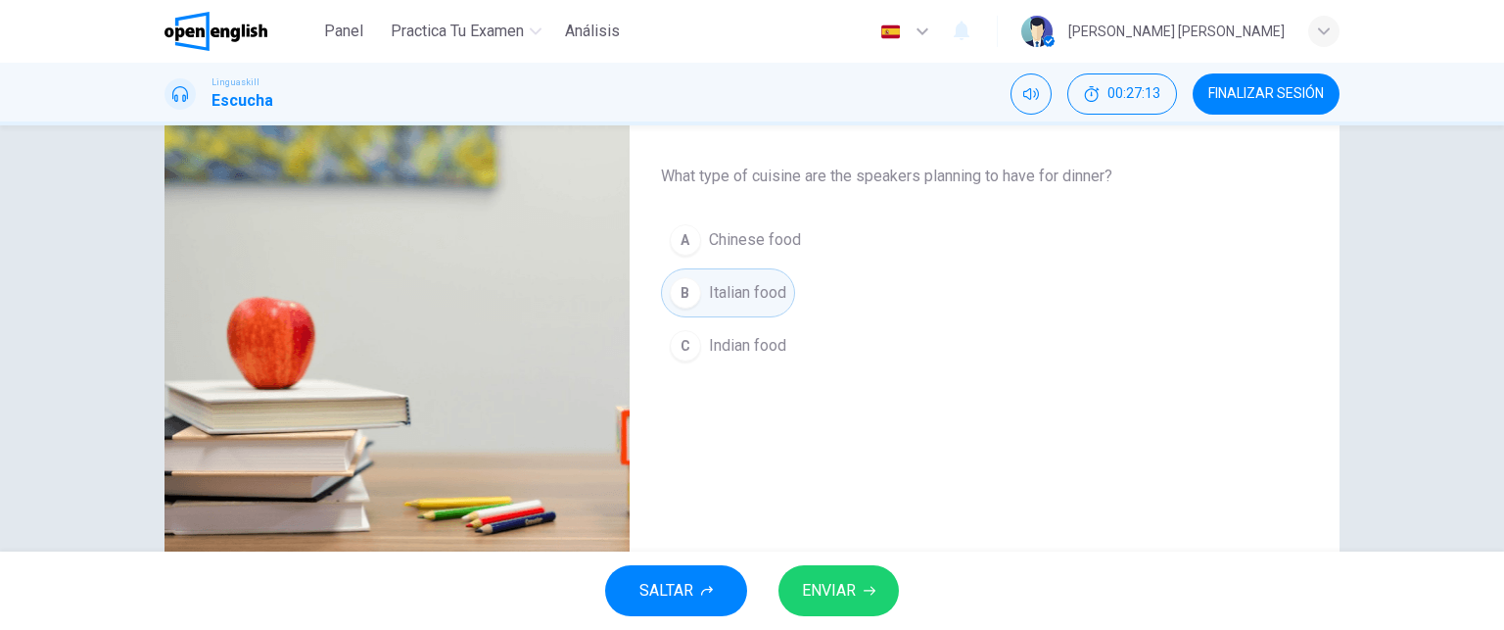
type input "*"
click at [831, 584] on span "ENVIAR" at bounding box center [829, 590] width 54 height 27
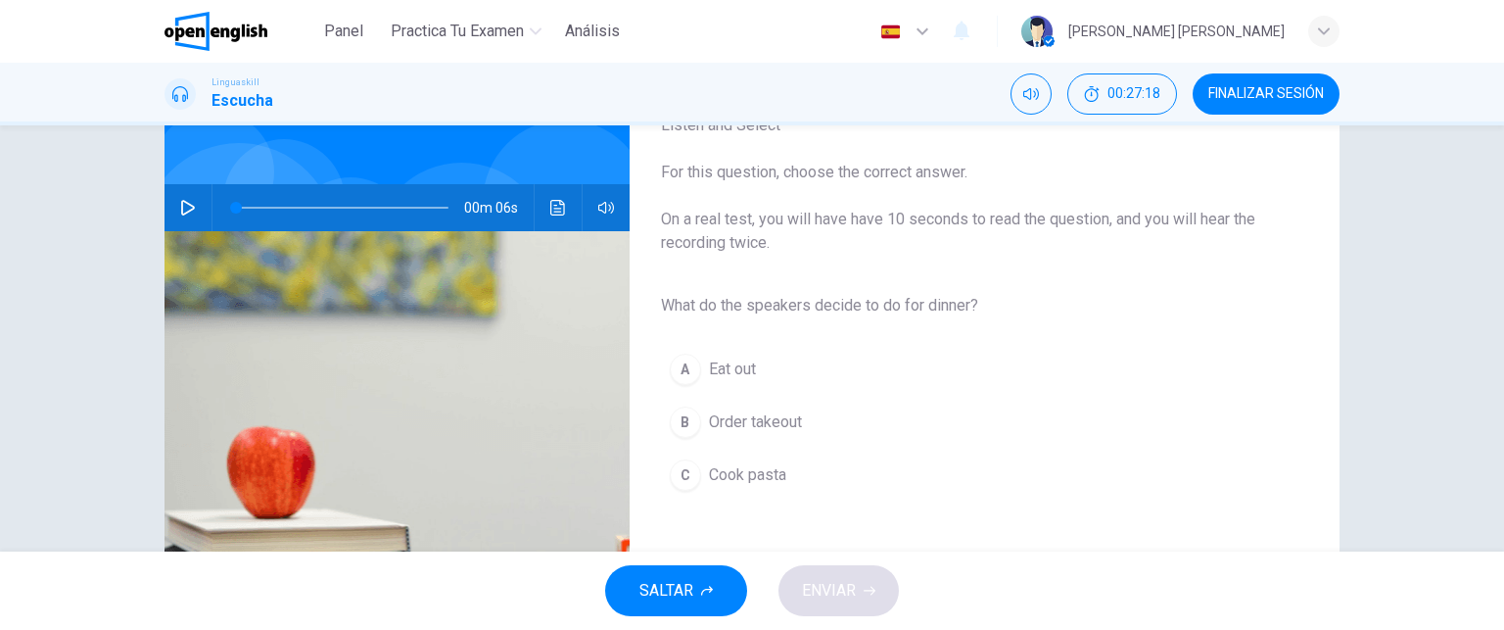
scroll to position [136, 0]
click at [184, 210] on icon "button" at bounding box center [188, 209] width 16 height 16
type input "*"
click at [684, 480] on div "C" at bounding box center [685, 475] width 31 height 31
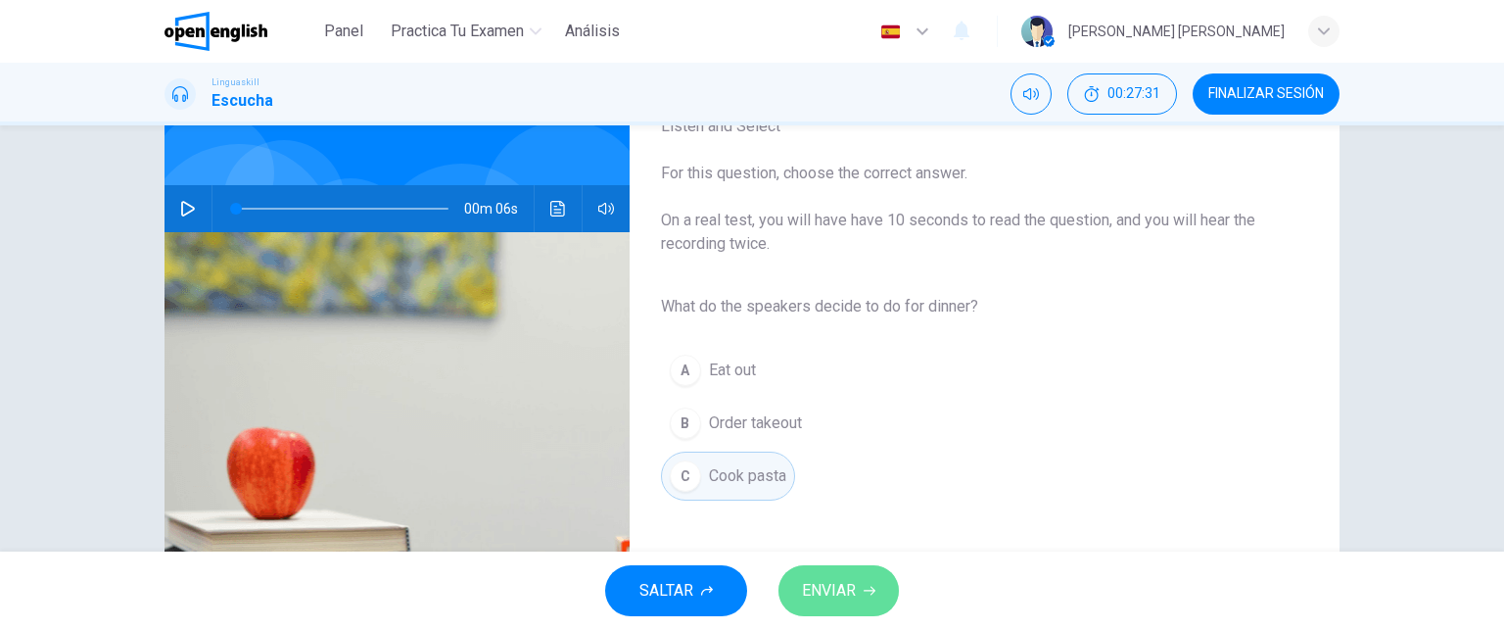
click at [828, 594] on span "ENVIAR" at bounding box center [829, 590] width 54 height 27
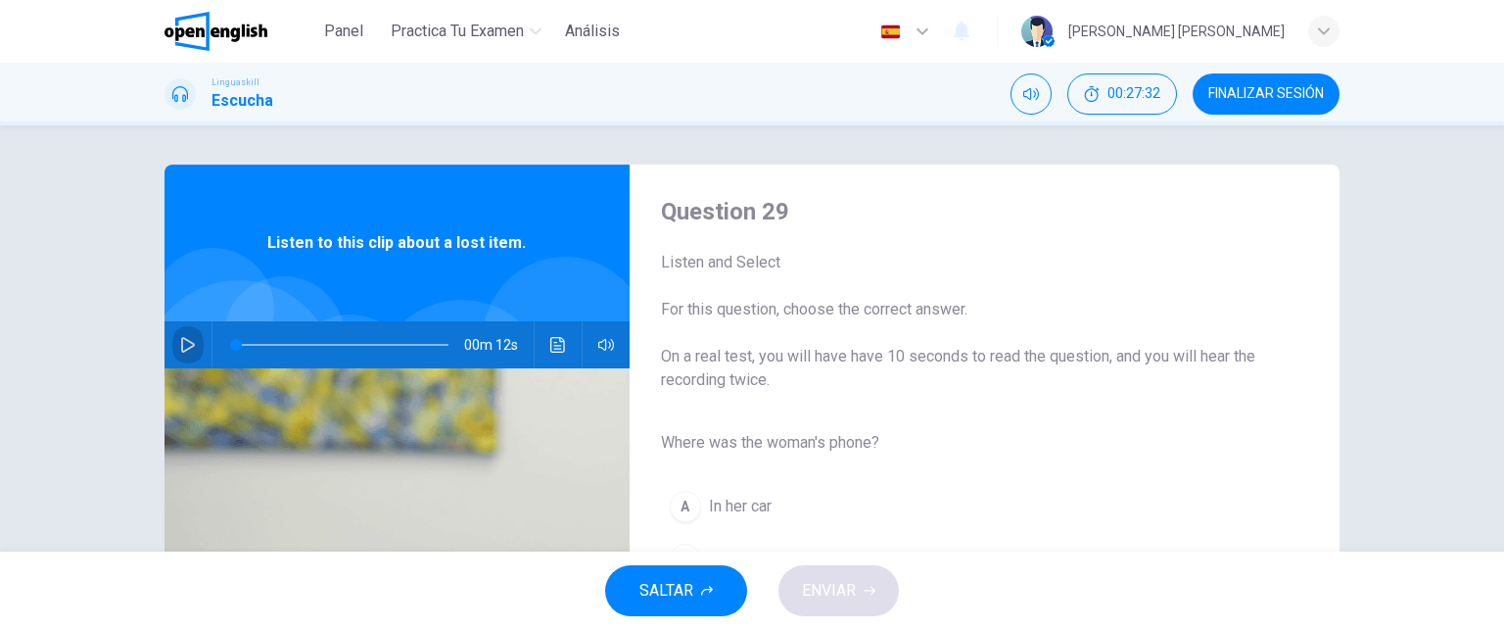
click at [182, 339] on icon "button" at bounding box center [188, 345] width 16 height 16
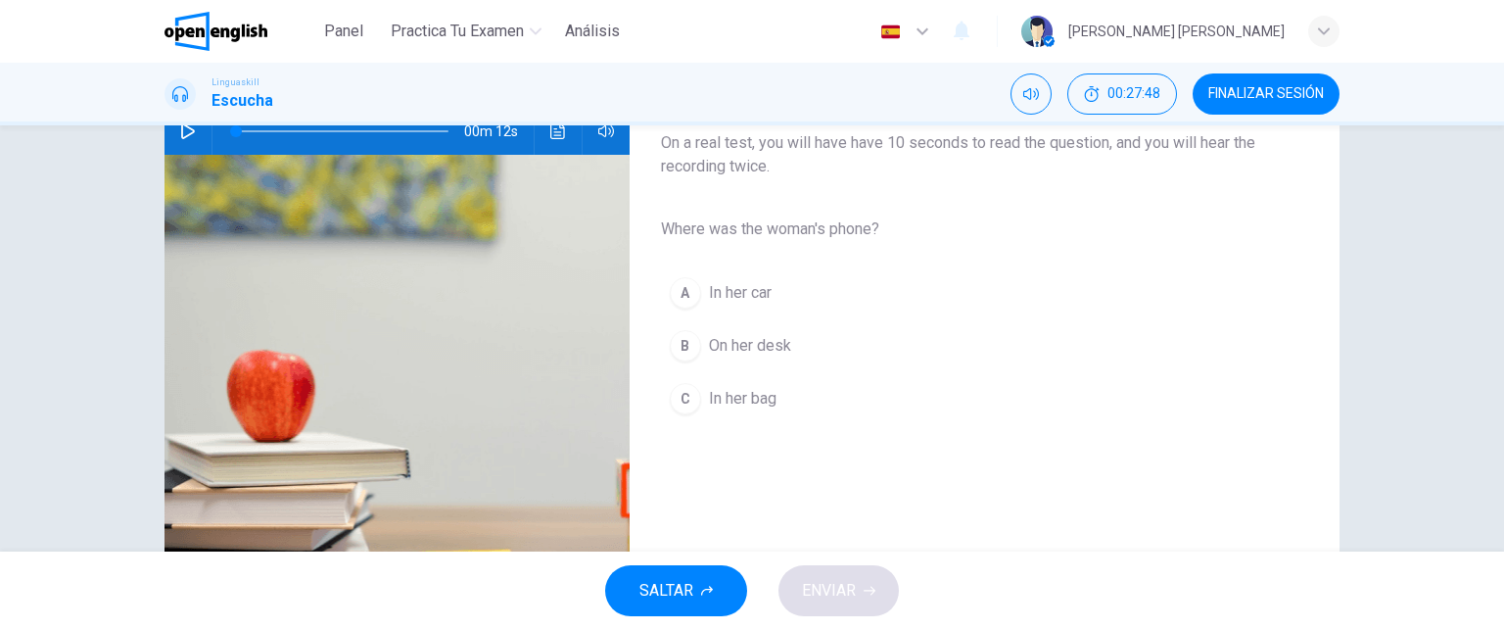
scroll to position [208, 0]
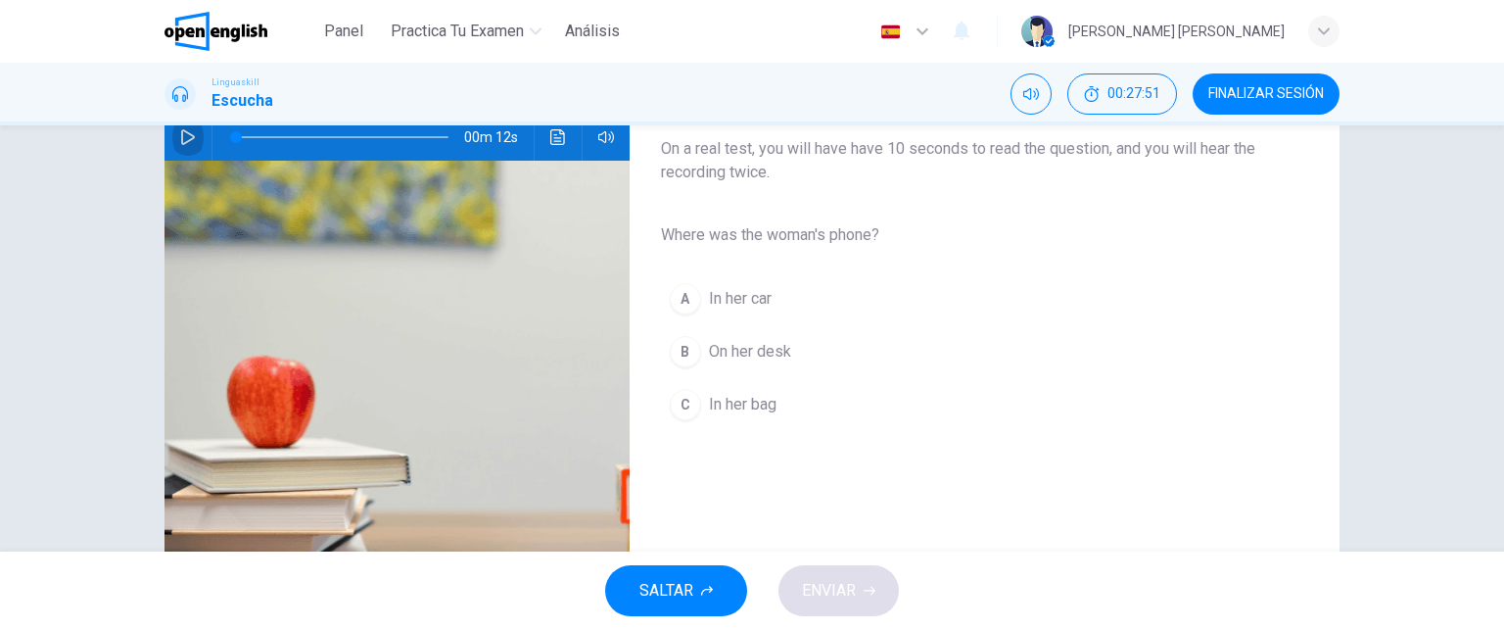
click at [185, 136] on icon "button" at bounding box center [188, 137] width 16 height 16
click at [679, 408] on div "C" at bounding box center [685, 404] width 31 height 31
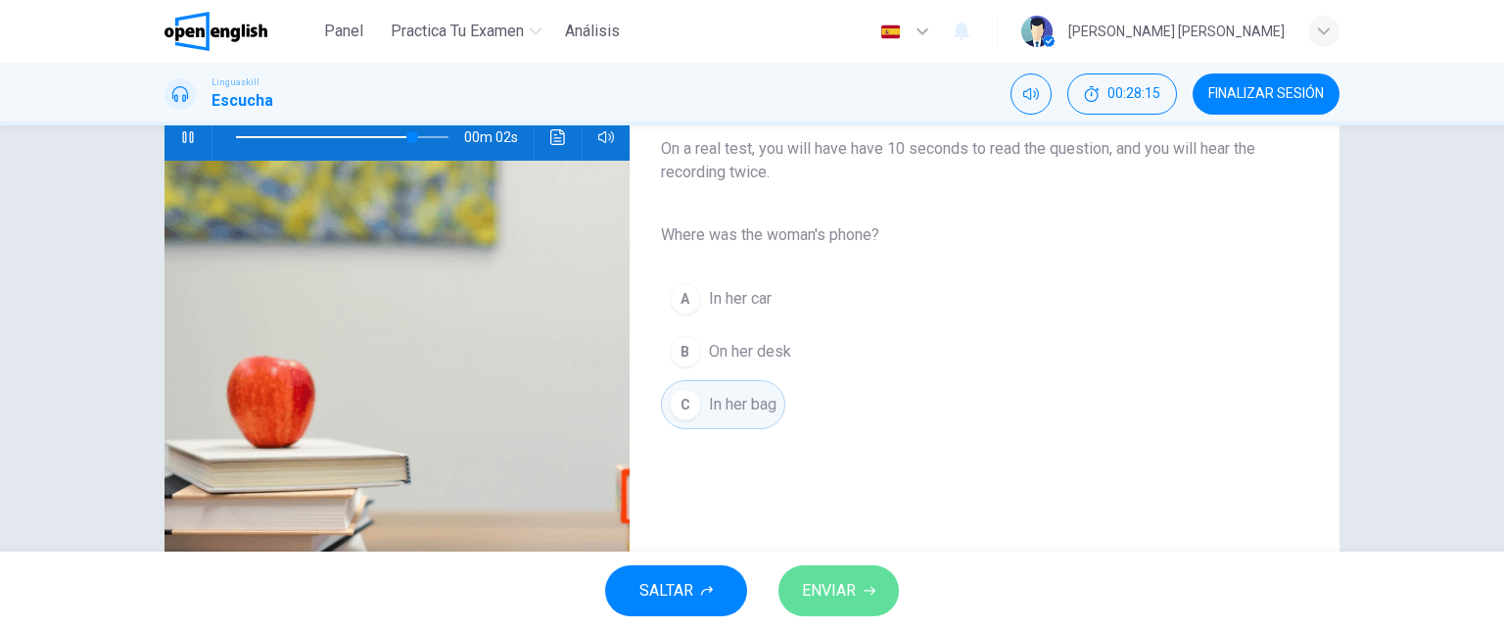
click at [830, 583] on span "ENVIAR" at bounding box center [829, 590] width 54 height 27
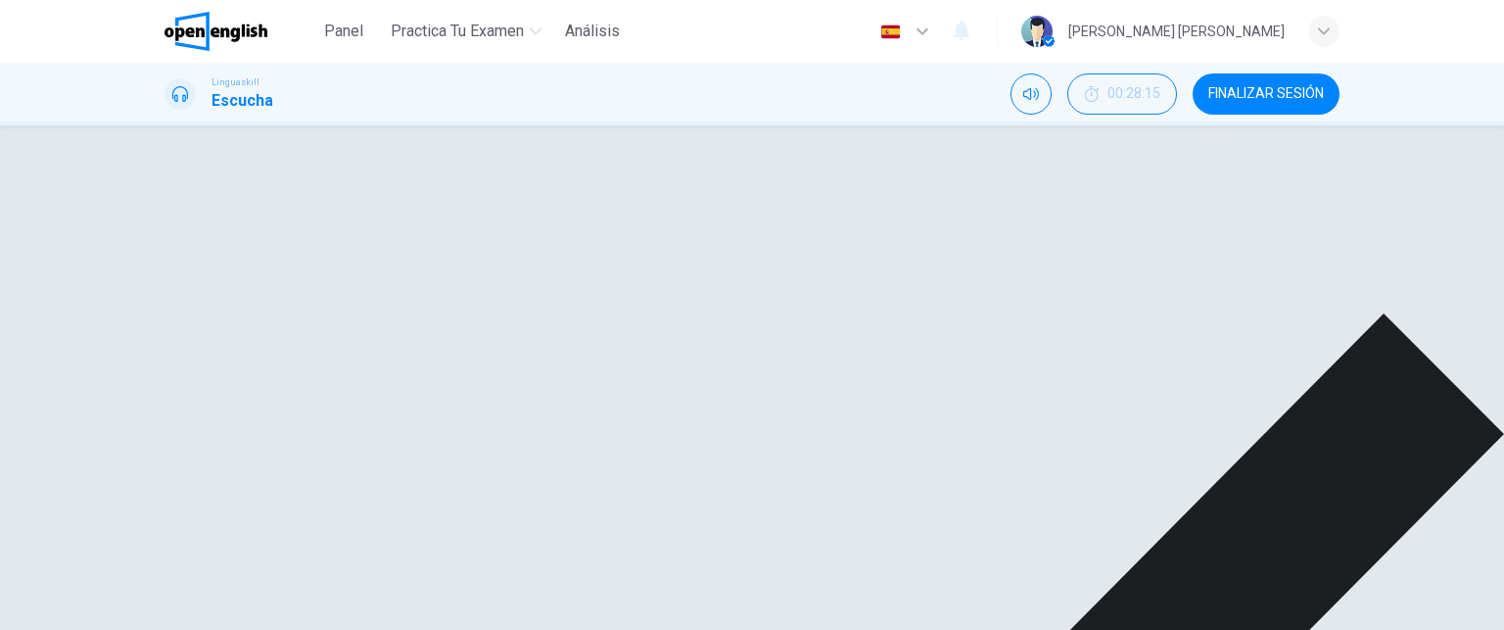
type input "*"
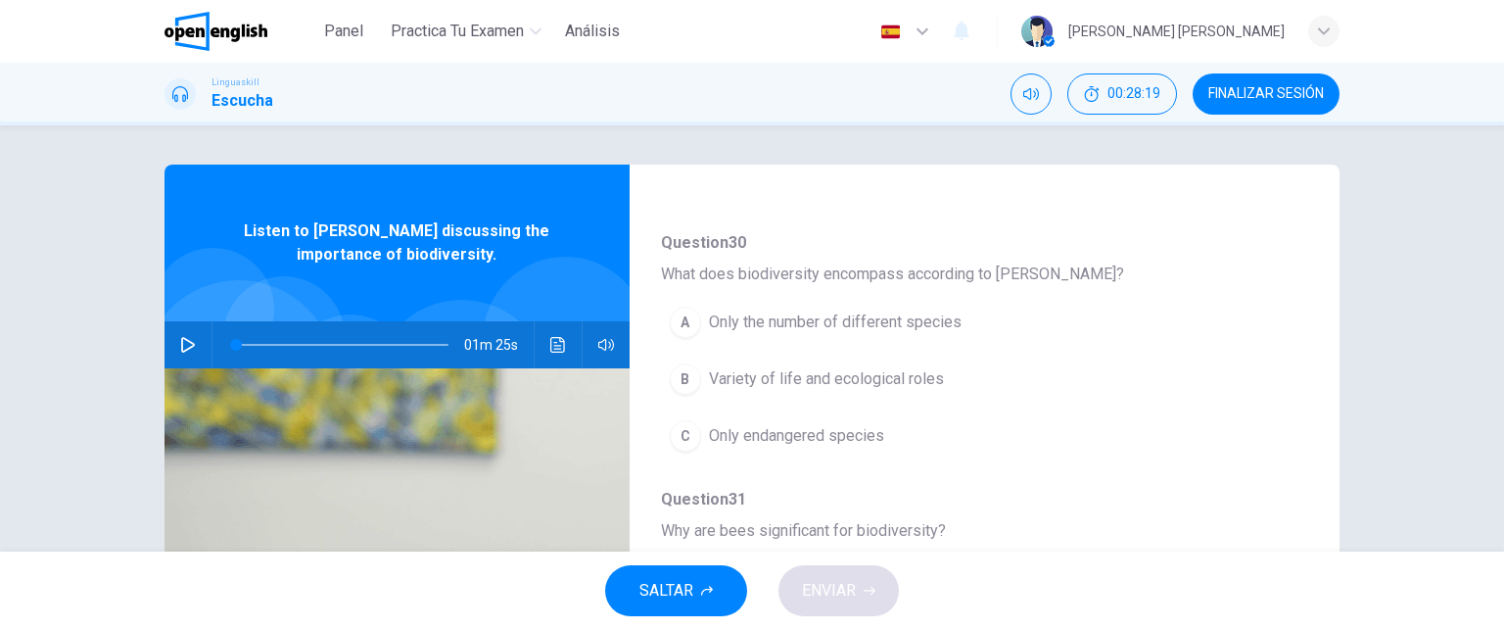
scroll to position [167, 0]
click at [180, 346] on icon "button" at bounding box center [188, 345] width 16 height 16
click at [1314, 333] on div "Question 30 - 34 For these questions, choose the correct answer. On a real test…" at bounding box center [751, 504] width 1175 height 680
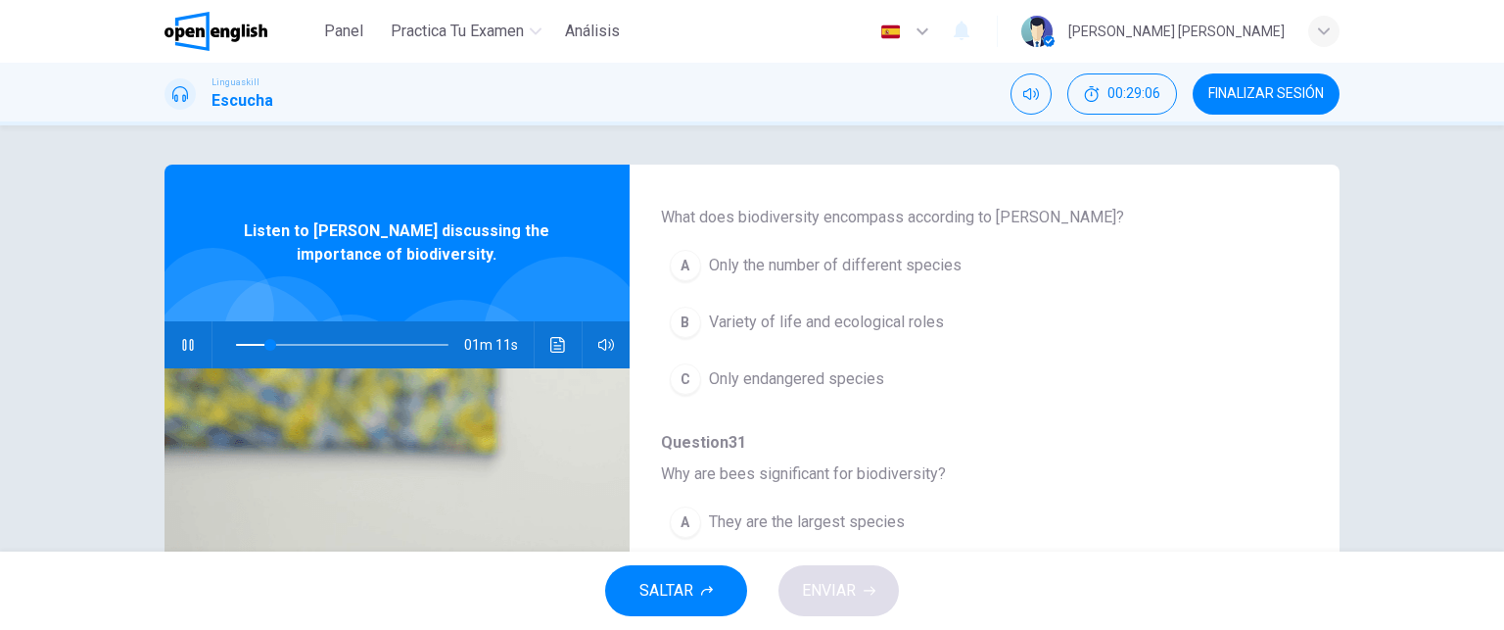
scroll to position [227, 0]
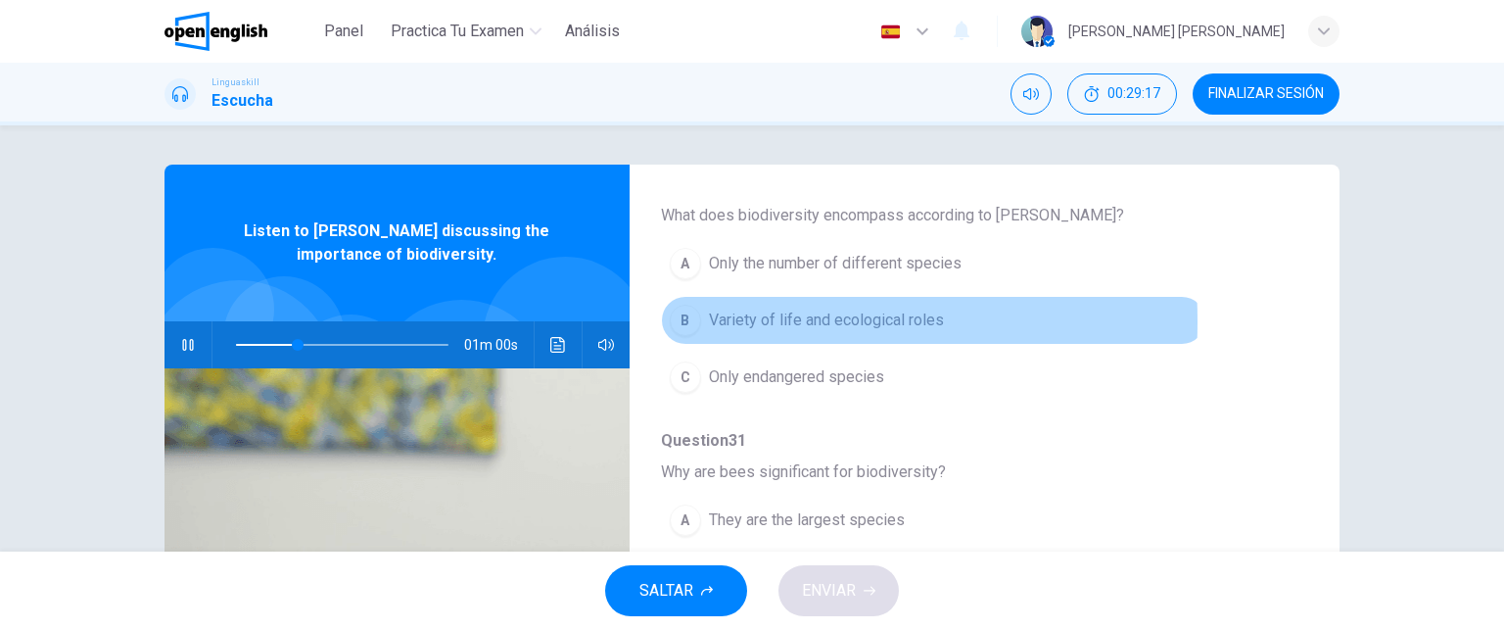
click at [678, 320] on div "B" at bounding box center [685, 319] width 31 height 31
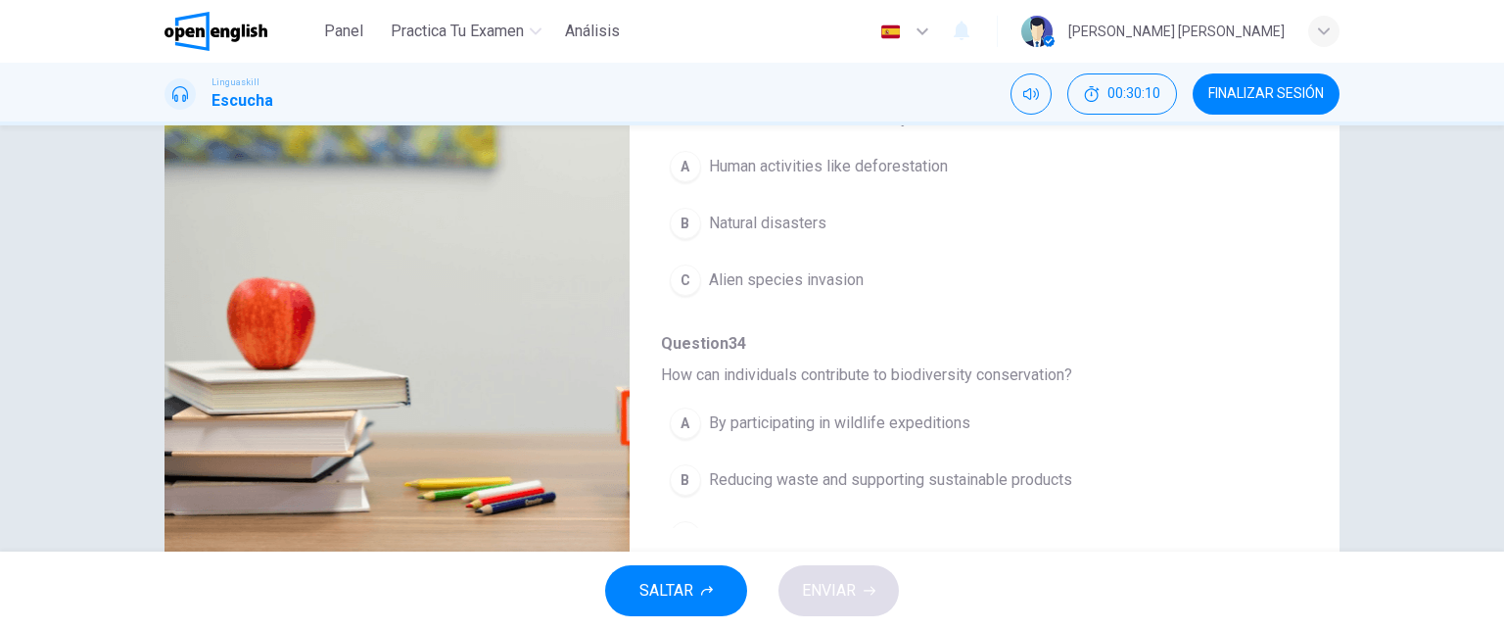
scroll to position [838, 0]
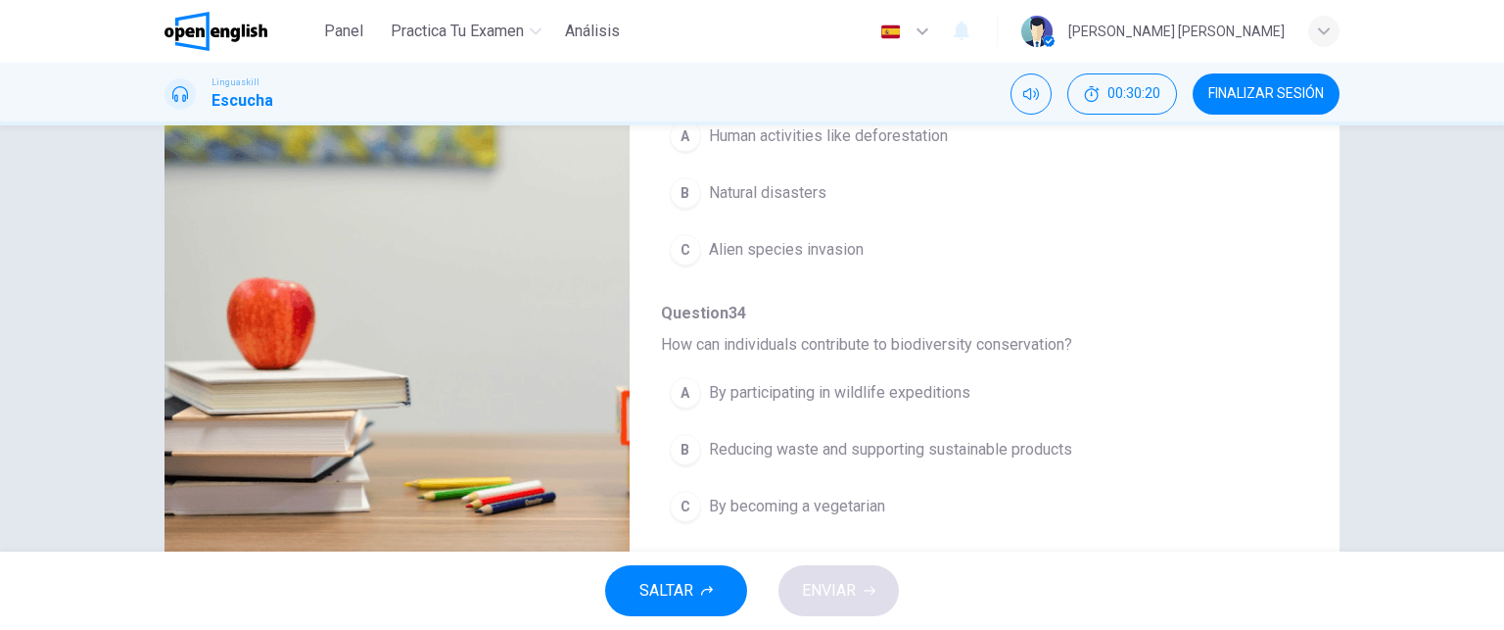
drag, startPoint x: 1312, startPoint y: 459, endPoint x: 1285, endPoint y: 369, distance: 94.2
click at [1285, 369] on div "Question 30 - 34 For these questions, choose the correct answer. On a real test…" at bounding box center [751, 219] width 1175 height 680
drag, startPoint x: 1314, startPoint y: 323, endPoint x: 1273, endPoint y: 118, distance: 208.7
click at [1273, 118] on div "Panel Practica tu examen Análisis Español ** ​ [PERSON_NAME] [PERSON_NAME] Ling…" at bounding box center [752, 315] width 1504 height 630
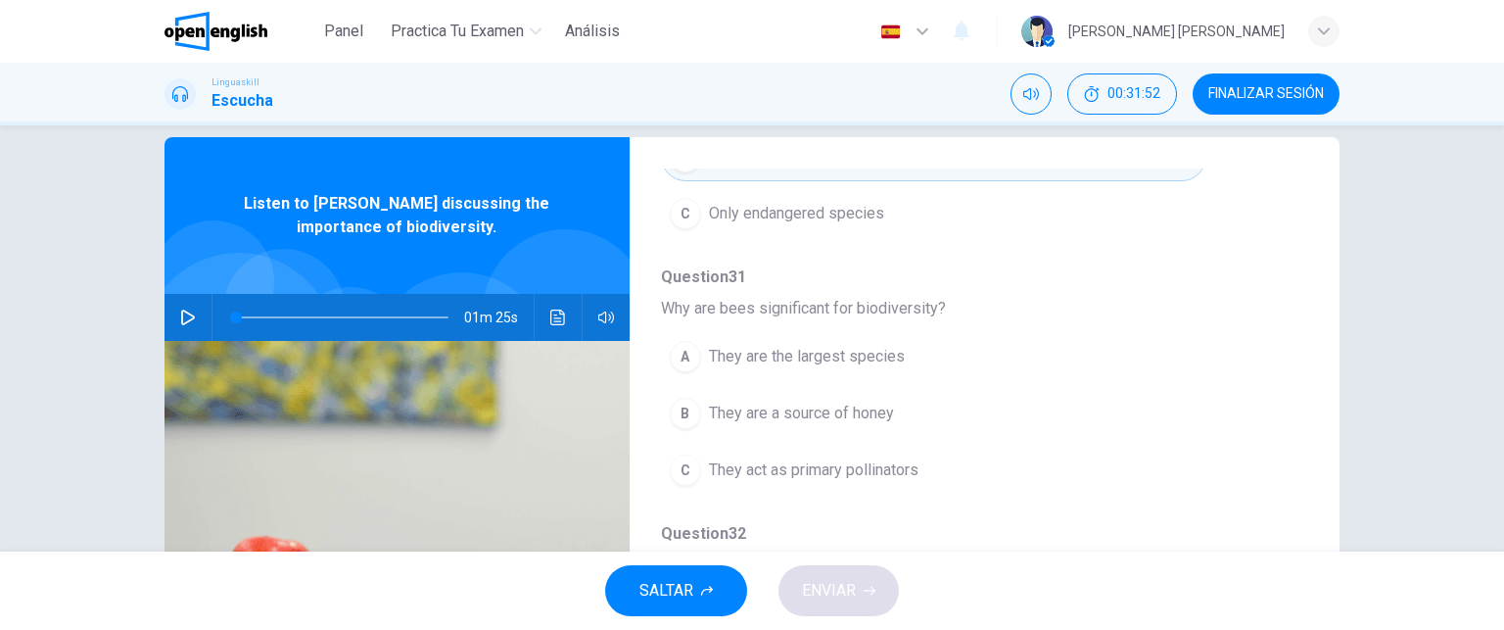
scroll to position [0, 0]
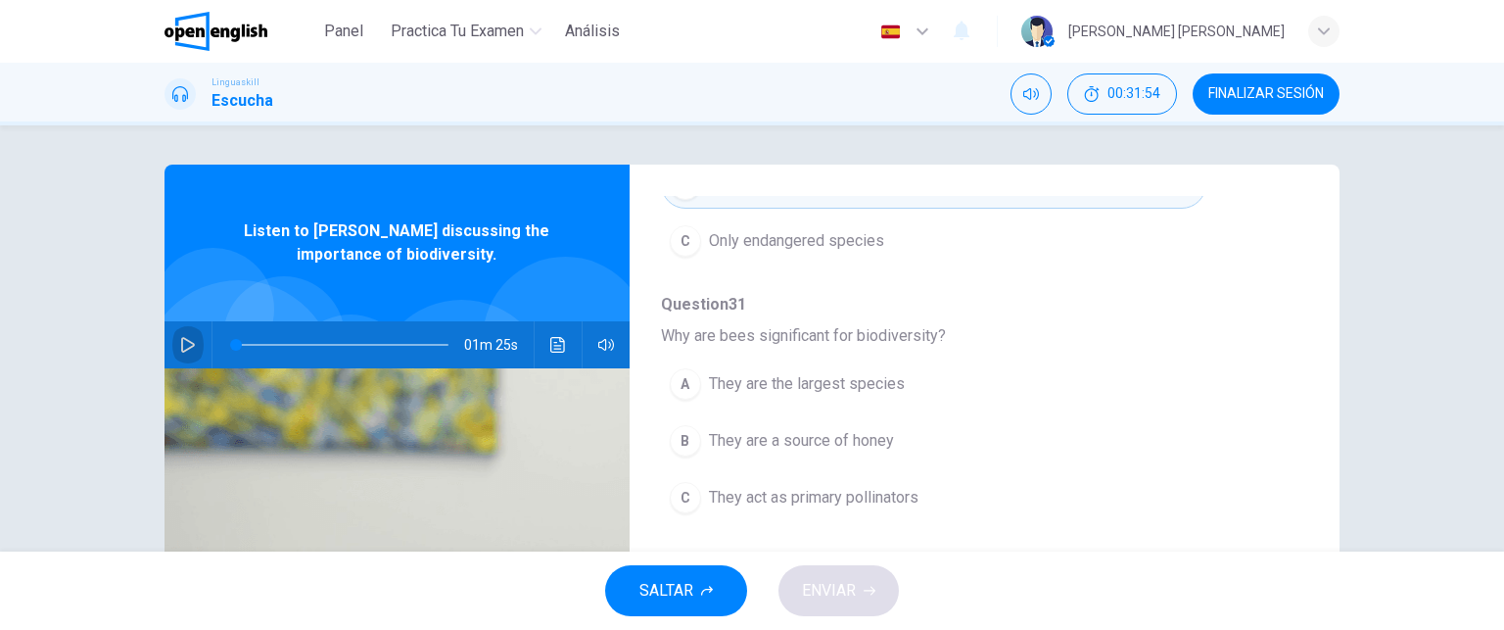
click at [183, 338] on icon "button" at bounding box center [188, 345] width 16 height 16
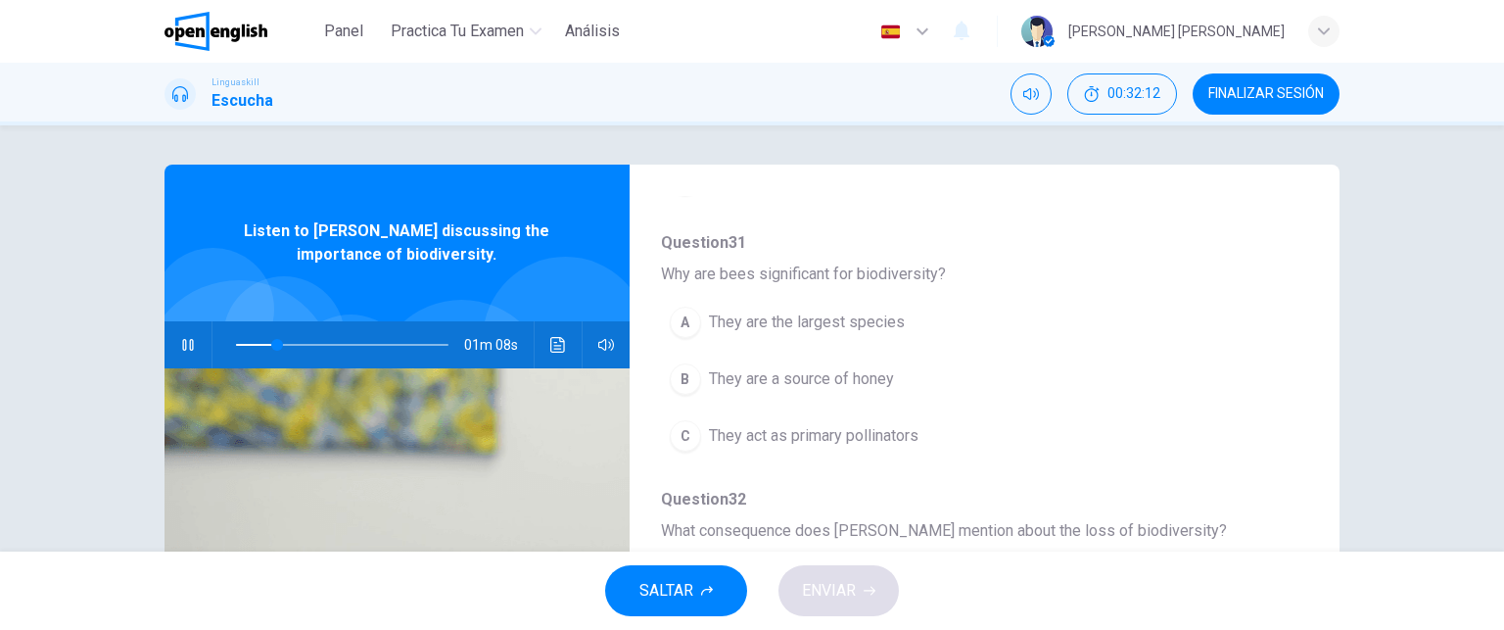
scroll to position [429, 0]
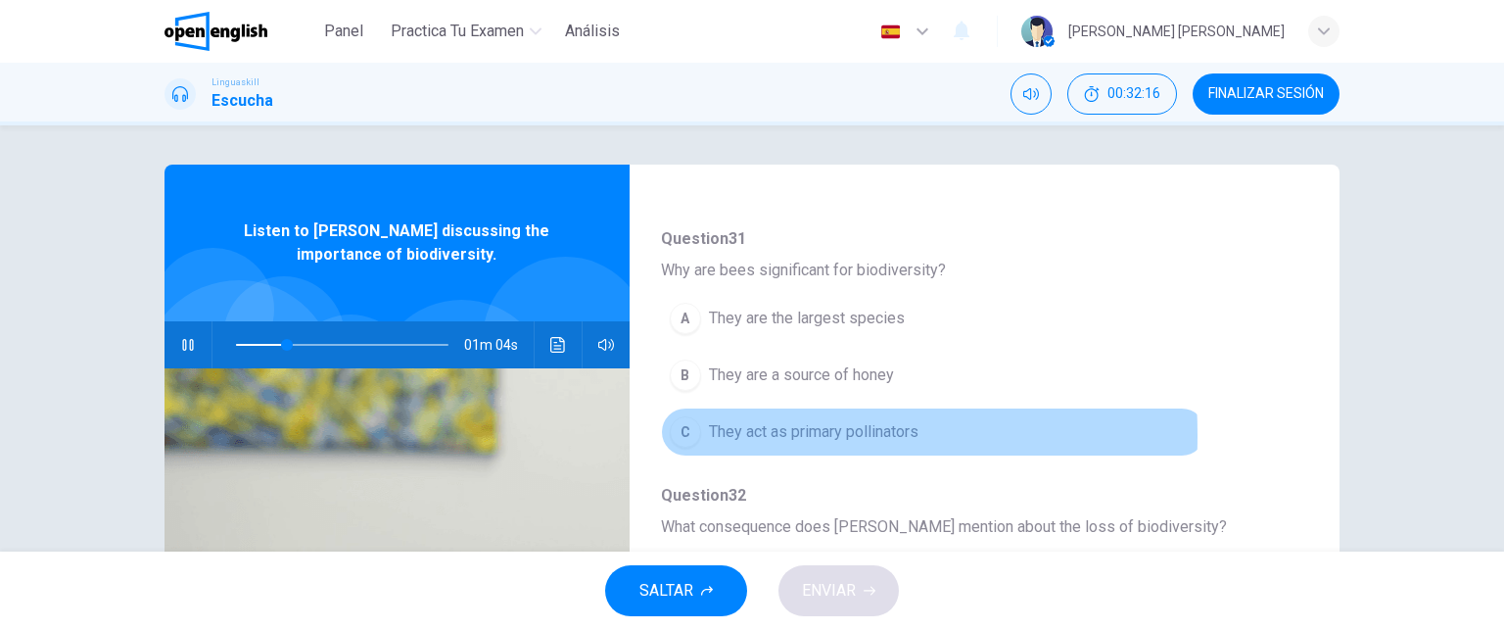
click at [676, 432] on div "C" at bounding box center [685, 431] width 31 height 31
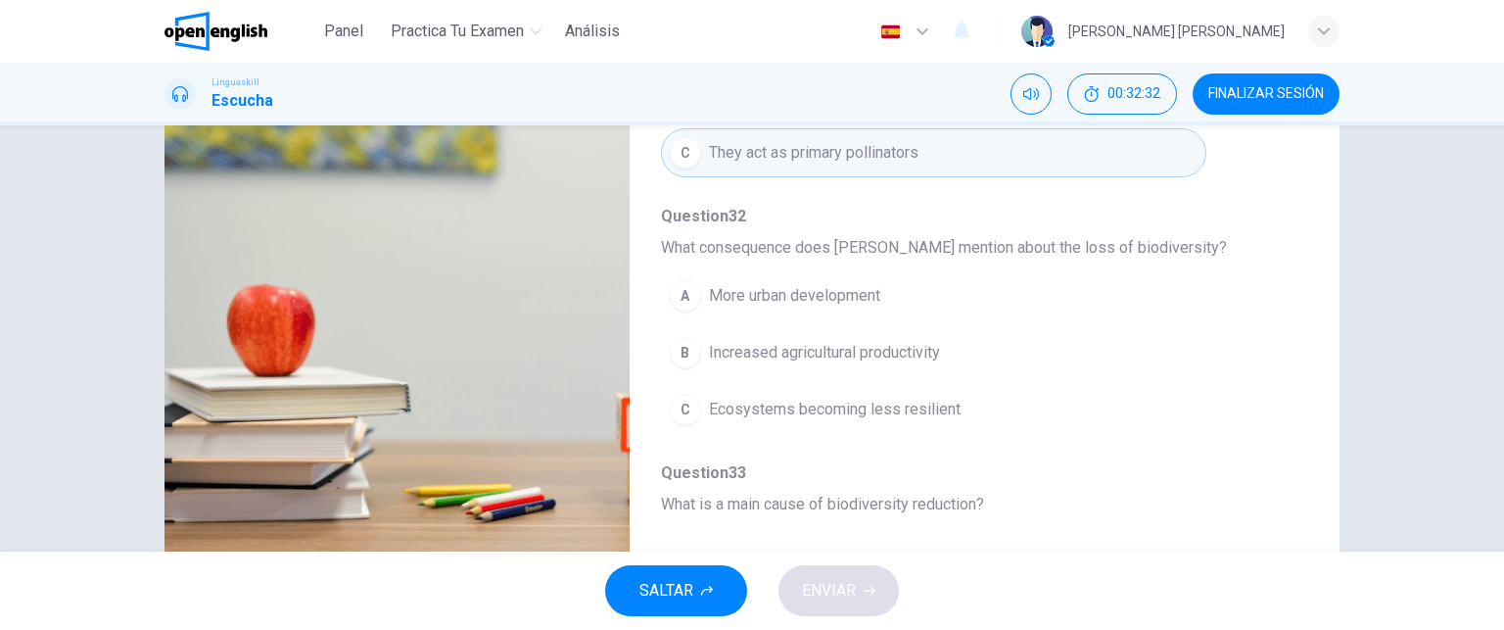
scroll to position [281, 0]
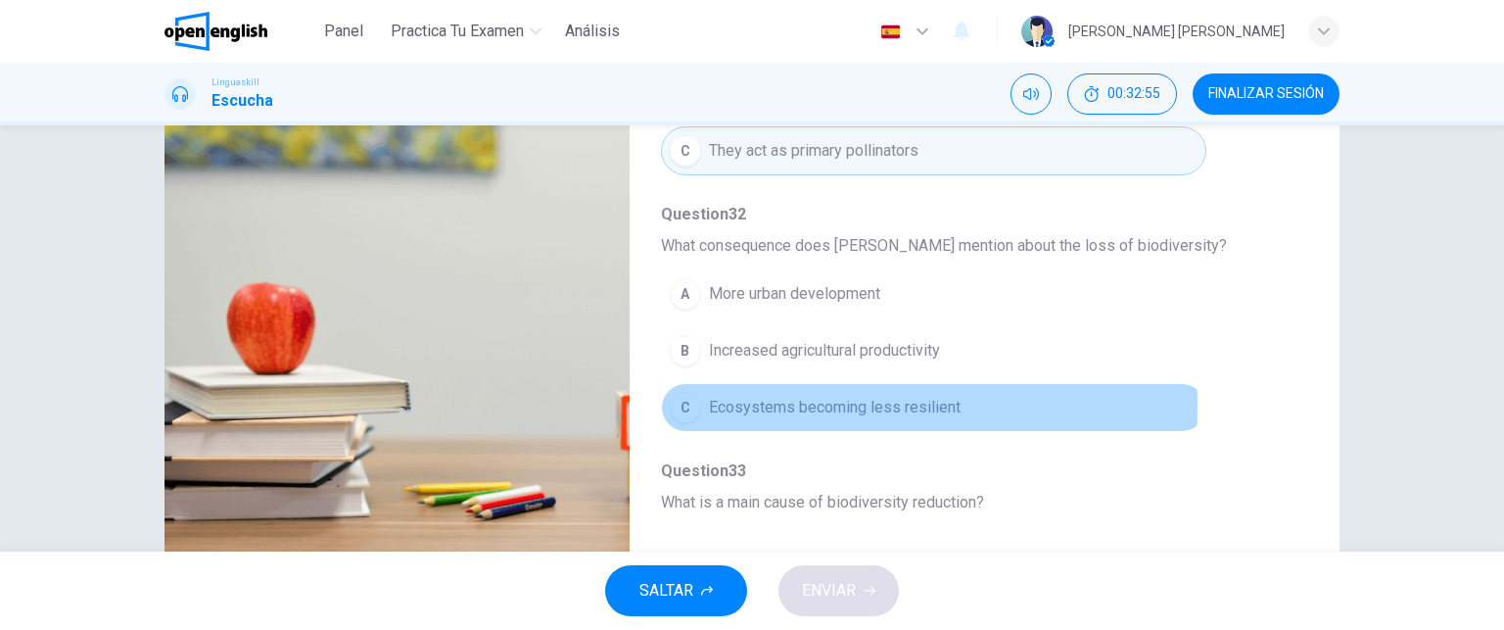
click at [677, 402] on div "C" at bounding box center [685, 407] width 31 height 31
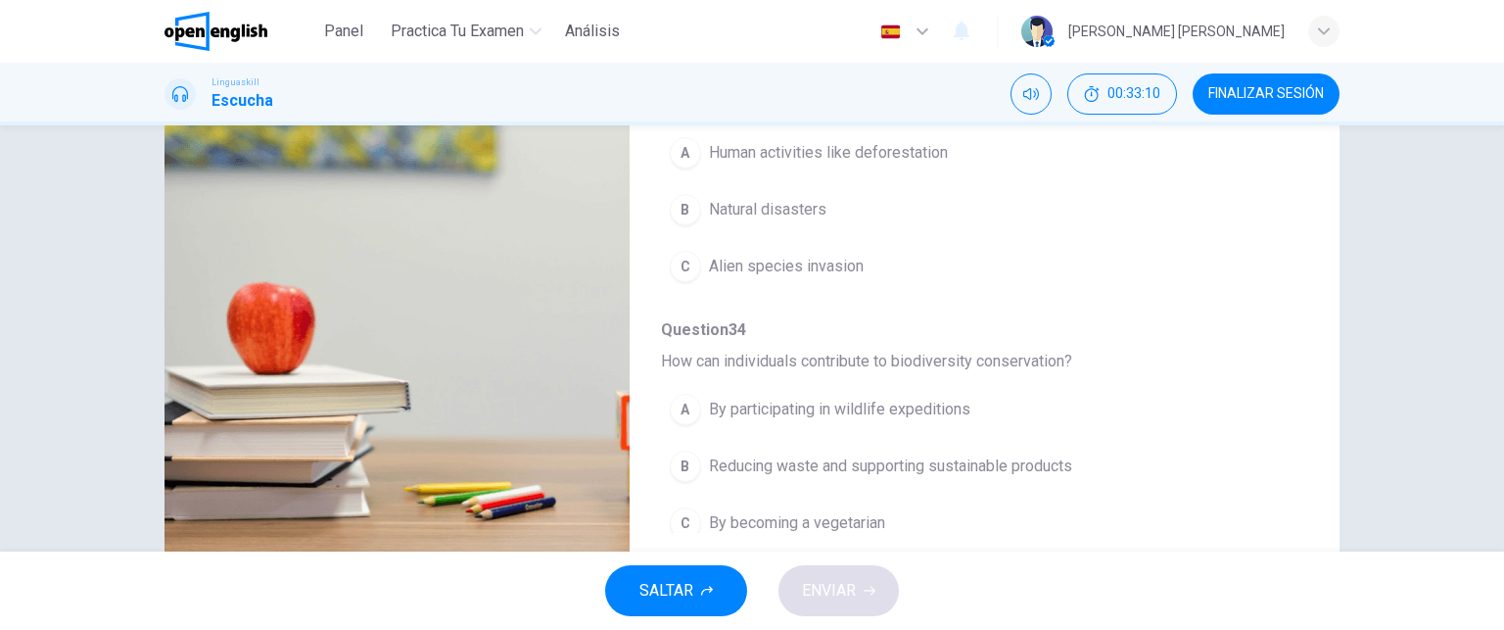
scroll to position [838, 0]
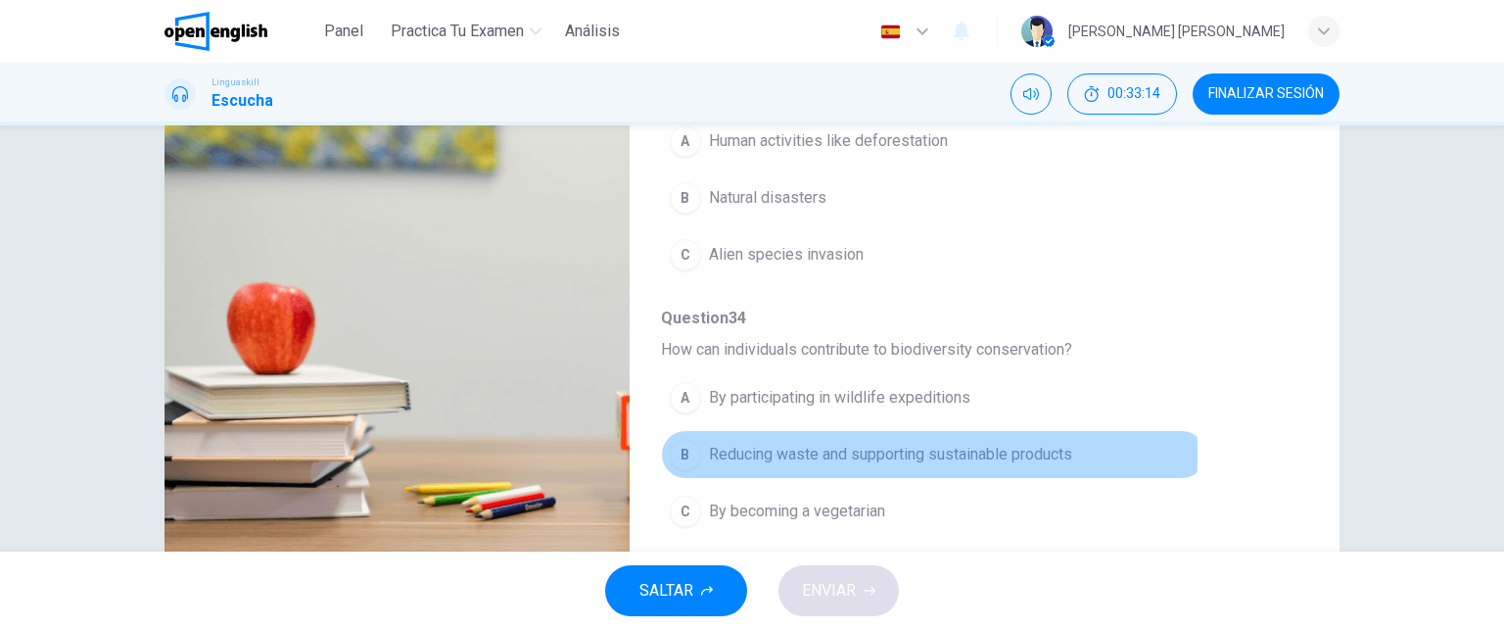
click at [686, 447] on div "B" at bounding box center [685, 454] width 31 height 31
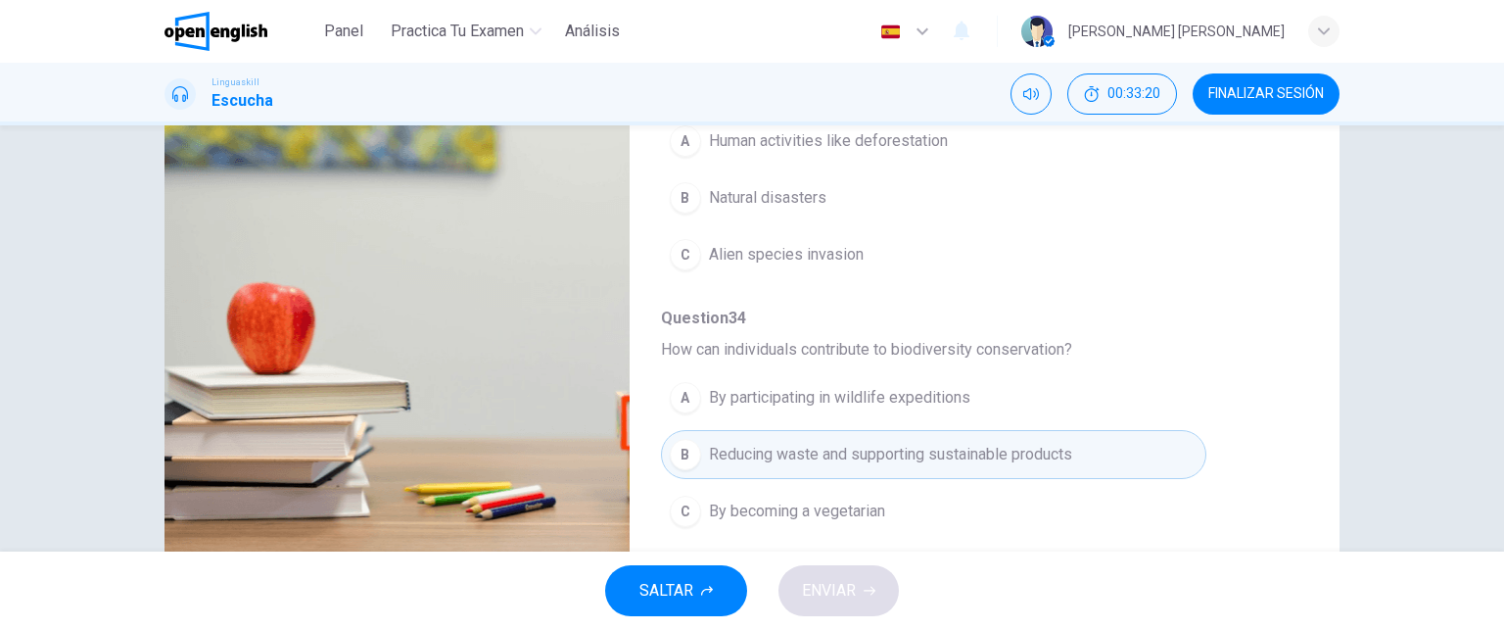
type input "*"
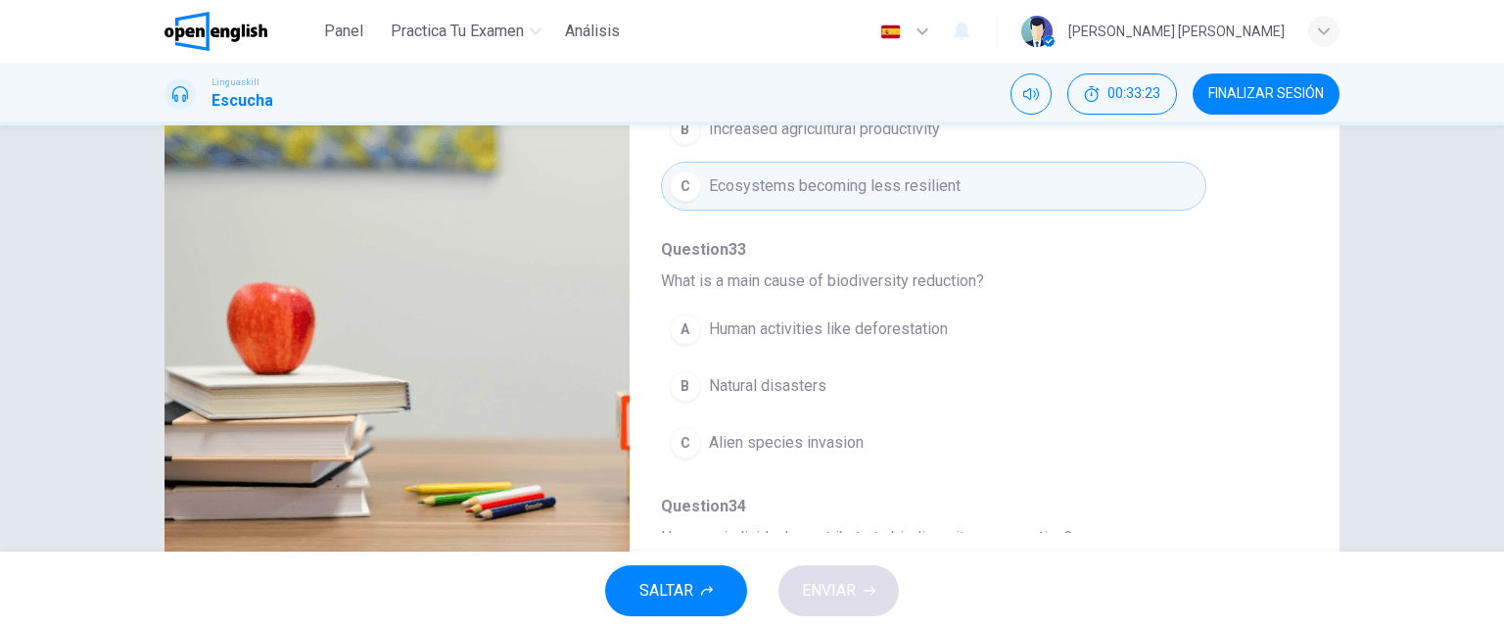
scroll to position [649, 0]
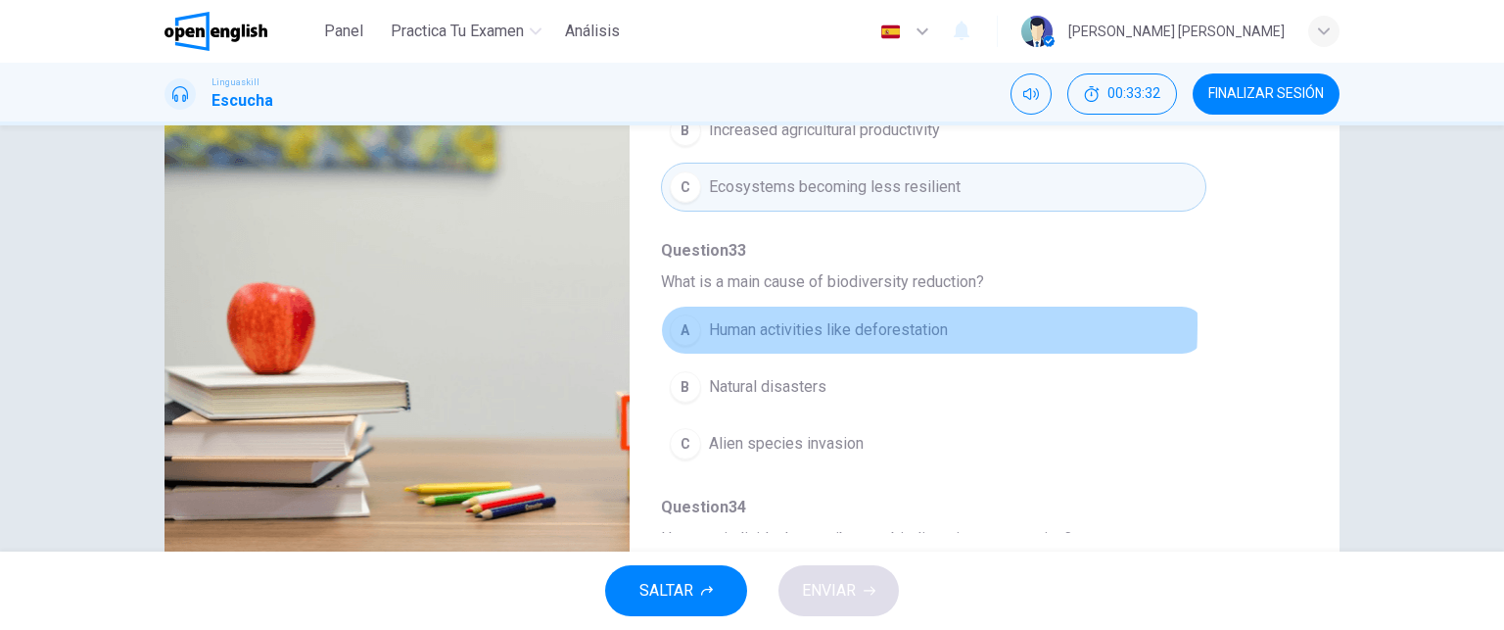
click at [675, 320] on div "A" at bounding box center [685, 329] width 31 height 31
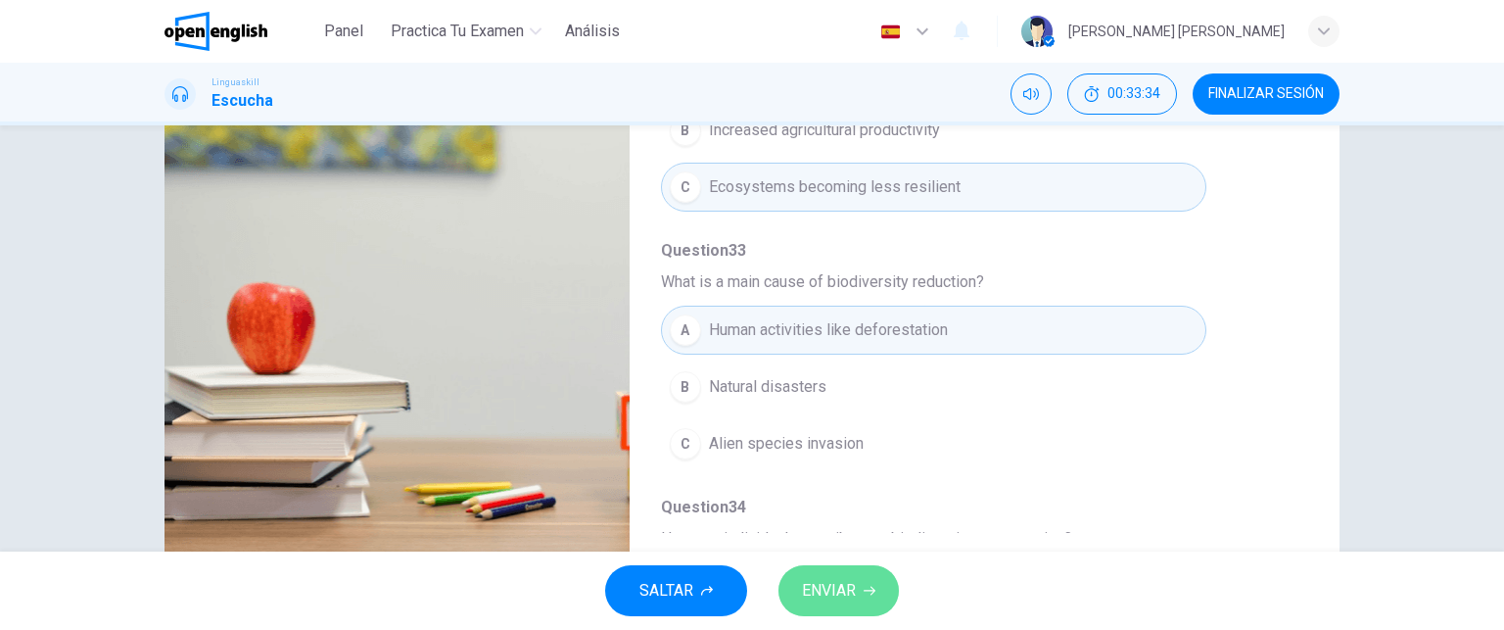
click at [856, 593] on span "ENVIAR" at bounding box center [829, 590] width 54 height 27
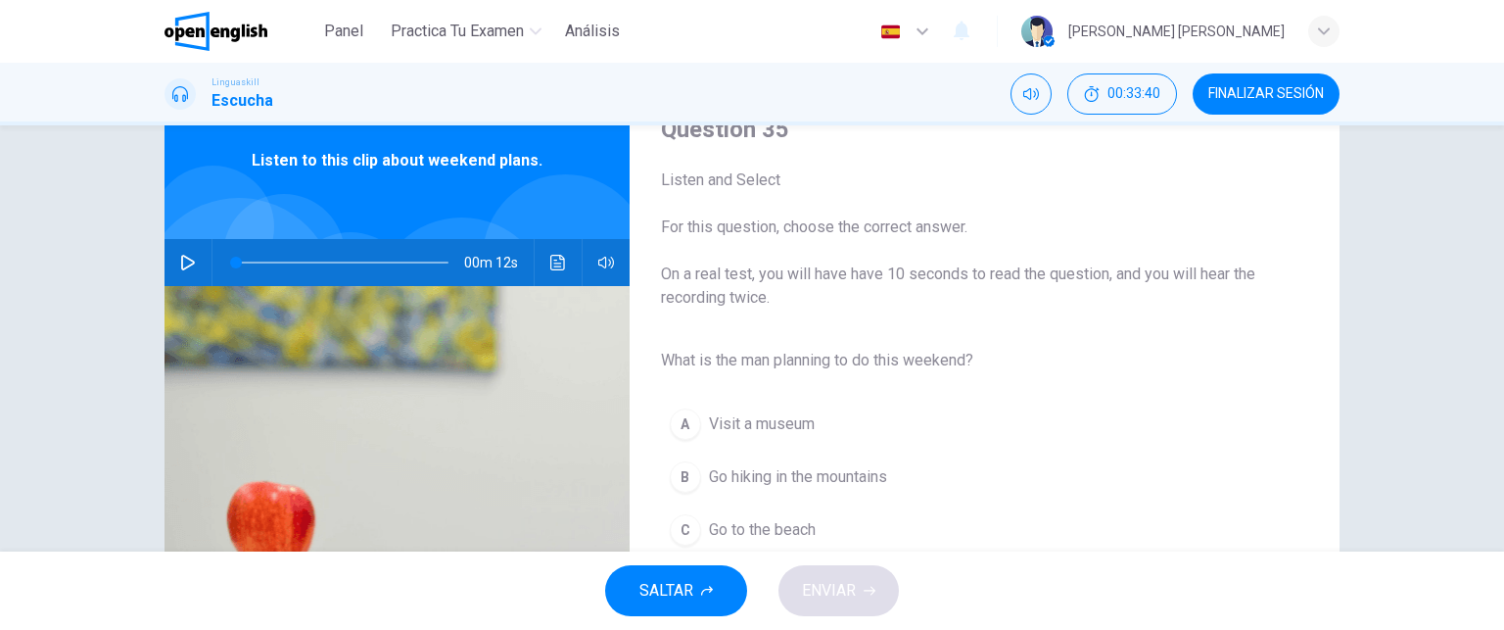
scroll to position [84, 0]
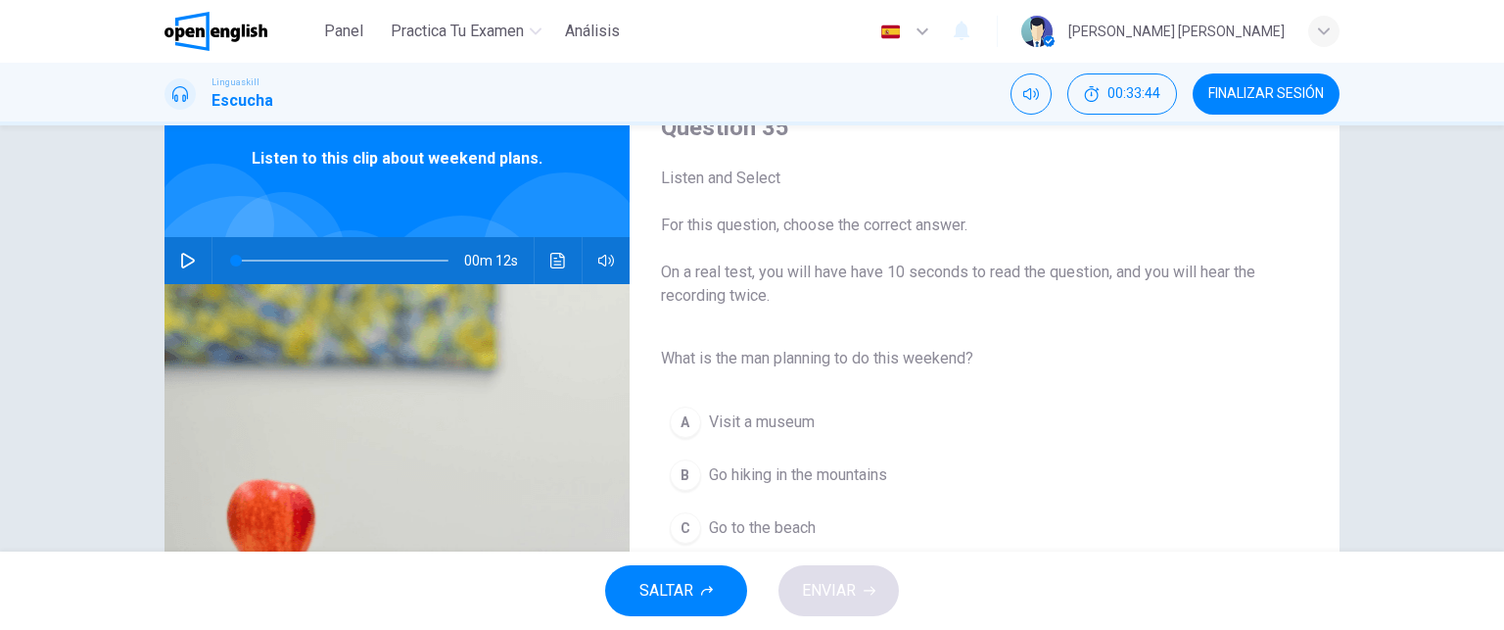
click at [1492, 244] on div "Question 35 Listen and Select For this question, choose the correct answer. On …" at bounding box center [752, 338] width 1504 height 426
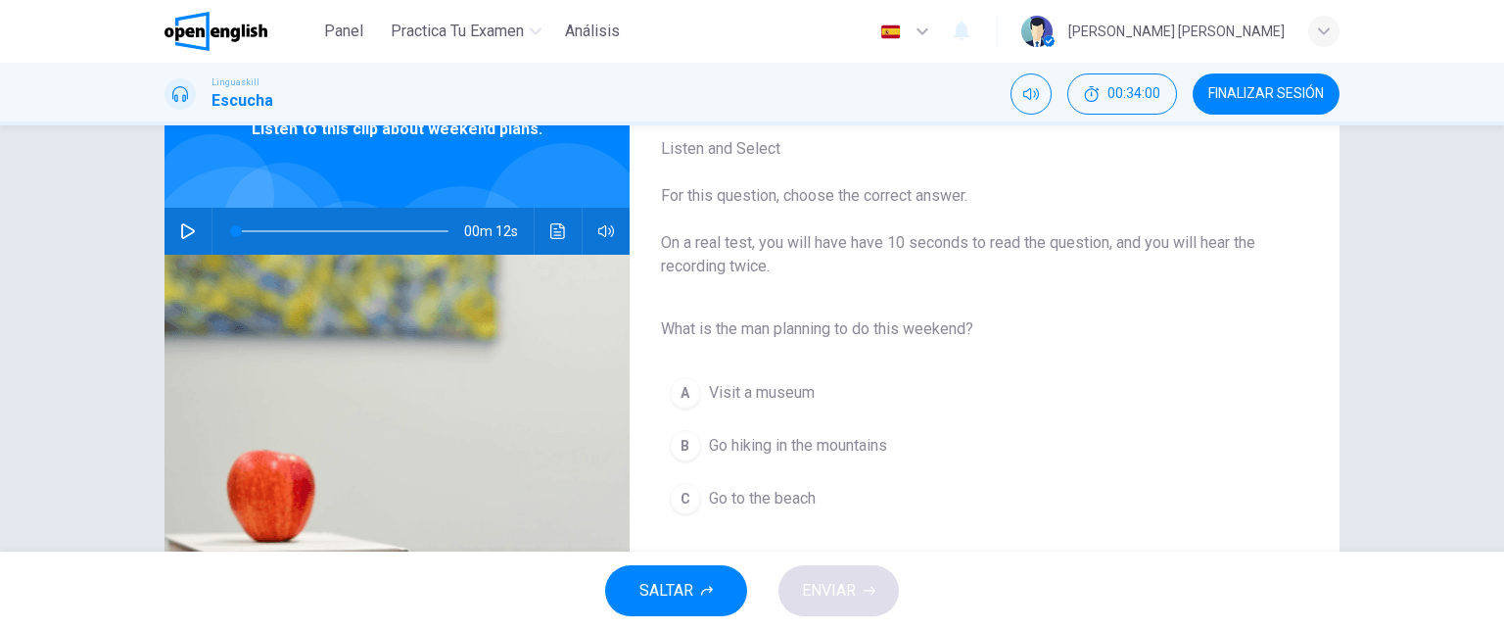
scroll to position [117, 0]
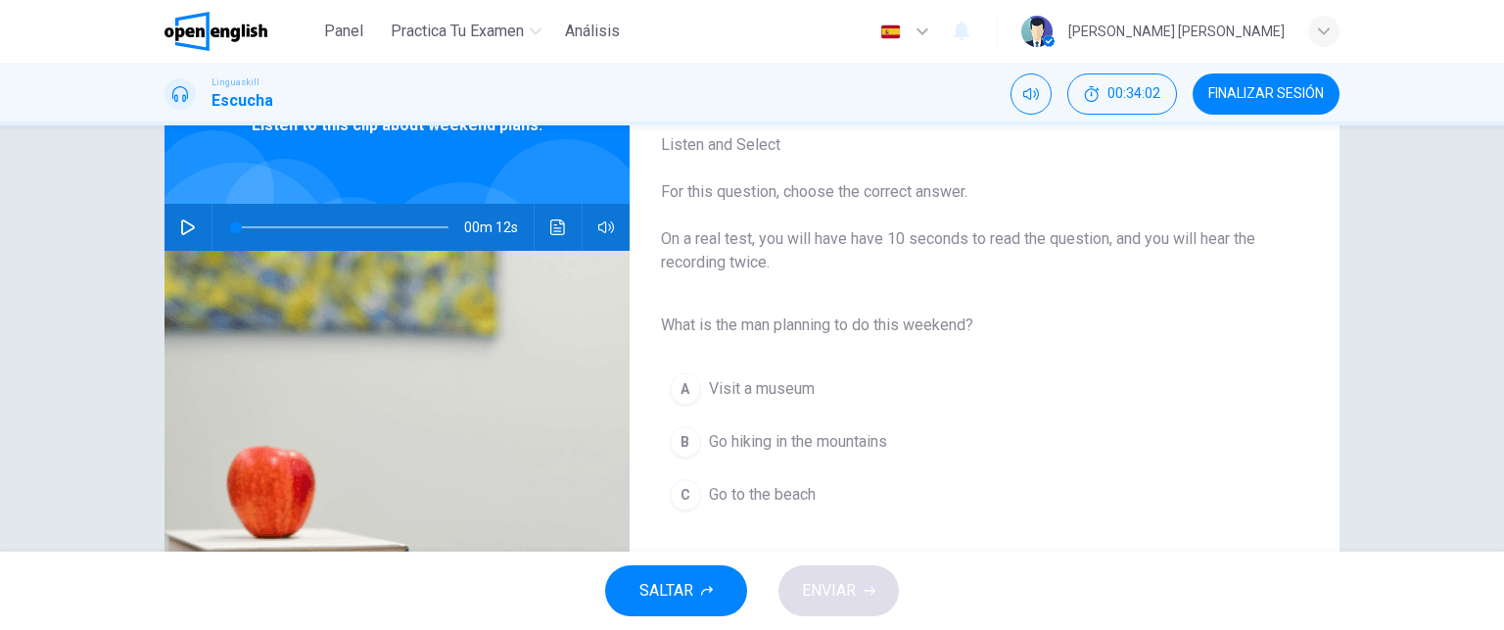
click at [182, 223] on icon "button" at bounding box center [188, 227] width 16 height 16
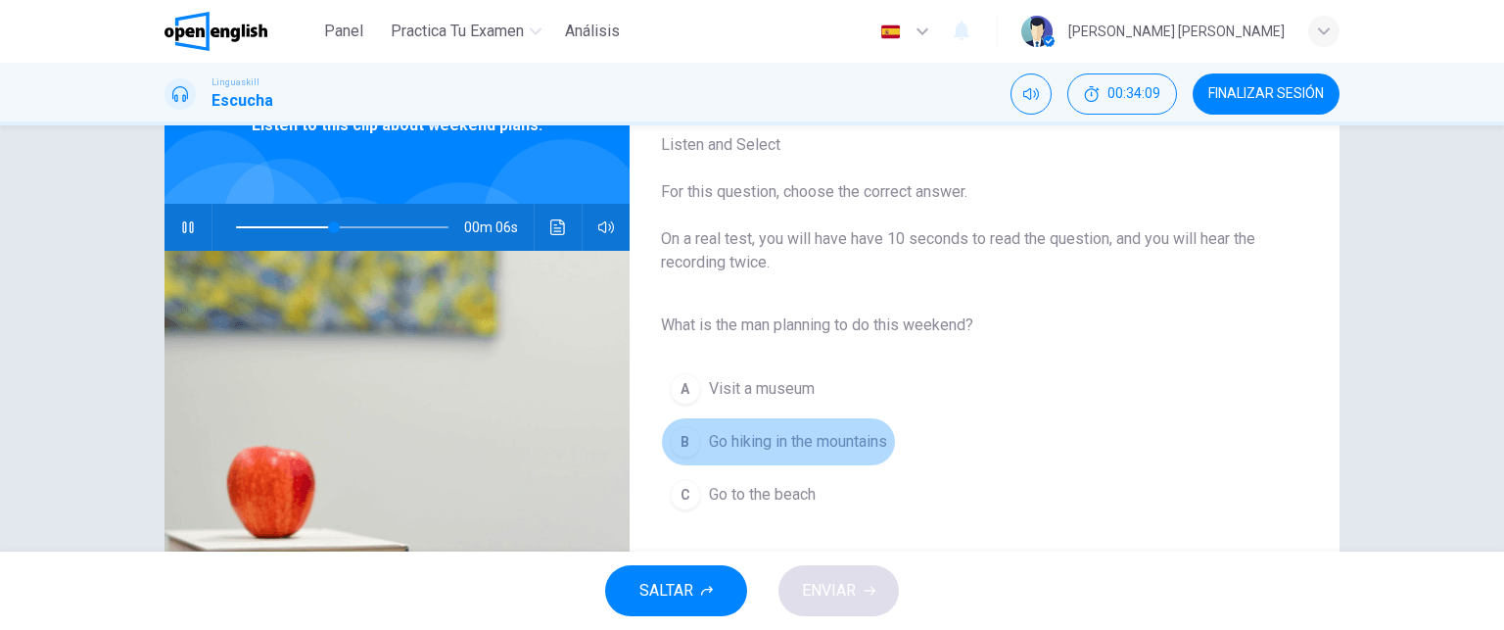
click at [676, 441] on div "B" at bounding box center [685, 441] width 31 height 31
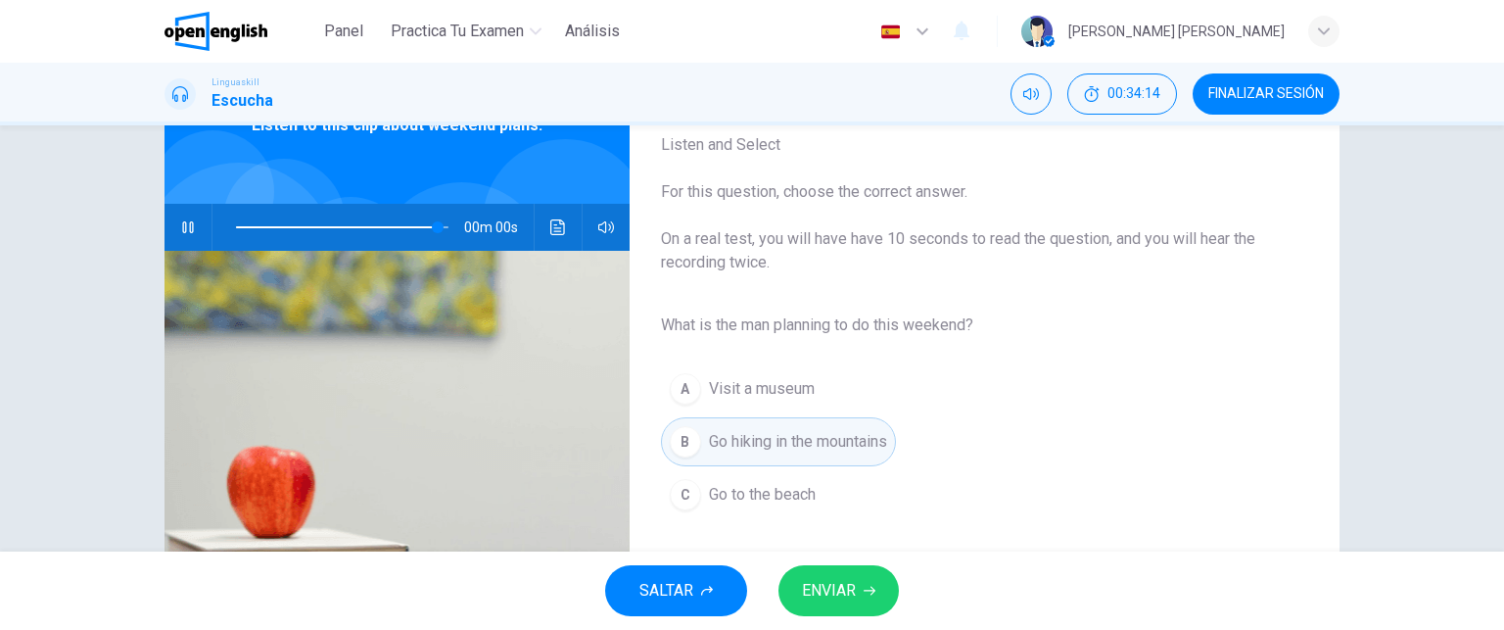
type input "*"
click at [839, 585] on span "ENVIAR" at bounding box center [829, 590] width 54 height 27
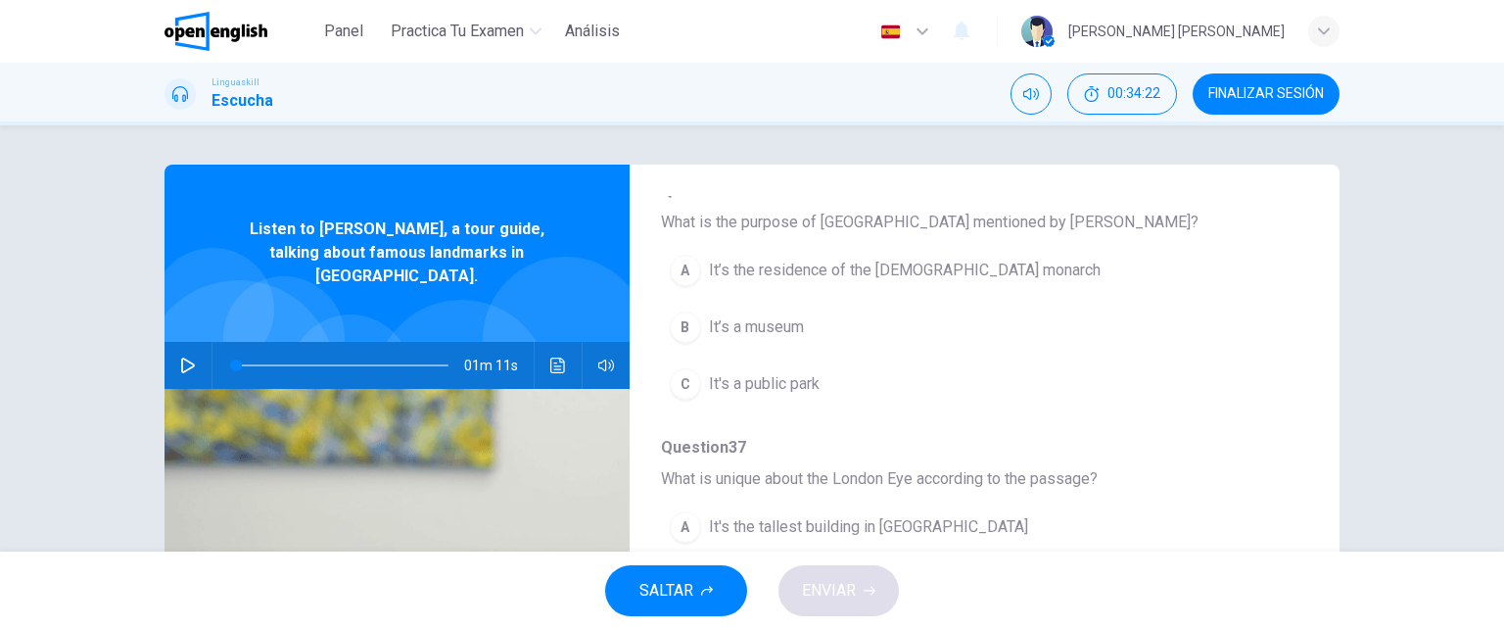
scroll to position [213, 0]
drag, startPoint x: 1291, startPoint y: 311, endPoint x: 1349, endPoint y: 311, distance: 57.8
click at [1349, 311] on div "Question 36 - 40 For these questions, choose the correct answer. On a real test…" at bounding box center [752, 504] width 1238 height 680
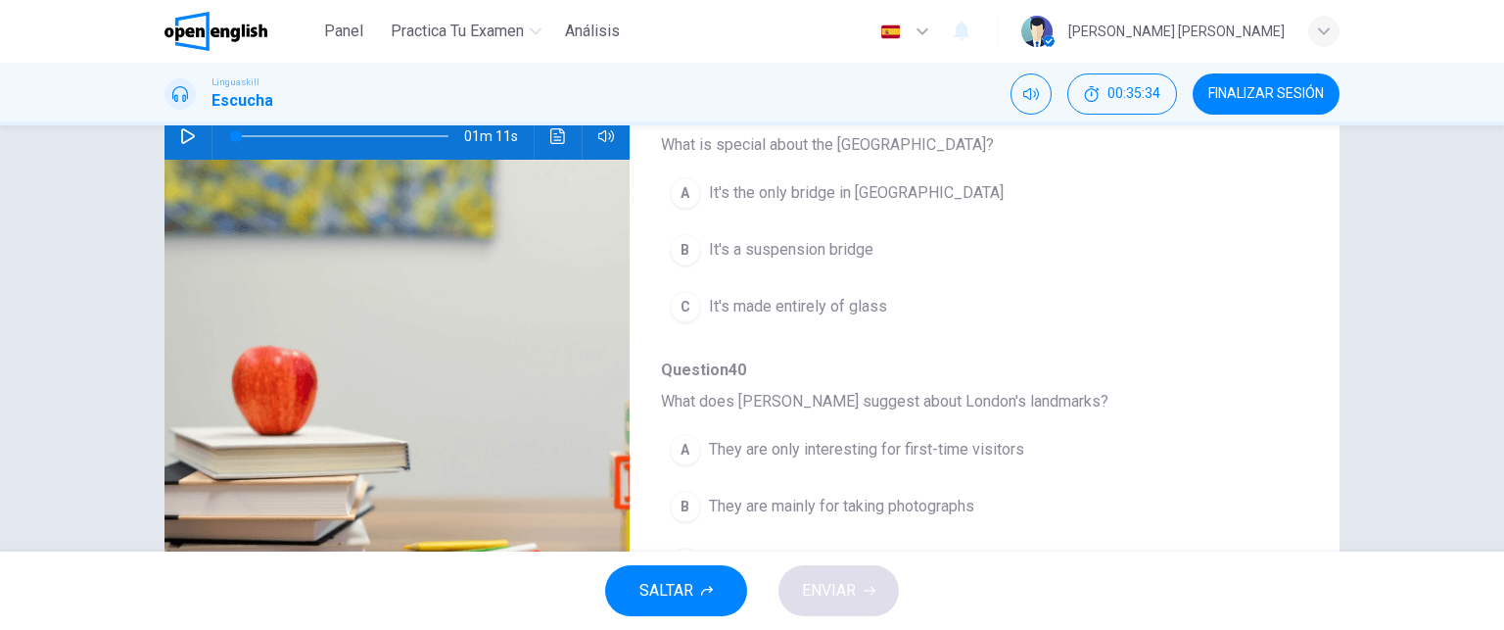
scroll to position [0, 0]
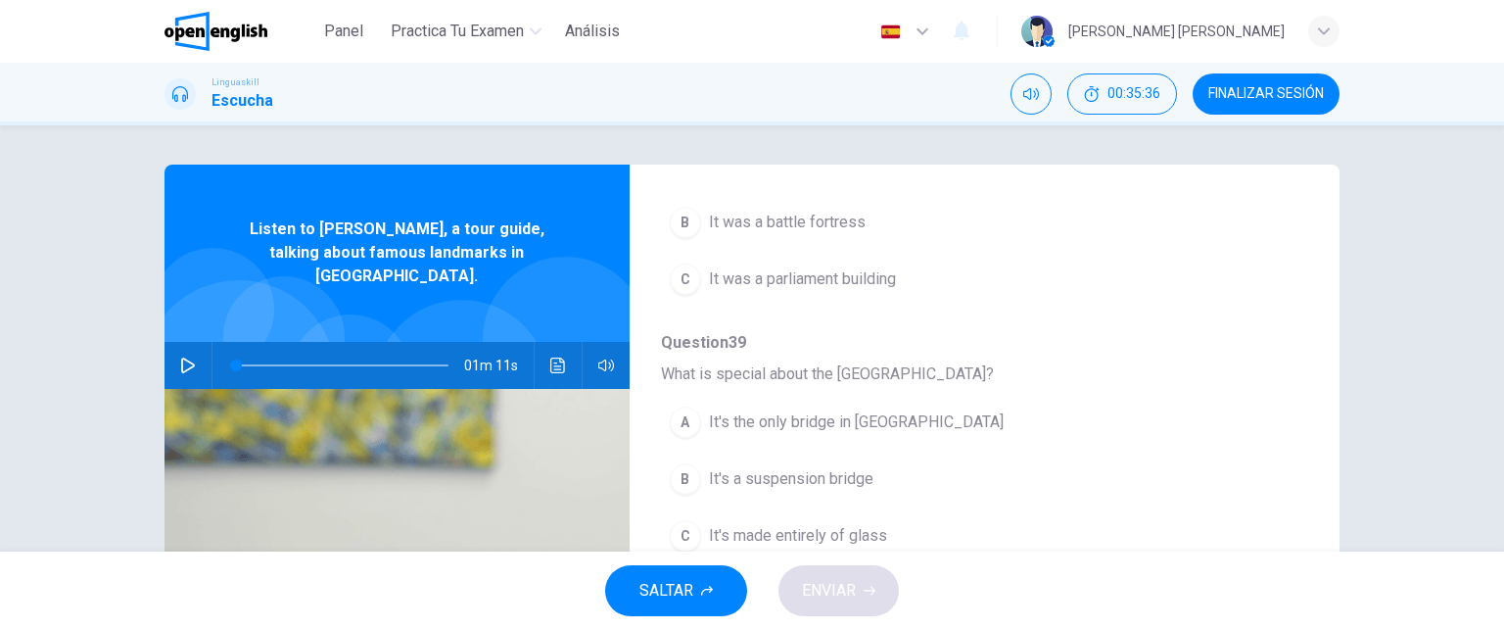
click at [181, 357] on icon "button" at bounding box center [188, 365] width 14 height 16
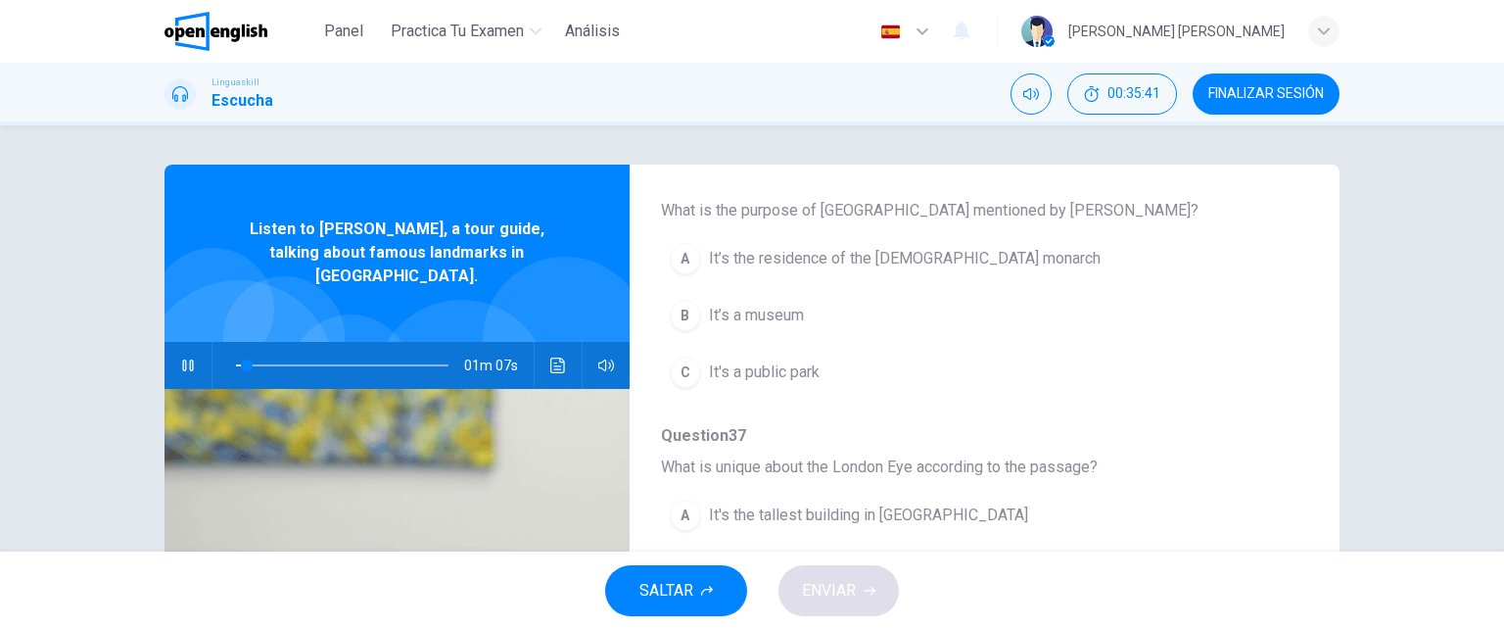
scroll to position [236, 0]
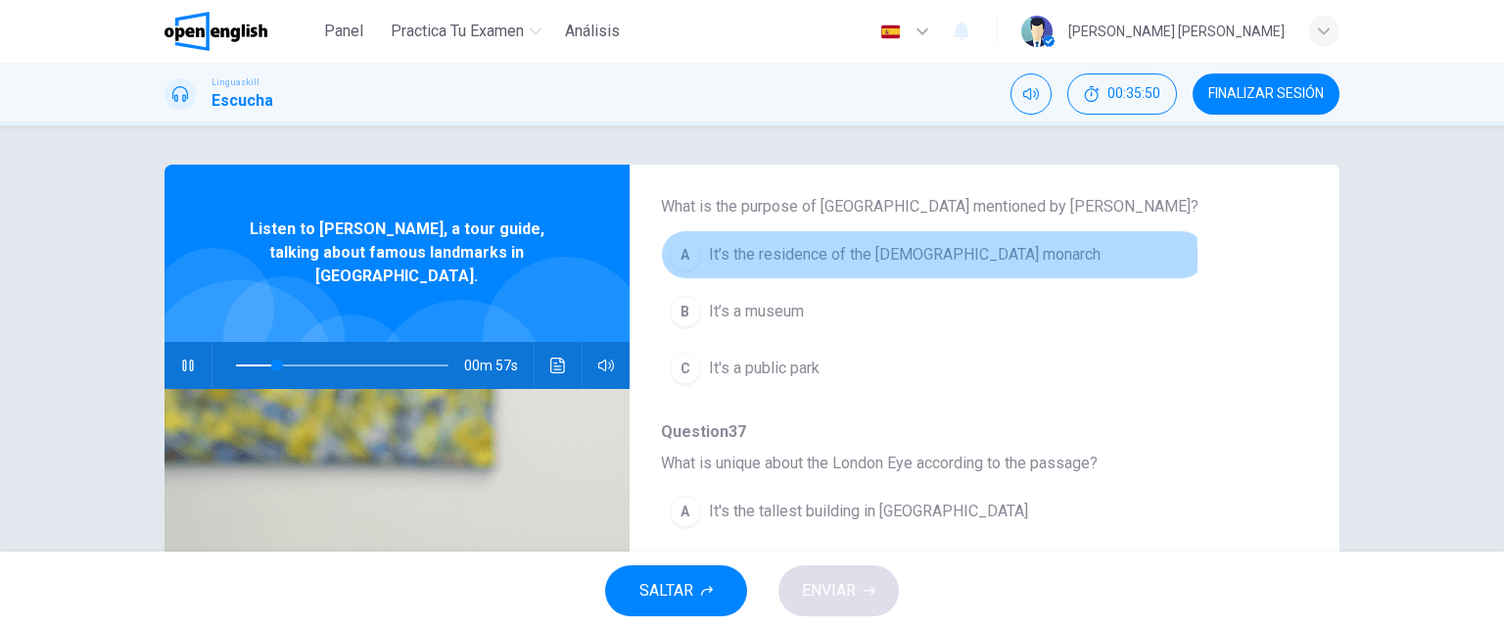
click at [679, 257] on div "A" at bounding box center [685, 254] width 31 height 31
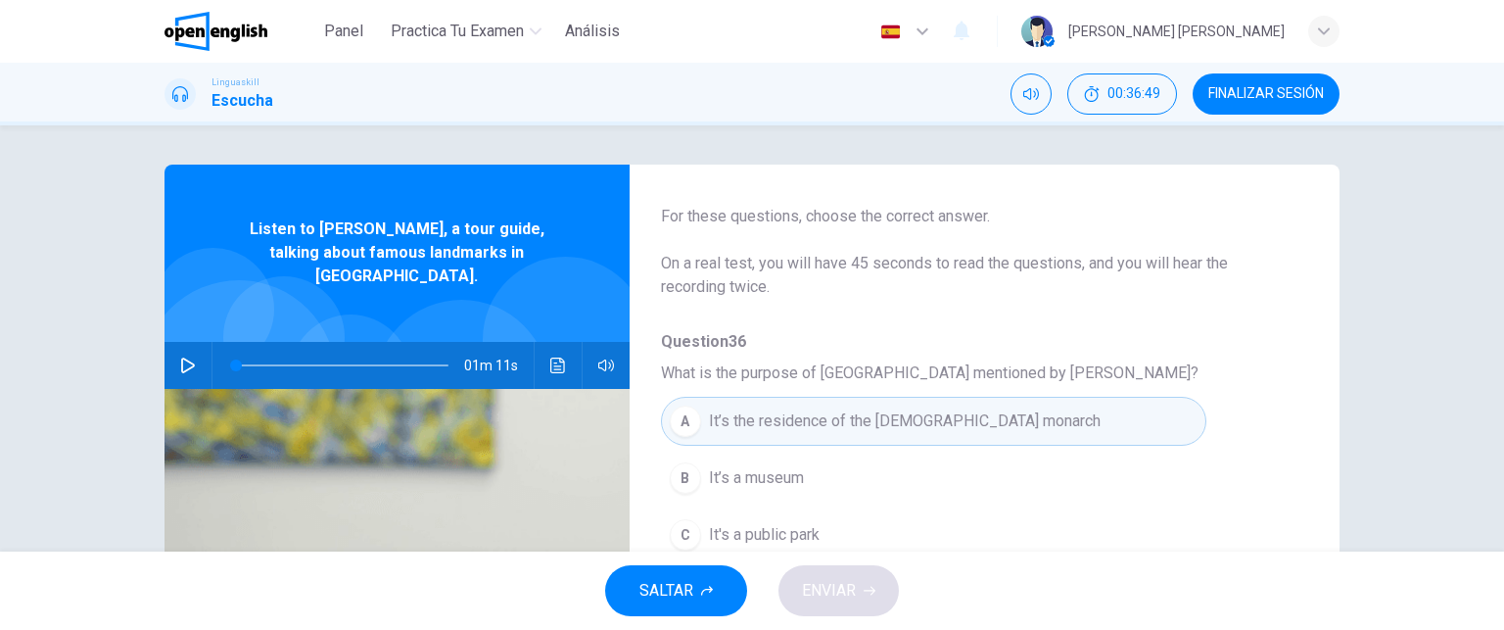
scroll to position [82, 0]
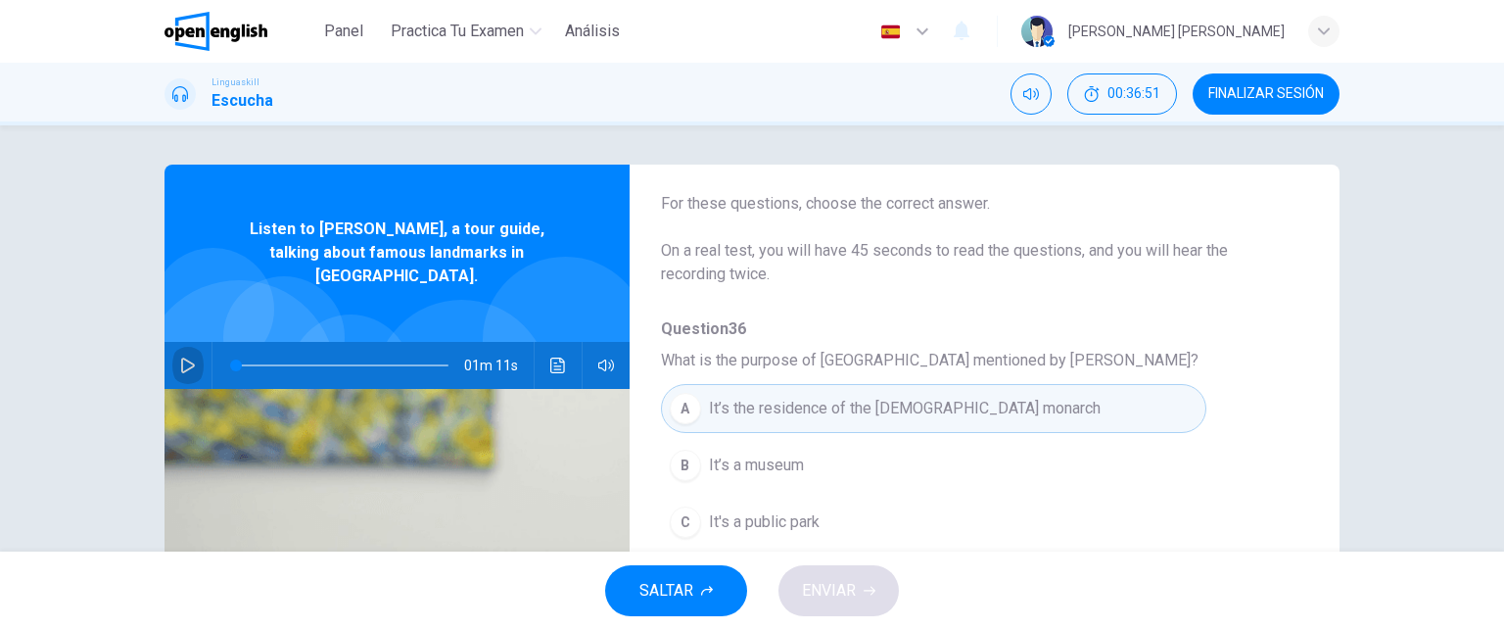
click at [185, 357] on icon "button" at bounding box center [188, 365] width 16 height 16
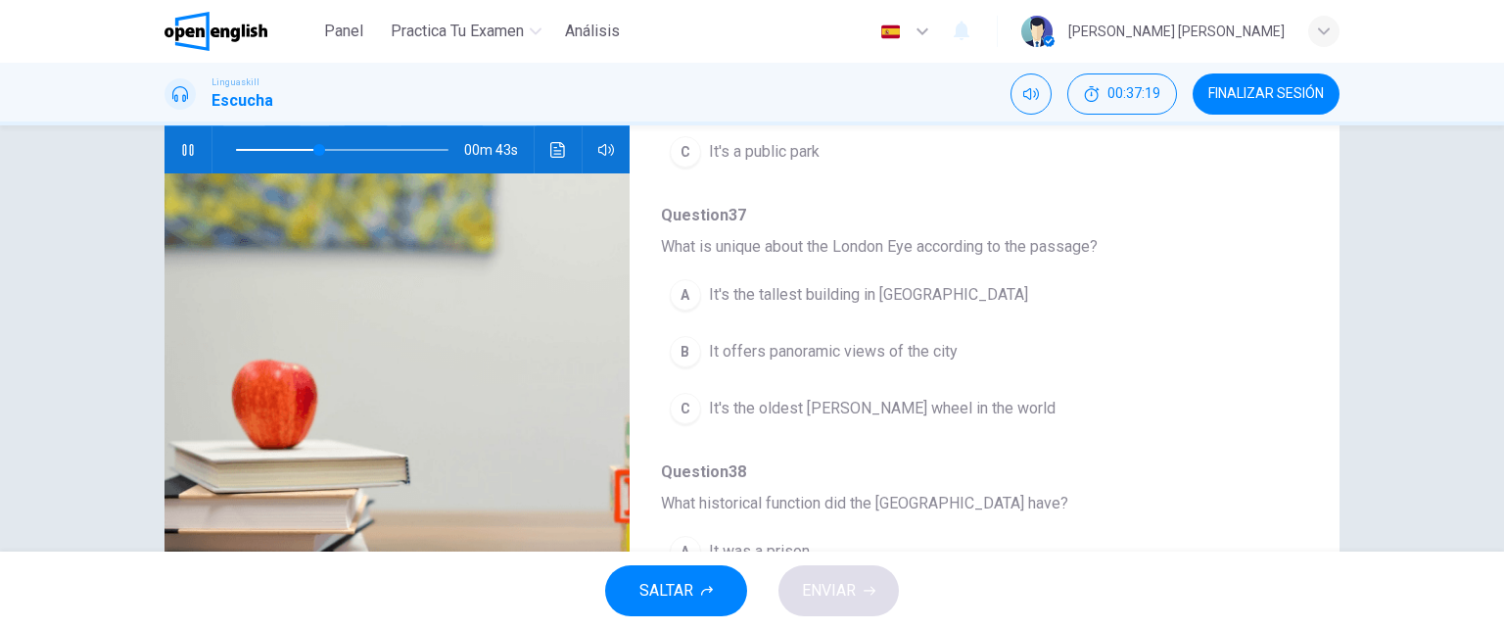
scroll to position [233, 0]
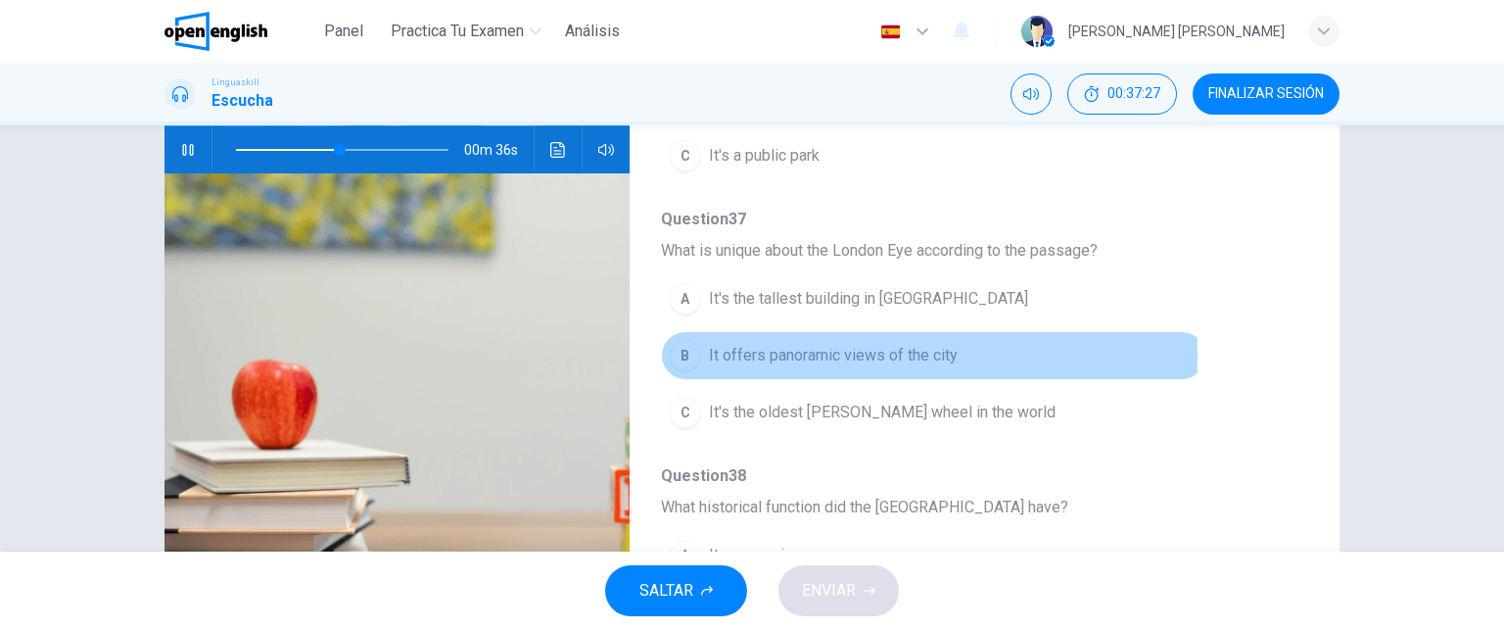
click at [683, 352] on div "B" at bounding box center [685, 355] width 31 height 31
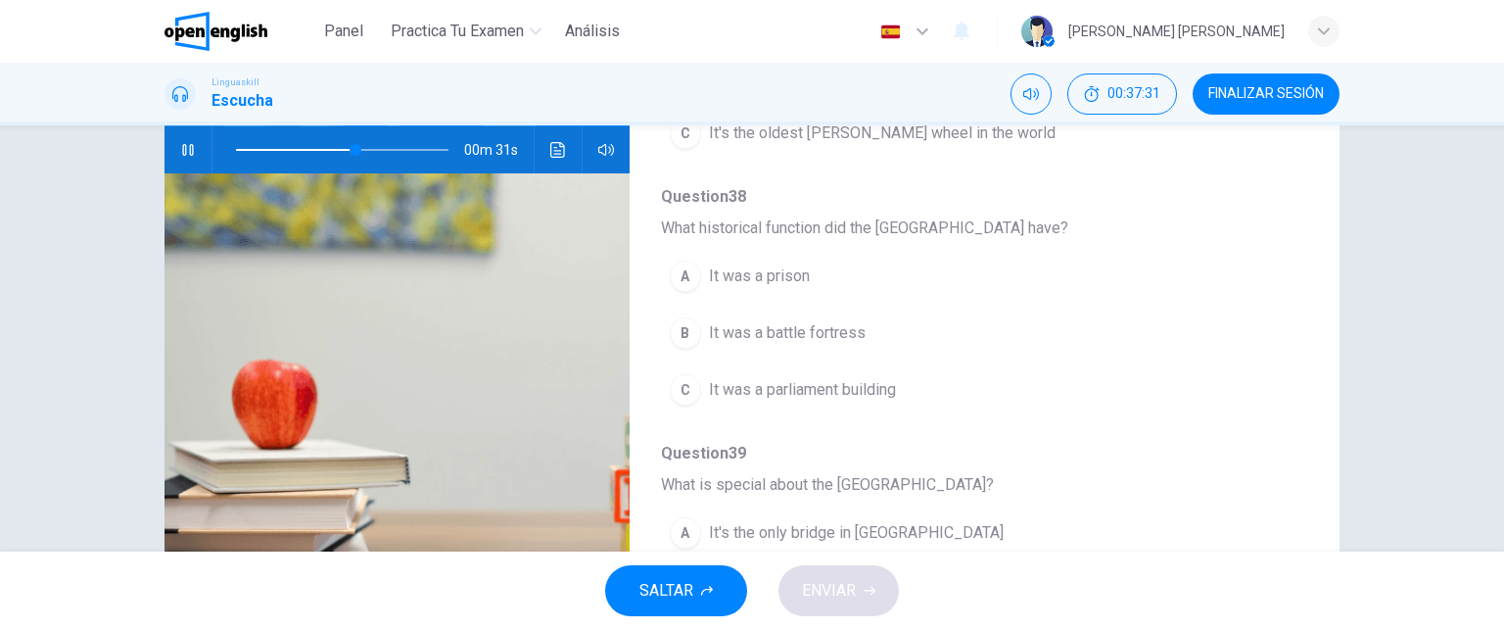
scroll to position [506, 0]
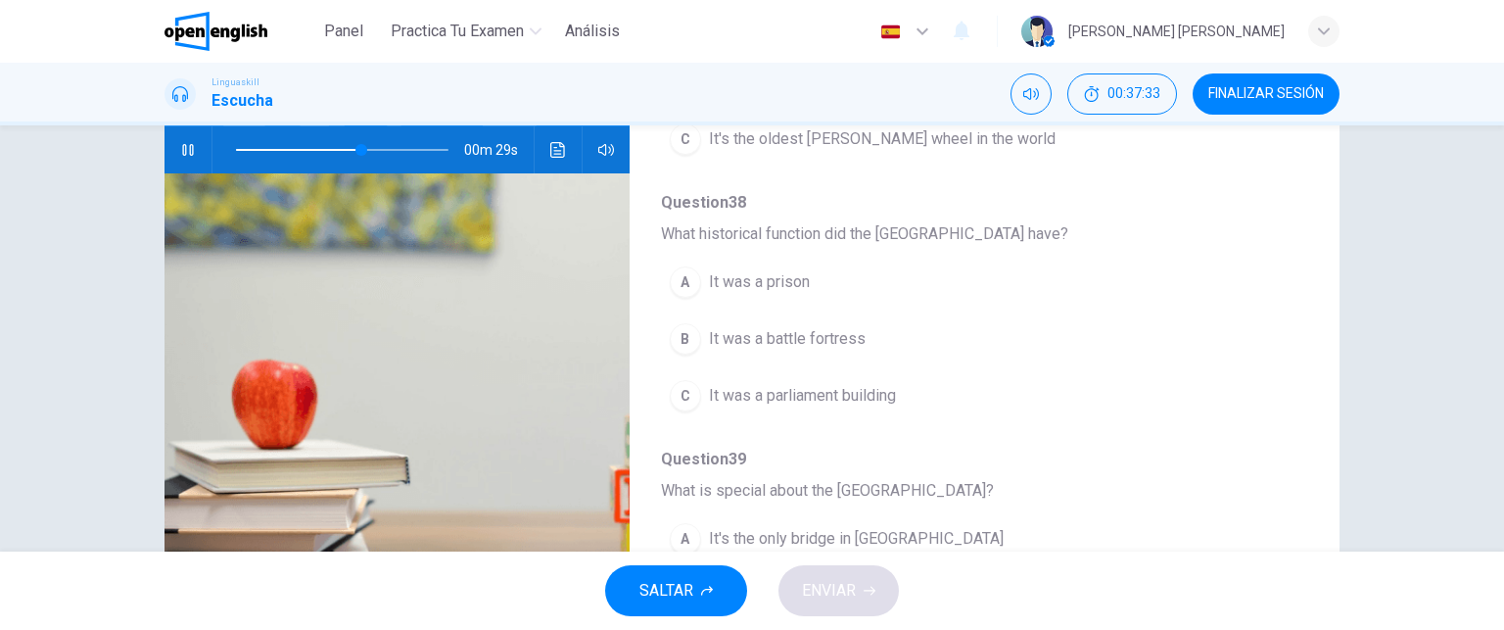
drag, startPoint x: 1304, startPoint y: 328, endPoint x: 1303, endPoint y: 351, distance: 23.5
click at [1303, 351] on div "Question 36 - 40 For these questions, choose the correct answer. On a real test…" at bounding box center [751, 289] width 1175 height 680
click at [685, 276] on div "A" at bounding box center [685, 281] width 31 height 31
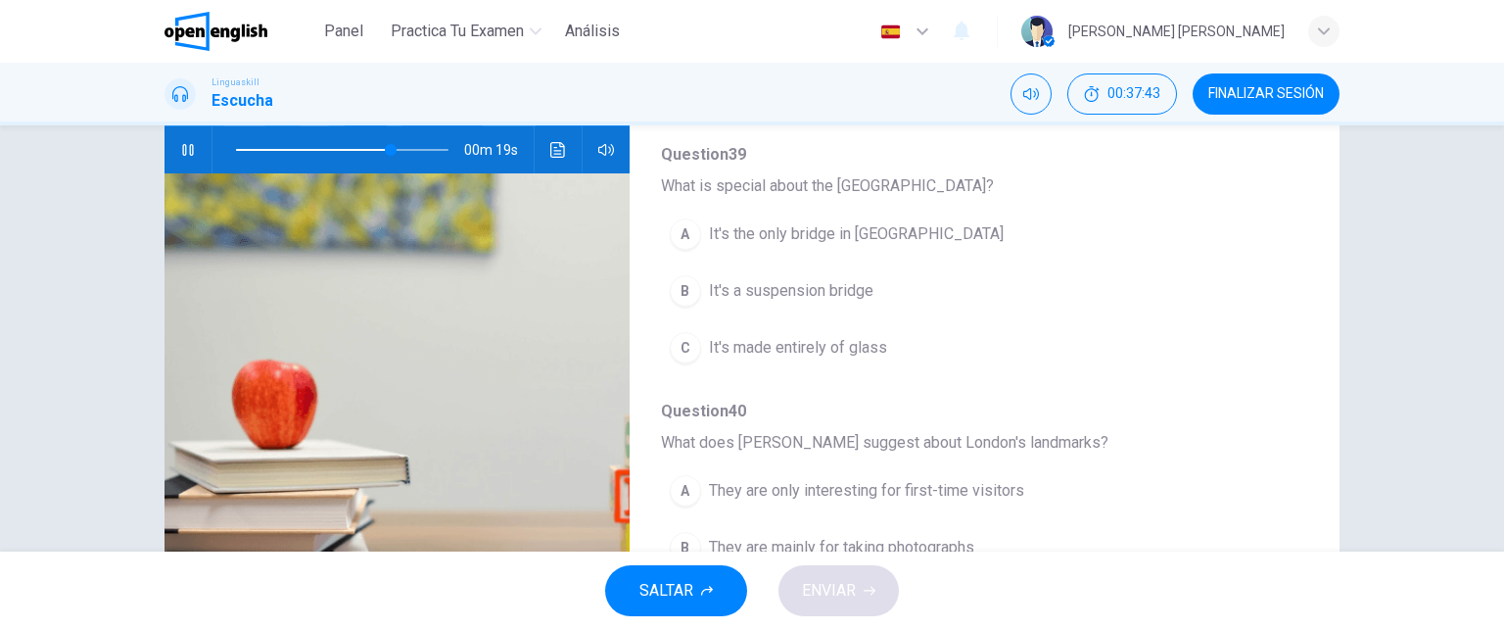
scroll to position [808, 0]
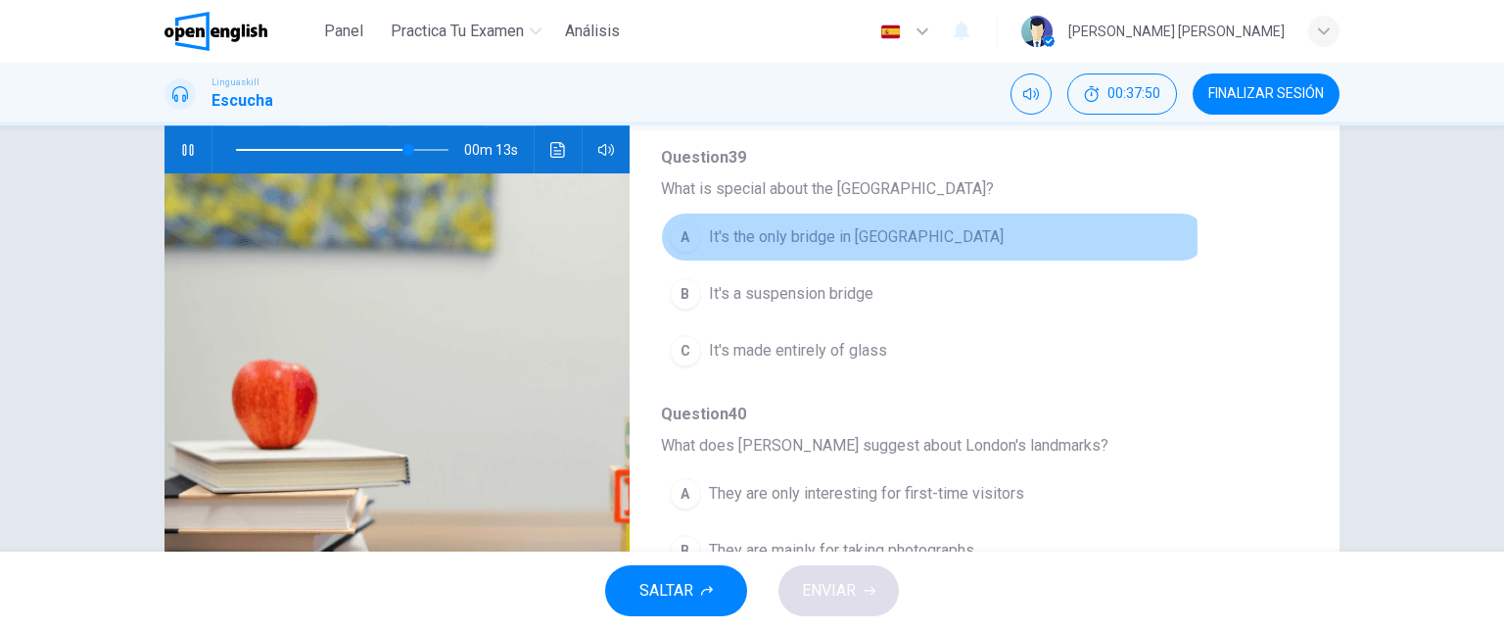
click at [687, 234] on div "A" at bounding box center [685, 236] width 31 height 31
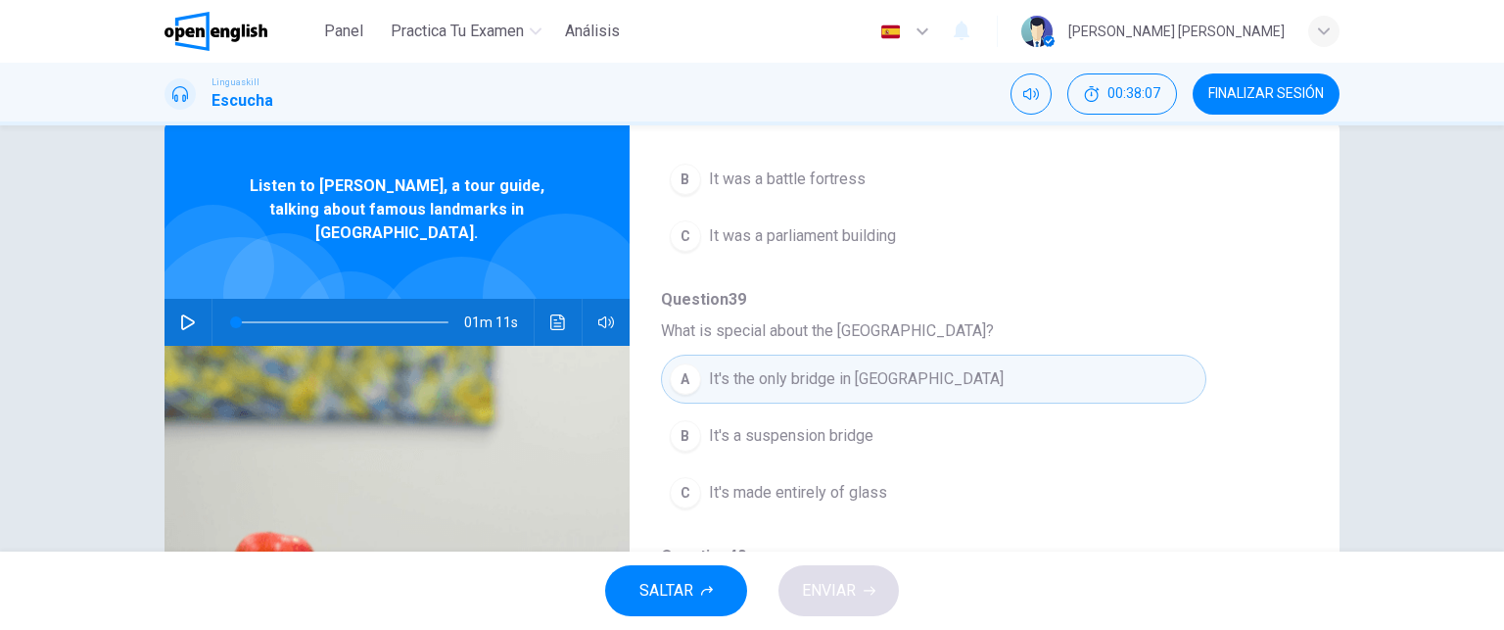
scroll to position [23, 0]
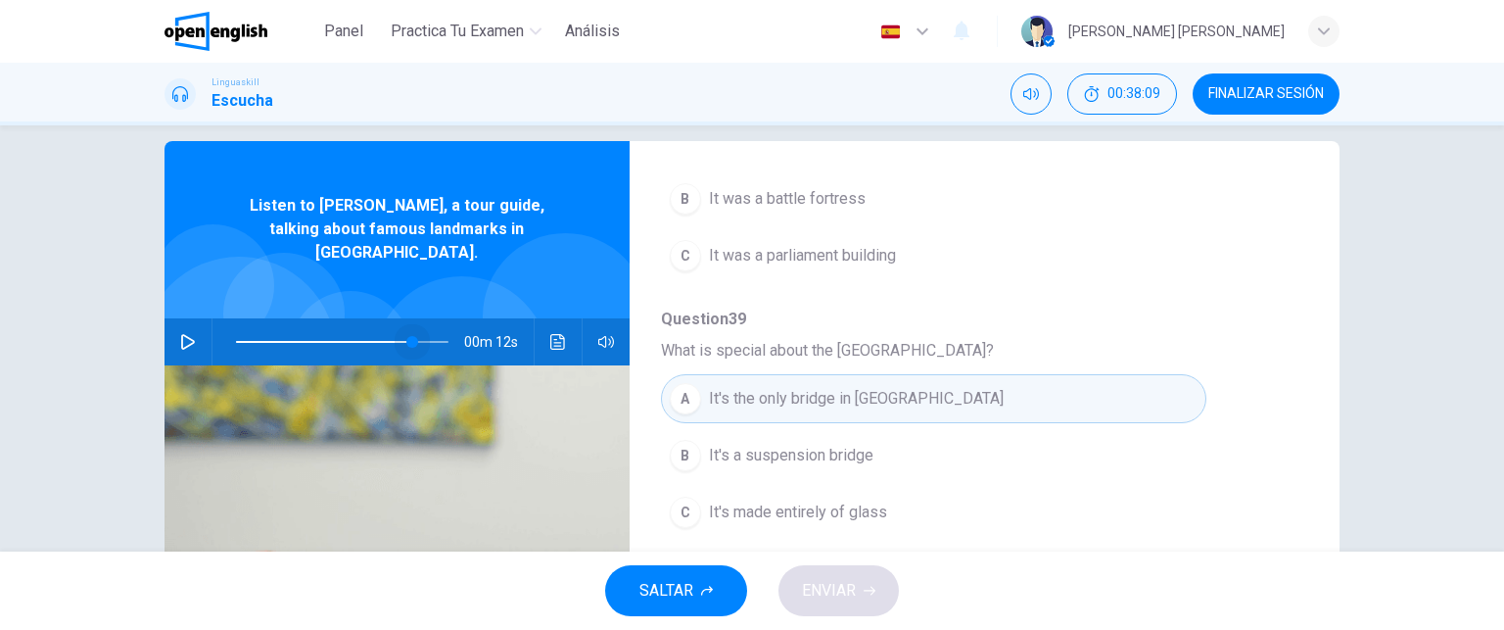
click at [407, 328] on span at bounding box center [342, 341] width 212 height 27
click at [180, 334] on icon "button" at bounding box center [188, 342] width 16 height 16
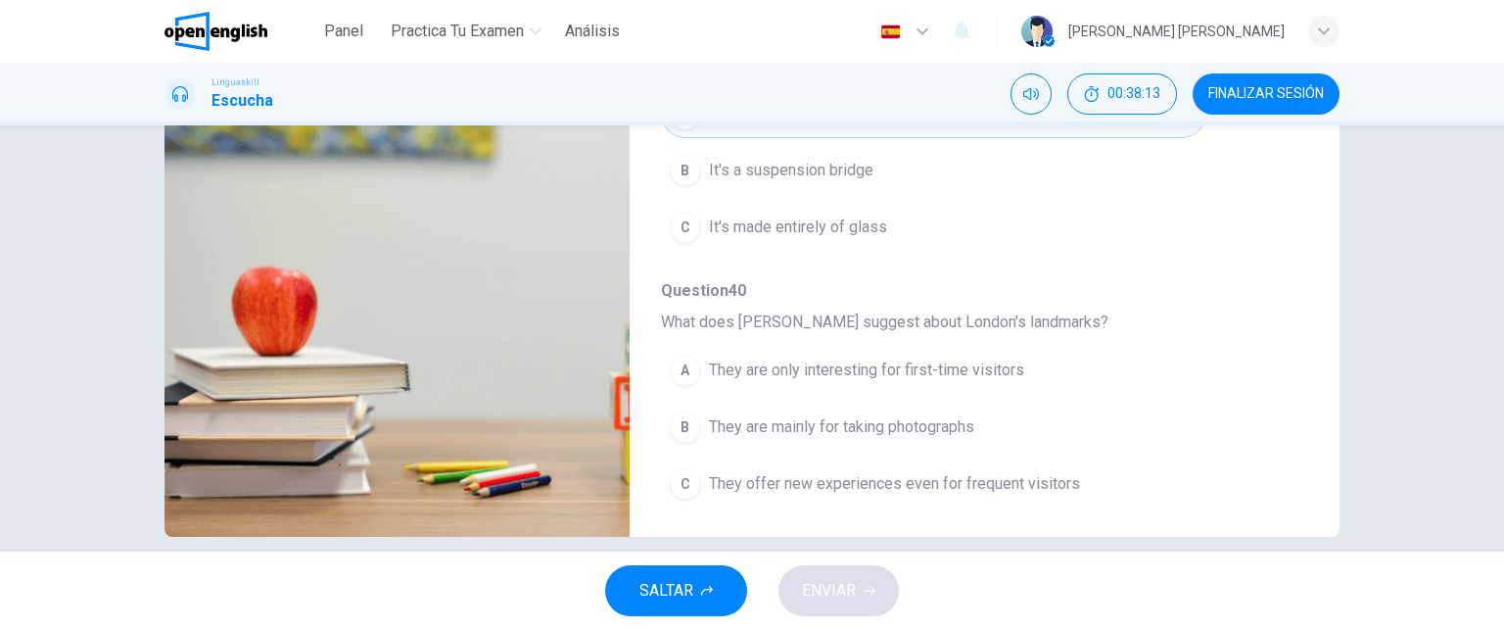
scroll to position [333, 0]
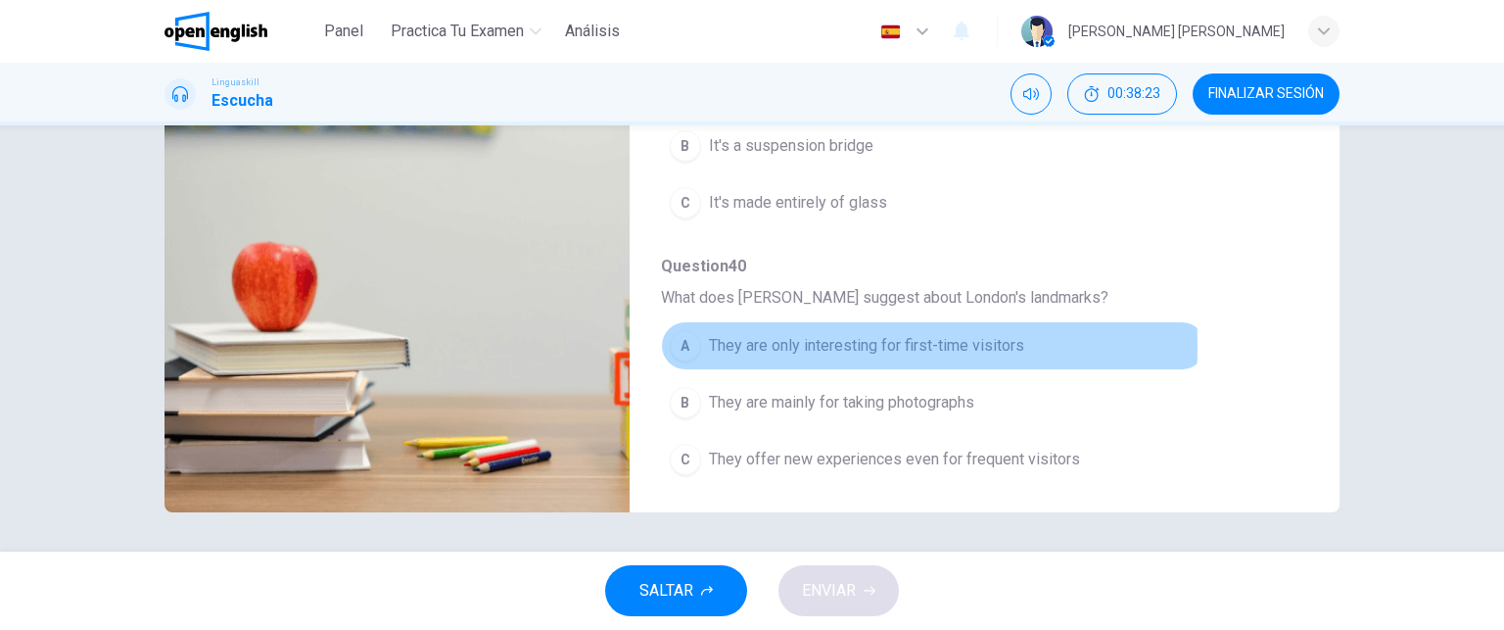
click at [681, 339] on div "A" at bounding box center [685, 345] width 31 height 31
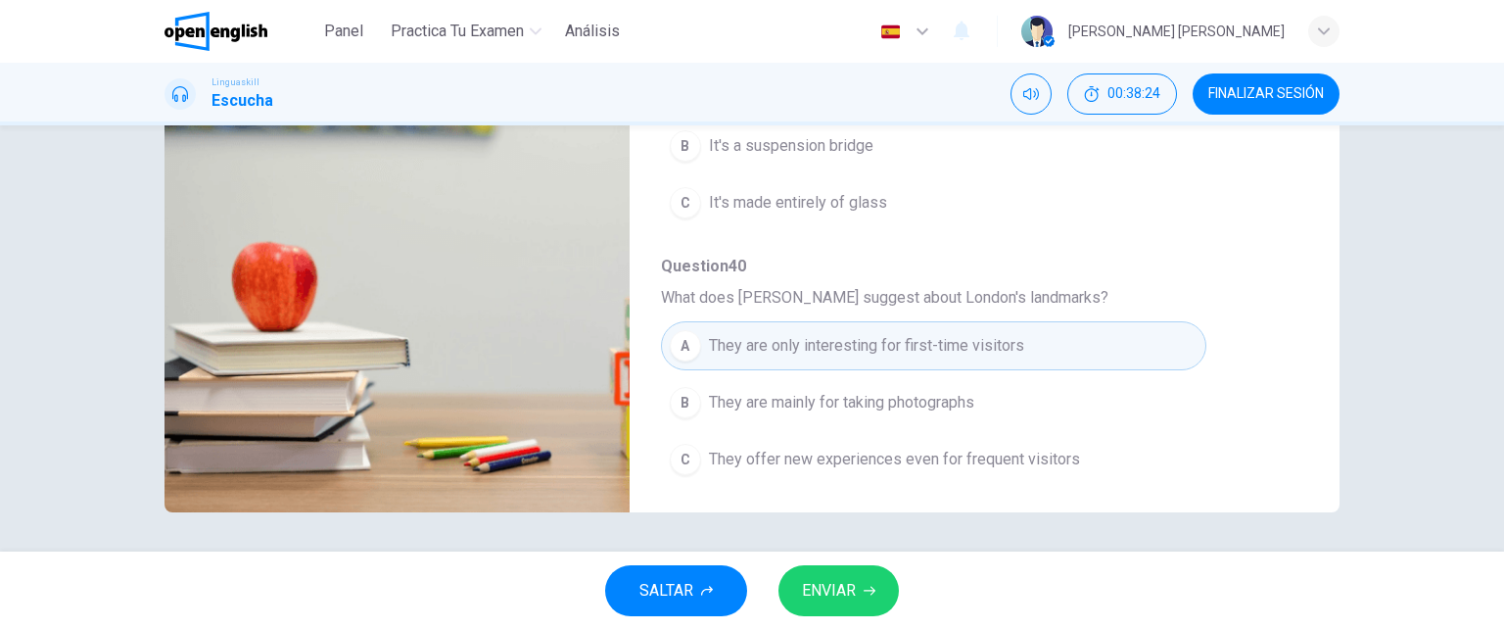
type input "*"
click at [835, 579] on span "ENVIAR" at bounding box center [829, 590] width 54 height 27
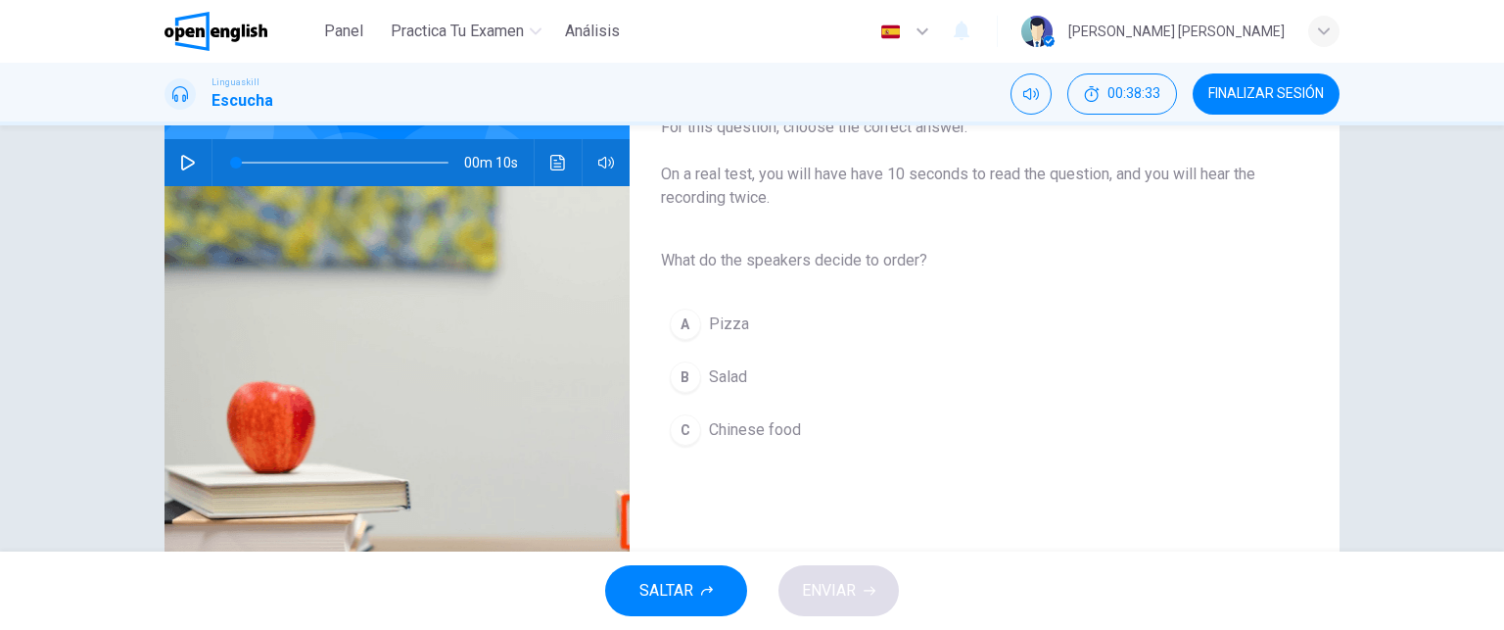
scroll to position [189, 0]
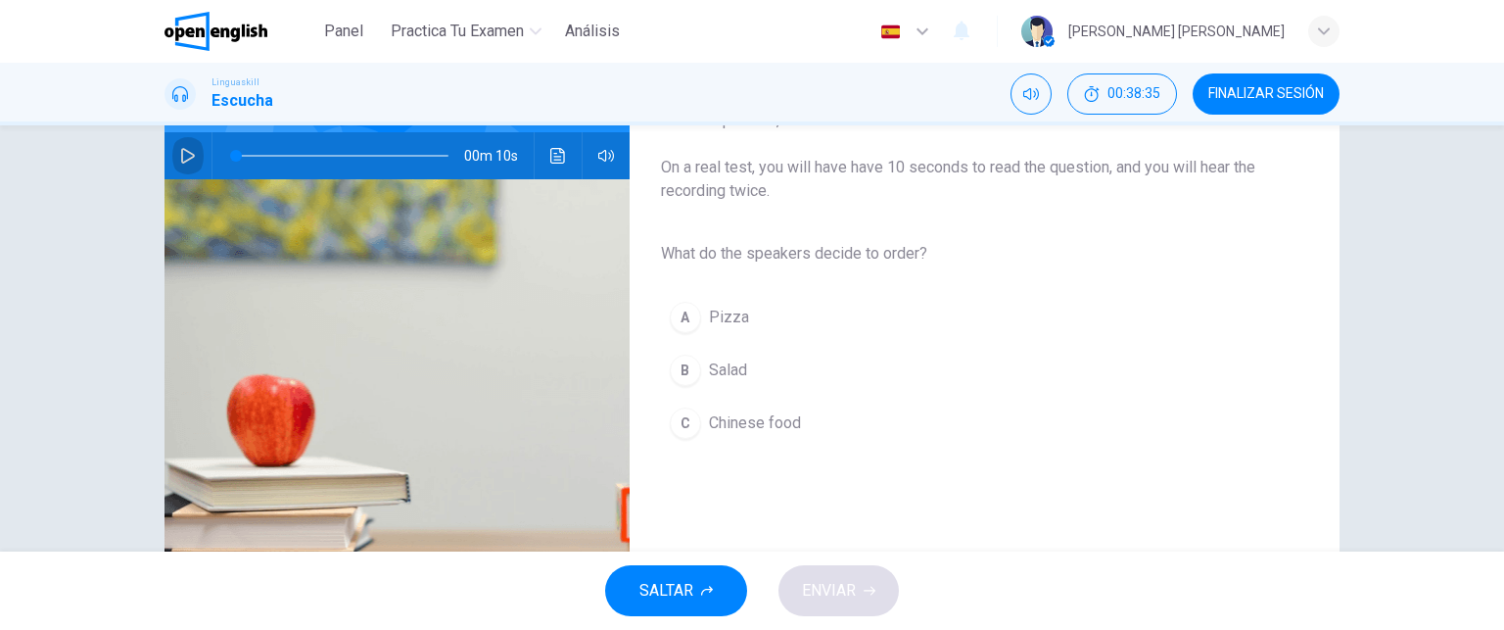
click at [182, 153] on icon "button" at bounding box center [188, 156] width 16 height 16
type input "*"
click at [670, 369] on div "B" at bounding box center [685, 369] width 31 height 31
click at [849, 575] on button "ENVIAR" at bounding box center [838, 590] width 120 height 51
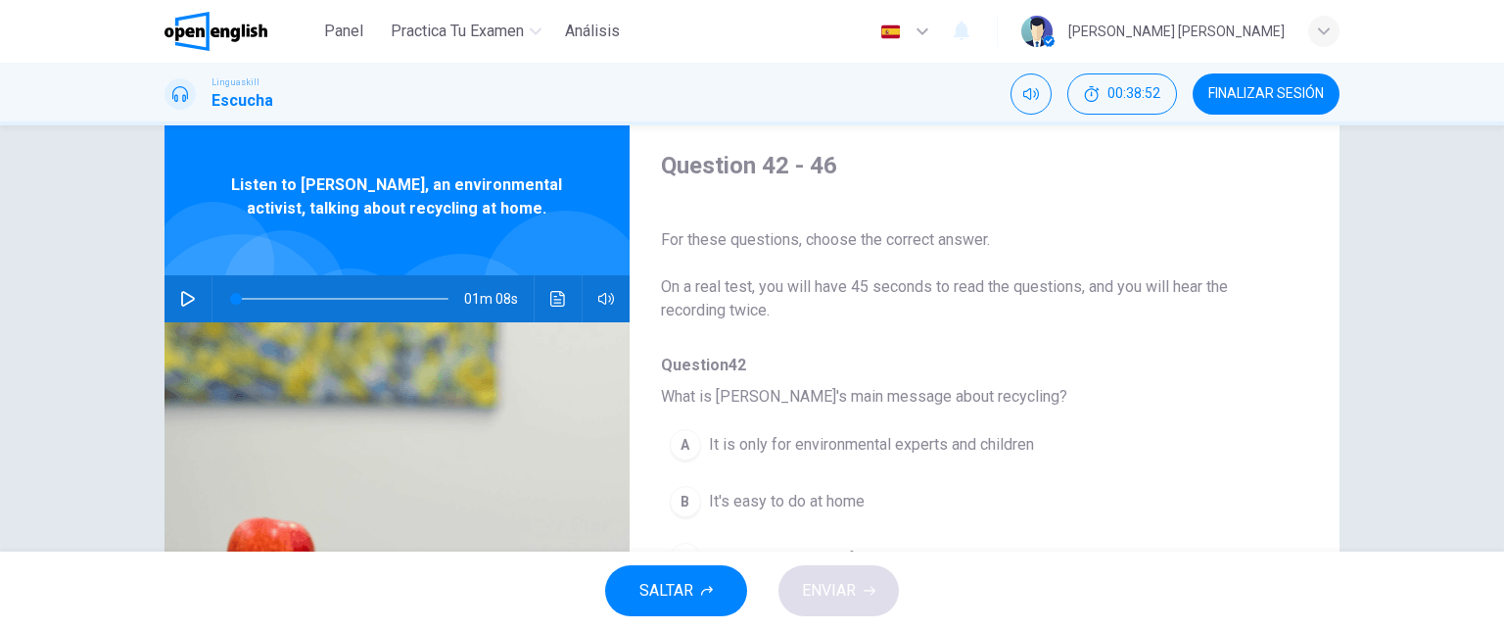
scroll to position [32, 0]
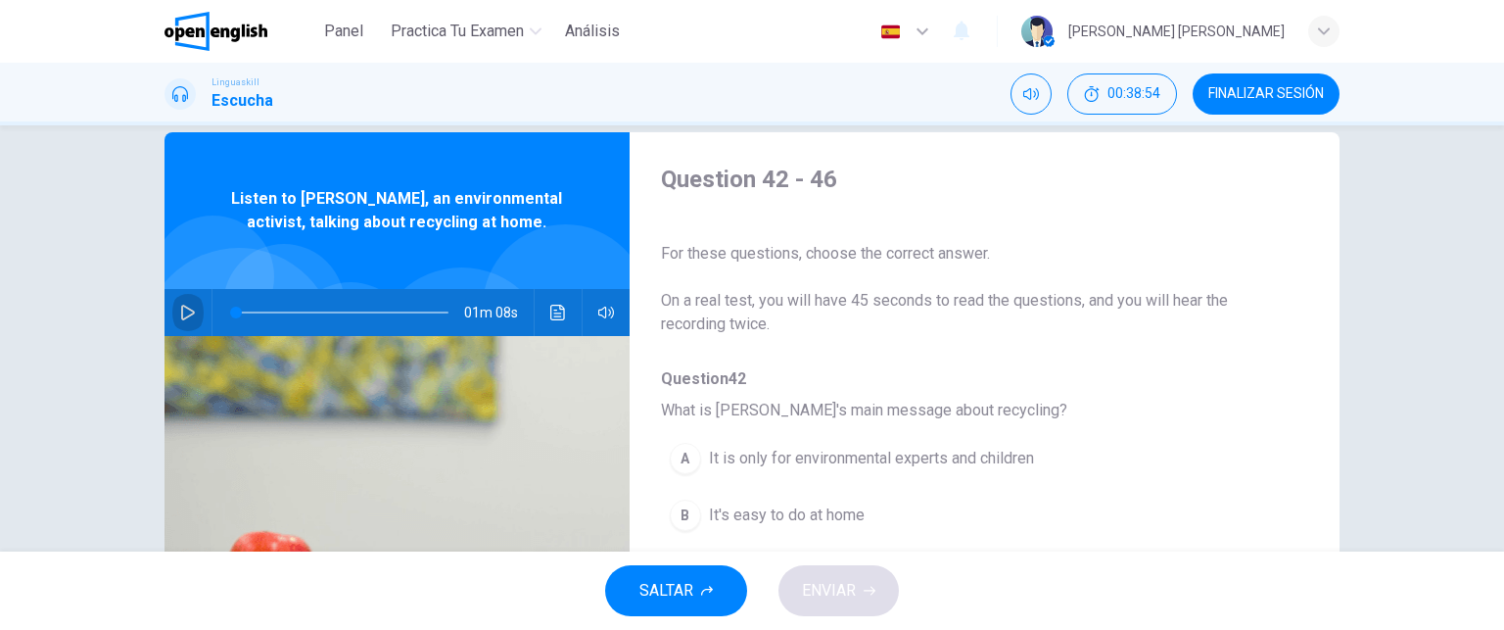
click at [180, 312] on icon "button" at bounding box center [188, 312] width 16 height 16
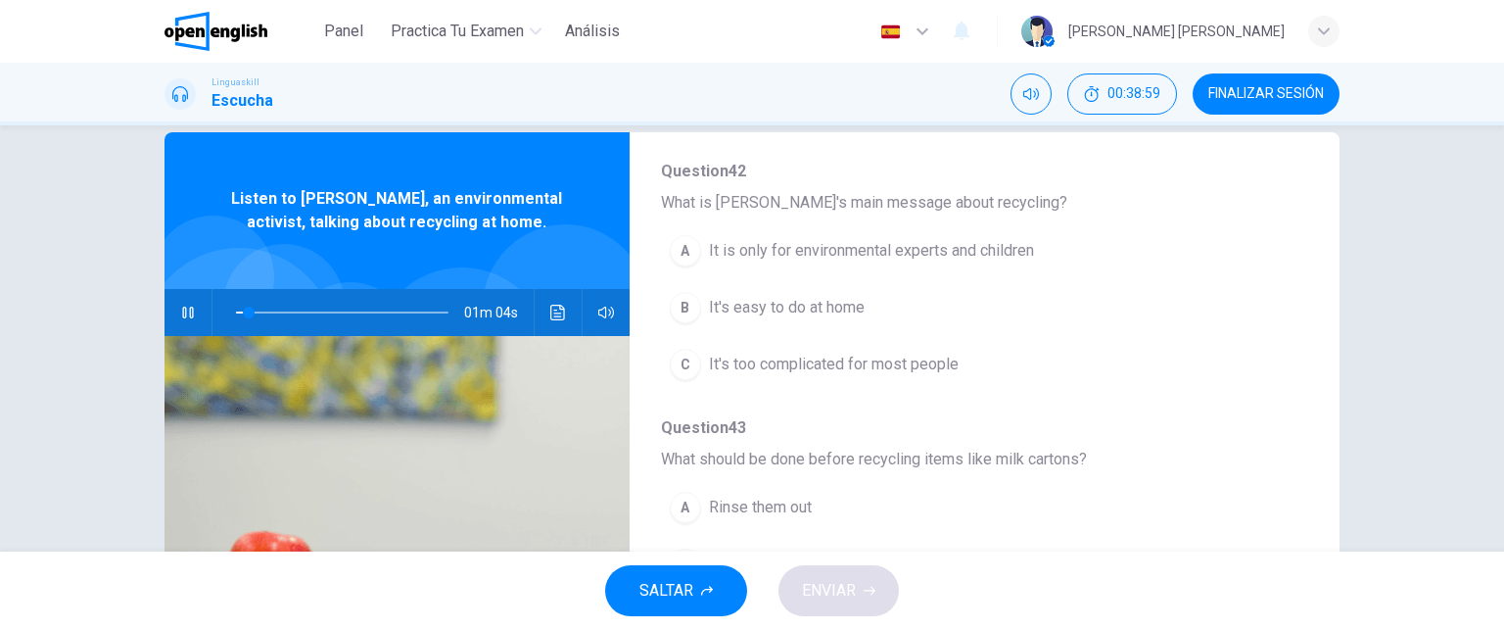
scroll to position [213, 0]
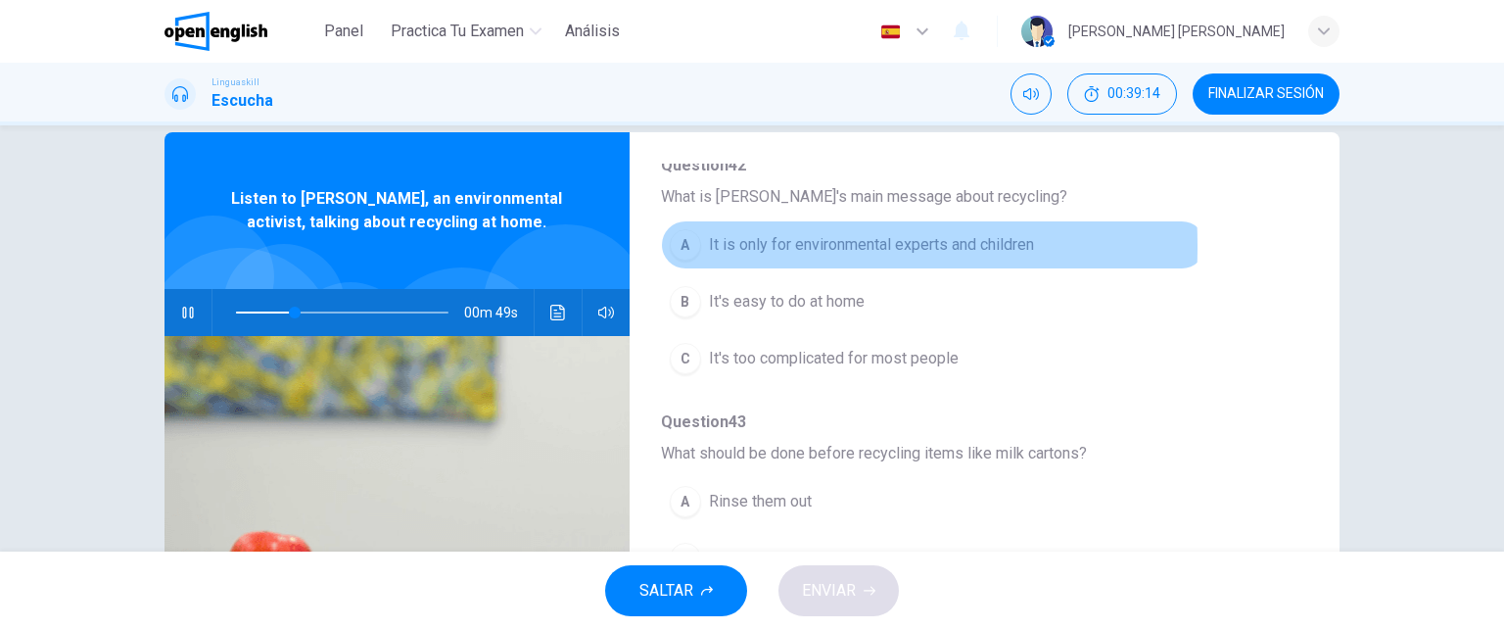
click at [681, 245] on div "A" at bounding box center [685, 244] width 31 height 31
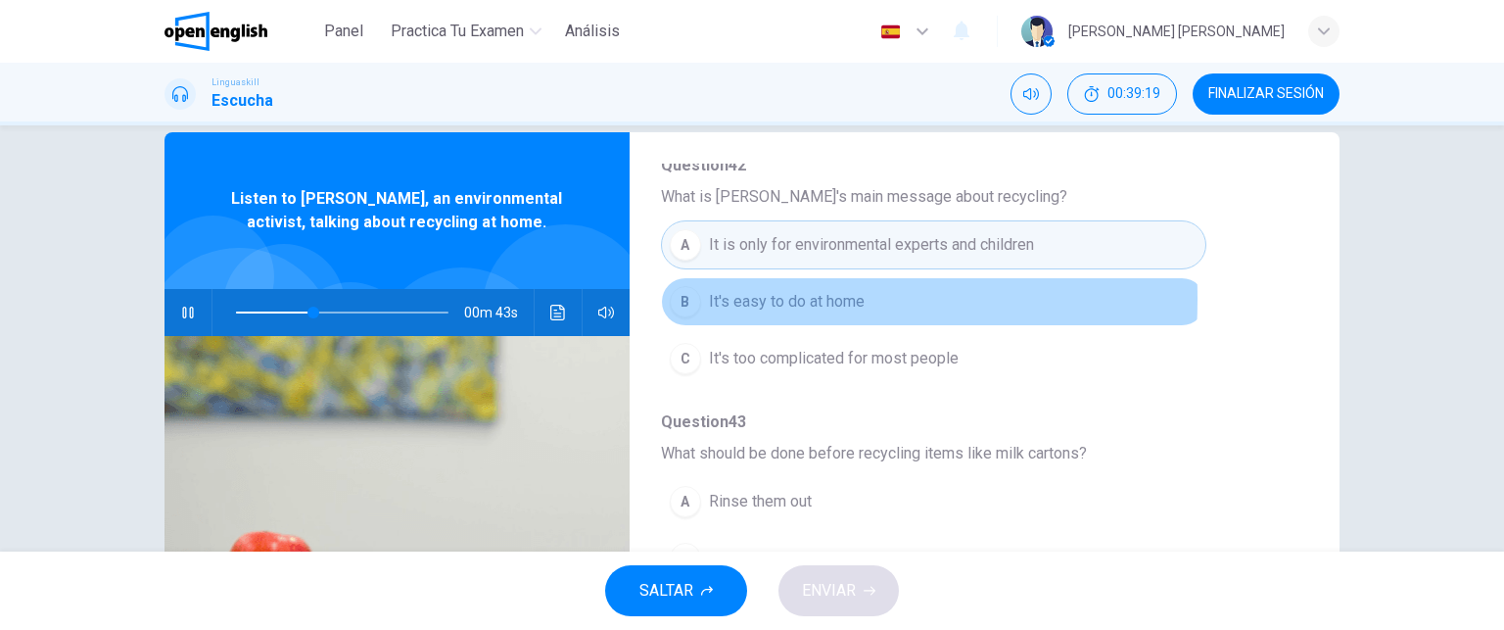
click at [684, 297] on div "B" at bounding box center [685, 301] width 31 height 31
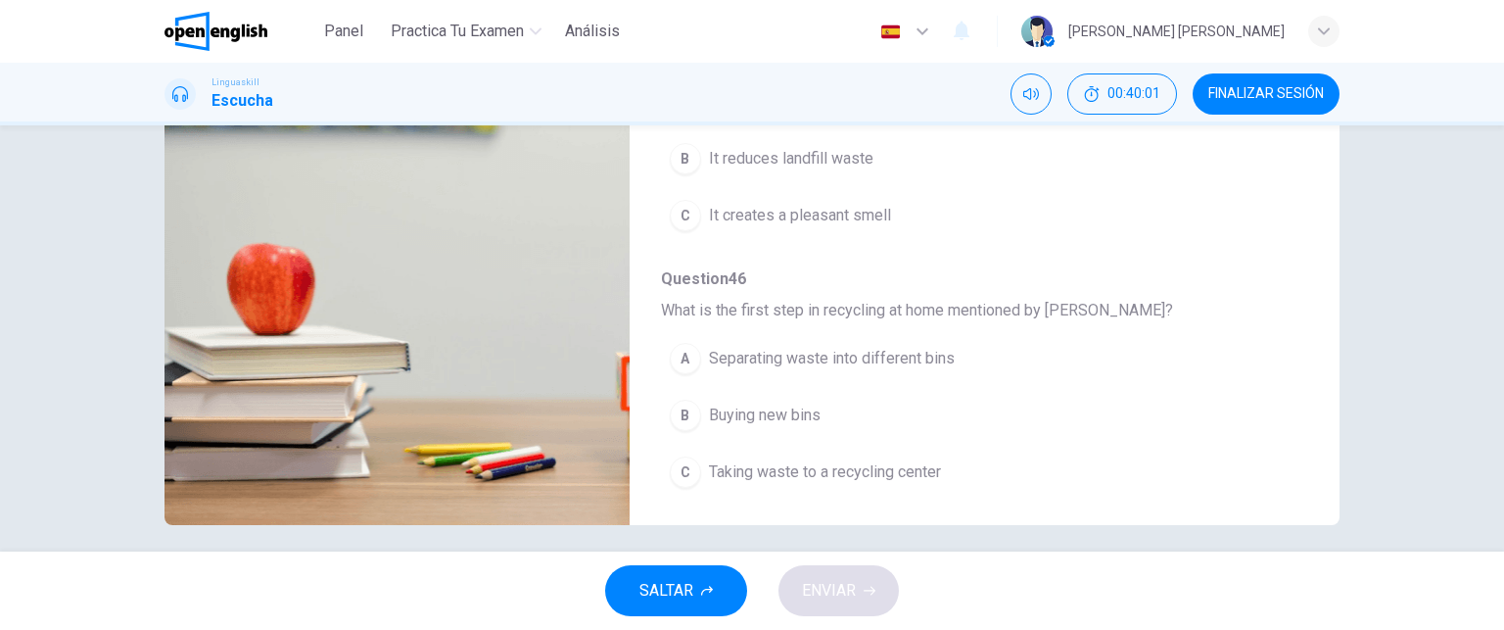
scroll to position [333, 0]
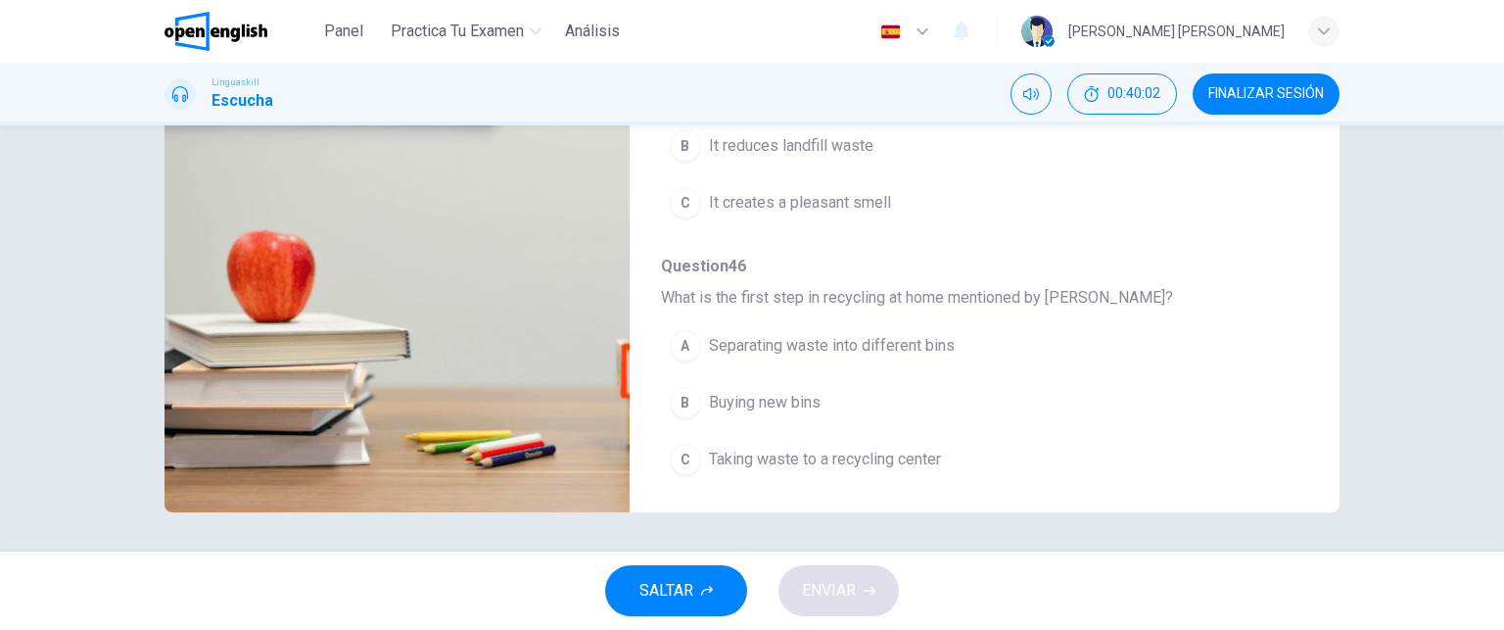
type input "*"
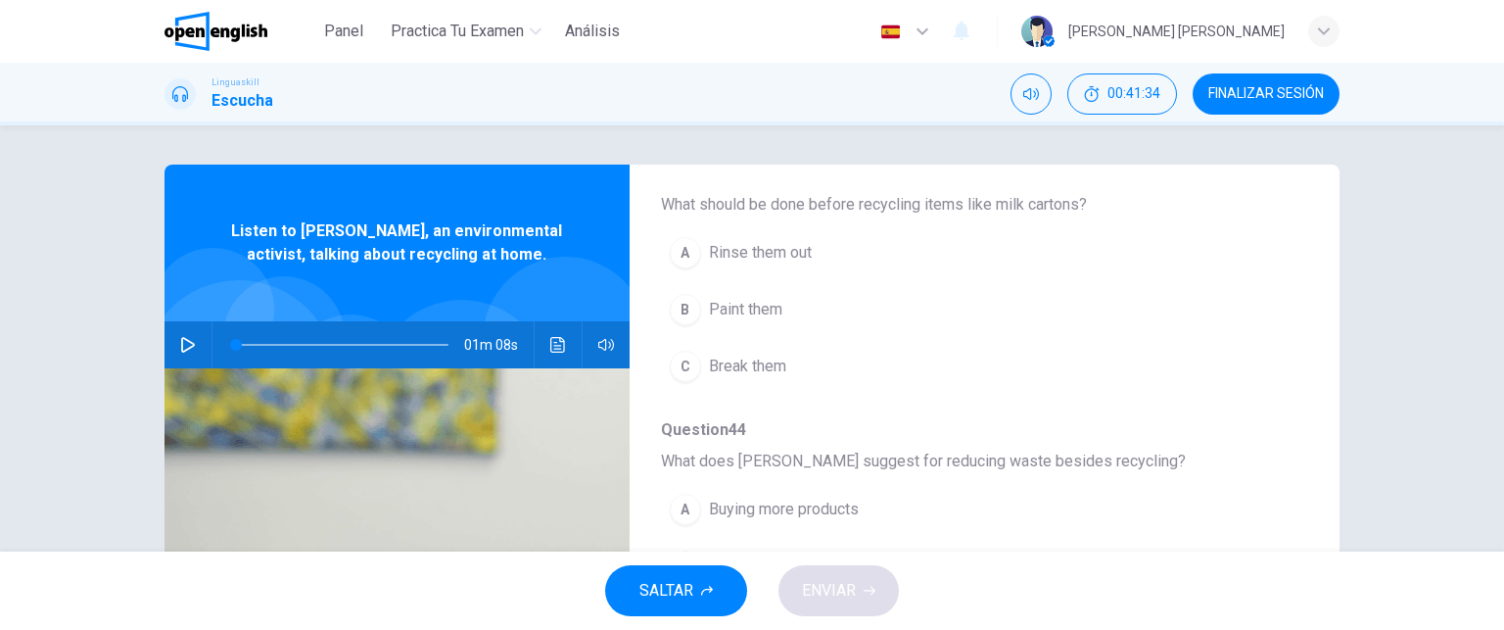
scroll to position [496, 0]
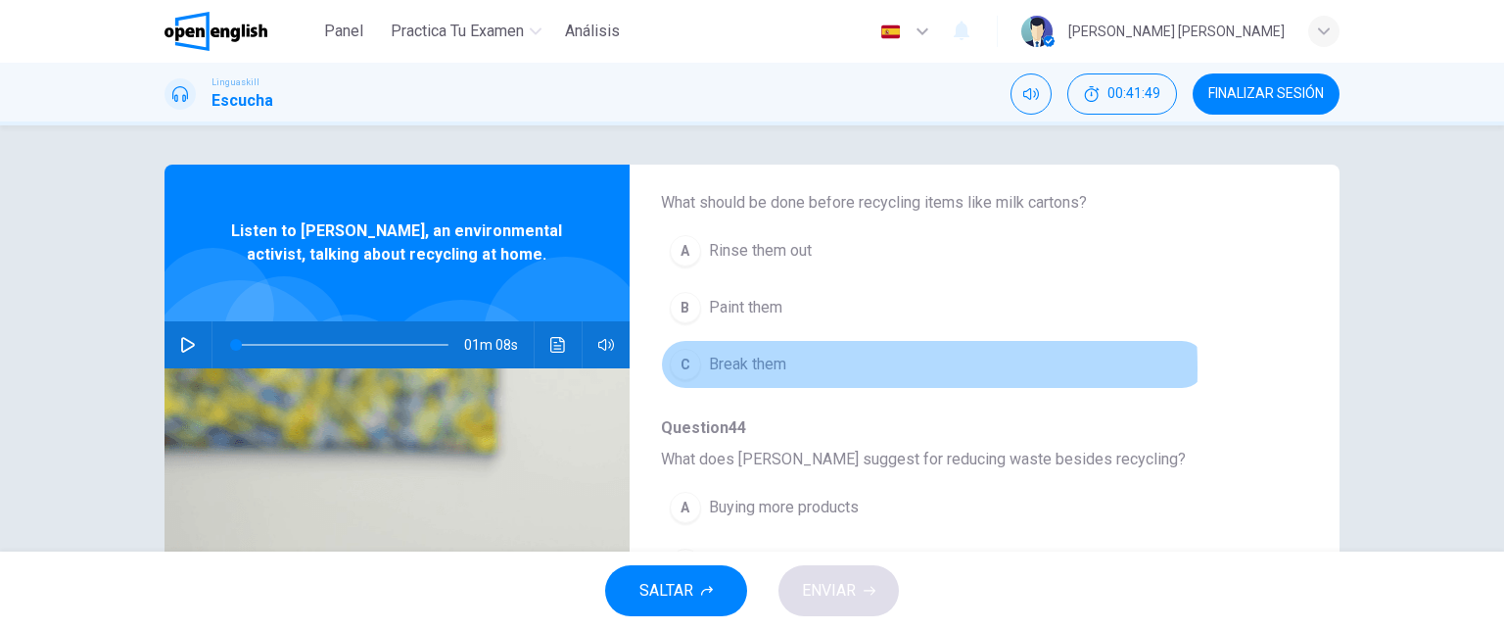
click at [677, 366] on div "C" at bounding box center [685, 364] width 31 height 31
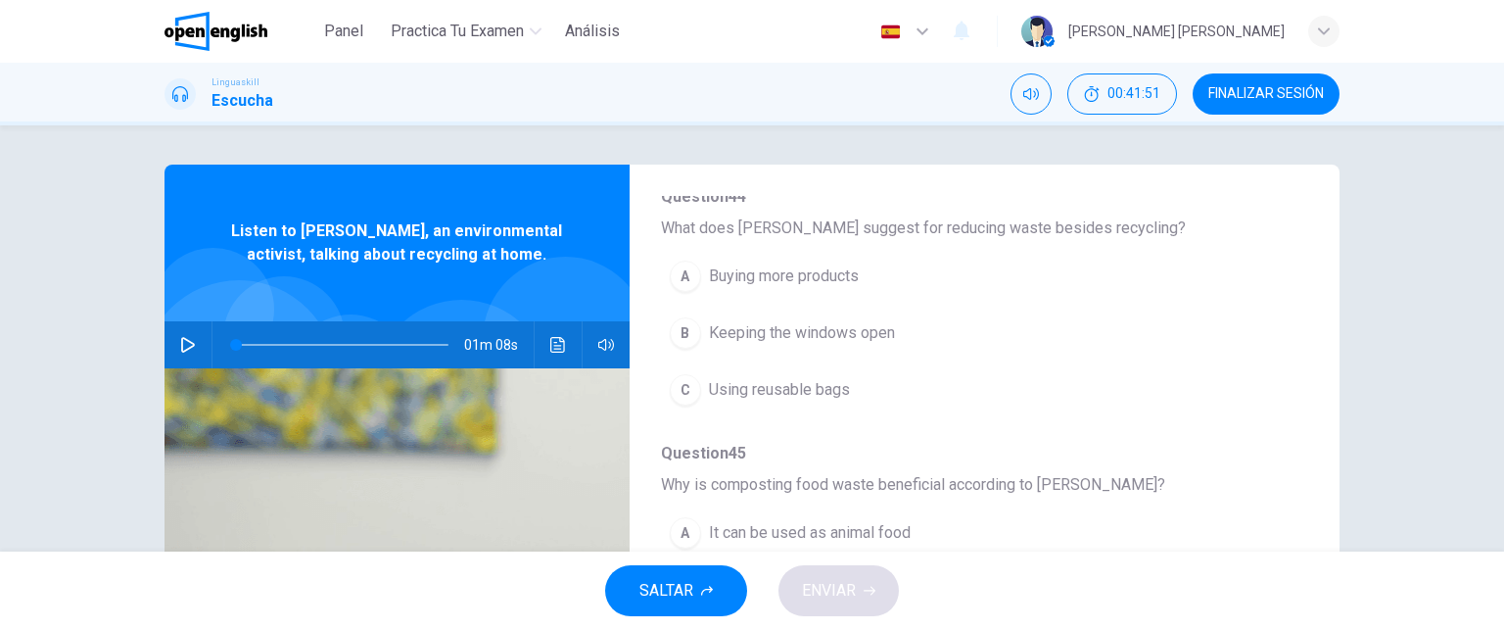
scroll to position [735, 0]
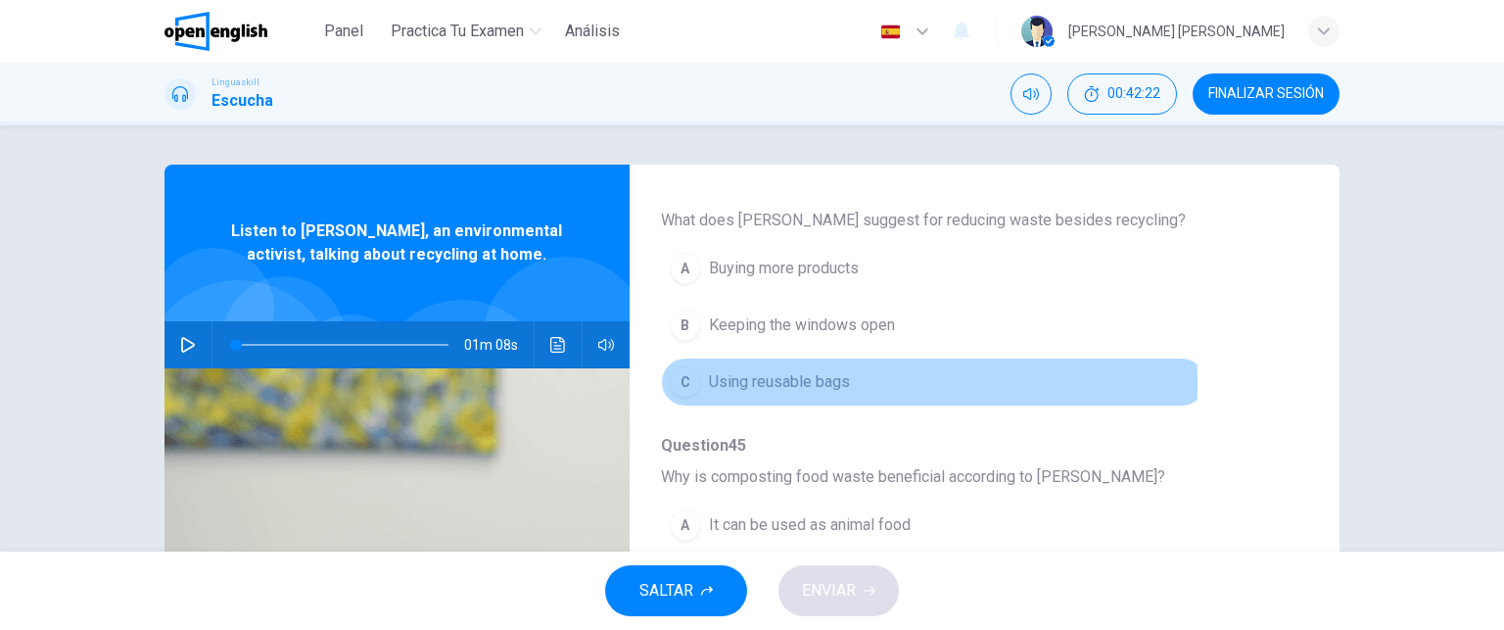
click at [677, 379] on div "C" at bounding box center [685, 381] width 31 height 31
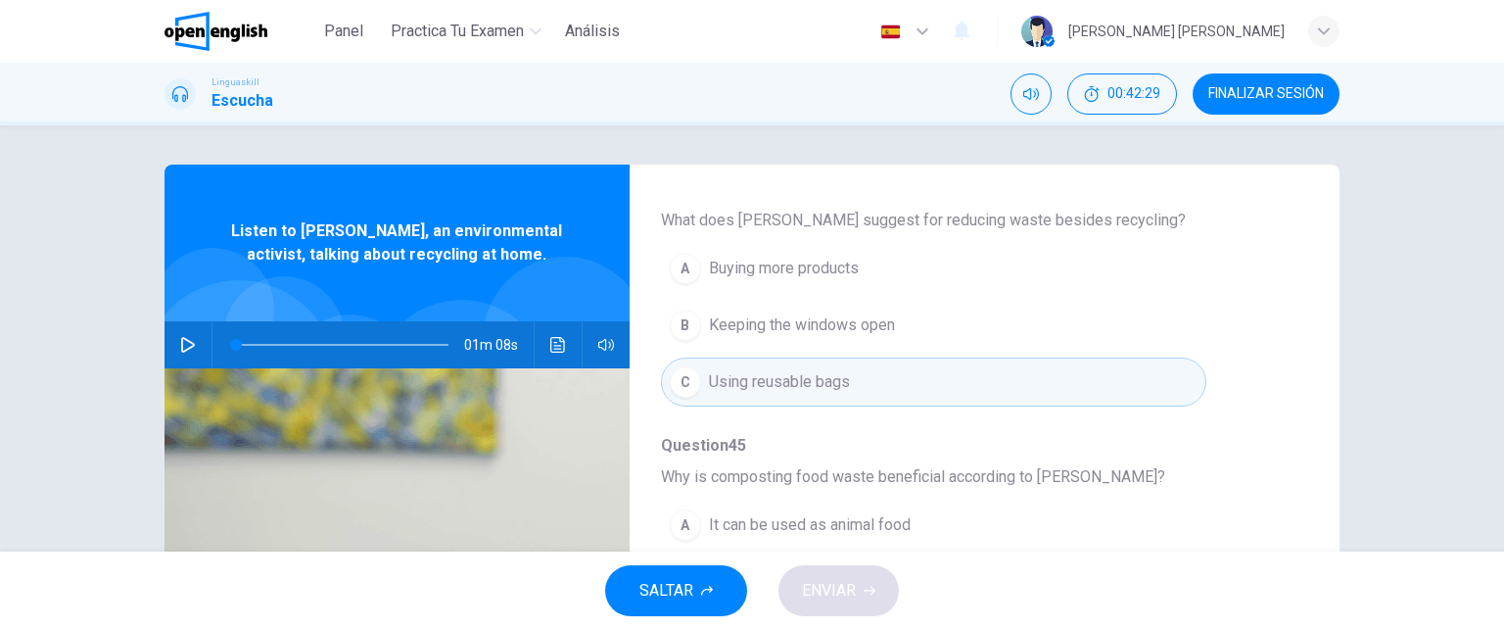
drag, startPoint x: 1492, startPoint y: 243, endPoint x: 1496, endPoint y: 344, distance: 100.9
click at [1496, 344] on div "Question 42 - 46 For these questions, choose the correct answer. On a real test…" at bounding box center [752, 338] width 1504 height 426
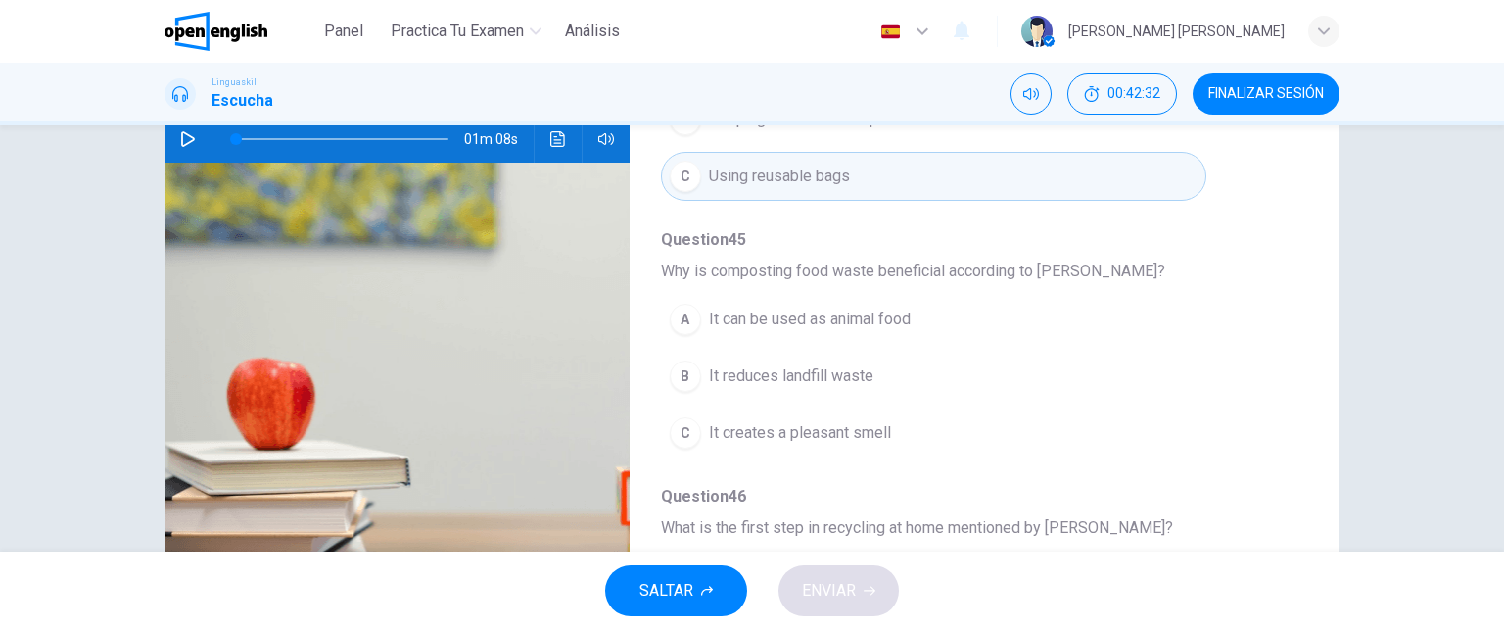
scroll to position [212, 0]
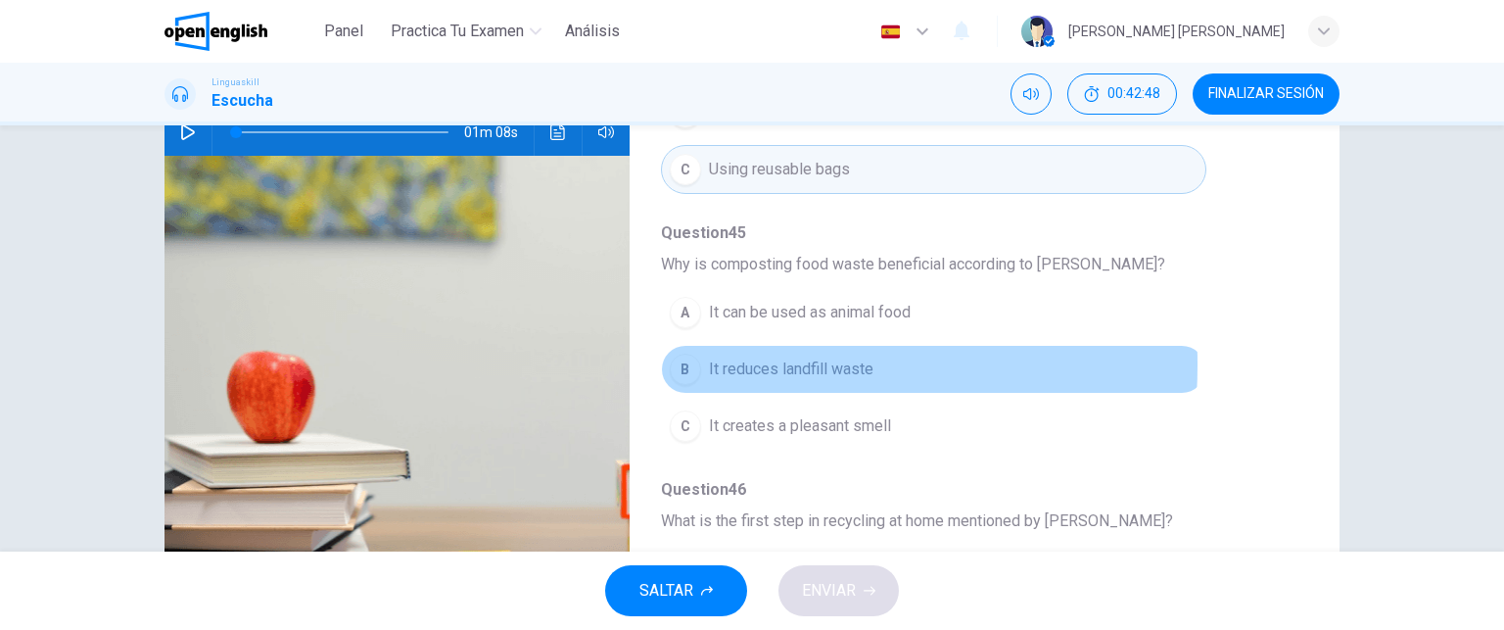
click at [681, 359] on div "B" at bounding box center [685, 368] width 31 height 31
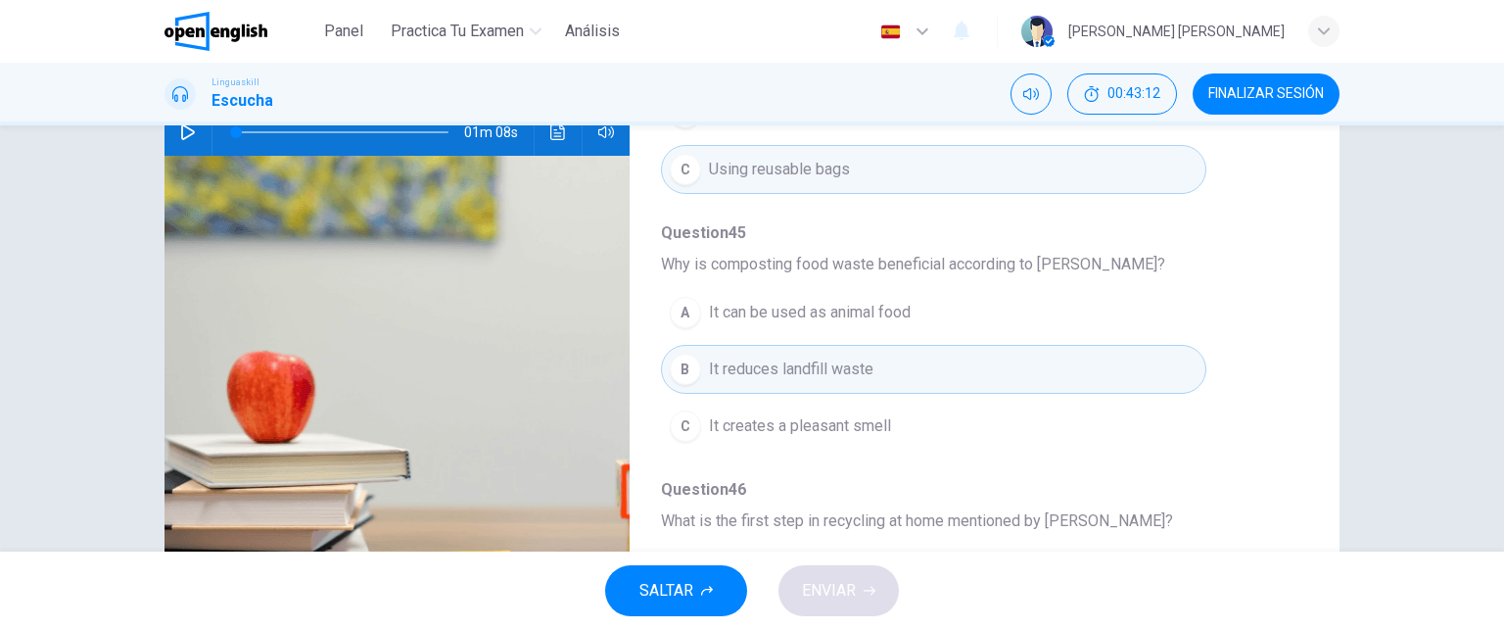
drag, startPoint x: 1288, startPoint y: 340, endPoint x: 1301, endPoint y: 452, distance: 113.3
click at [1301, 452] on div "Question 42 - 46 For these questions, choose the correct answer. On a real test…" at bounding box center [969, 292] width 678 height 618
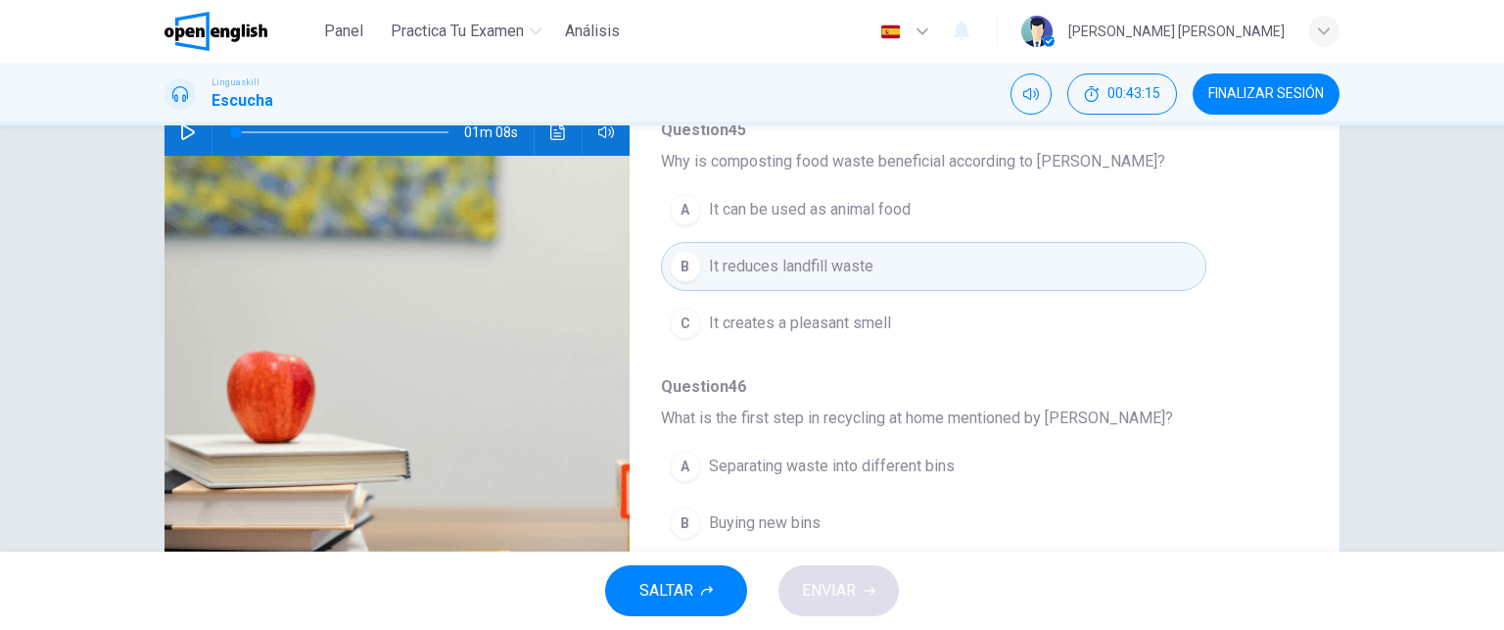
drag, startPoint x: 1305, startPoint y: 435, endPoint x: 1310, endPoint y: 534, distance: 99.0
click at [1310, 534] on div "Question 42 - 46 For these questions, choose the correct answer. On a real test…" at bounding box center [751, 292] width 1175 height 680
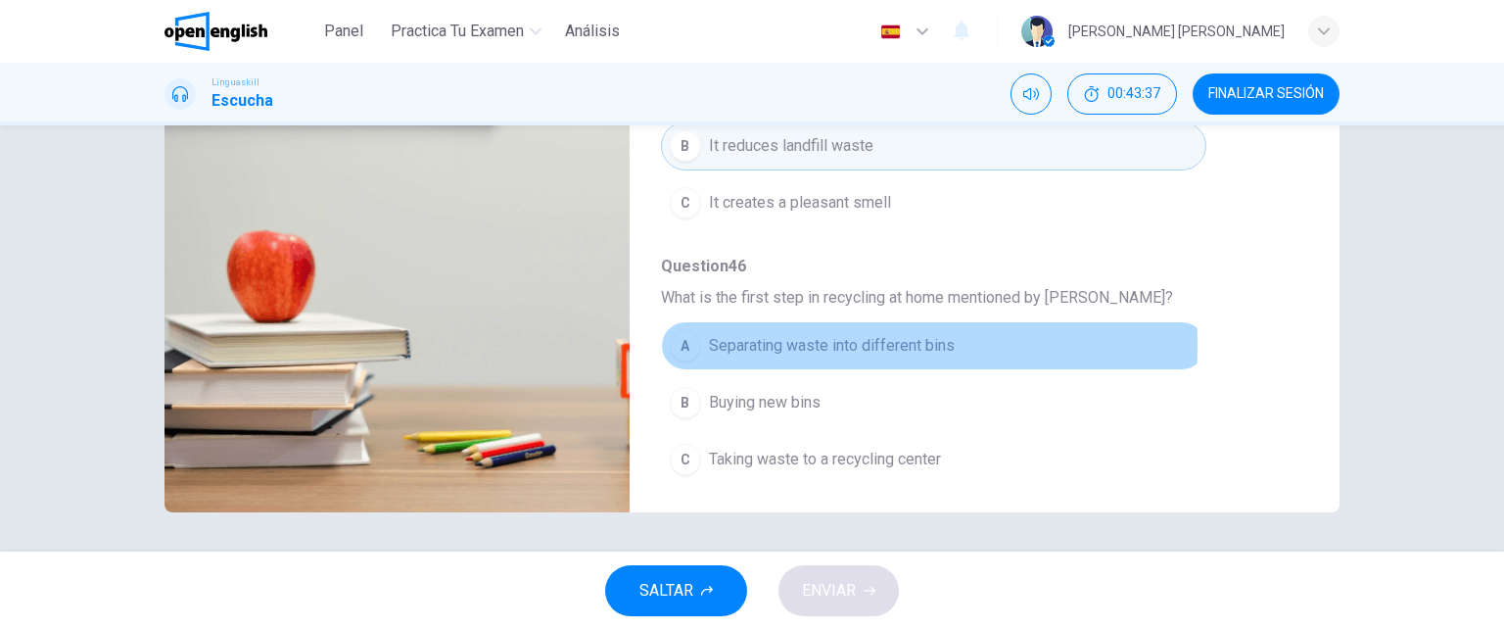
click at [676, 339] on div "A" at bounding box center [685, 345] width 31 height 31
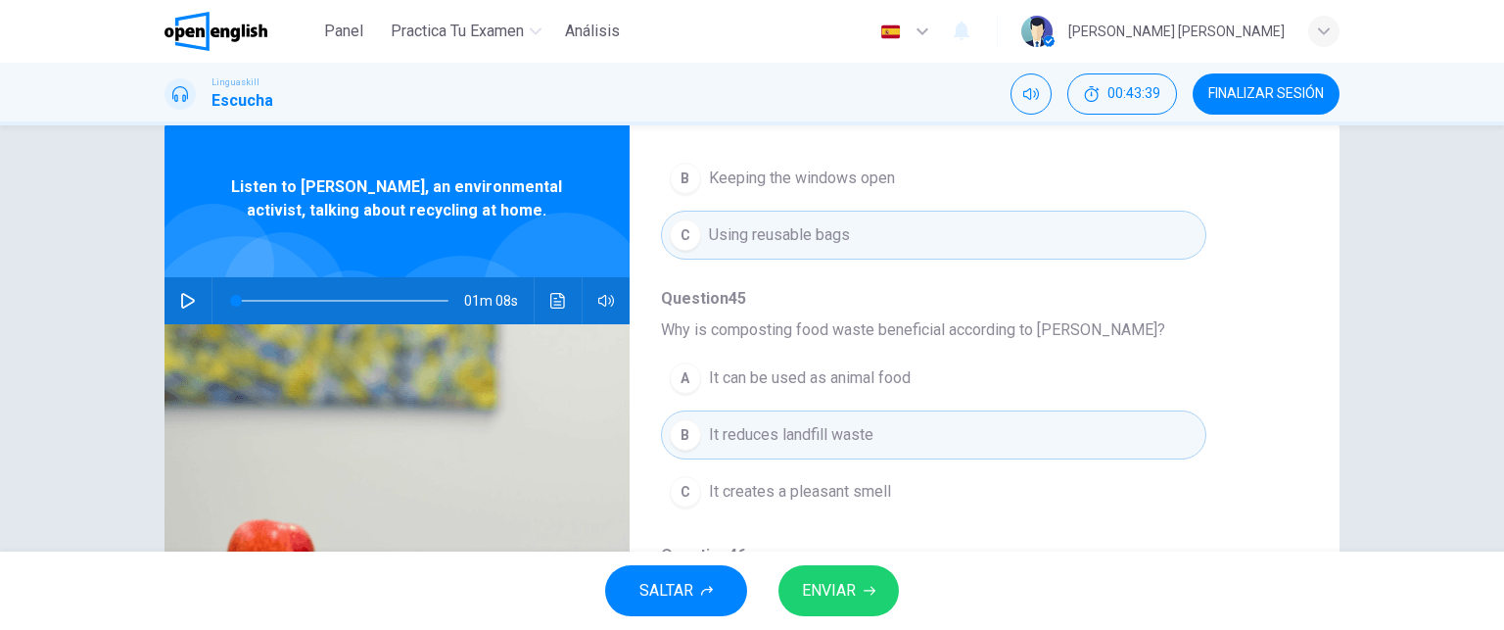
scroll to position [0, 0]
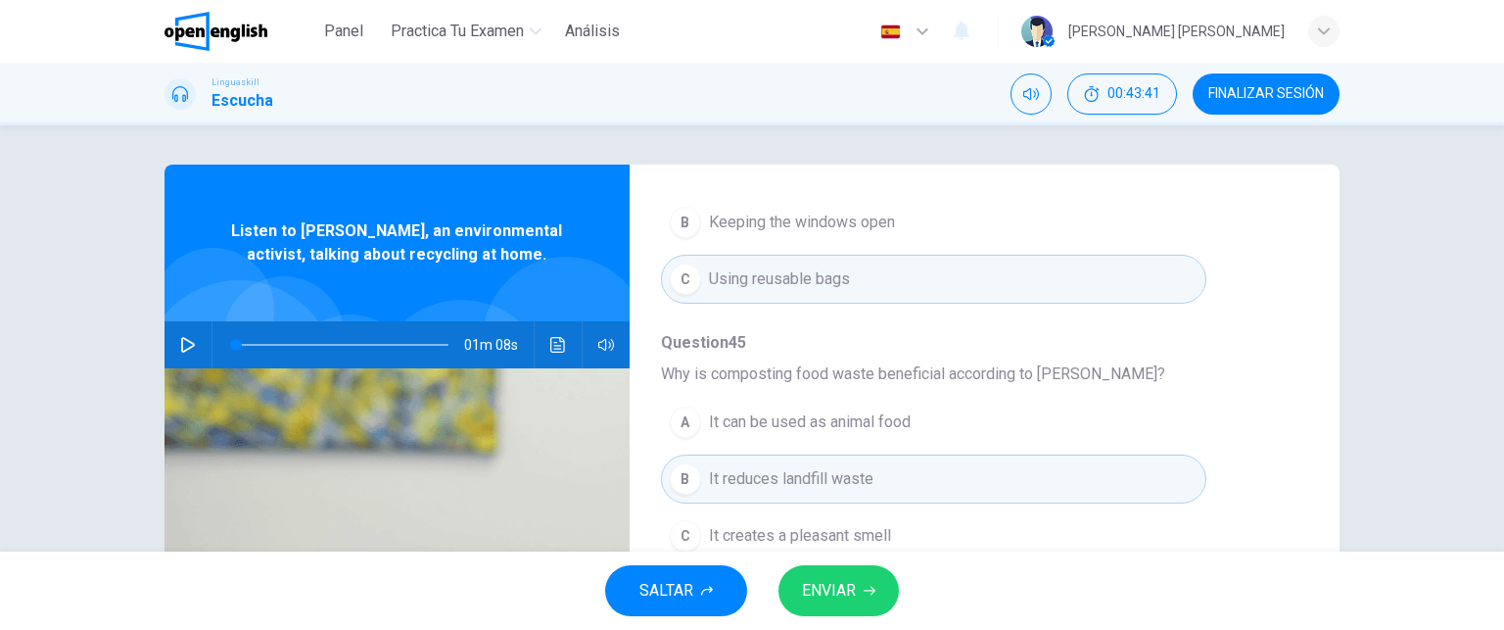
click at [184, 340] on icon "button" at bounding box center [188, 345] width 16 height 16
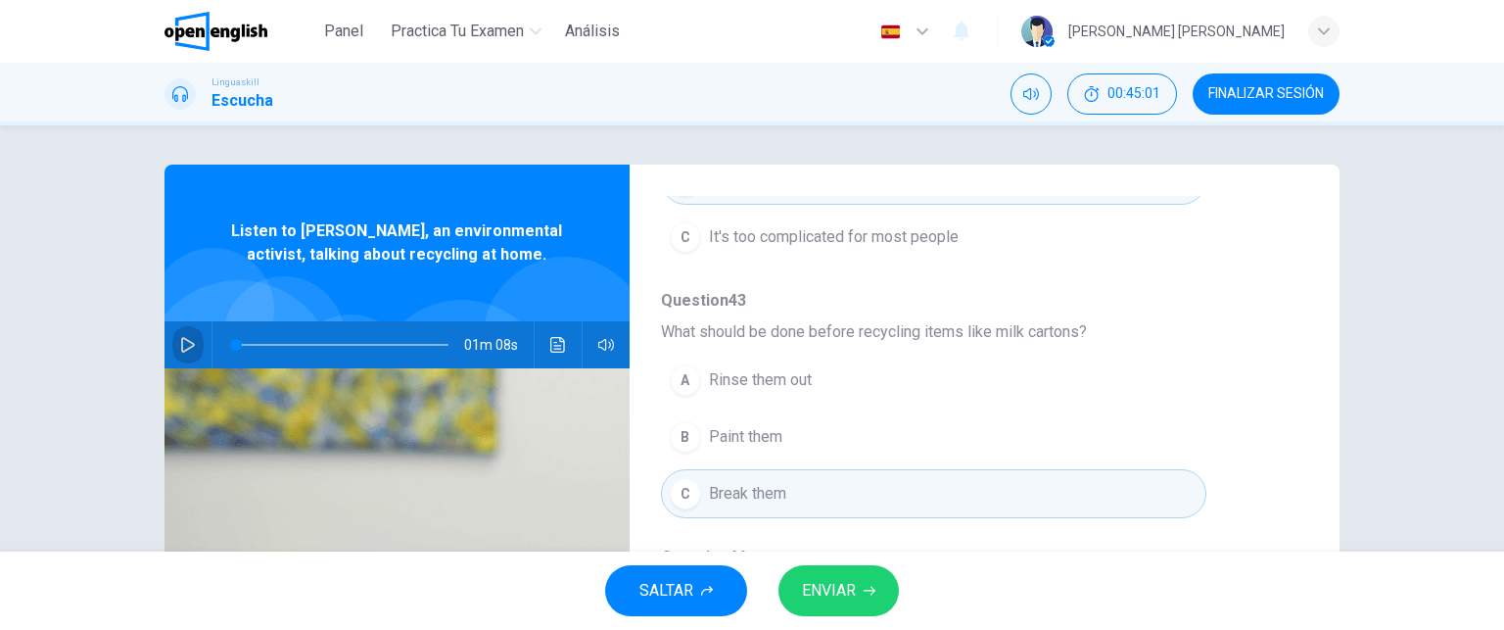
click at [186, 340] on icon "button" at bounding box center [188, 345] width 16 height 16
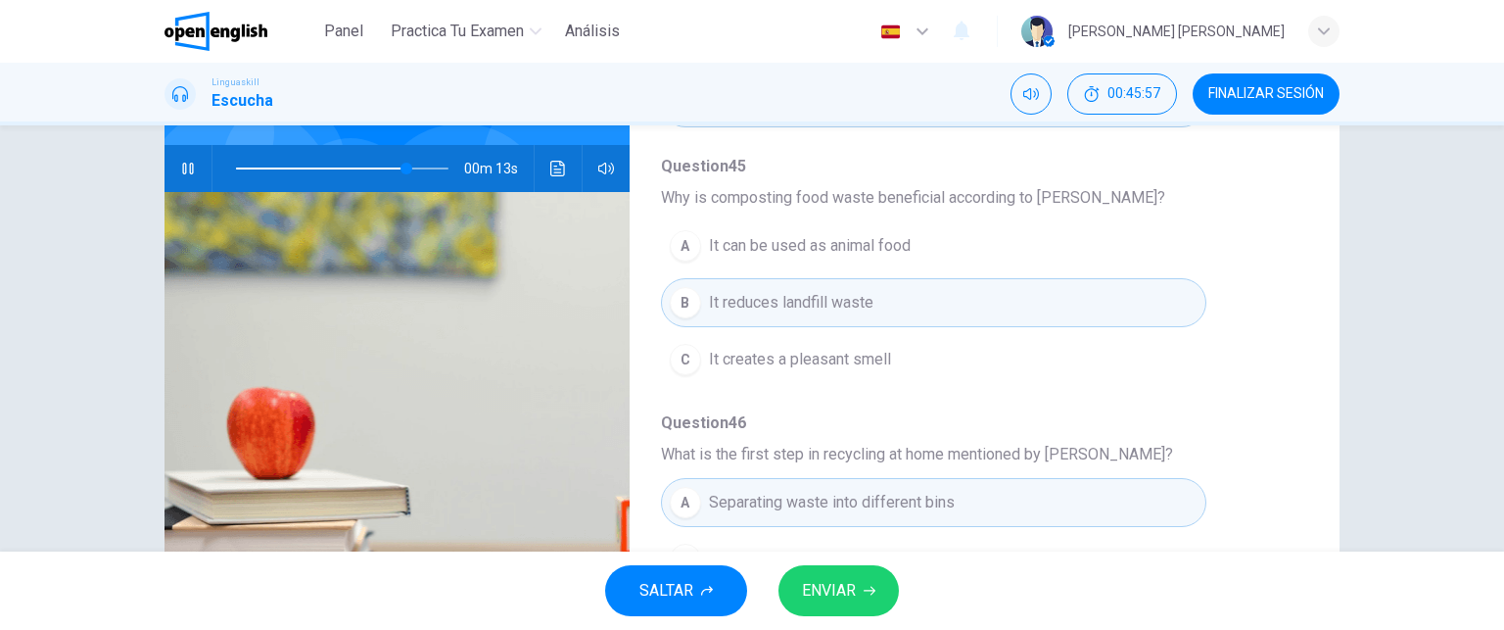
scroll to position [333, 0]
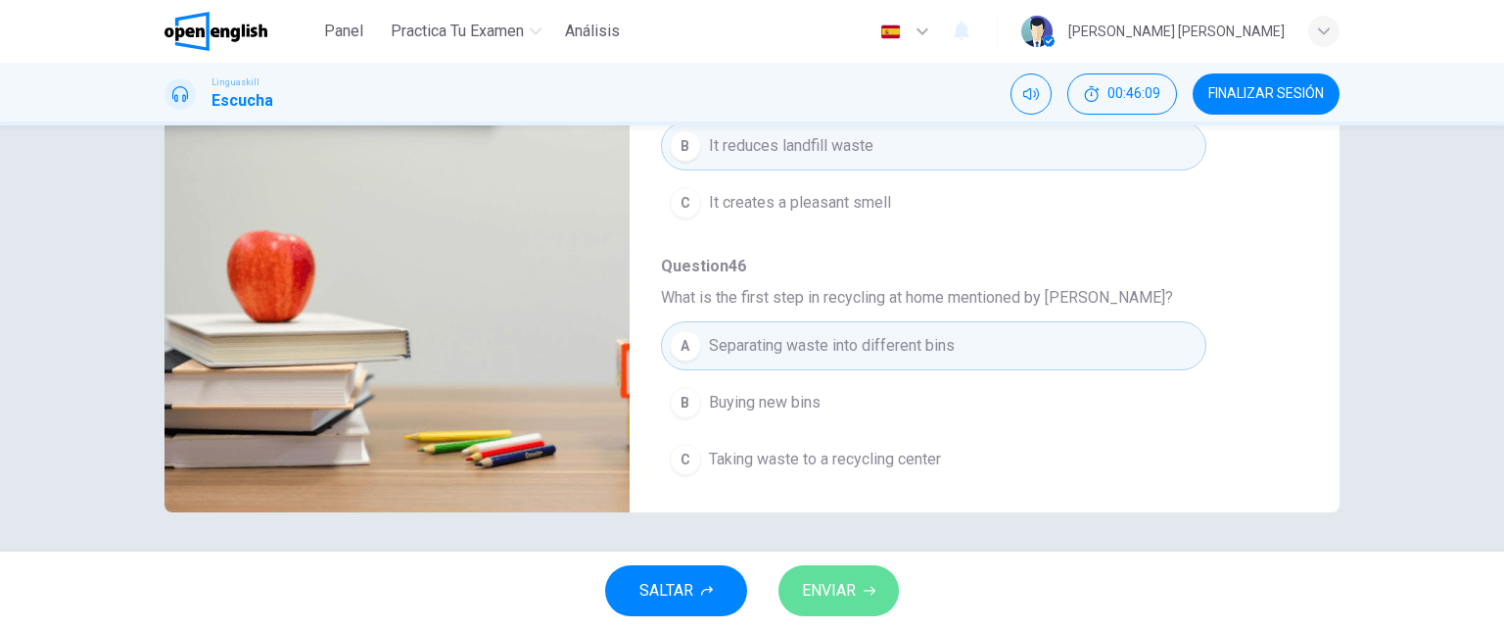
click at [857, 590] on button "ENVIAR" at bounding box center [838, 590] width 120 height 51
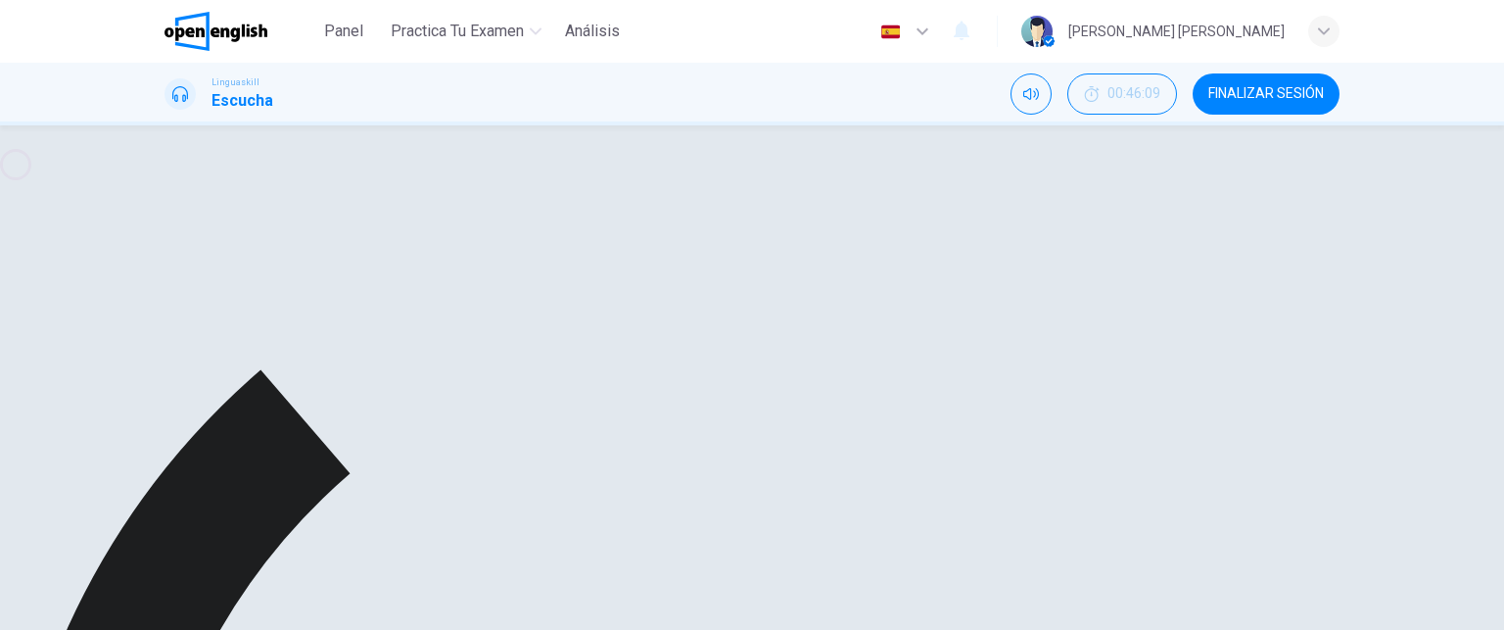
type input "*"
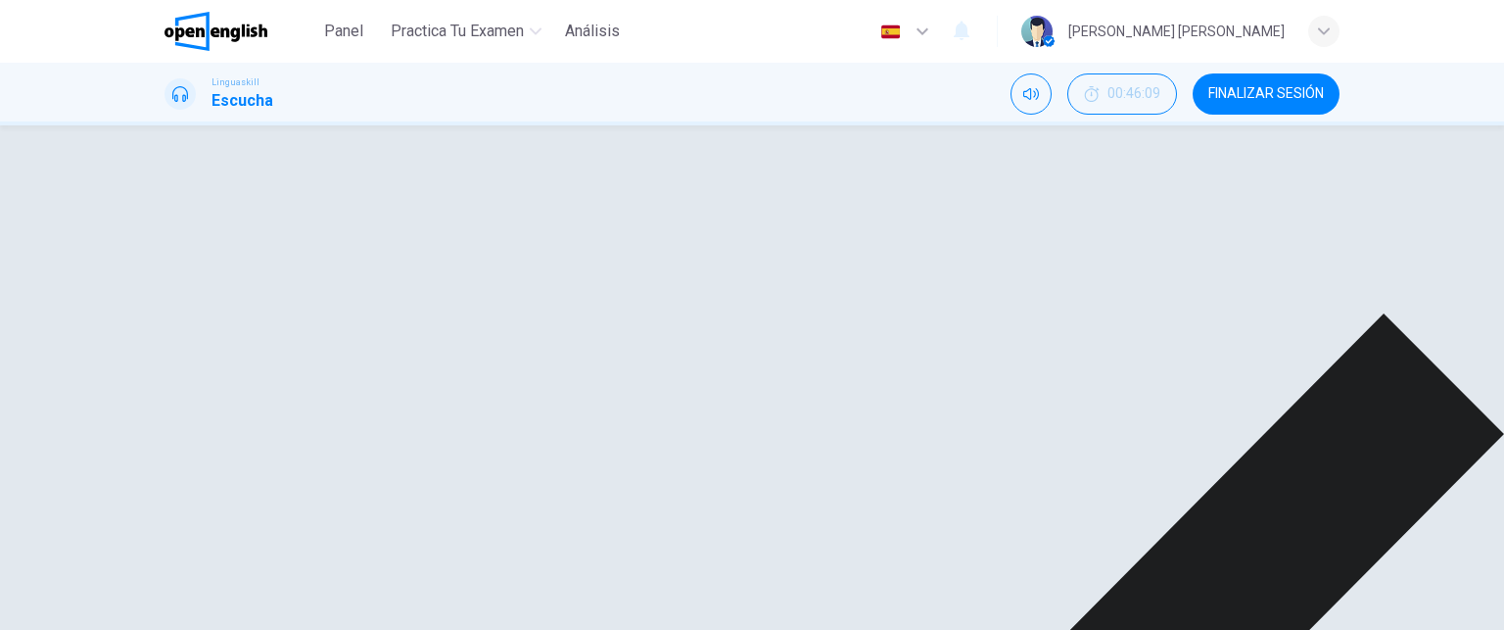
scroll to position [838, 0]
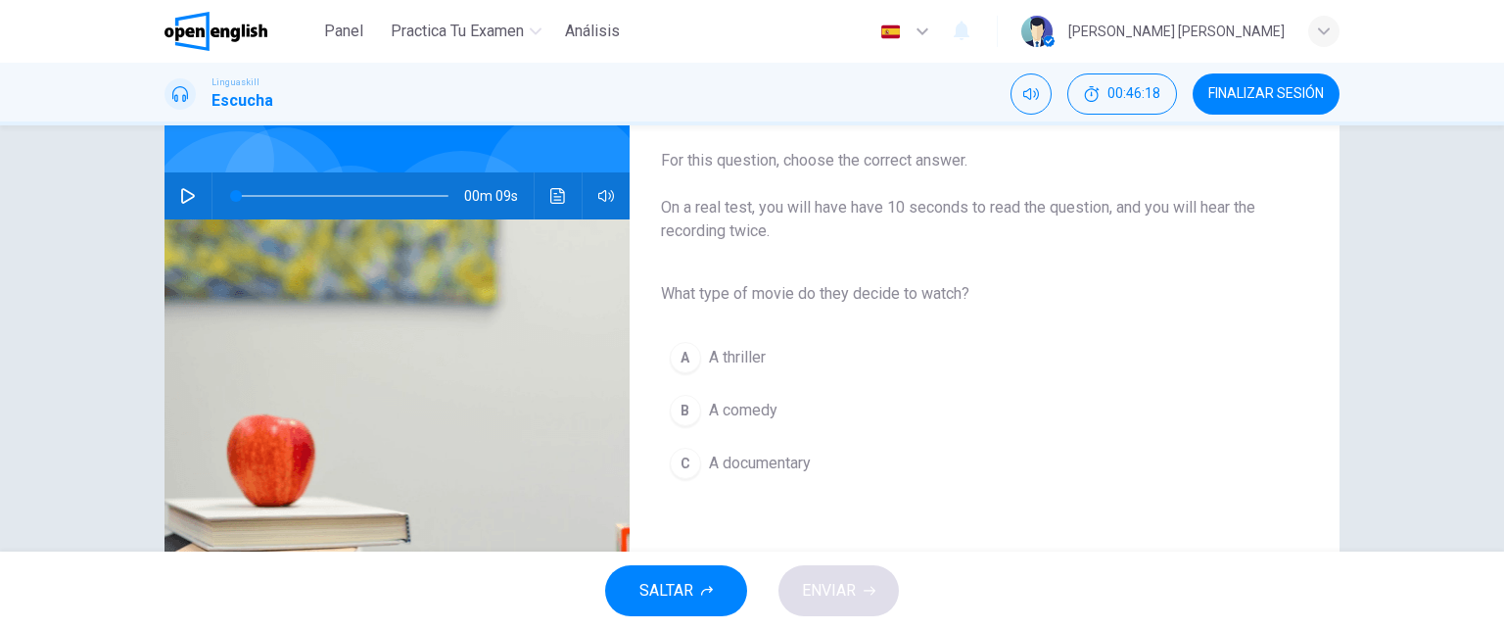
scroll to position [151, 0]
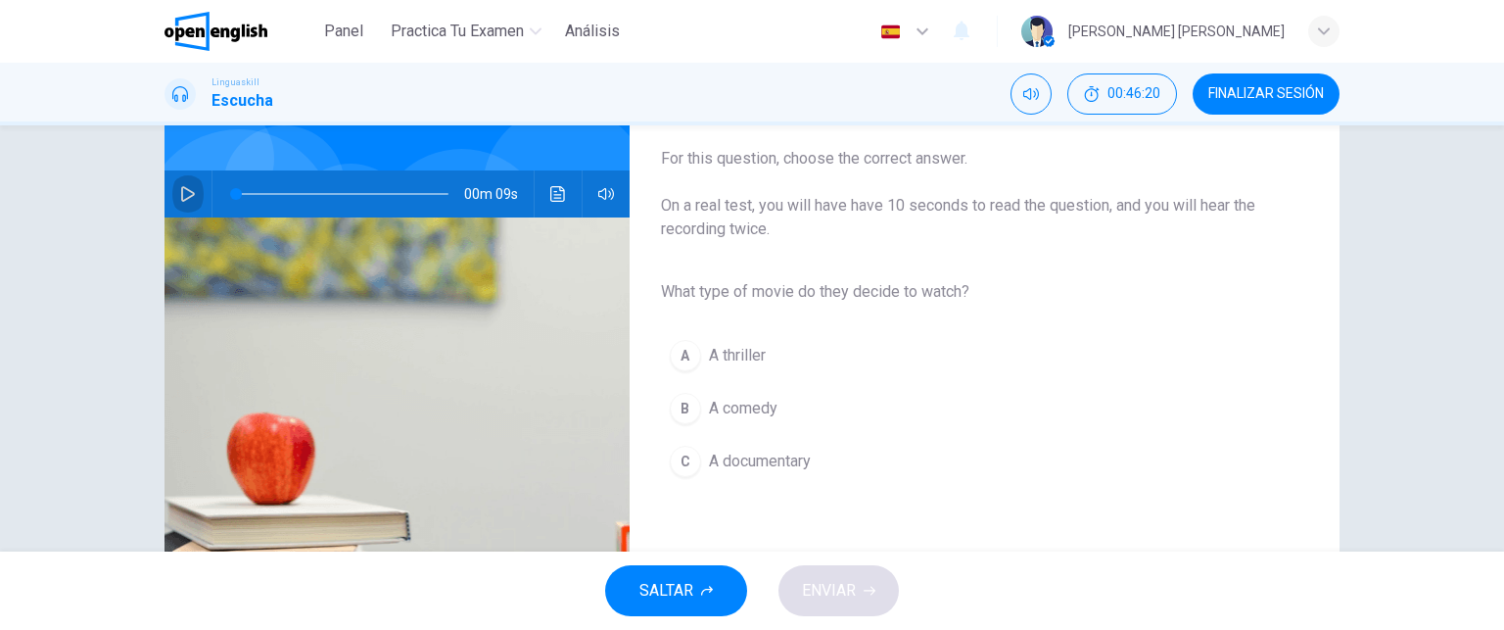
click at [181, 186] on icon "button" at bounding box center [188, 194] width 14 height 16
click at [675, 406] on div "B" at bounding box center [685, 408] width 31 height 31
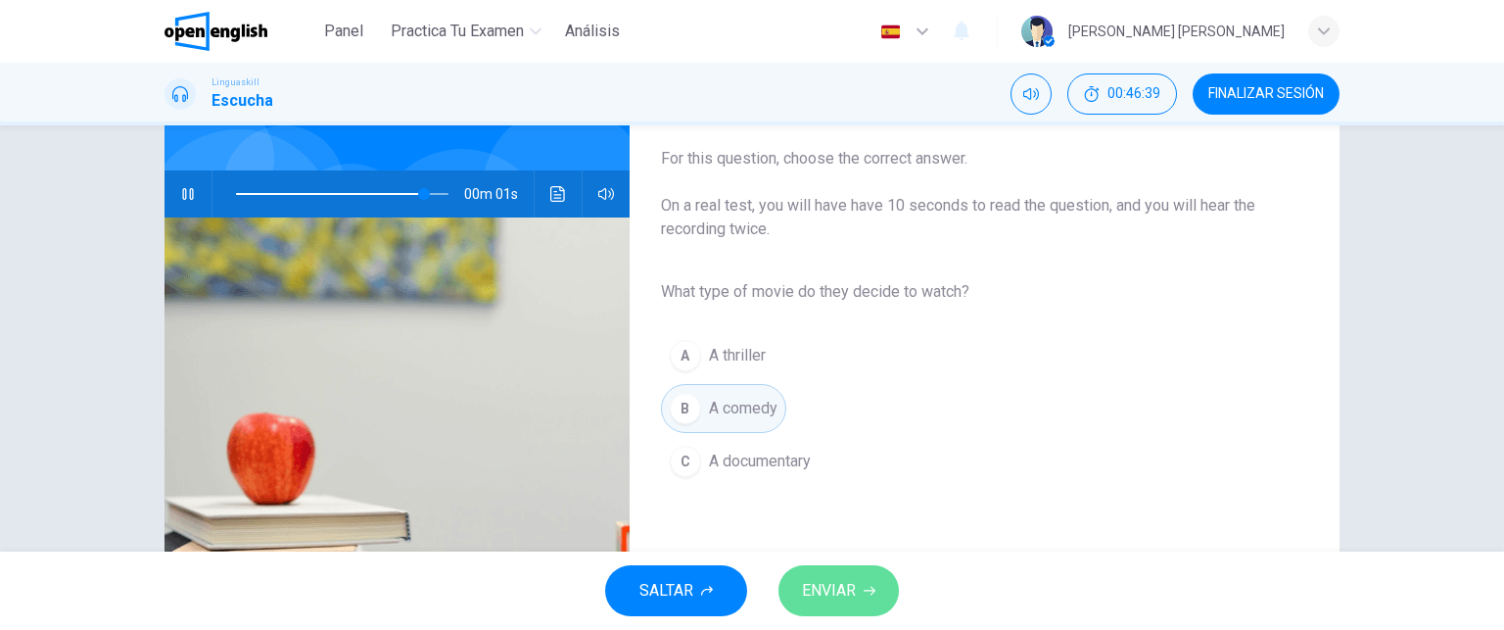
click at [824, 596] on span "ENVIAR" at bounding box center [829, 590] width 54 height 27
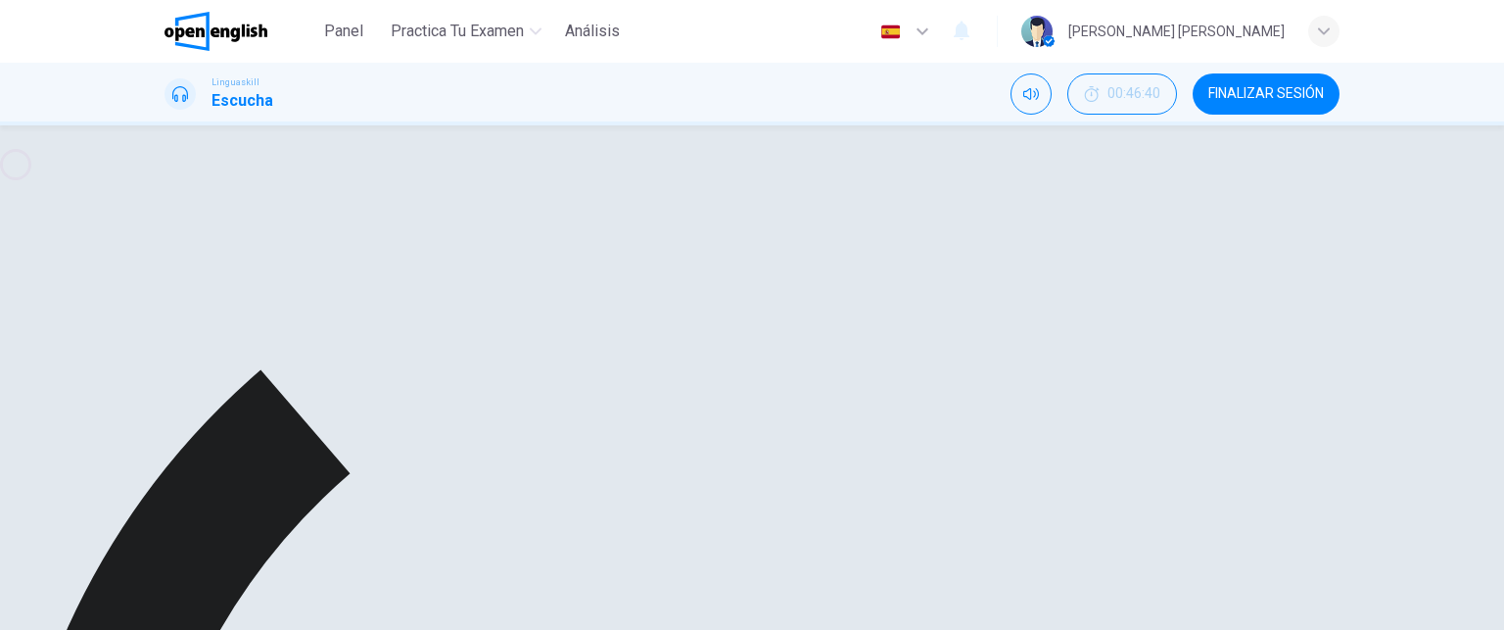
type input "*"
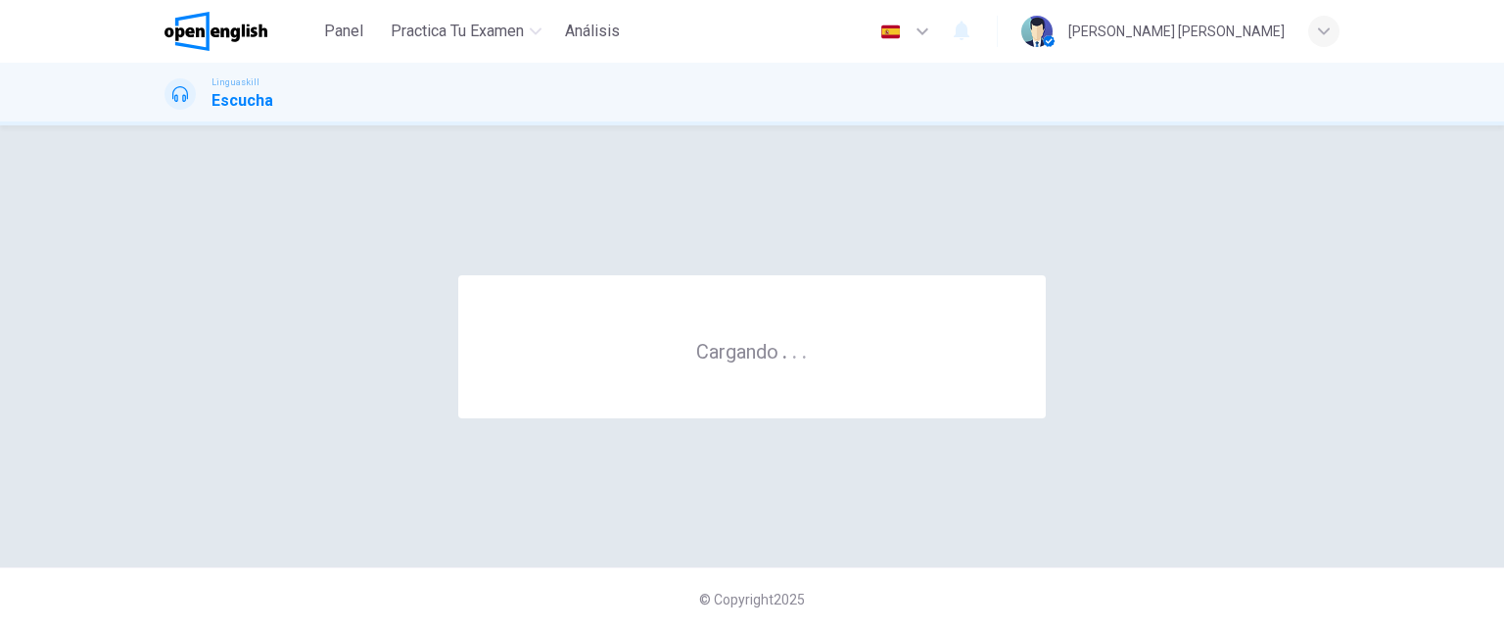
scroll to position [0, 0]
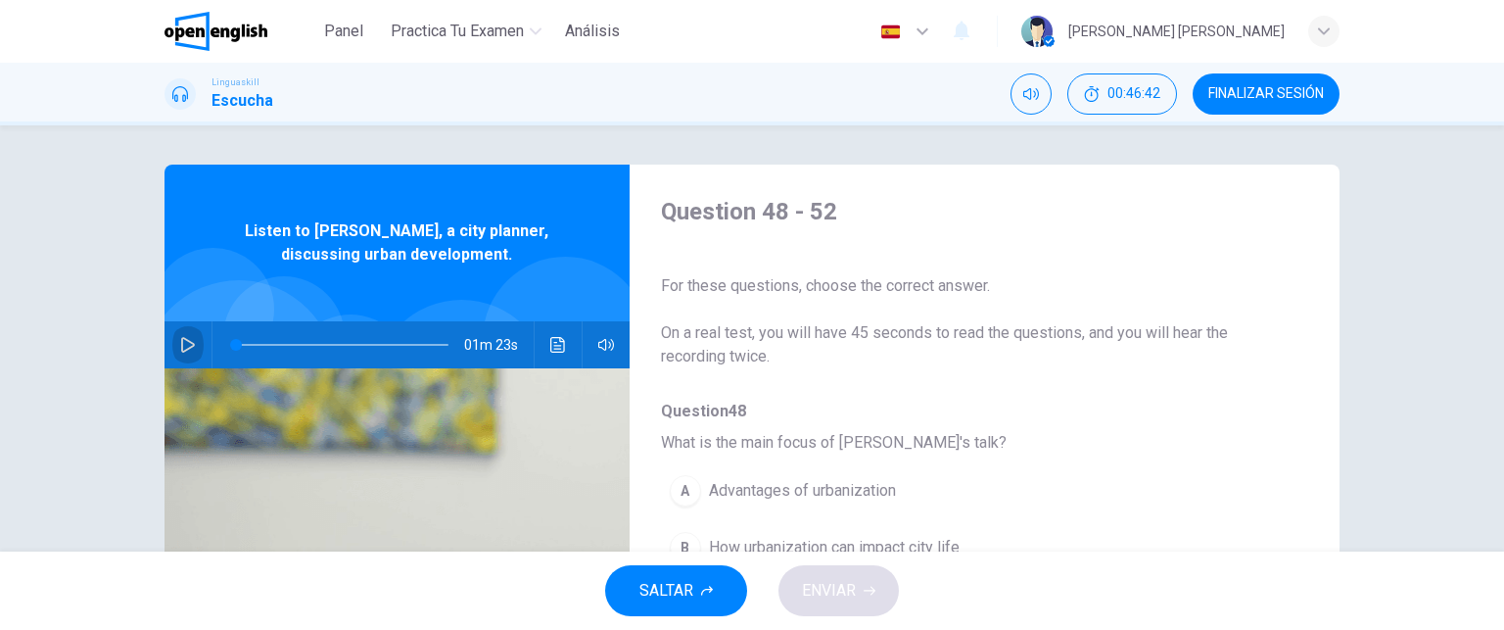
click at [186, 342] on icon "button" at bounding box center [188, 345] width 14 height 16
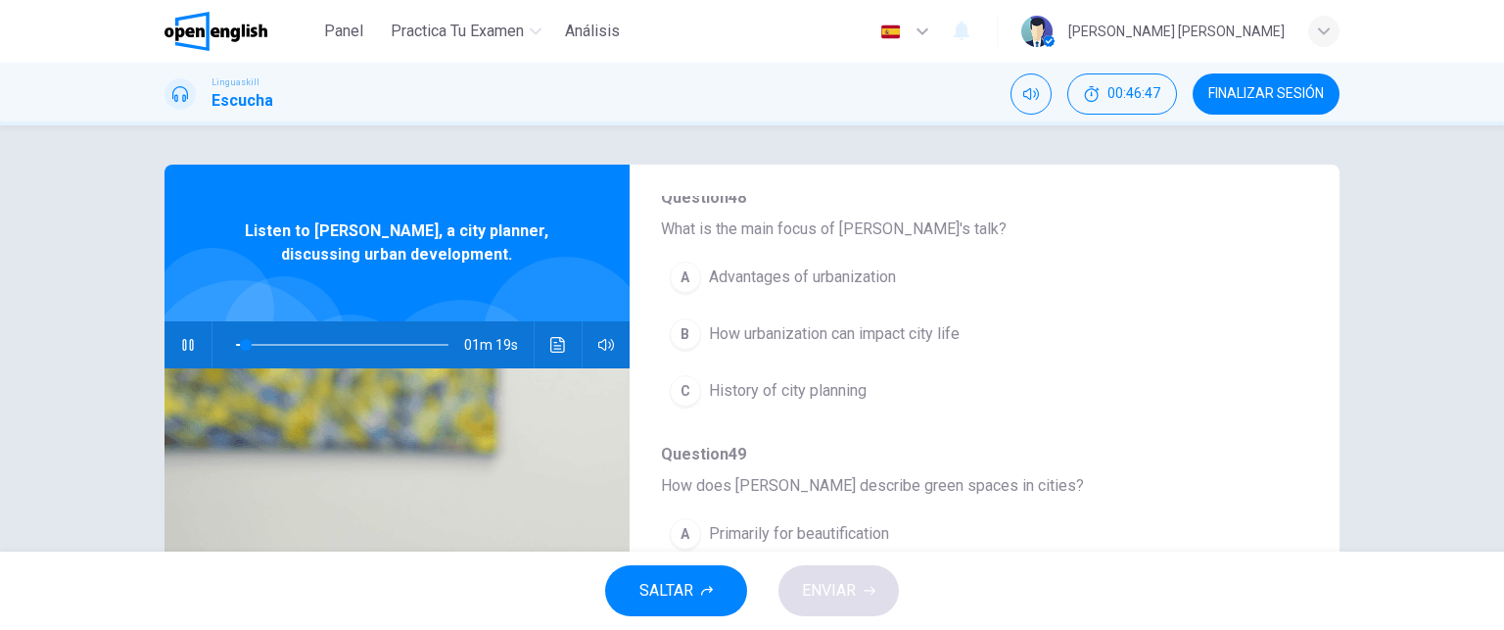
scroll to position [217, 0]
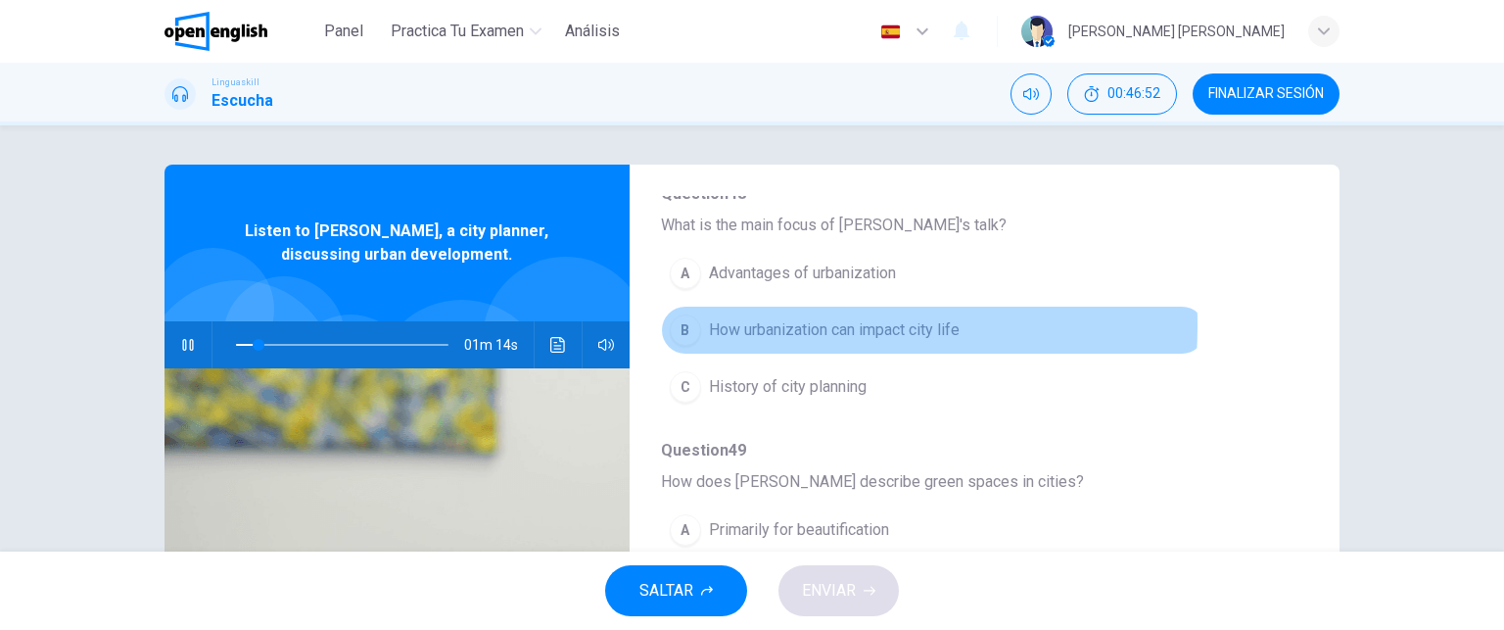
click at [694, 324] on div "B" at bounding box center [685, 329] width 31 height 31
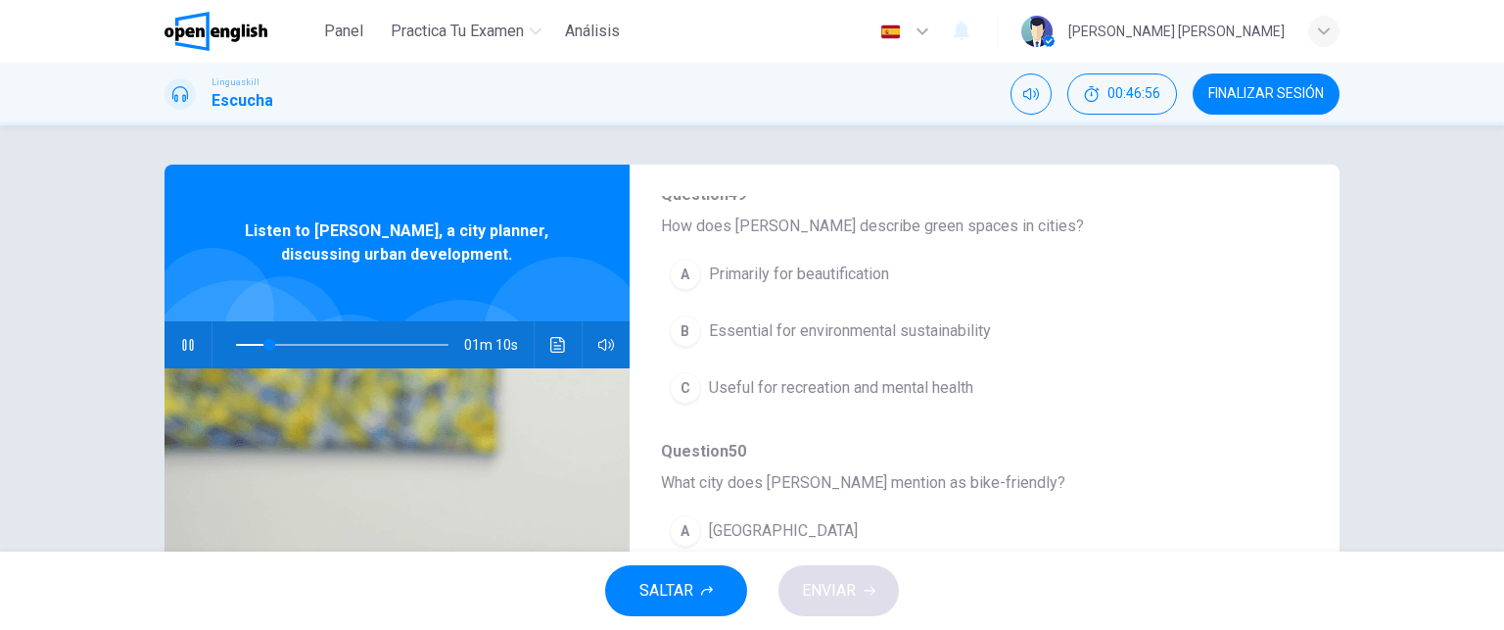
scroll to position [490, 0]
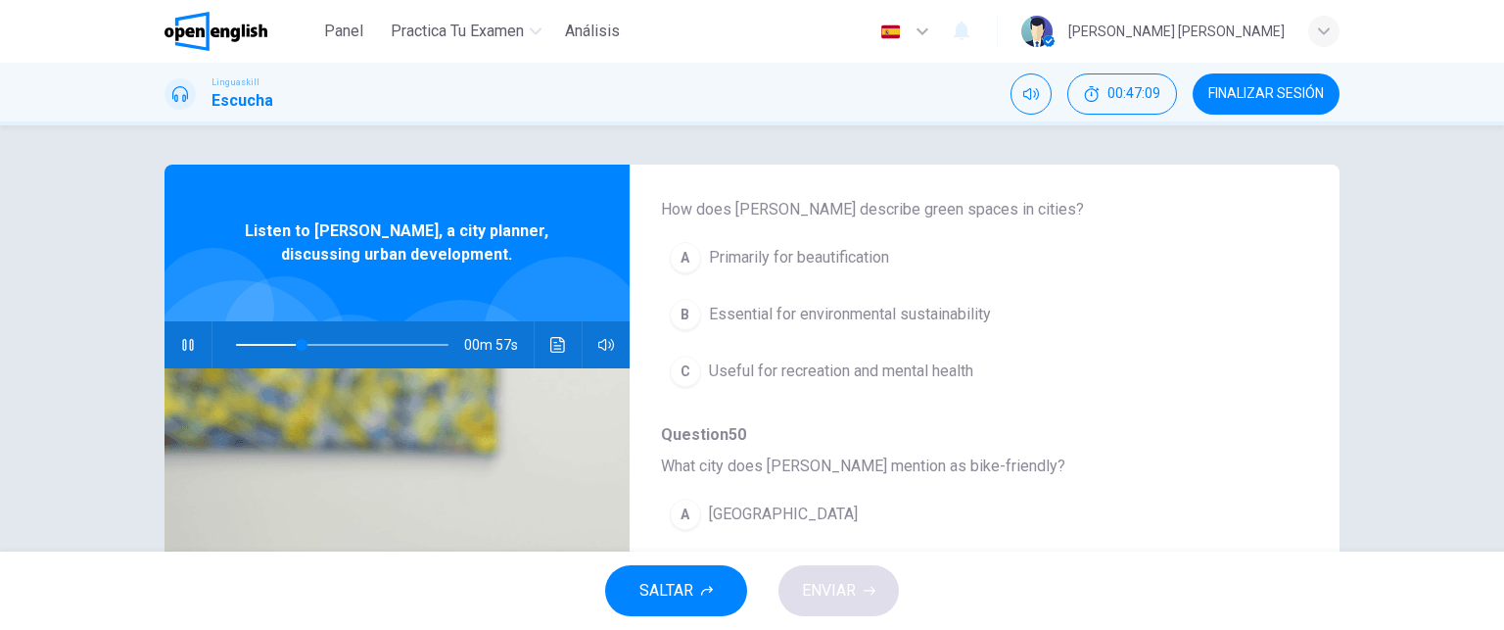
drag, startPoint x: 1303, startPoint y: 422, endPoint x: 1303, endPoint y: 482, distance: 59.7
click at [1303, 482] on div "Question 48 - 52 For these questions, choose the correct answer. On a real test…" at bounding box center [751, 504] width 1175 height 680
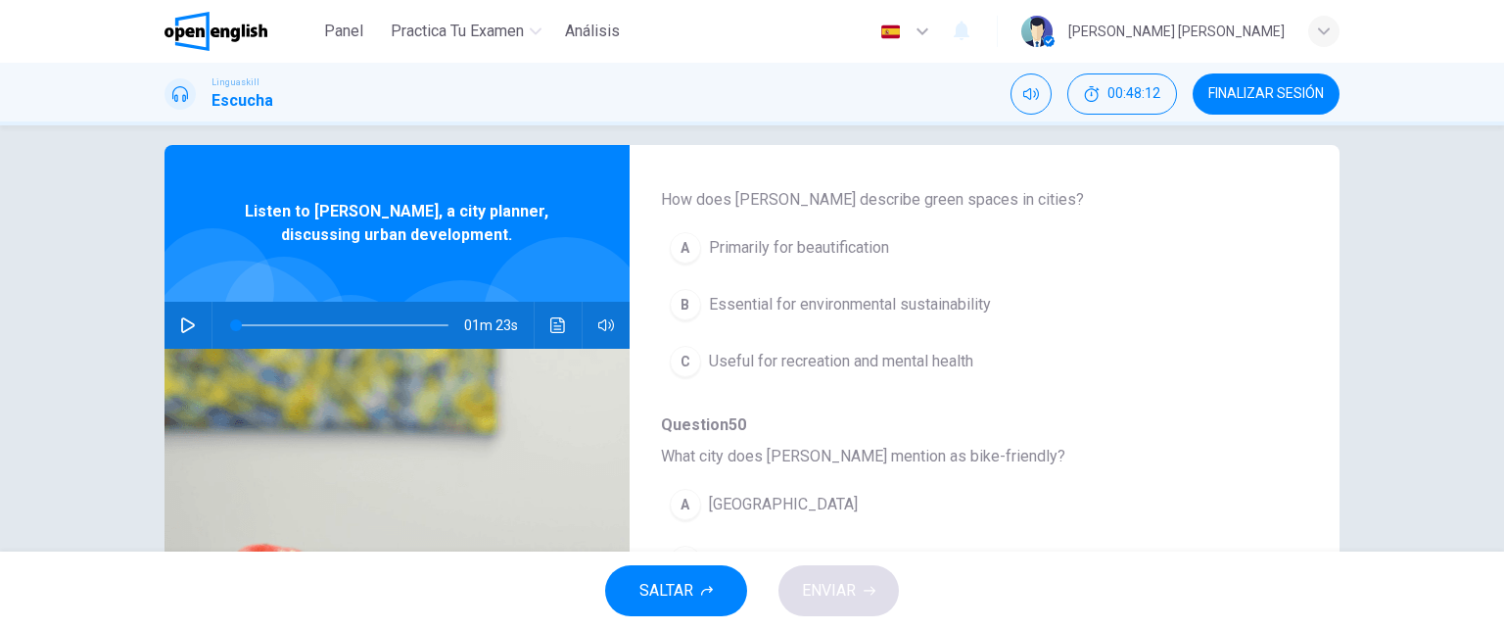
scroll to position [0, 0]
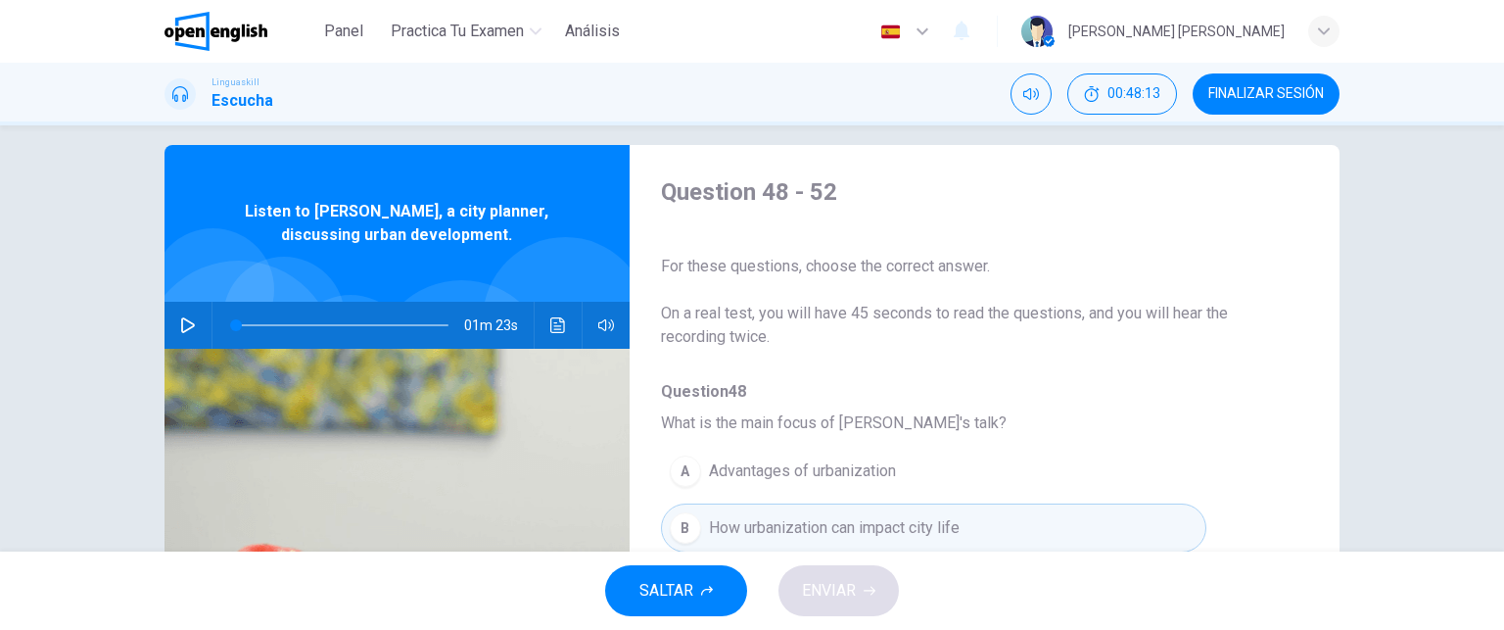
click at [181, 319] on icon "button" at bounding box center [188, 325] width 14 height 16
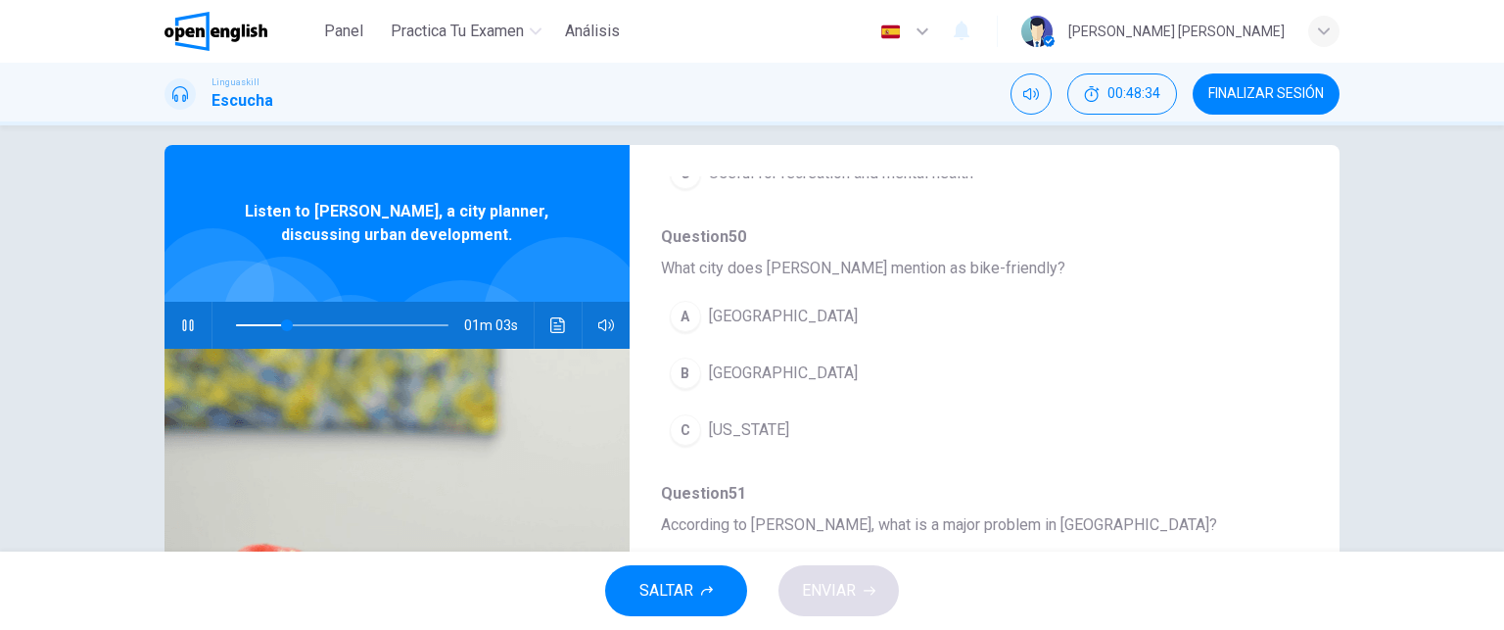
scroll to position [689, 0]
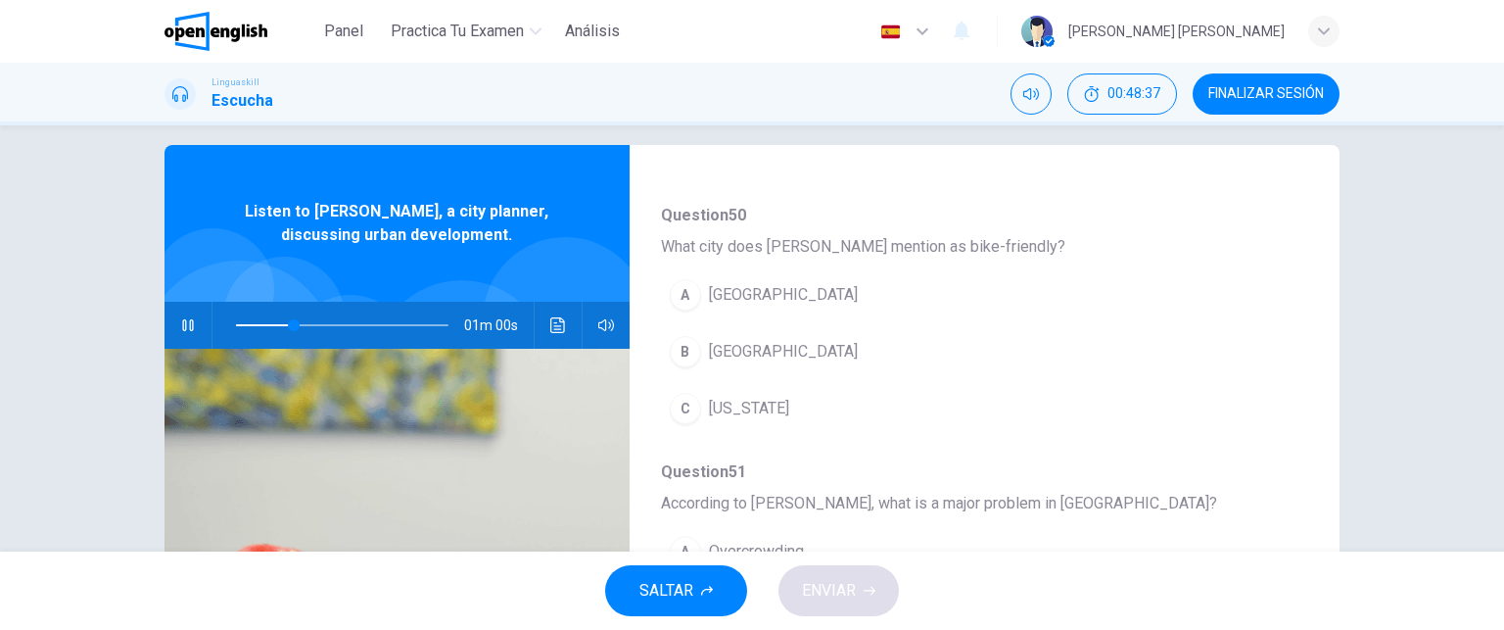
click at [1293, 573] on div "SALTAR ENVIAR" at bounding box center [752, 590] width 1504 height 78
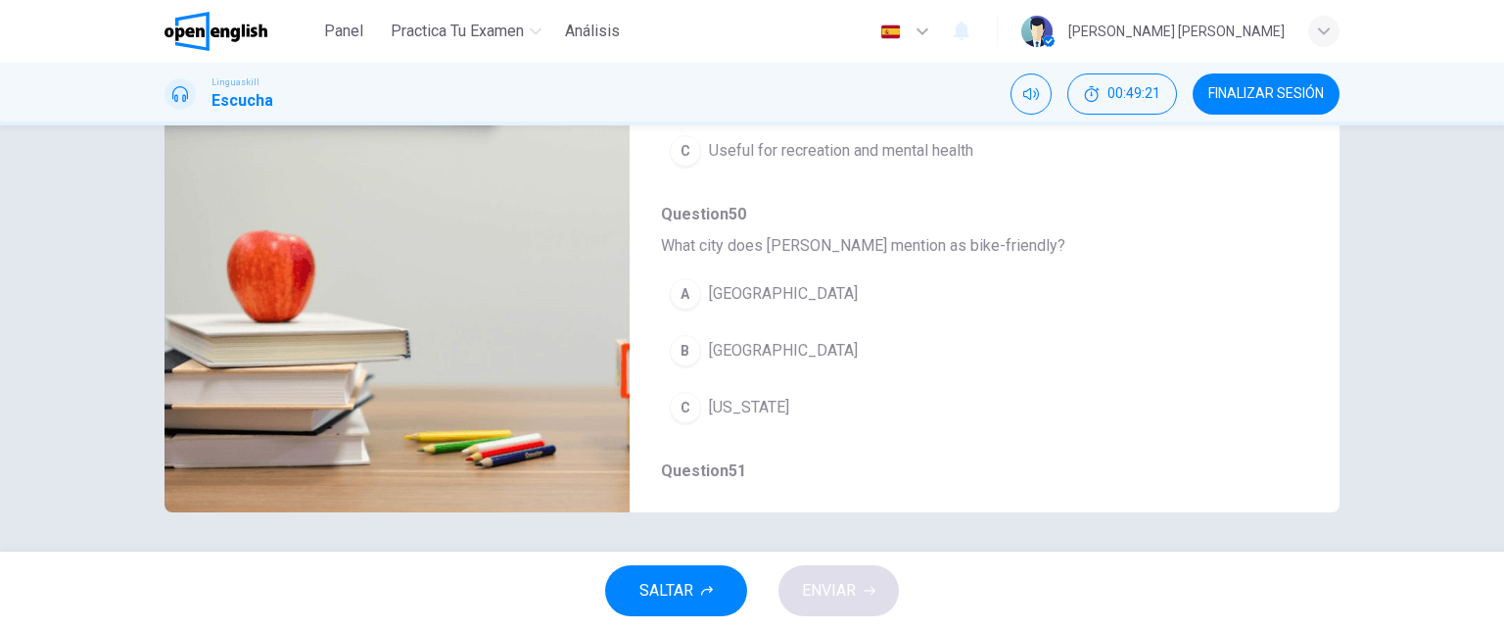
scroll to position [369, 0]
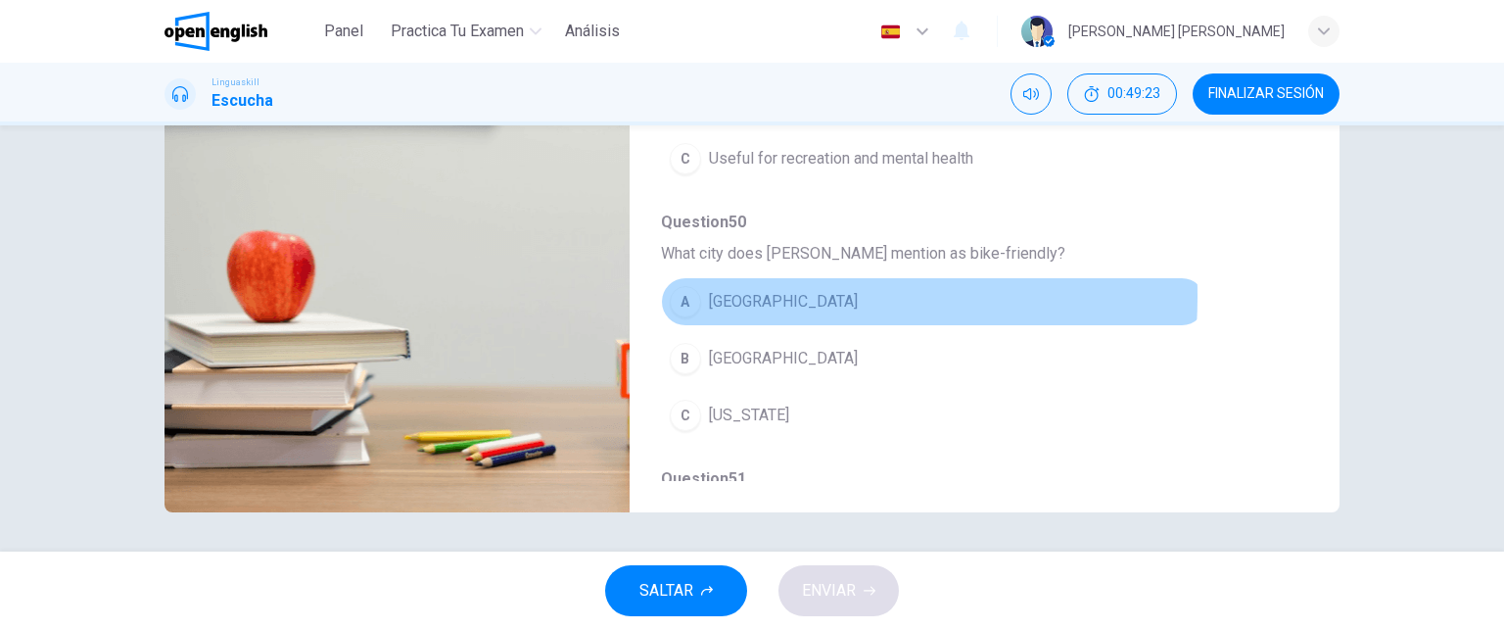
click at [678, 293] on div "A" at bounding box center [685, 301] width 31 height 31
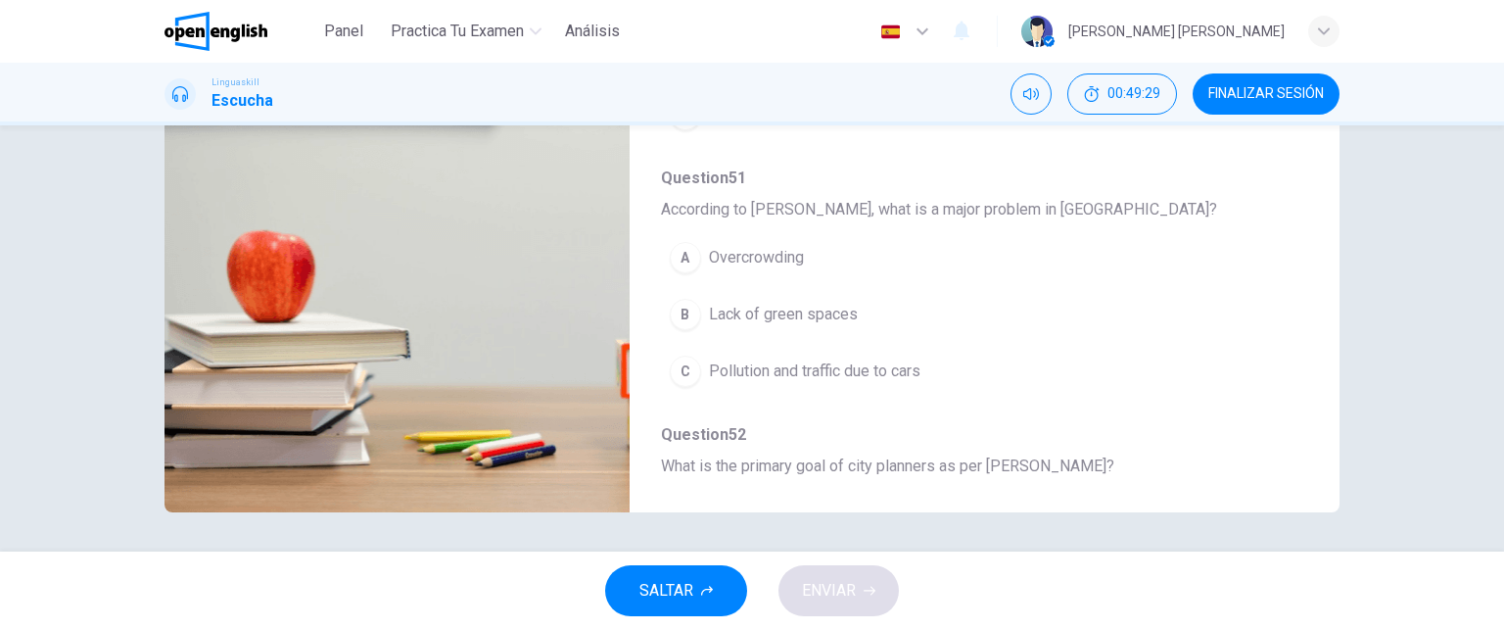
scroll to position [667, 0]
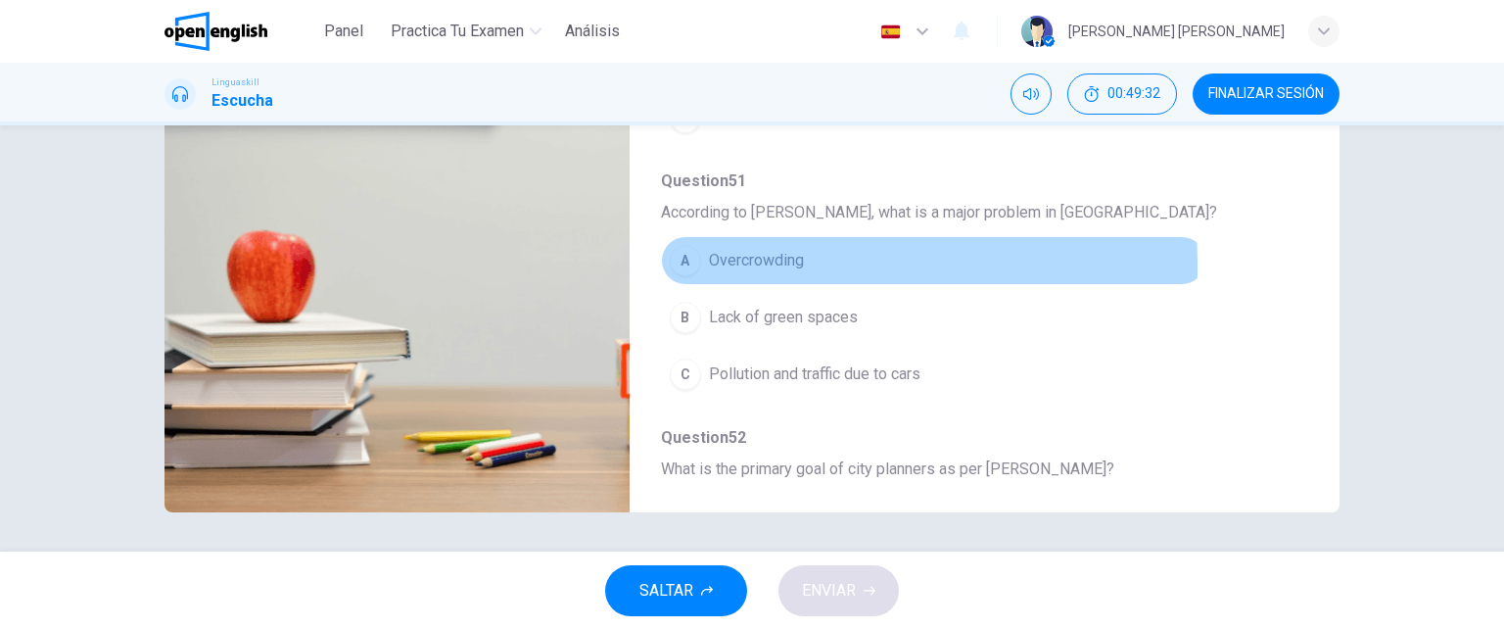
click at [677, 262] on div "A" at bounding box center [685, 260] width 31 height 31
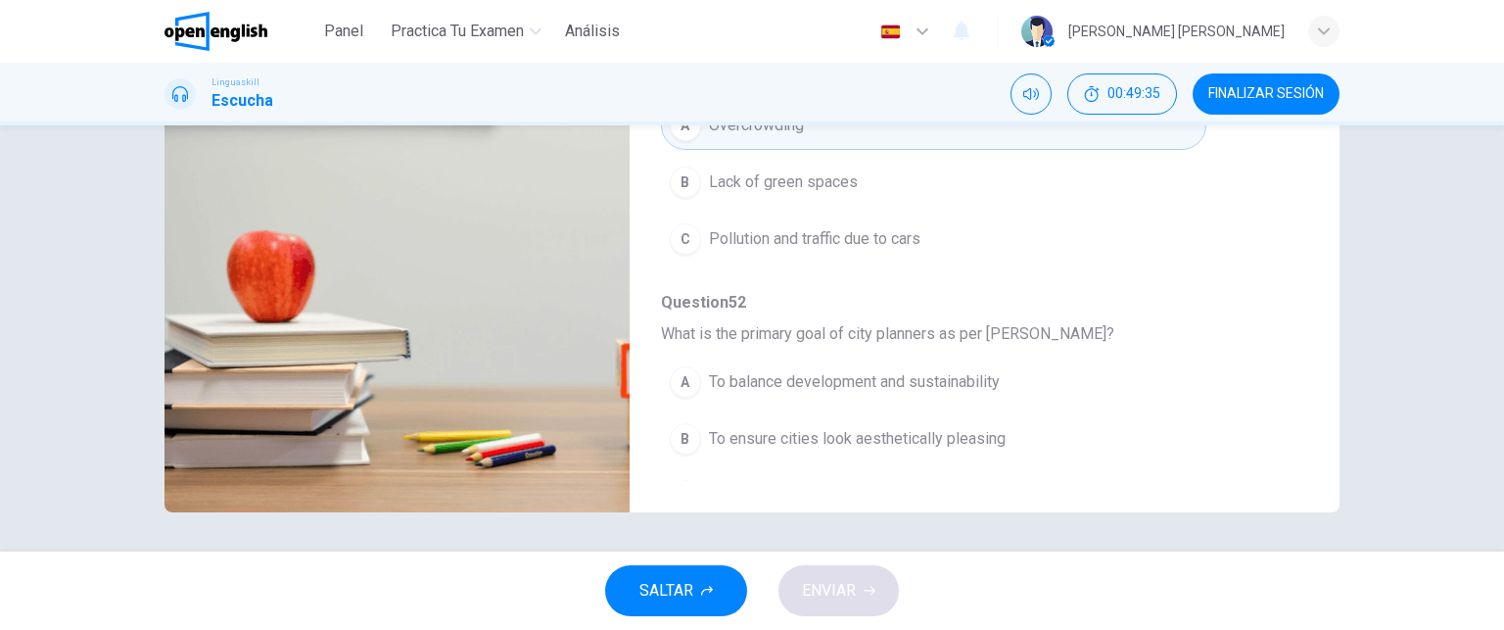
scroll to position [838, 0]
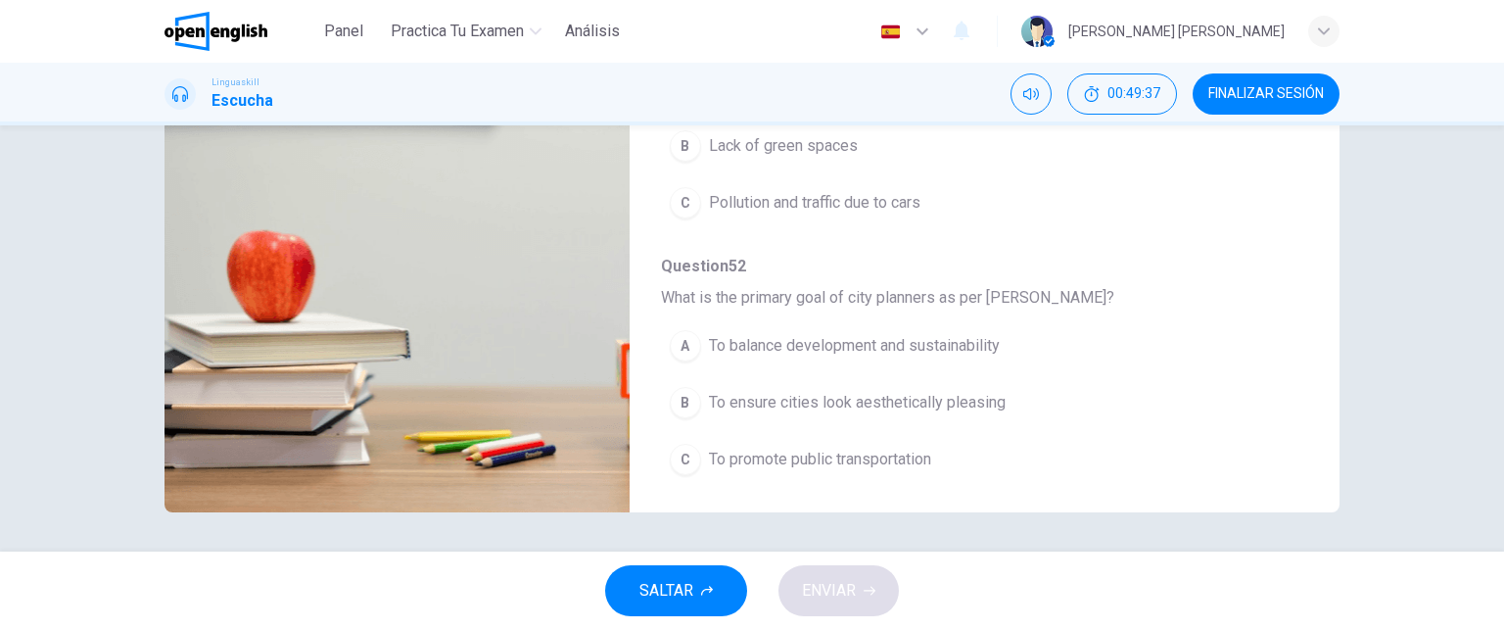
type input "*"
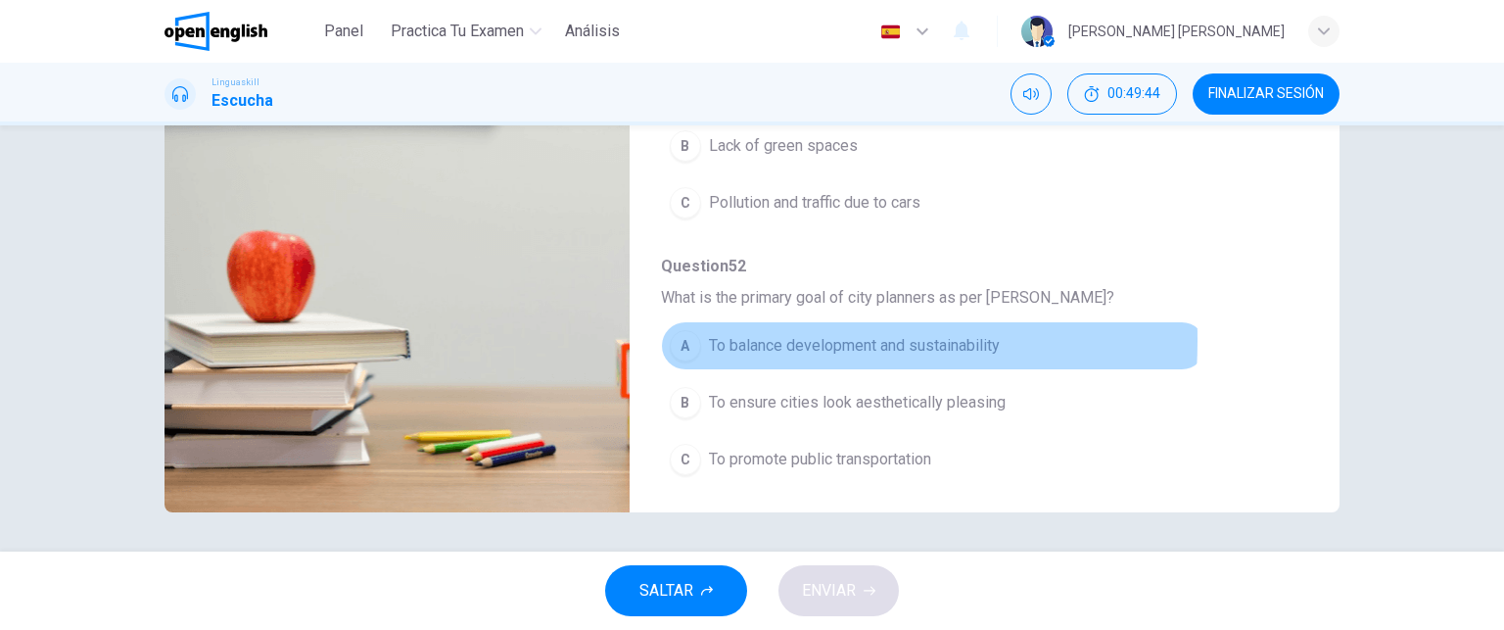
click at [686, 334] on div "A" at bounding box center [685, 345] width 31 height 31
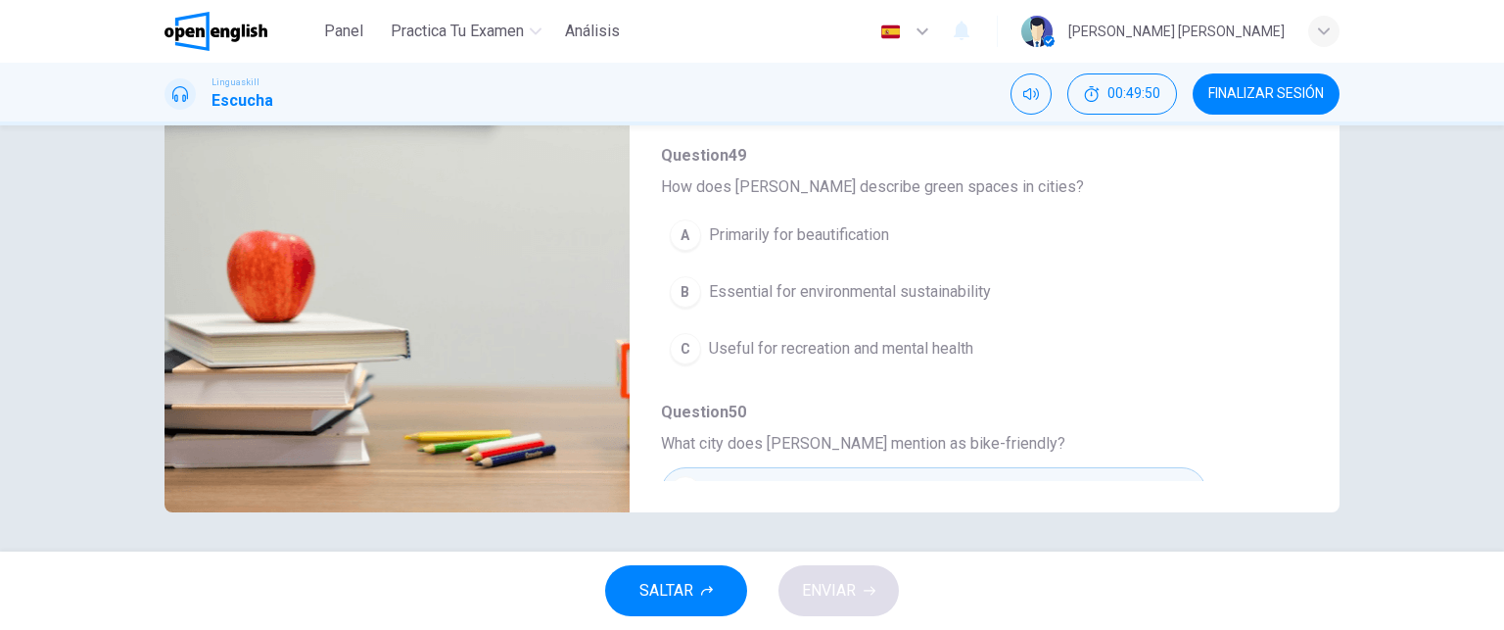
scroll to position [172, 0]
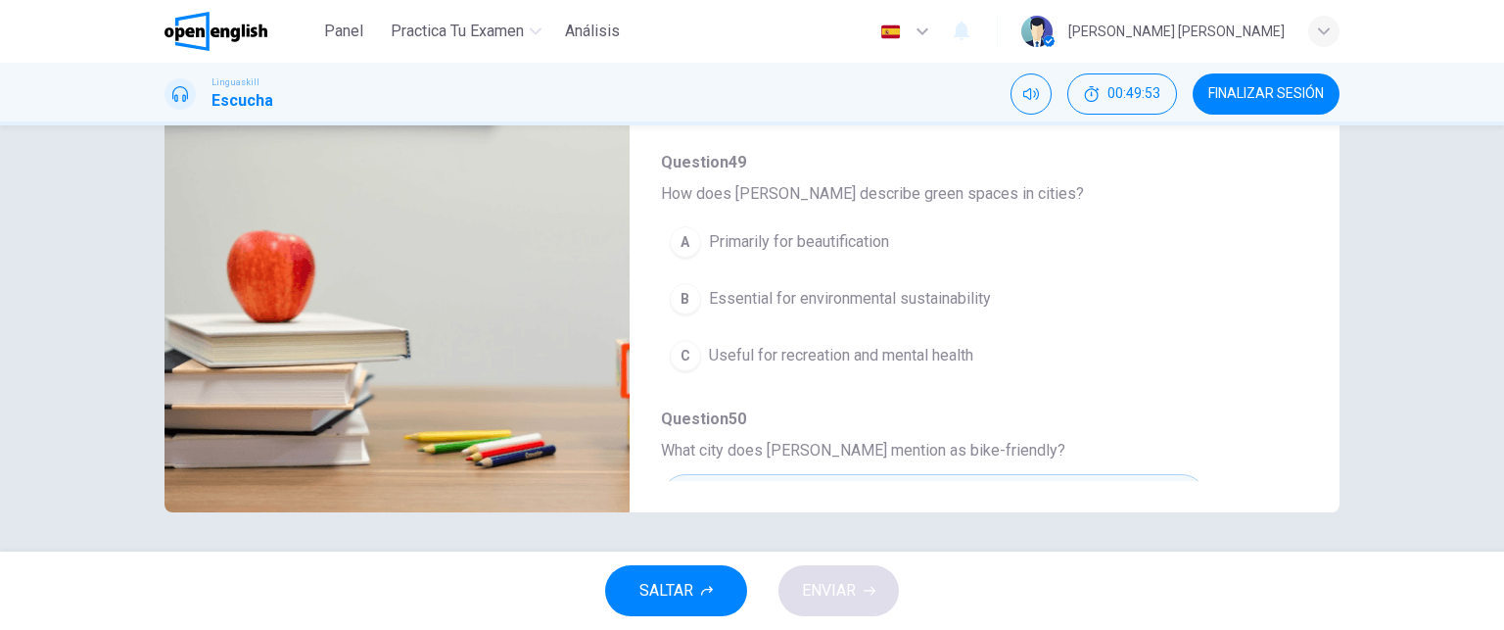
click at [684, 299] on div "B" at bounding box center [685, 298] width 31 height 31
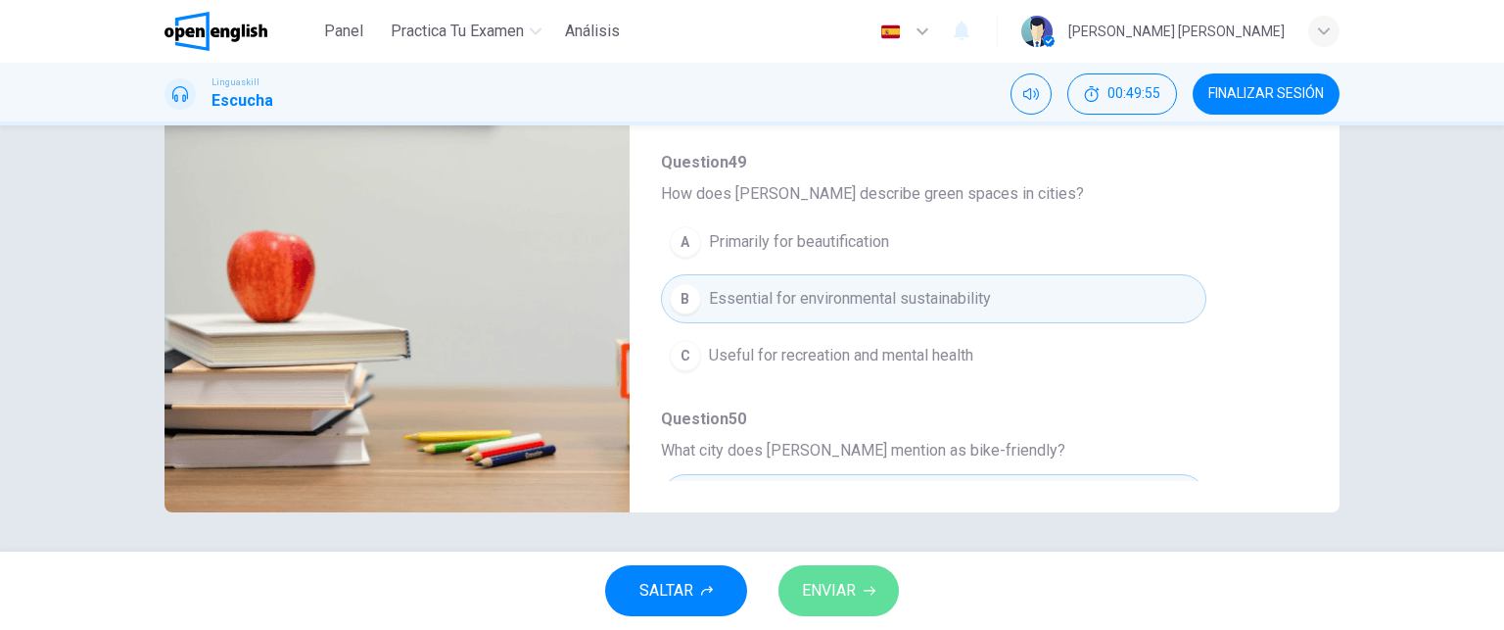
click at [842, 597] on span "ENVIAR" at bounding box center [829, 590] width 54 height 27
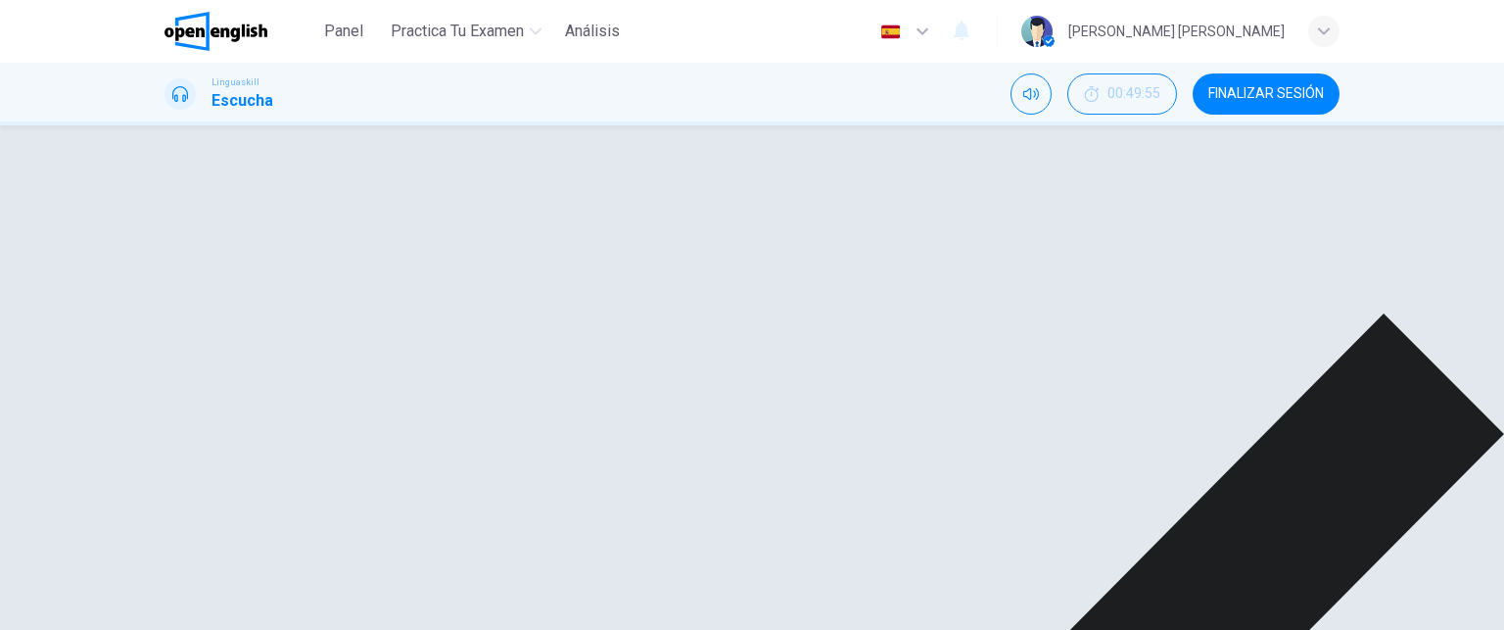
scroll to position [333, 0]
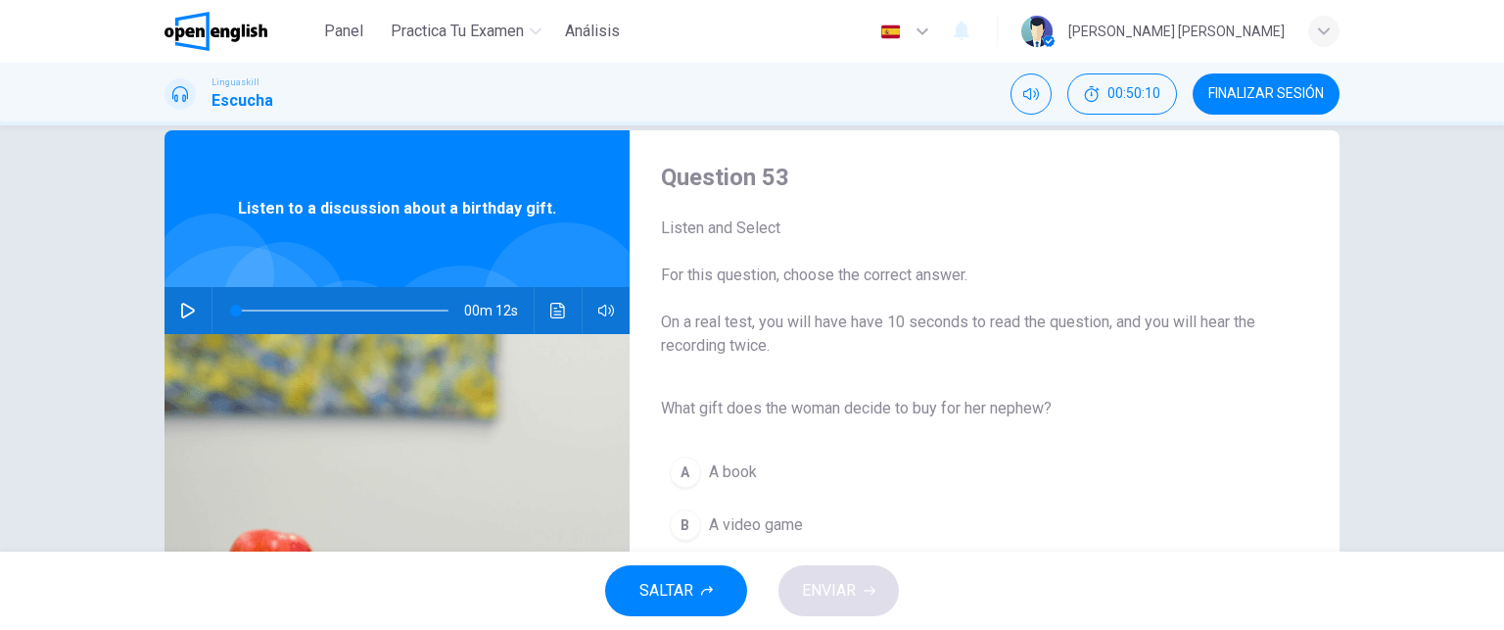
scroll to position [31, 0]
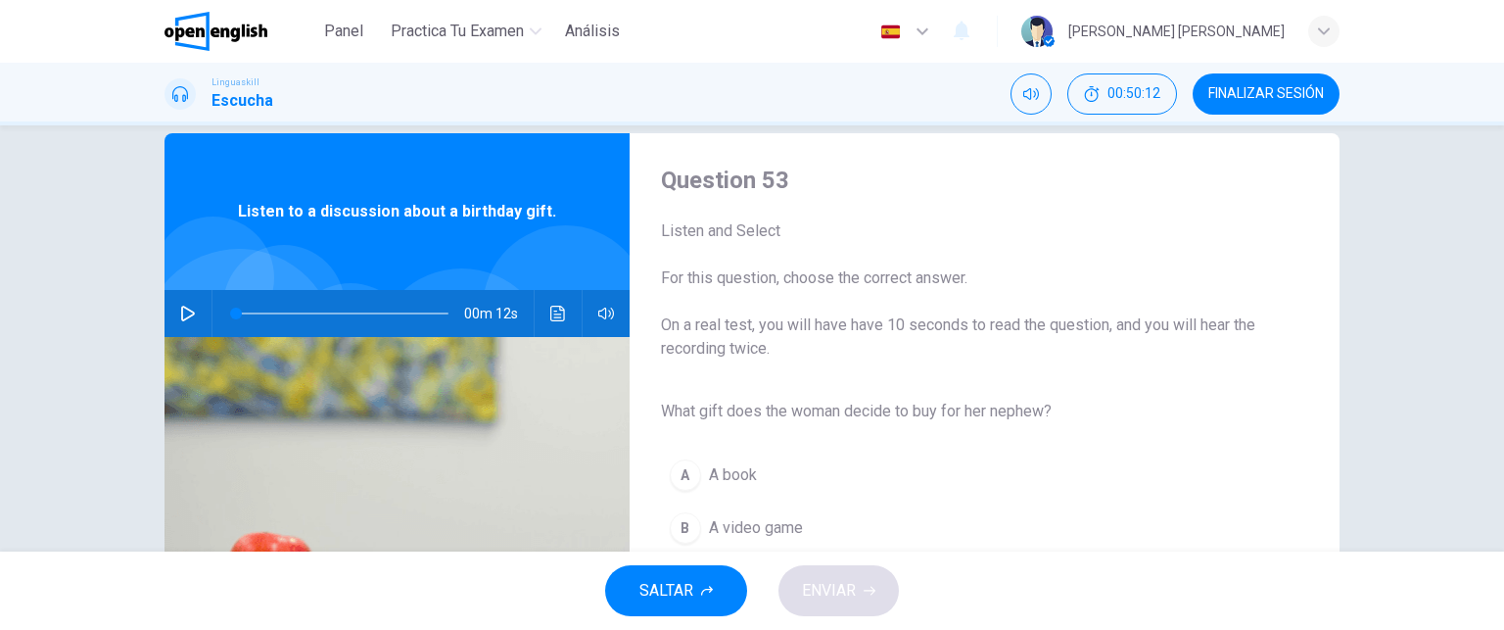
click at [188, 301] on button "button" at bounding box center [187, 313] width 31 height 47
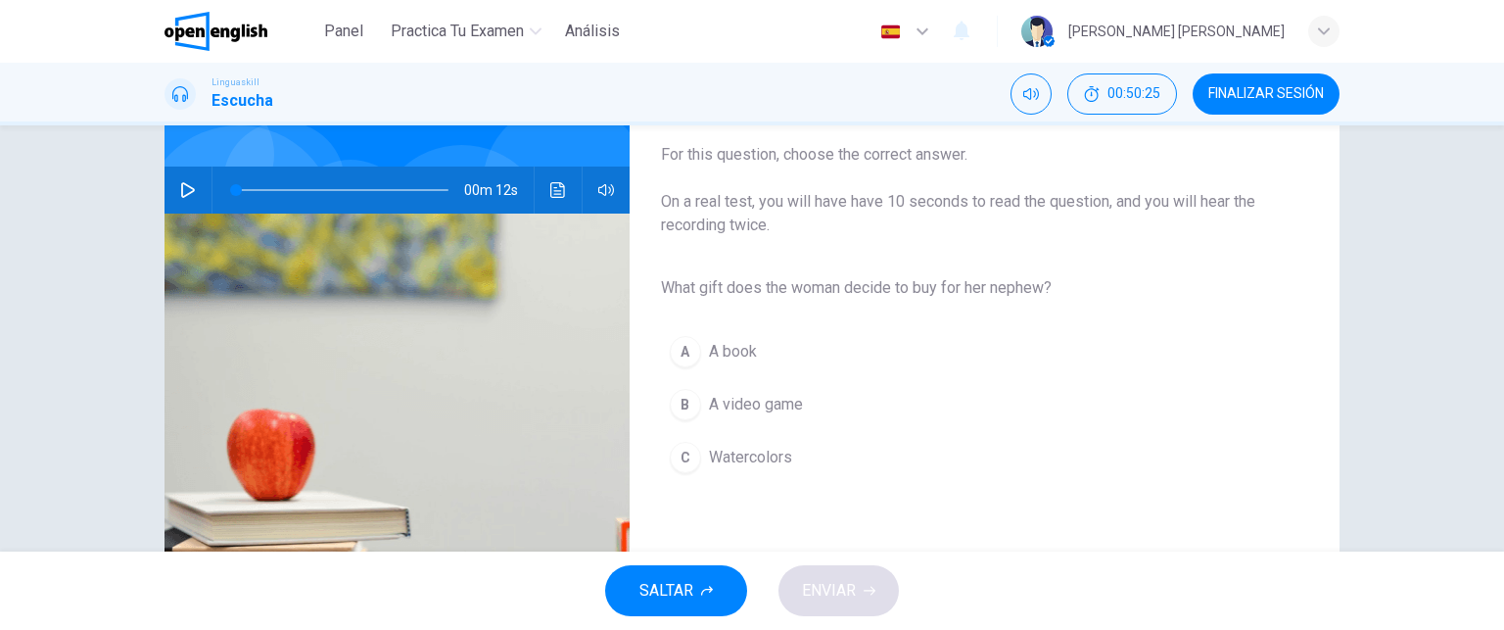
scroll to position [143, 0]
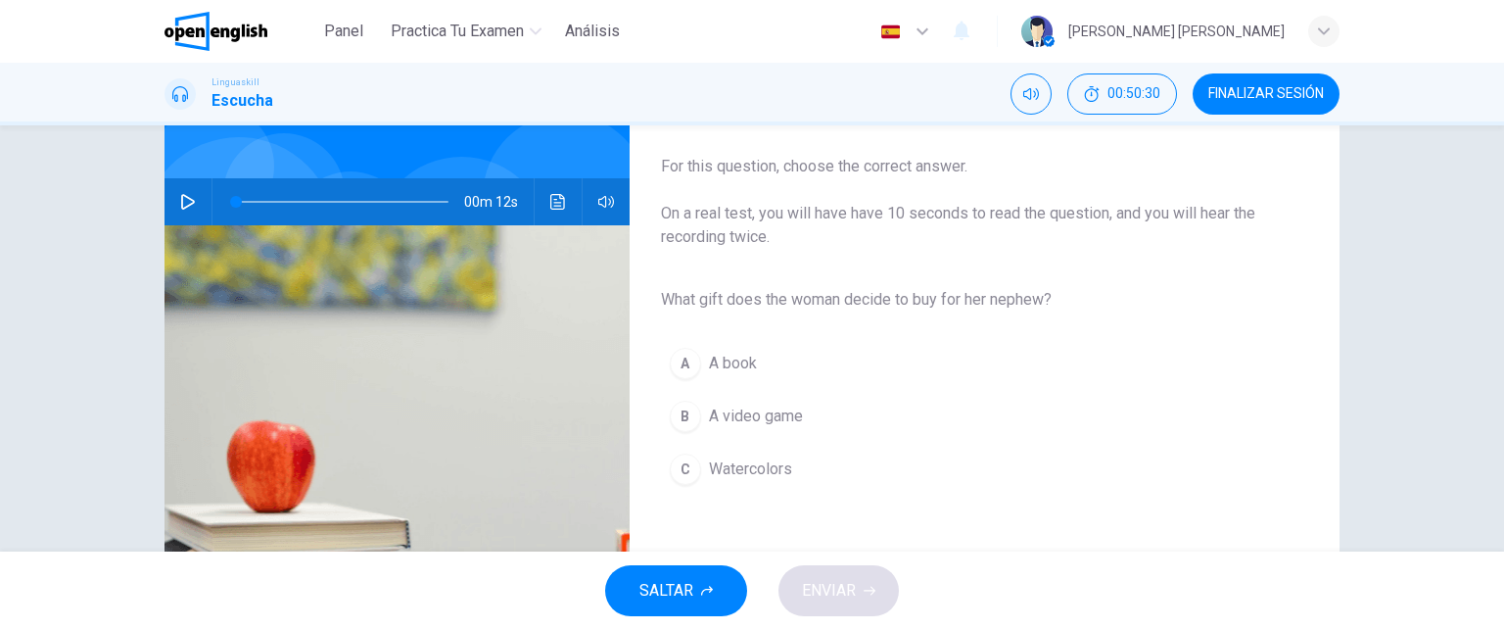
click at [180, 201] on icon "button" at bounding box center [188, 202] width 16 height 16
click at [686, 473] on div "C" at bounding box center [685, 468] width 31 height 31
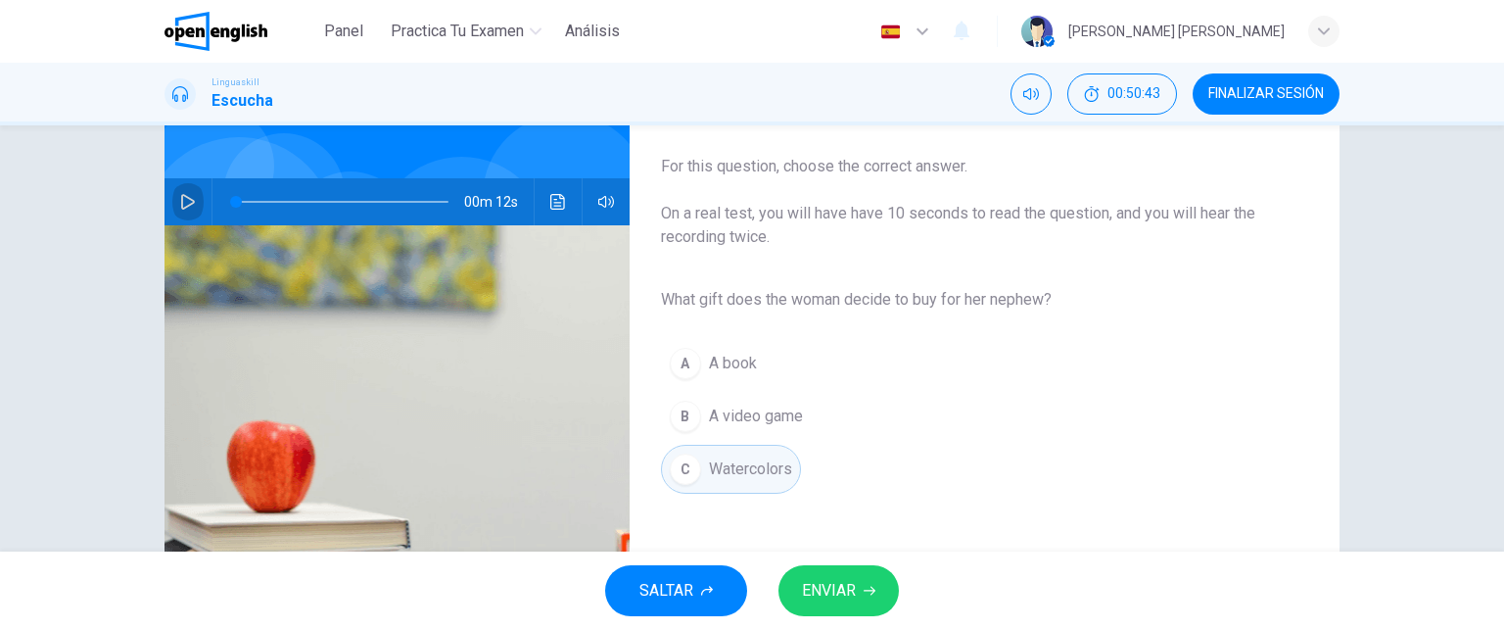
click at [180, 194] on icon "button" at bounding box center [188, 202] width 16 height 16
click at [180, 206] on icon "button" at bounding box center [188, 202] width 16 height 16
click at [842, 584] on span "ENVIAR" at bounding box center [829, 590] width 54 height 27
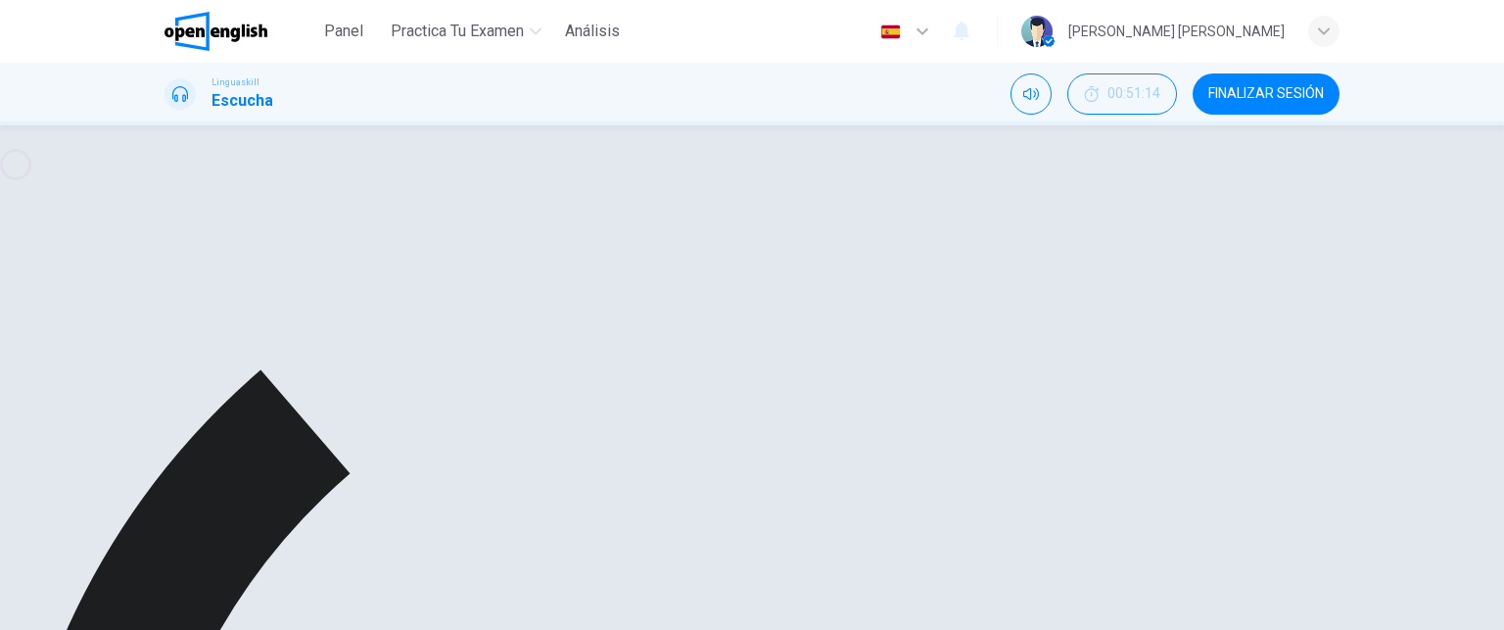
type input "*"
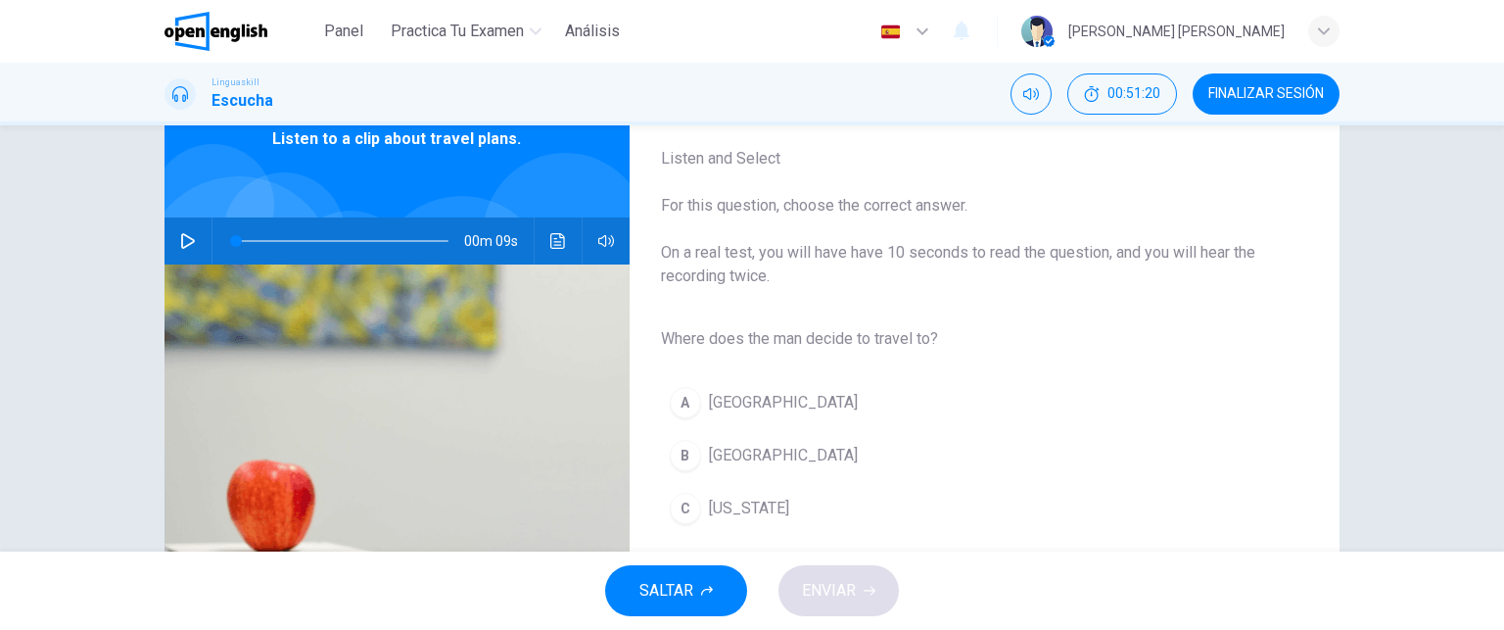
scroll to position [92, 0]
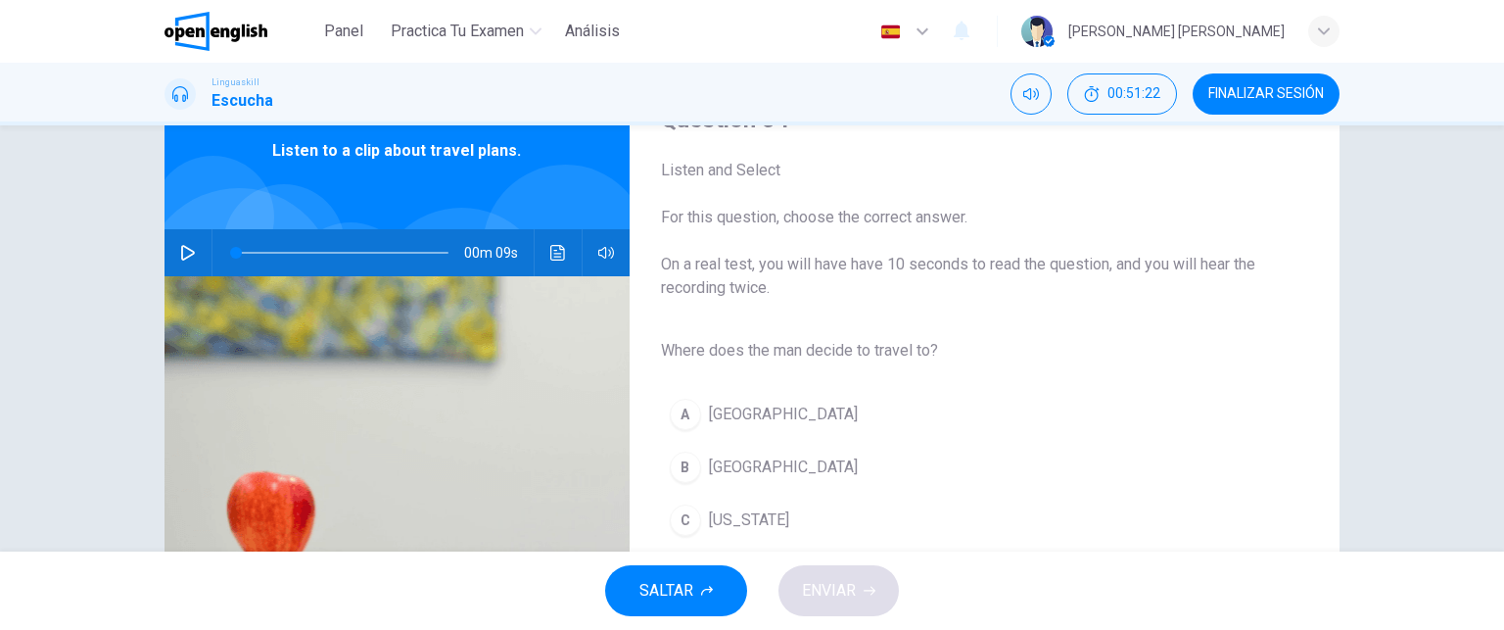
click at [183, 247] on icon "button" at bounding box center [188, 253] width 14 height 16
type input "*"
click at [679, 461] on div "B" at bounding box center [685, 466] width 31 height 31
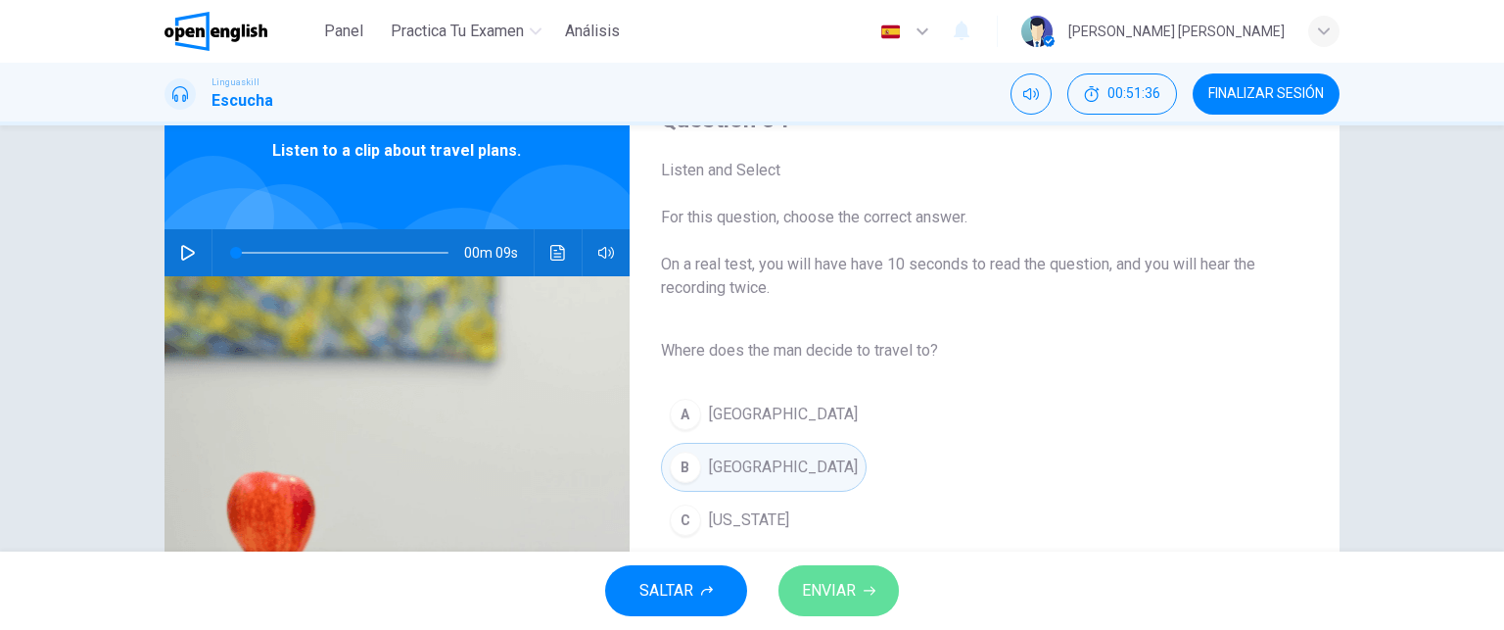
click at [832, 587] on span "ENVIAR" at bounding box center [829, 590] width 54 height 27
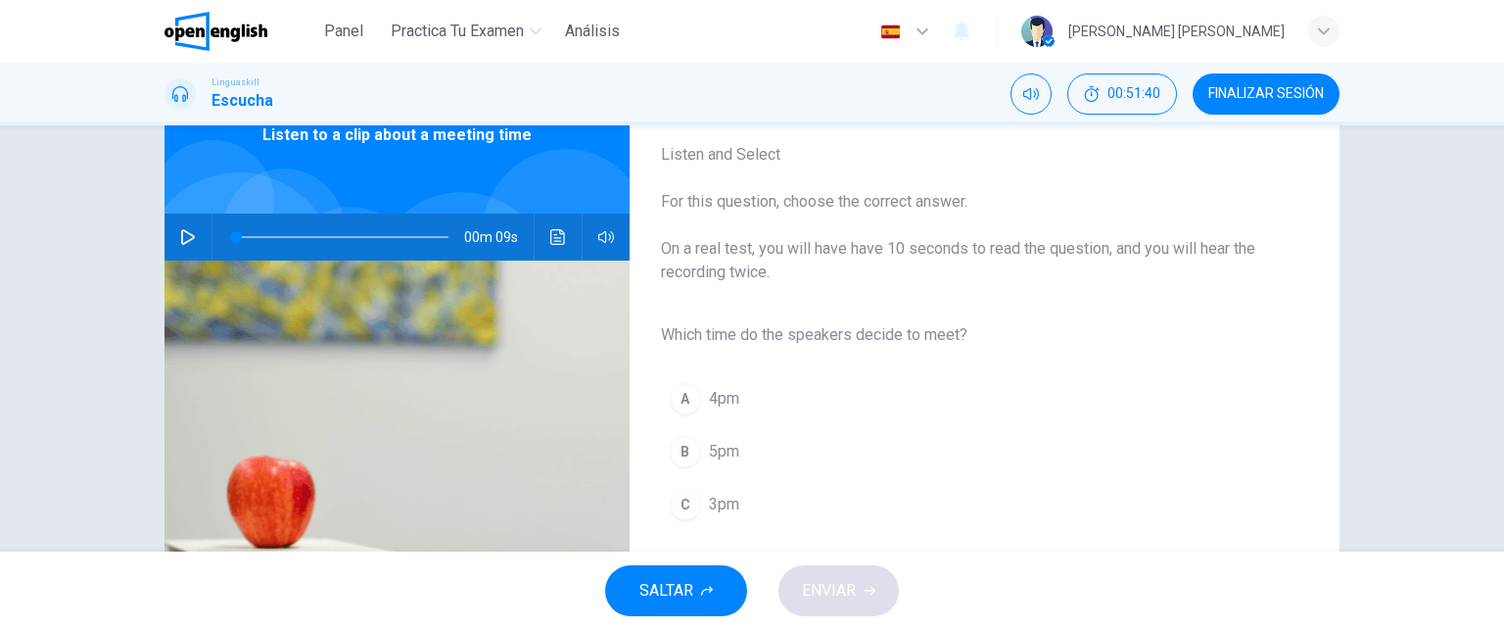
scroll to position [116, 0]
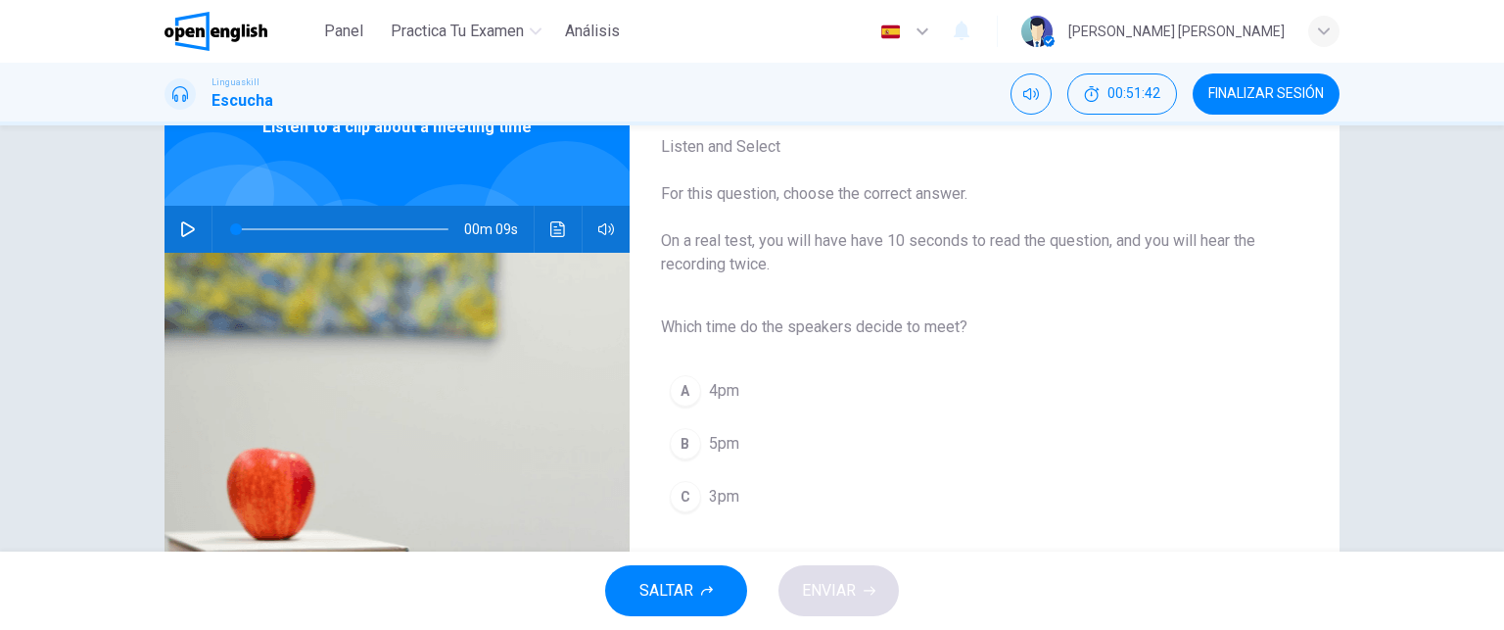
click at [184, 234] on icon "button" at bounding box center [188, 229] width 16 height 16
click at [681, 500] on div "C" at bounding box center [685, 496] width 31 height 31
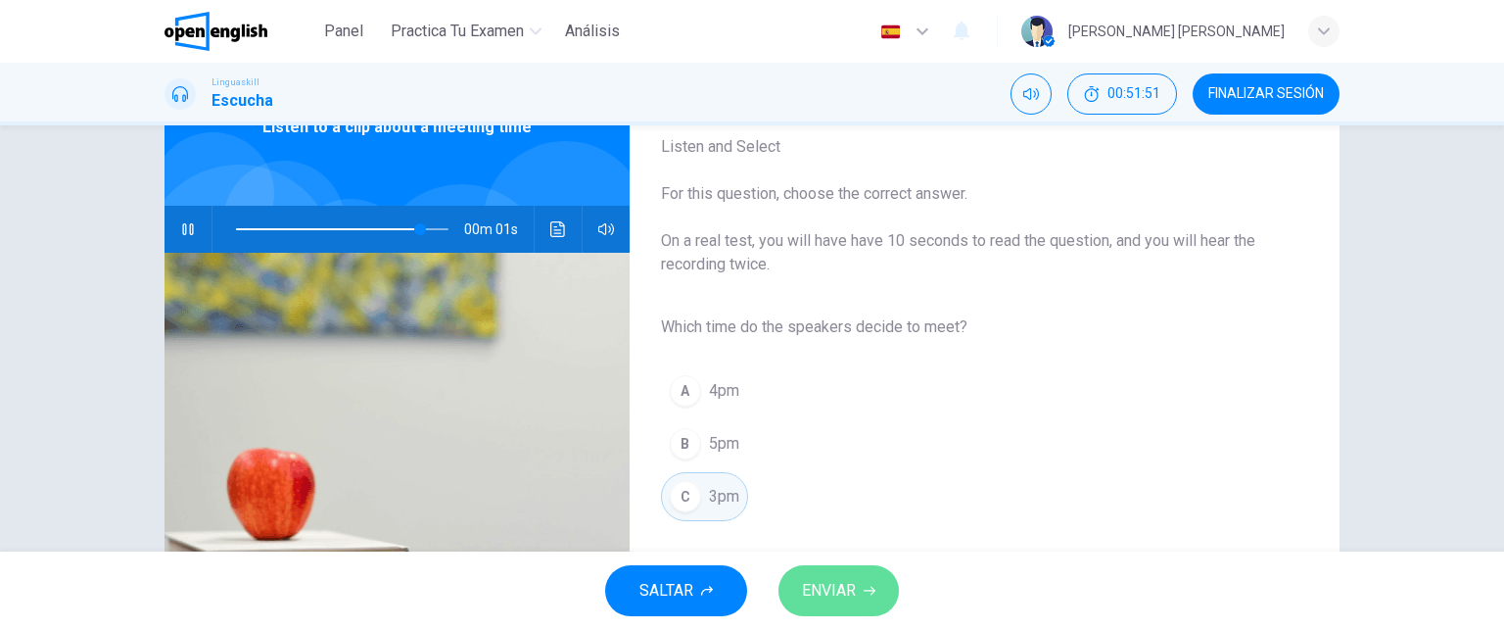
click at [834, 587] on span "ENVIAR" at bounding box center [829, 590] width 54 height 27
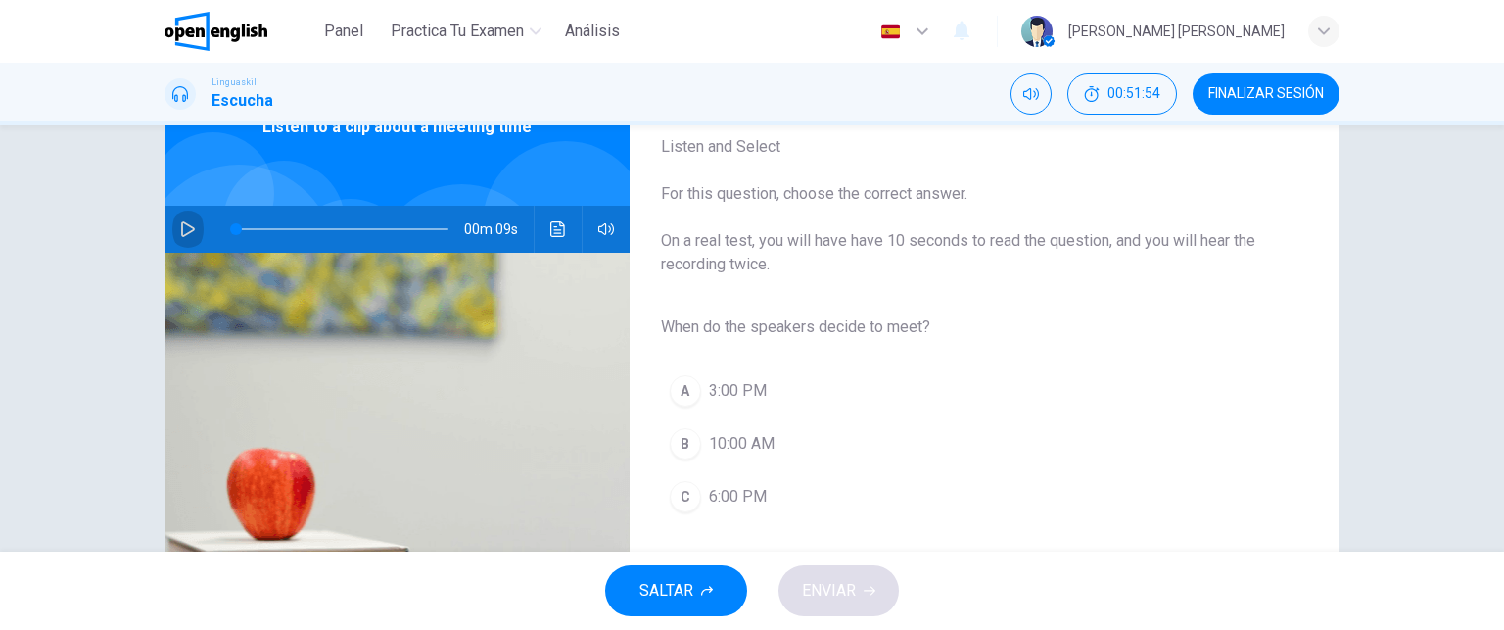
click at [181, 226] on icon "button" at bounding box center [188, 229] width 14 height 16
click at [674, 390] on div "A" at bounding box center [685, 390] width 31 height 31
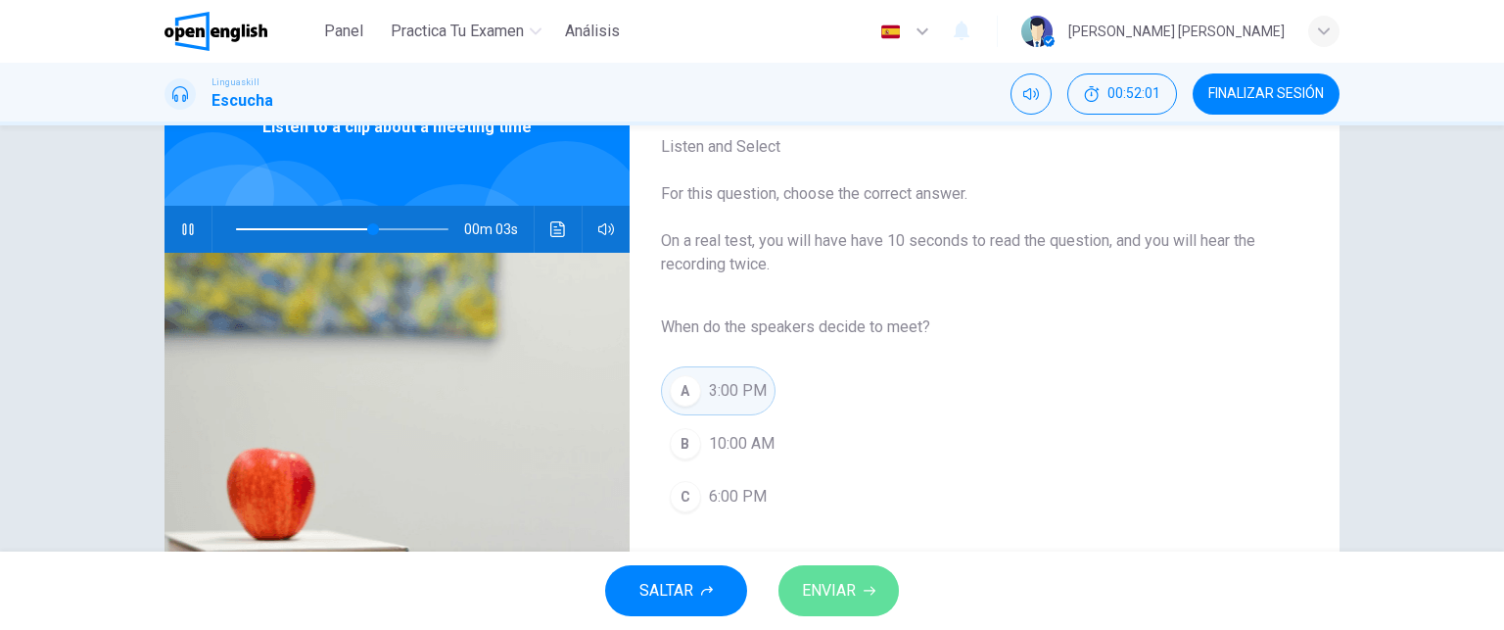
click at [858, 586] on button "ENVIAR" at bounding box center [838, 590] width 120 height 51
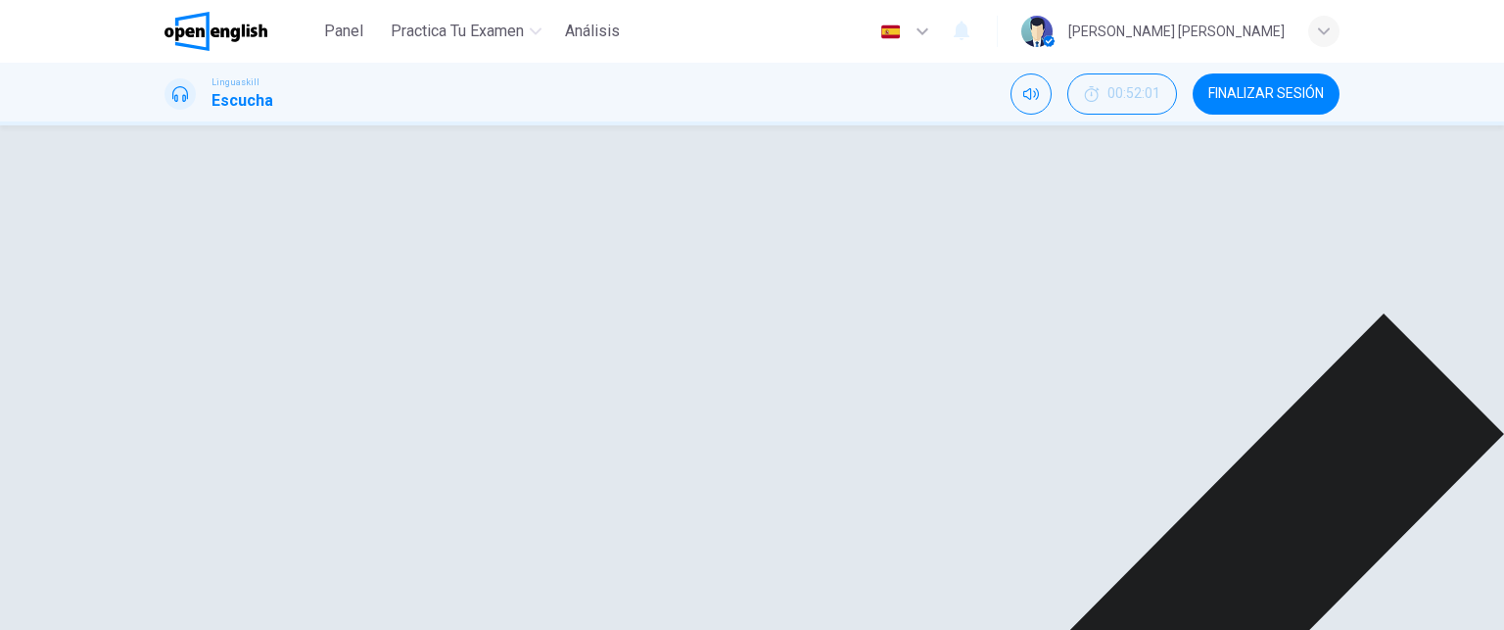
type input "**"
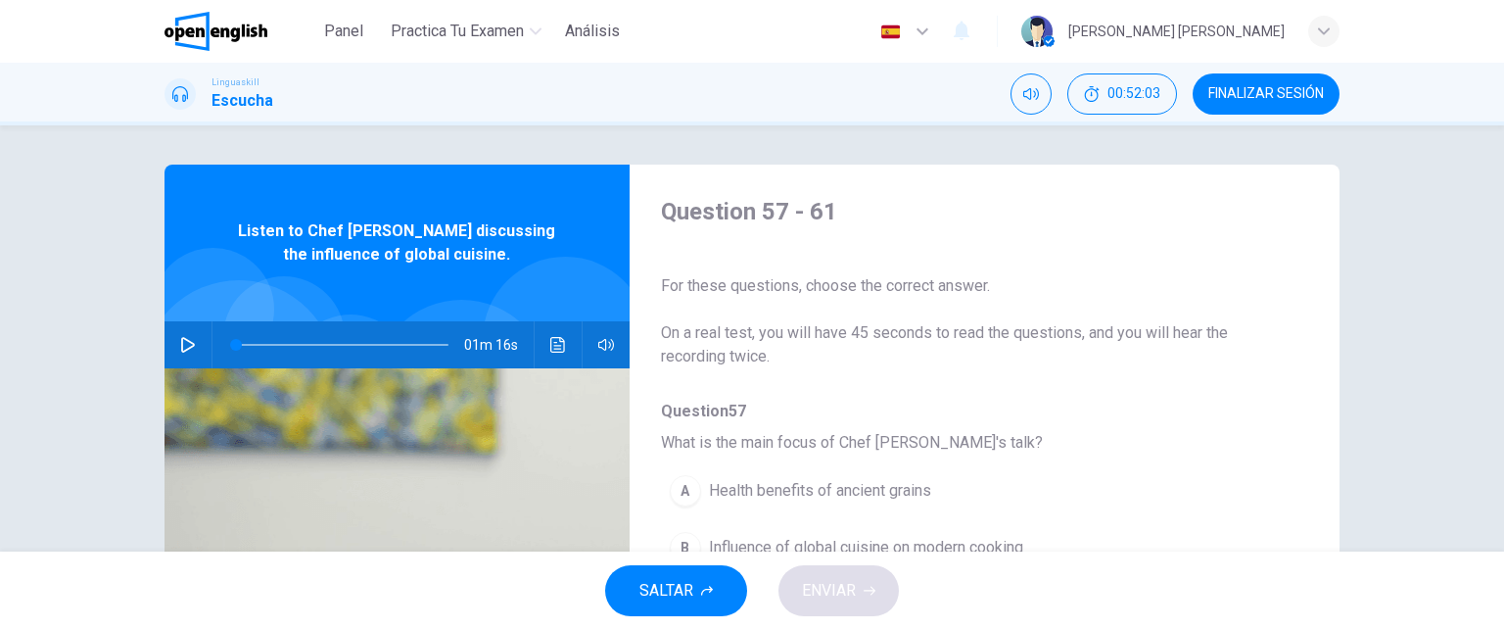
drag, startPoint x: 1303, startPoint y: 242, endPoint x: 1314, endPoint y: 381, distance: 139.4
click at [1314, 381] on div "Question 57 - 61 For these questions, choose the correct answer. On a real test…" at bounding box center [751, 504] width 1175 height 680
click at [181, 347] on icon "button" at bounding box center [188, 345] width 14 height 16
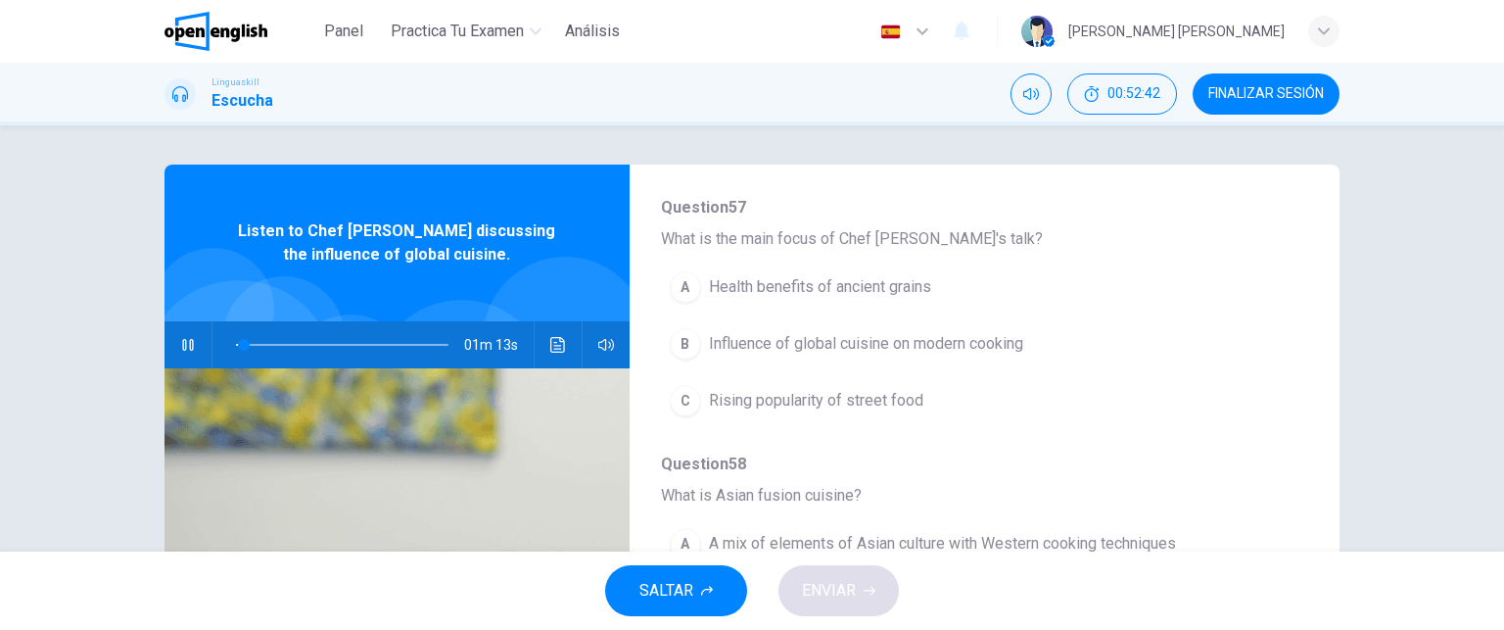
scroll to position [208, 0]
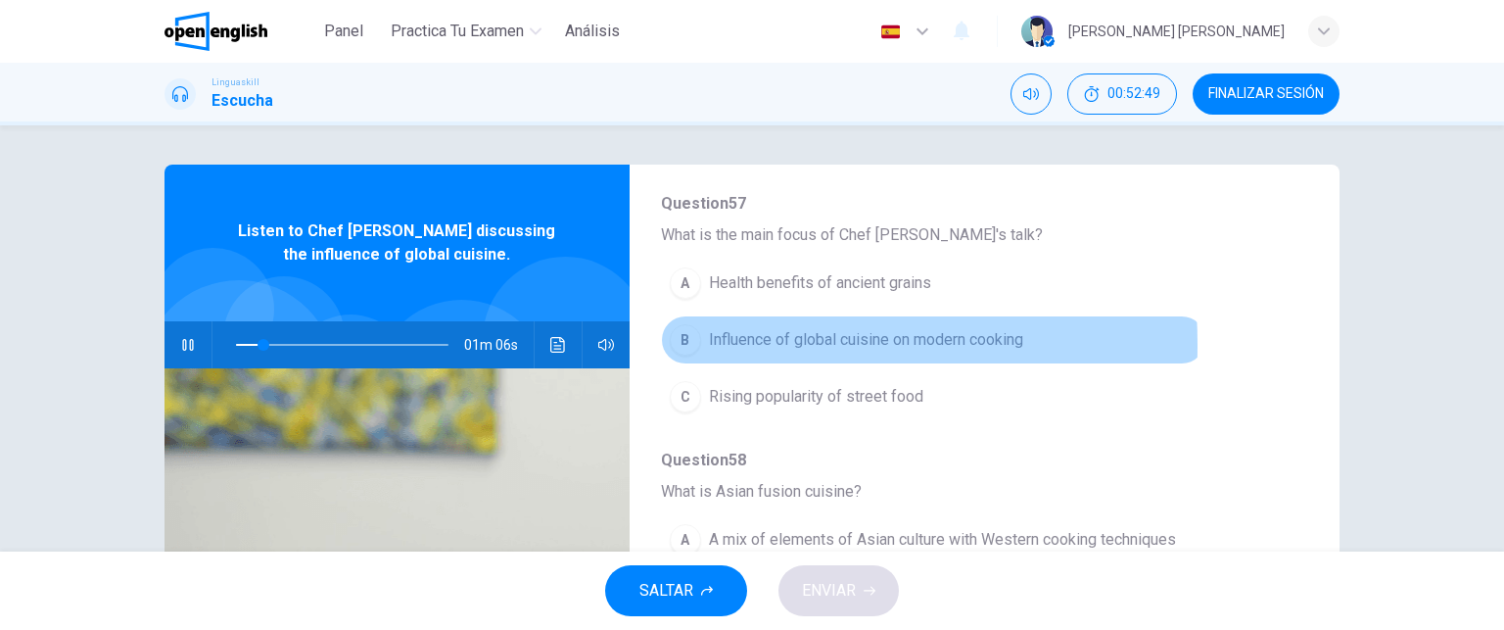
click at [677, 344] on div "B" at bounding box center [685, 339] width 31 height 31
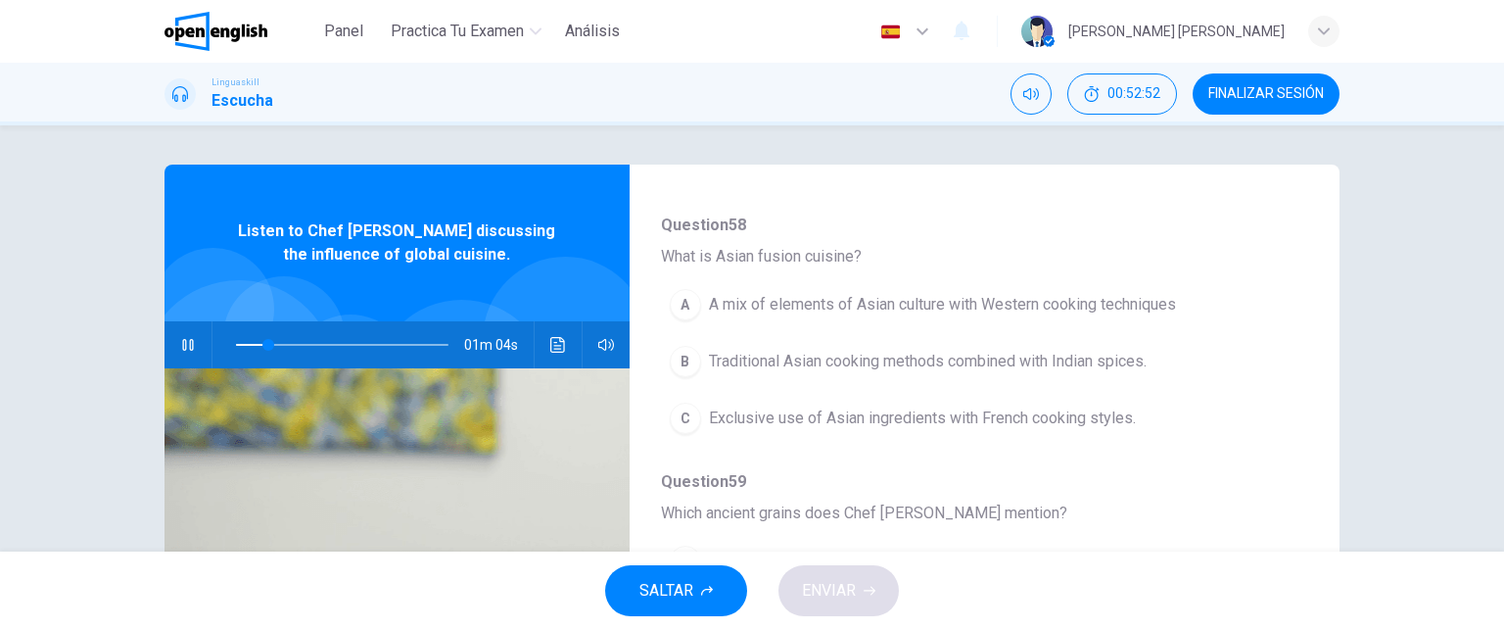
scroll to position [446, 0]
click at [676, 296] on div "A" at bounding box center [685, 300] width 31 height 31
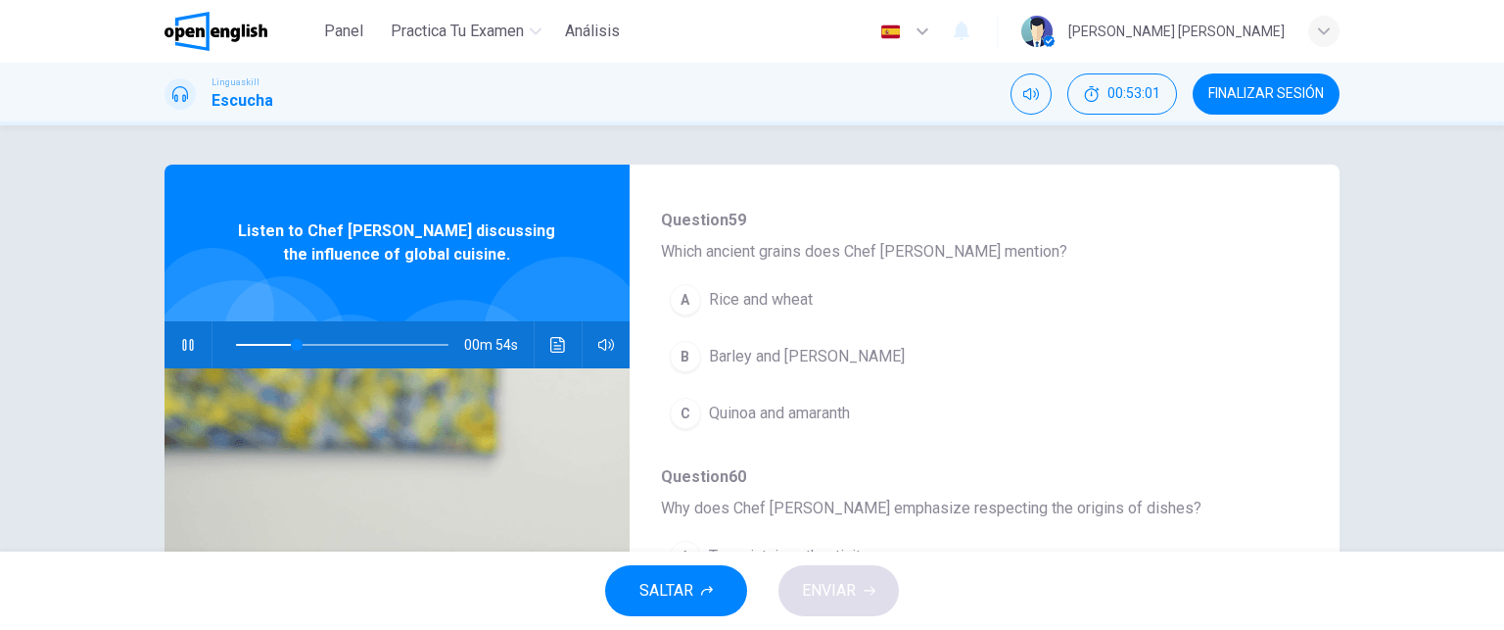
scroll to position [708, 0]
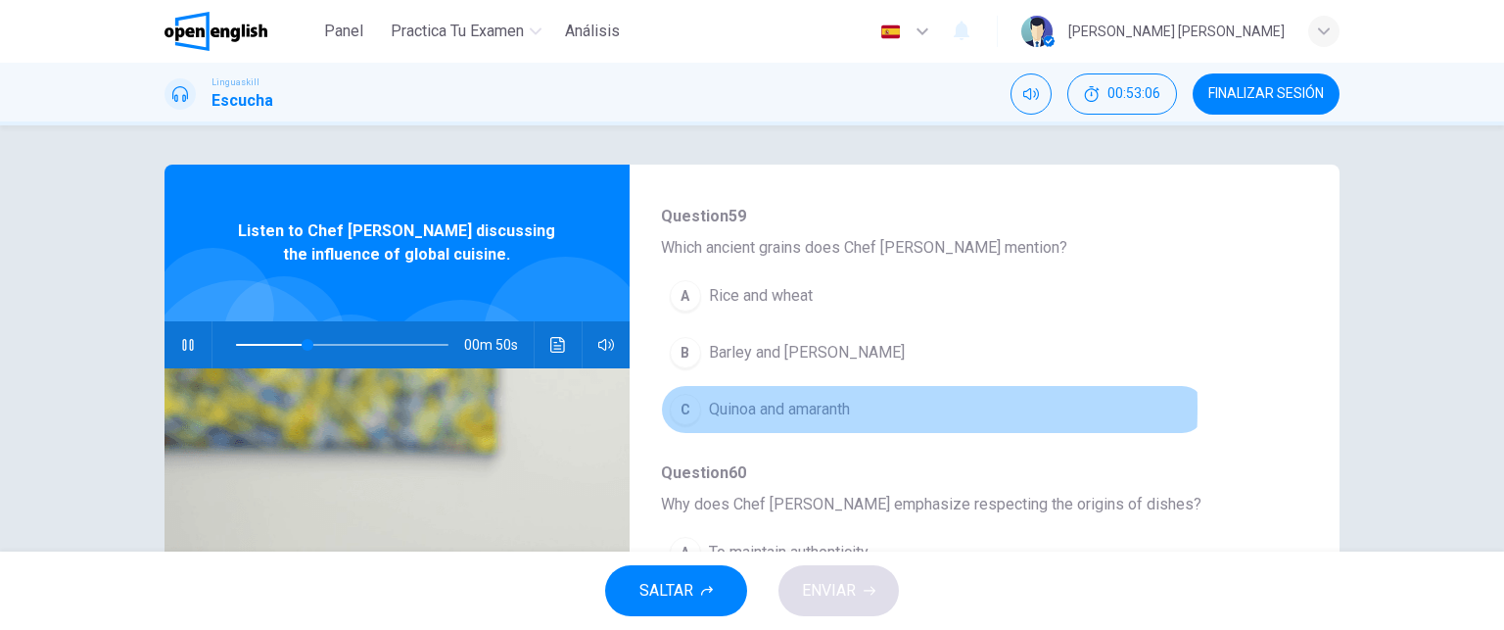
click at [677, 403] on div "C" at bounding box center [685, 409] width 31 height 31
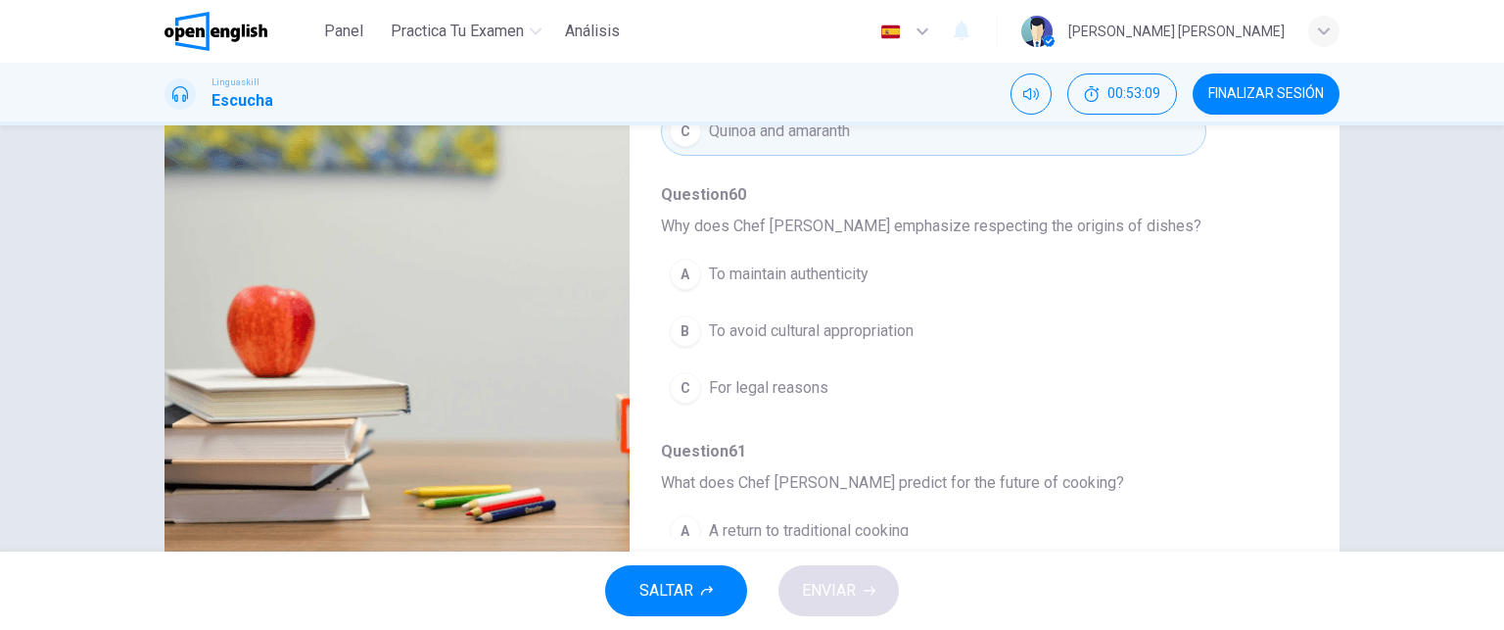
scroll to position [284, 0]
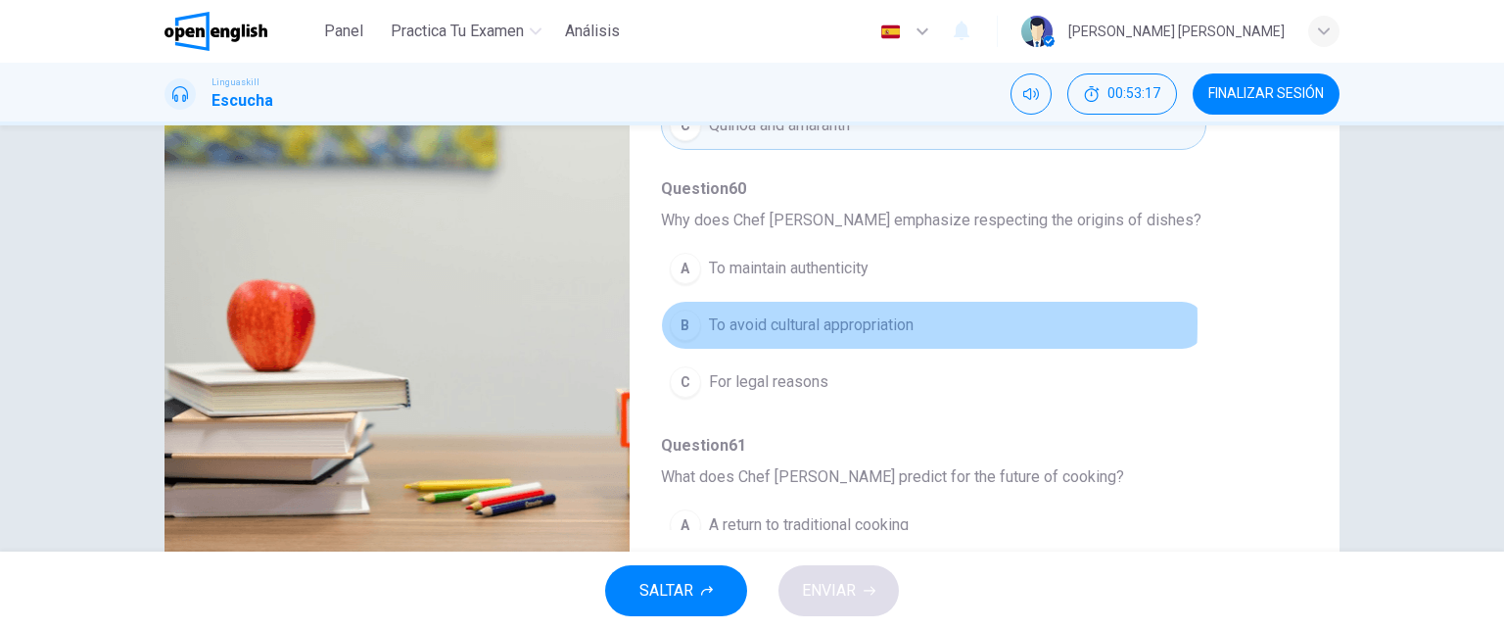
click at [682, 317] on div "B" at bounding box center [685, 324] width 31 height 31
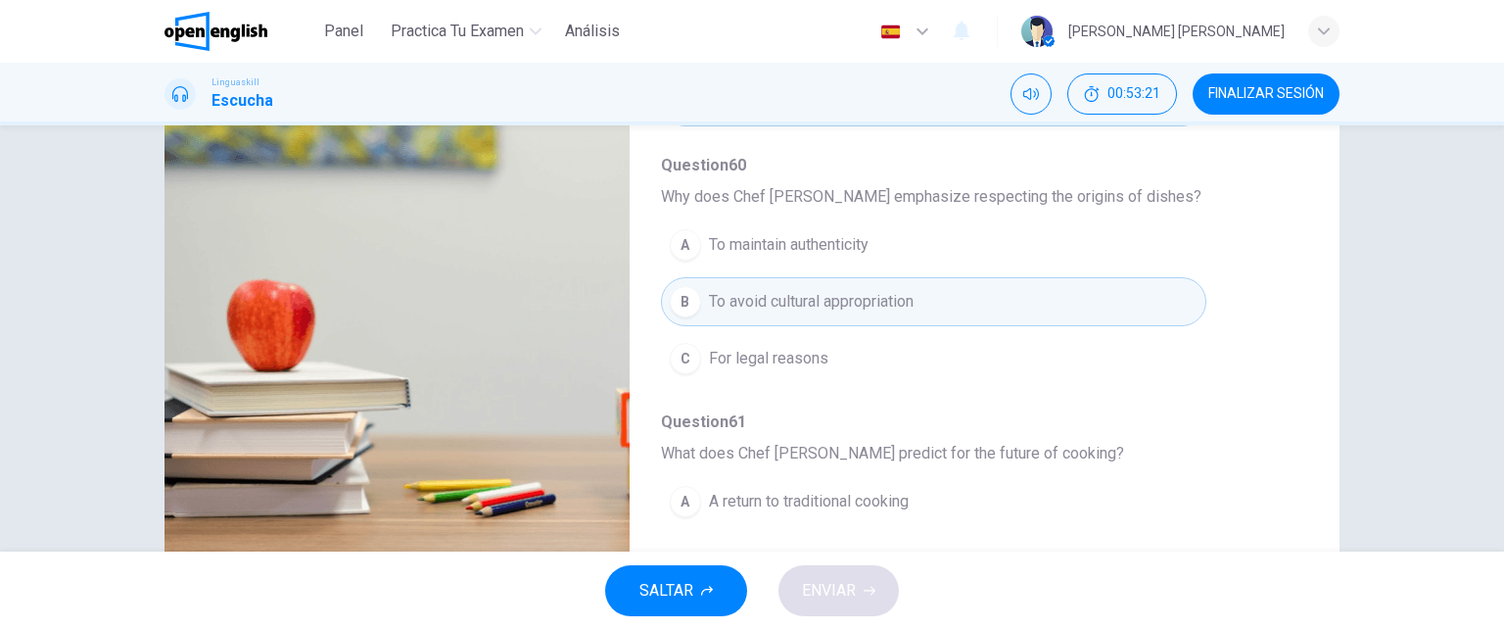
scroll to position [838, 0]
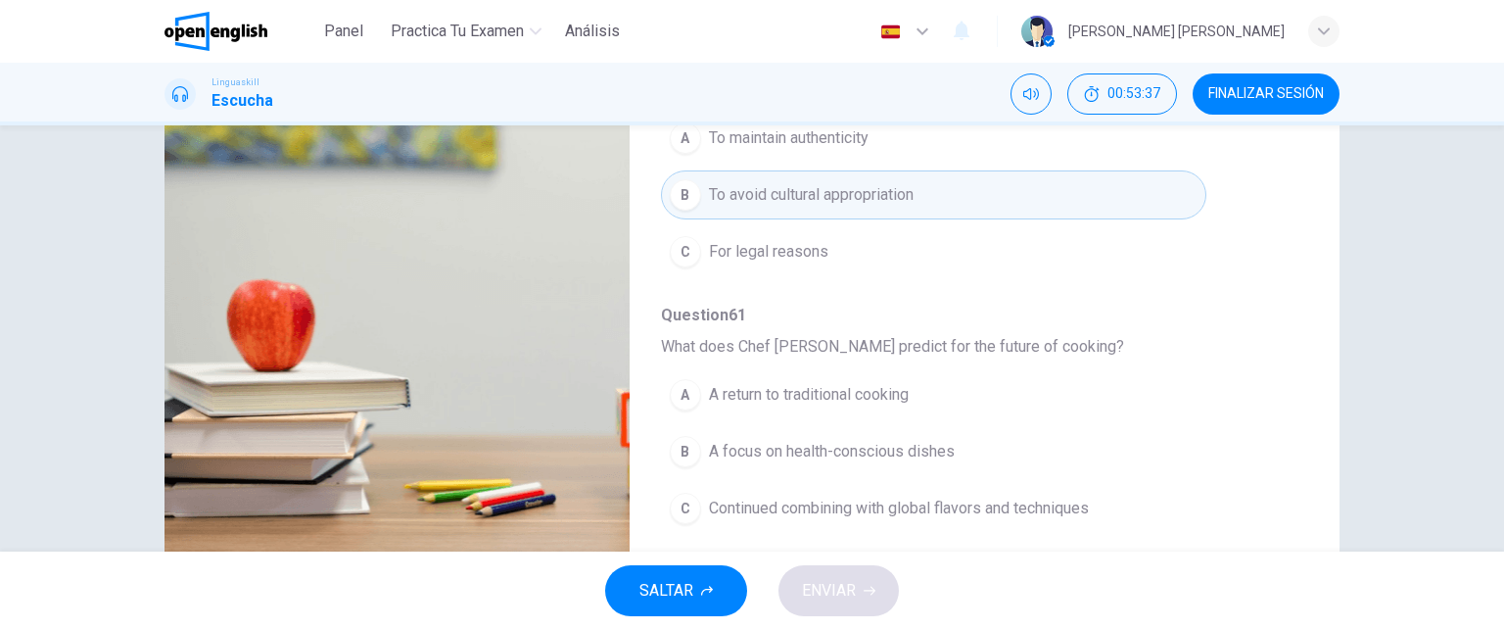
click at [677, 505] on div "C" at bounding box center [685, 507] width 31 height 31
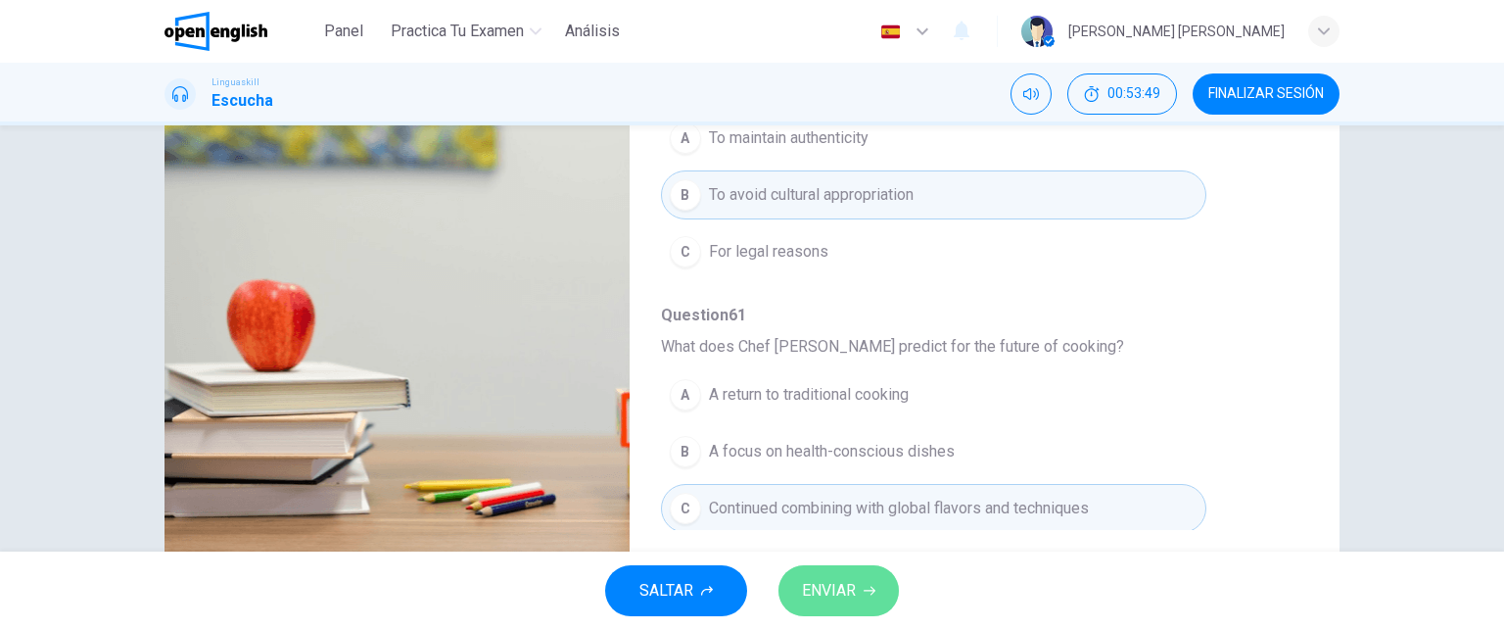
click at [863, 585] on button "ENVIAR" at bounding box center [838, 590] width 120 height 51
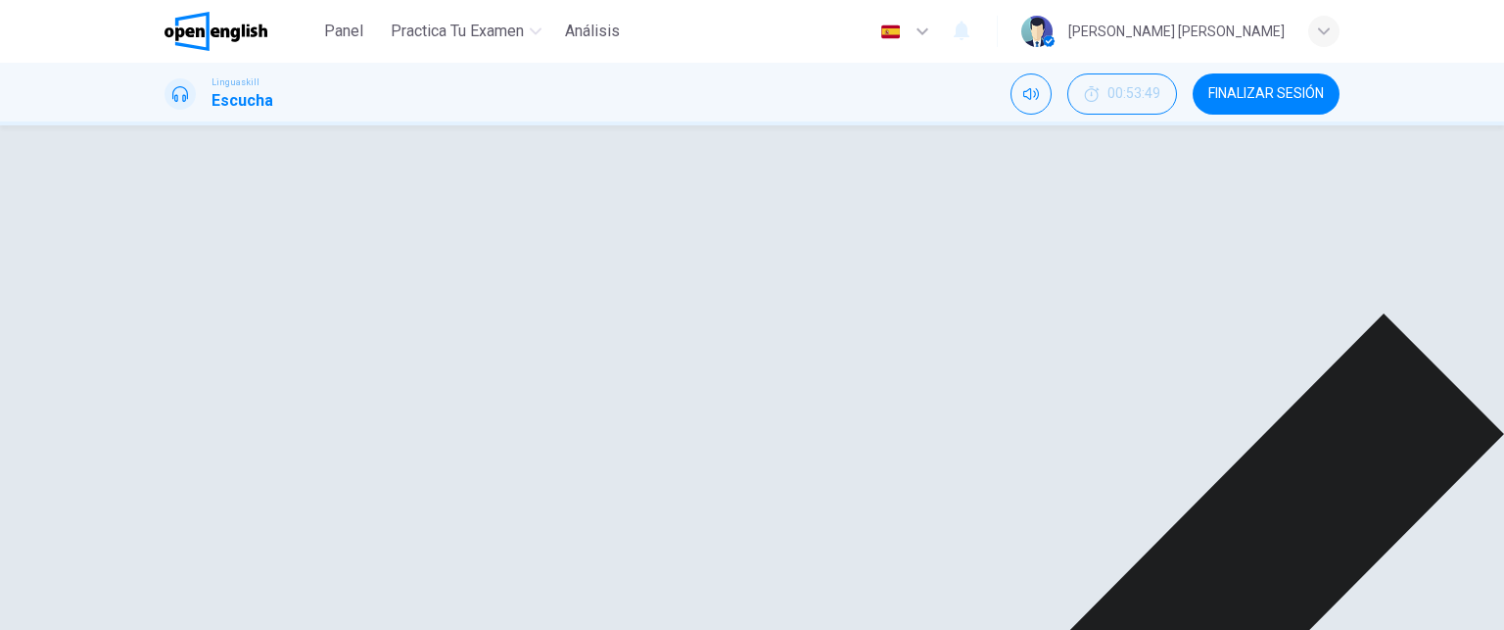
type input "*"
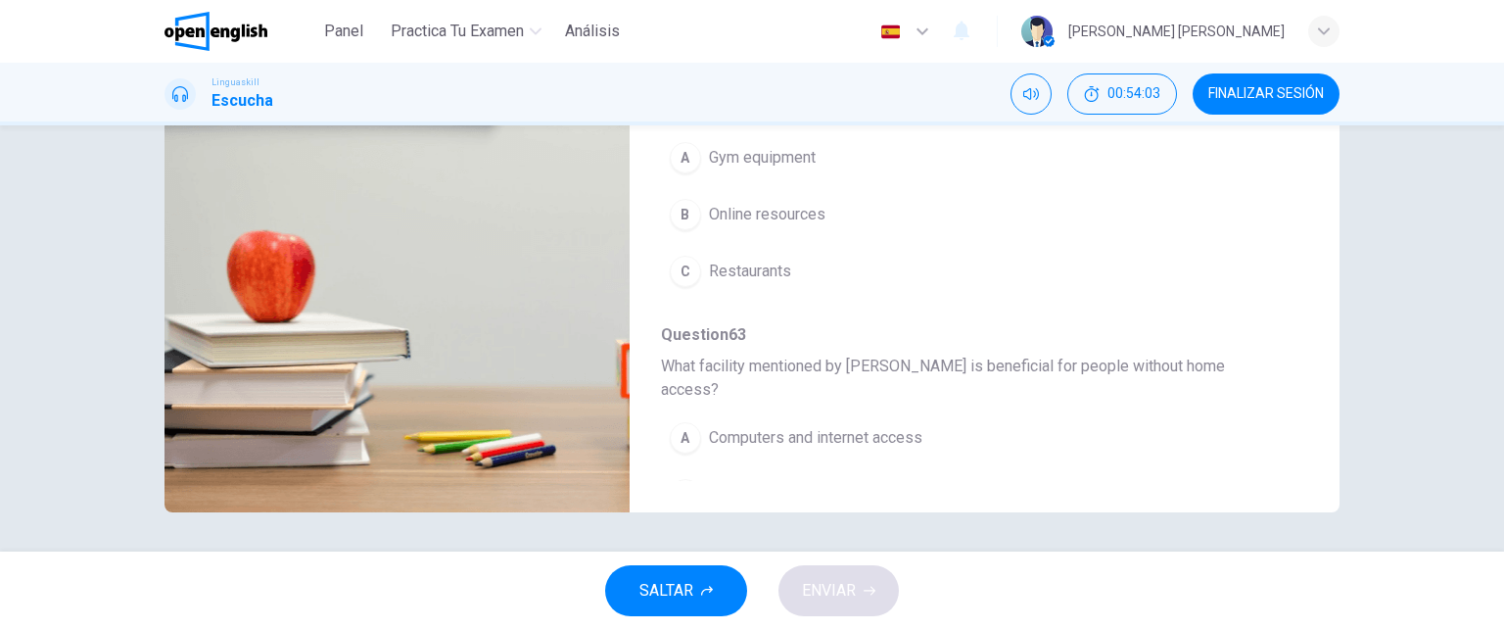
scroll to position [0, 0]
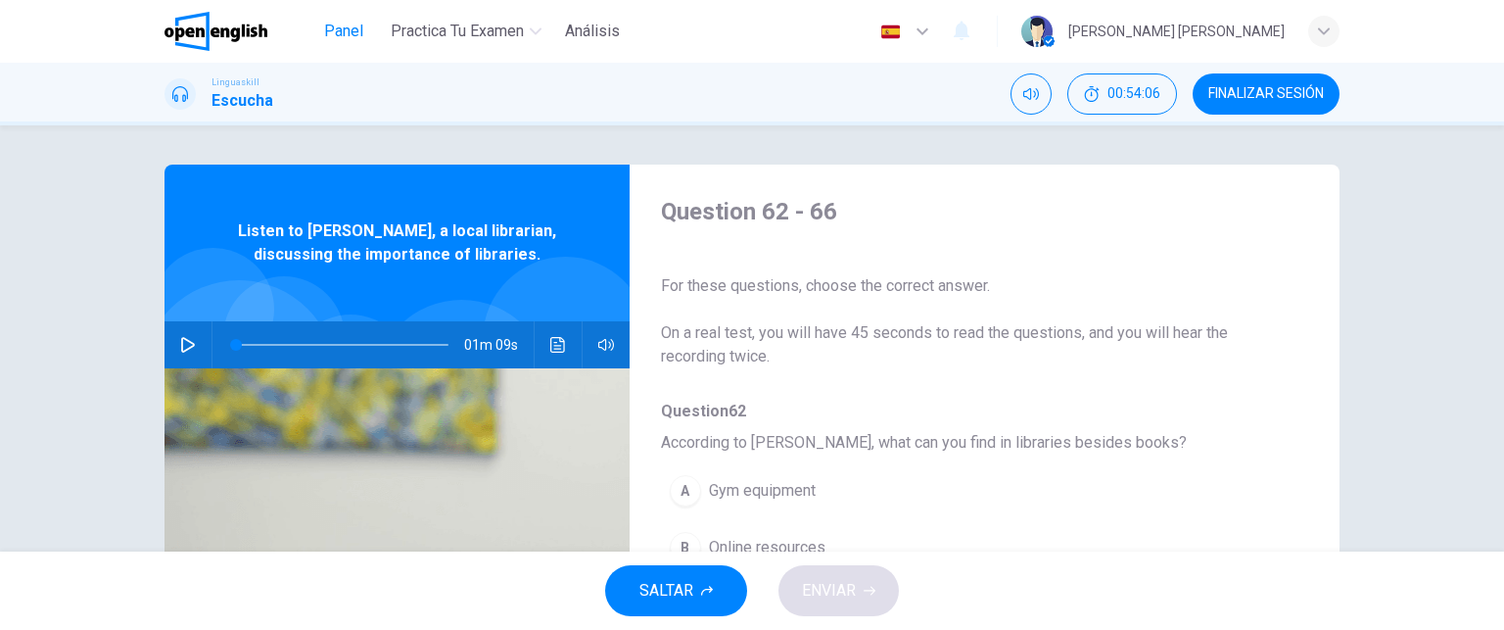
click at [368, 23] on button "Panel" at bounding box center [343, 31] width 63 height 35
